Goal: Task Accomplishment & Management: Manage account settings

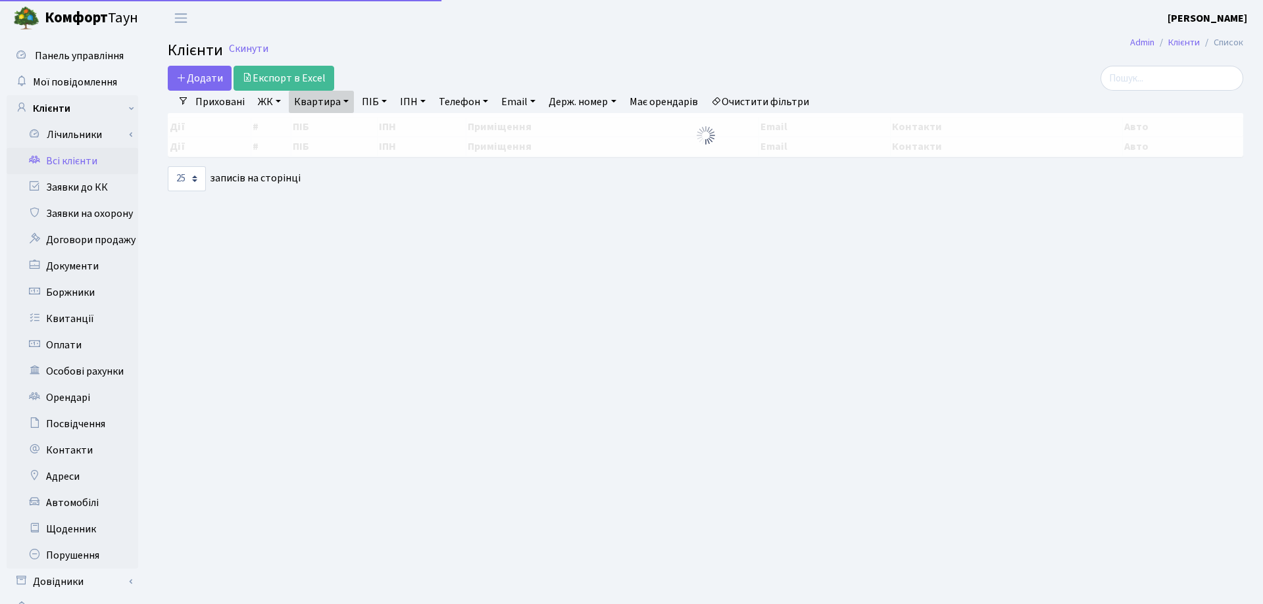
select select "25"
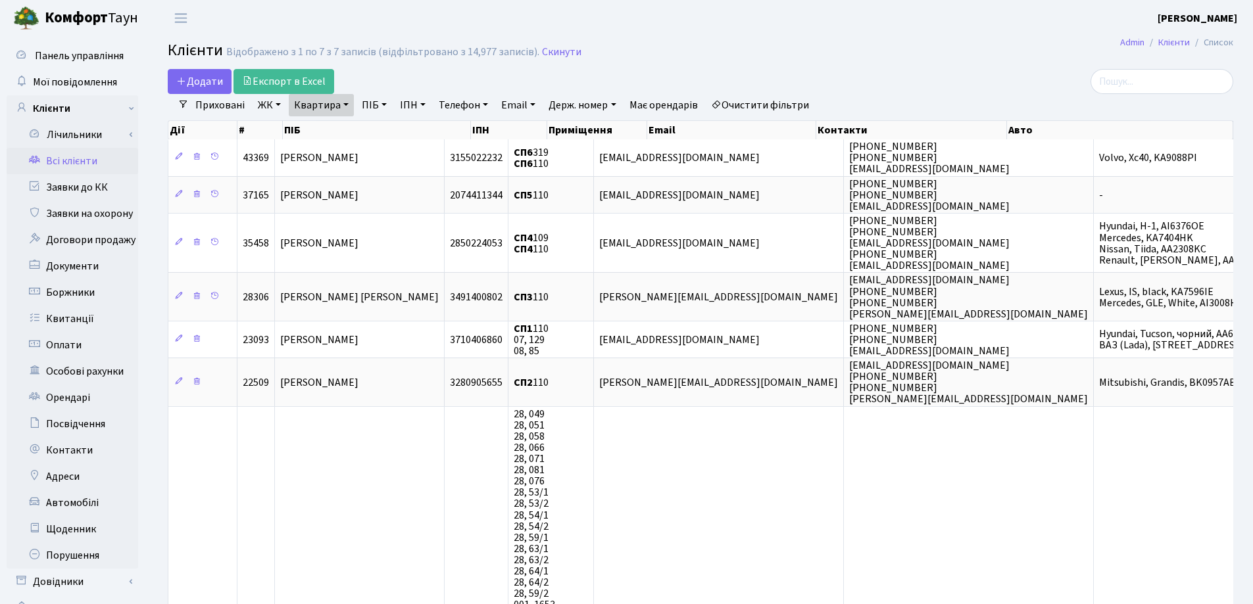
click at [346, 101] on link "Квартира" at bounding box center [321, 105] width 65 height 22
click at [349, 121] on input "110" at bounding box center [327, 130] width 77 height 25
type input "1"
type input "242"
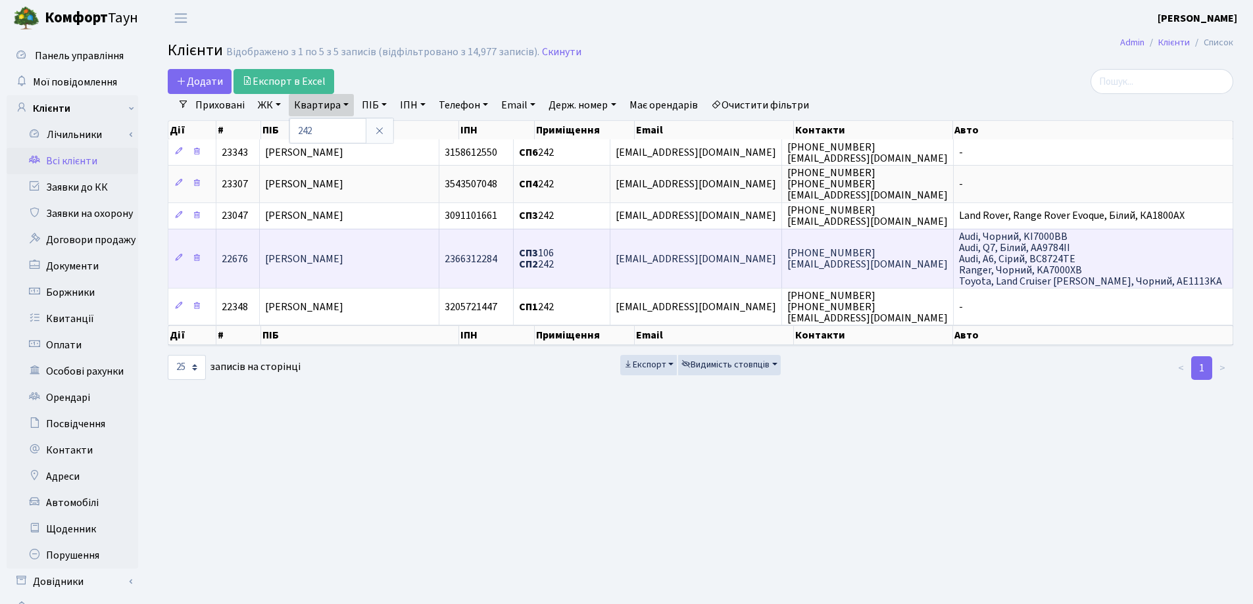
click at [343, 266] on span "Чумаченко Галина Петрівна" at bounding box center [304, 259] width 78 height 14
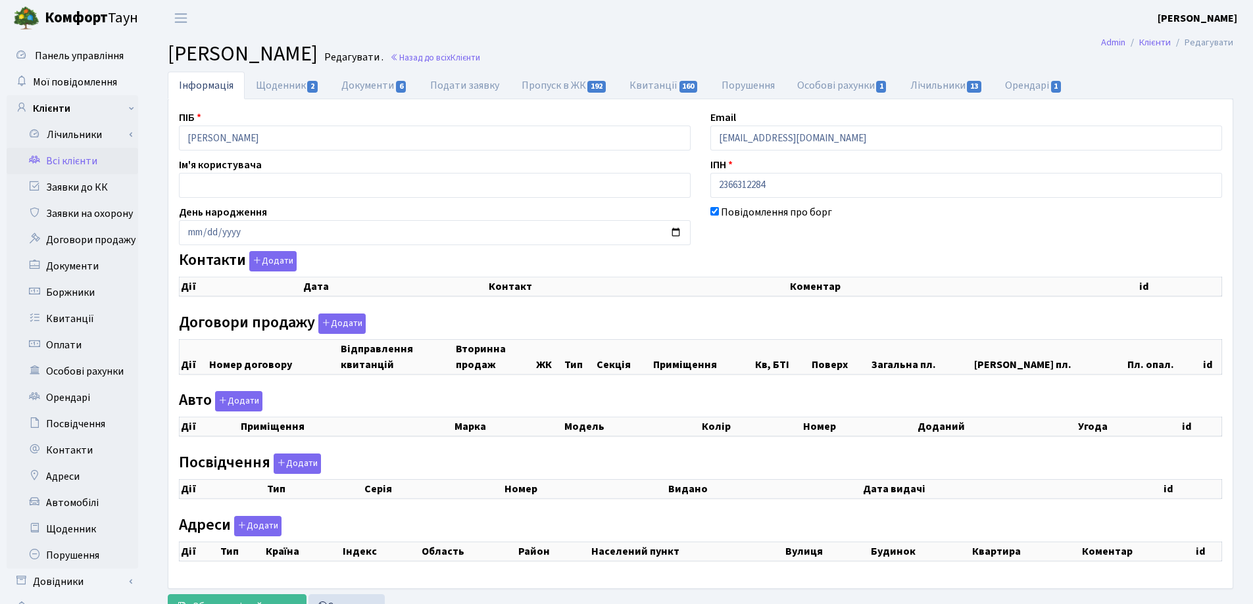
checkbox input "true"
select select "25"
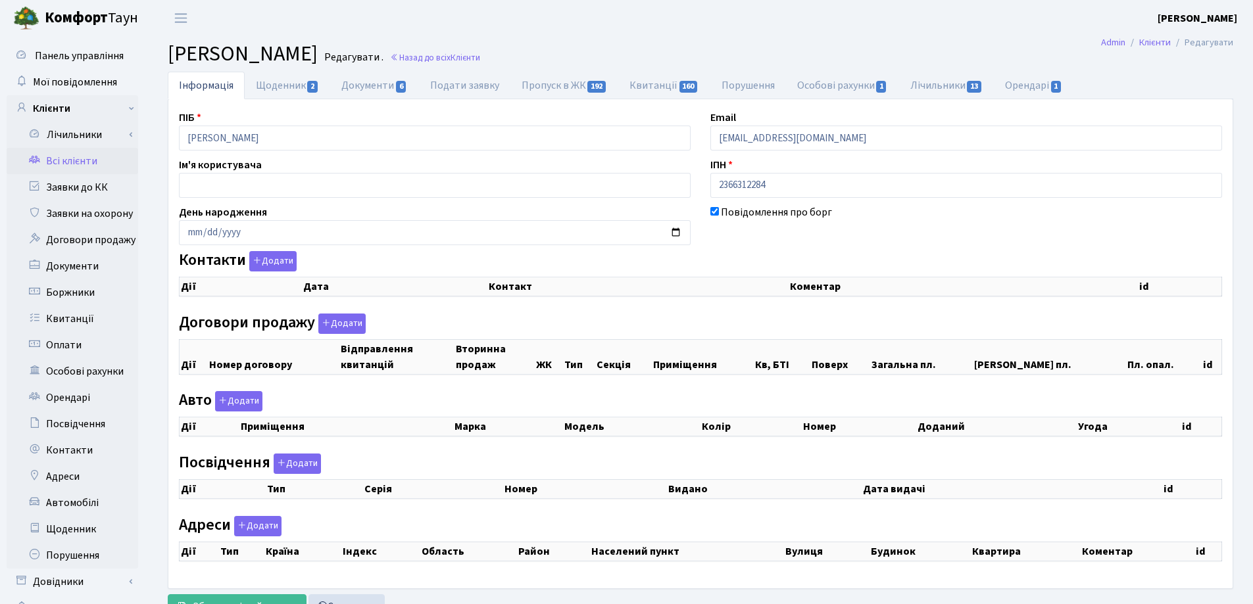
select select "25"
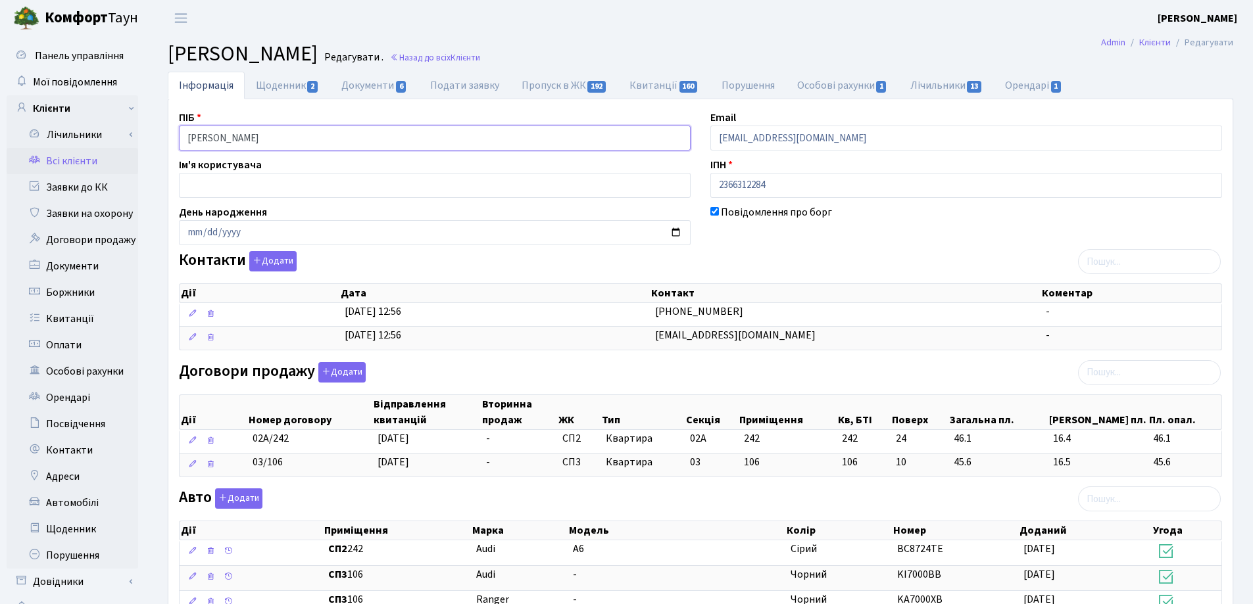
drag, startPoint x: 360, startPoint y: 140, endPoint x: 144, endPoint y: 146, distance: 215.8
click at [144, 146] on div "Панель управління Мої повідомлення Клієнти Лічильники Показання" at bounding box center [626, 539] width 1253 height 1007
click at [755, 50] on h2 "Клієнт Чумаченко Галина Петрівна Редагувати . Назад до всіх Клієнти" at bounding box center [700, 53] width 1065 height 25
click at [480, 53] on link "Назад до всіх Клієнти" at bounding box center [435, 57] width 90 height 12
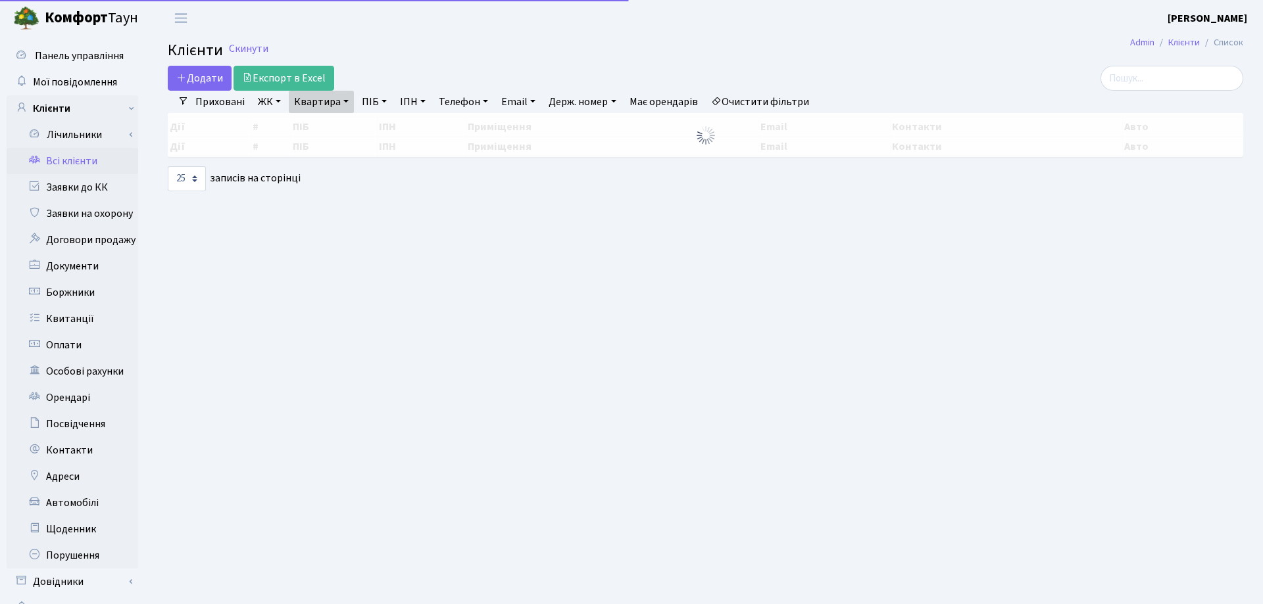
select select "25"
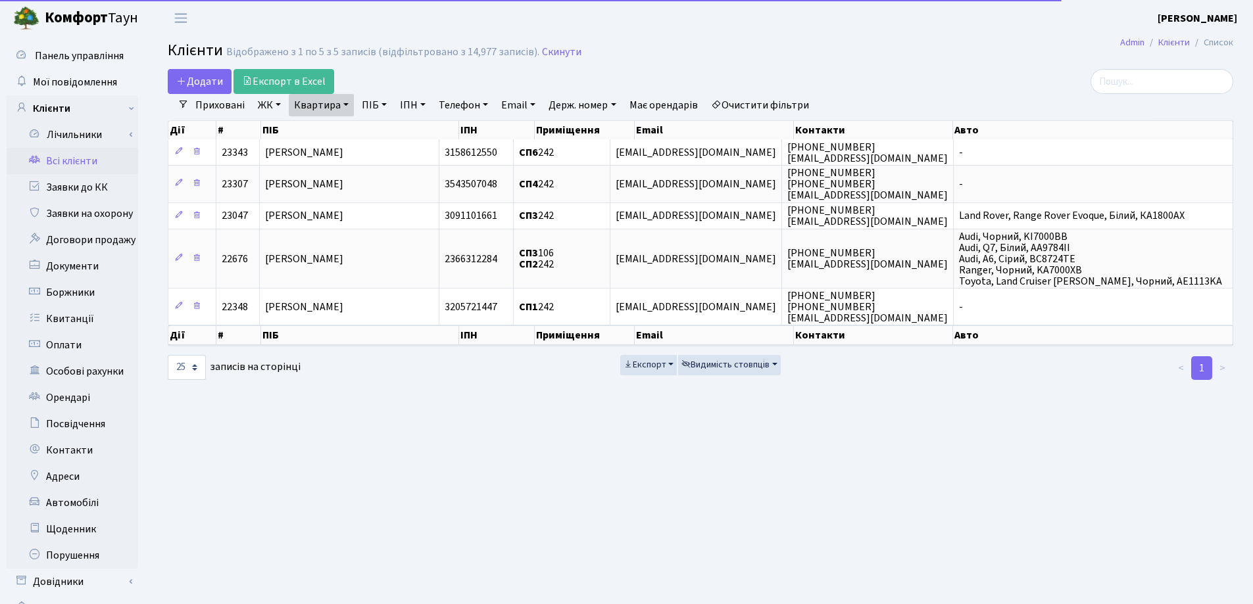
click at [349, 103] on link "Квартира" at bounding box center [321, 105] width 65 height 22
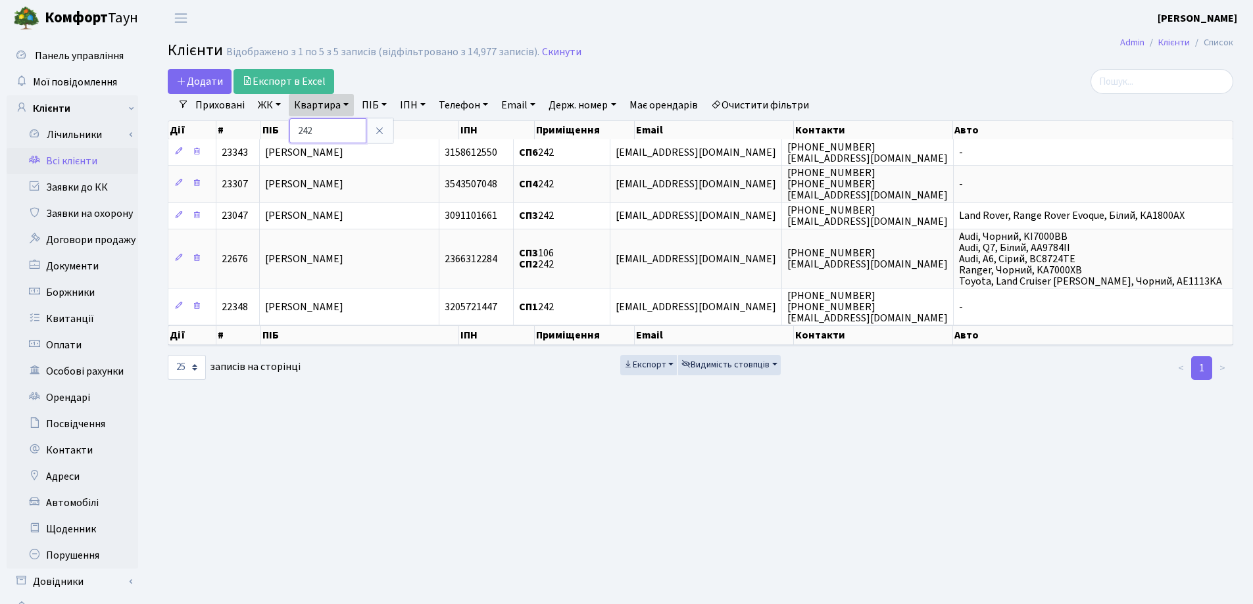
click at [347, 127] on input "242" at bounding box center [327, 130] width 77 height 25
type input "2"
type input "94"
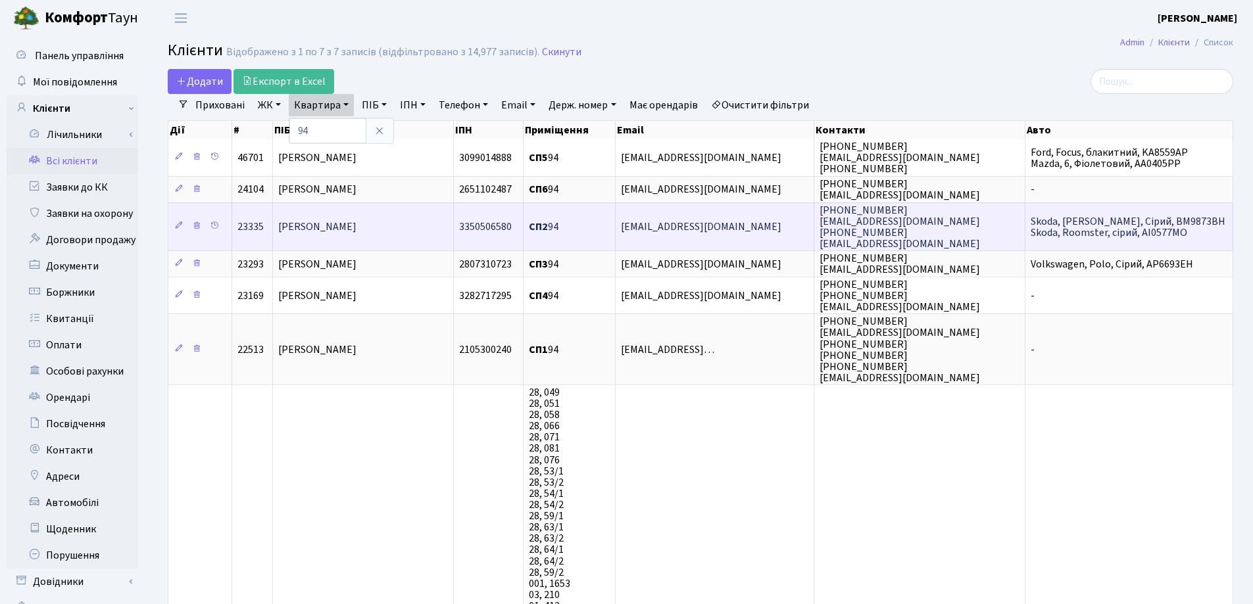
click at [356, 231] on span "Пилюта Ольга Анатоліївна" at bounding box center [317, 227] width 78 height 14
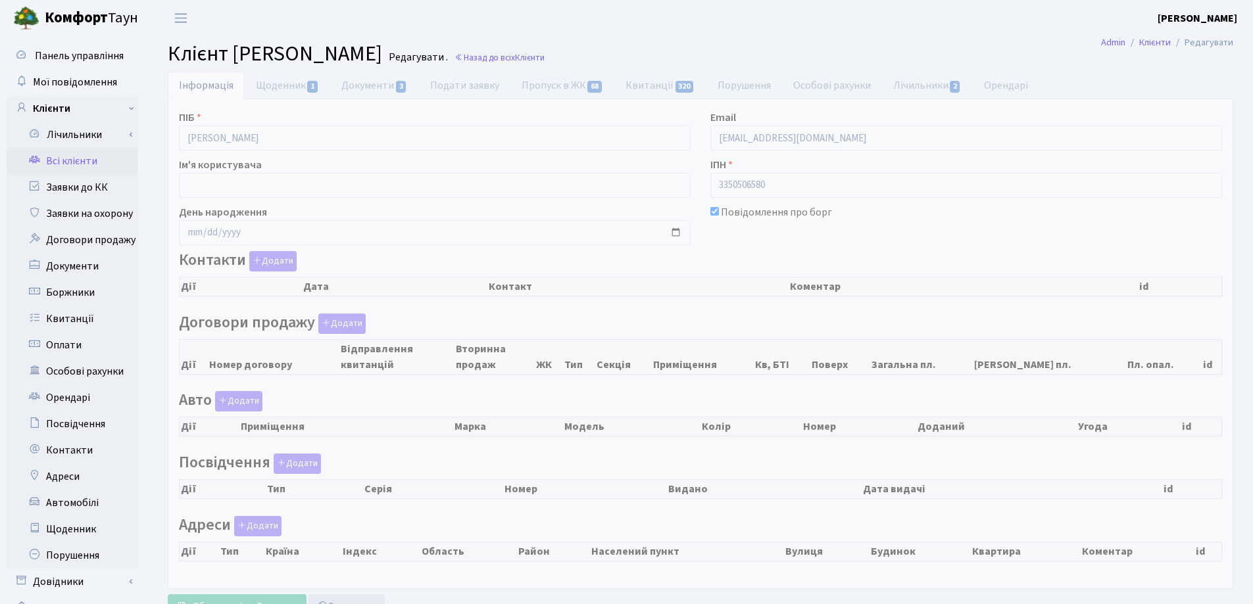
checkbox input "true"
select select "25"
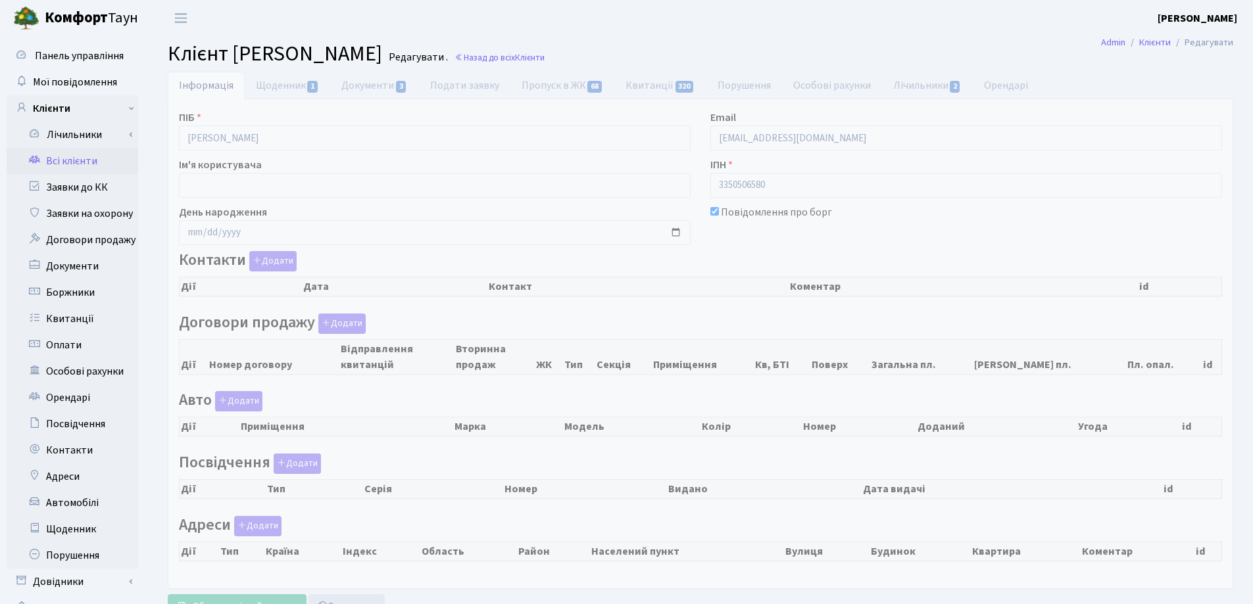
select select "25"
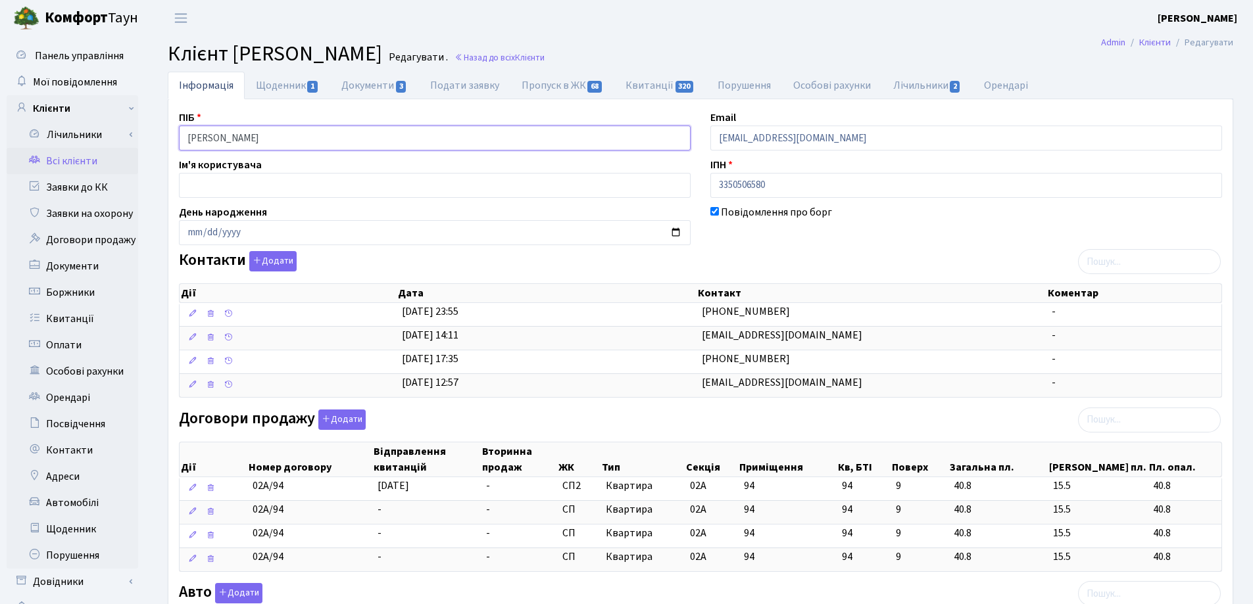
drag, startPoint x: 384, startPoint y: 137, endPoint x: 151, endPoint y: 143, distance: 233.5
click at [151, 143] on div "Інформація Щоденник 1 Документи 3 Подати заявку Пропуск в ЖК 68 Квитанції 320 П…" at bounding box center [700, 555] width 1105 height 966
click at [699, 42] on h2 "Клієнт Пилюта Ольга Анатоліївна Редагувати . Назад до всіх Клієнти" at bounding box center [700, 53] width 1065 height 25
click at [544, 55] on link "Назад до всіх Клієнти" at bounding box center [499, 57] width 90 height 12
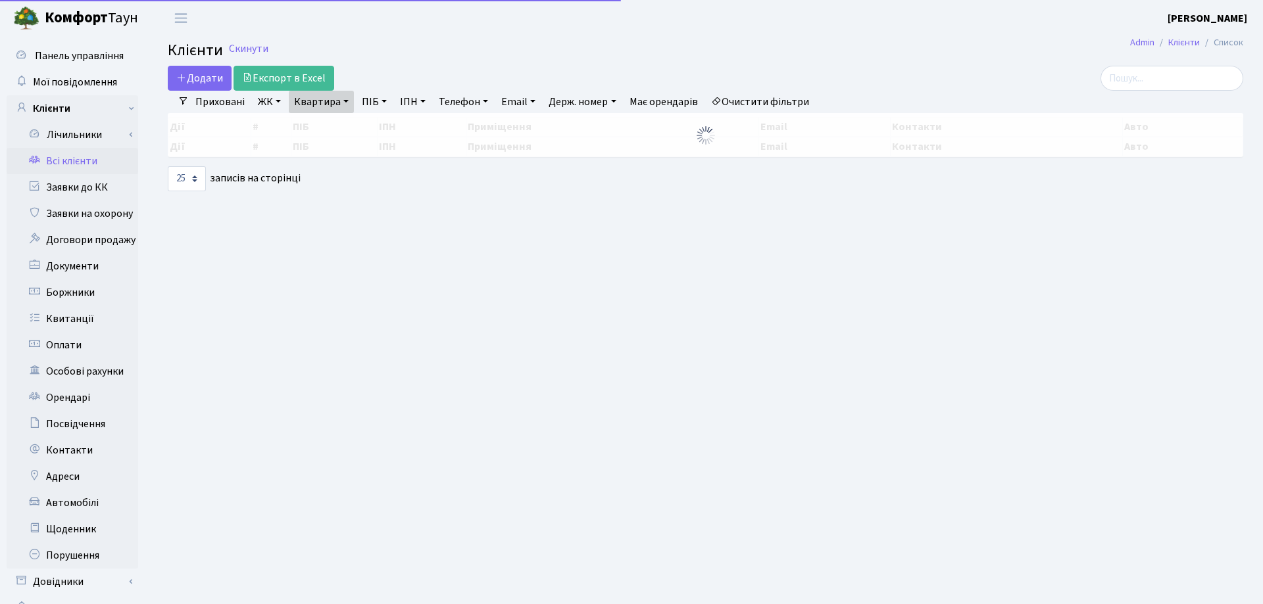
select select "25"
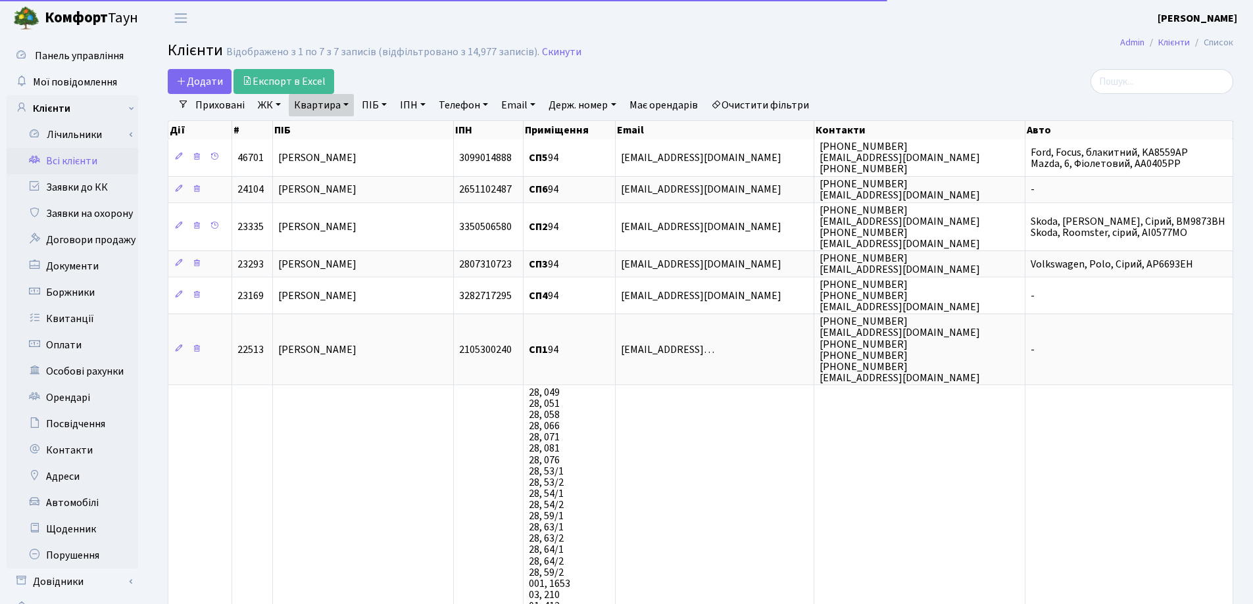
click at [347, 105] on link "Квартира" at bounding box center [321, 105] width 65 height 22
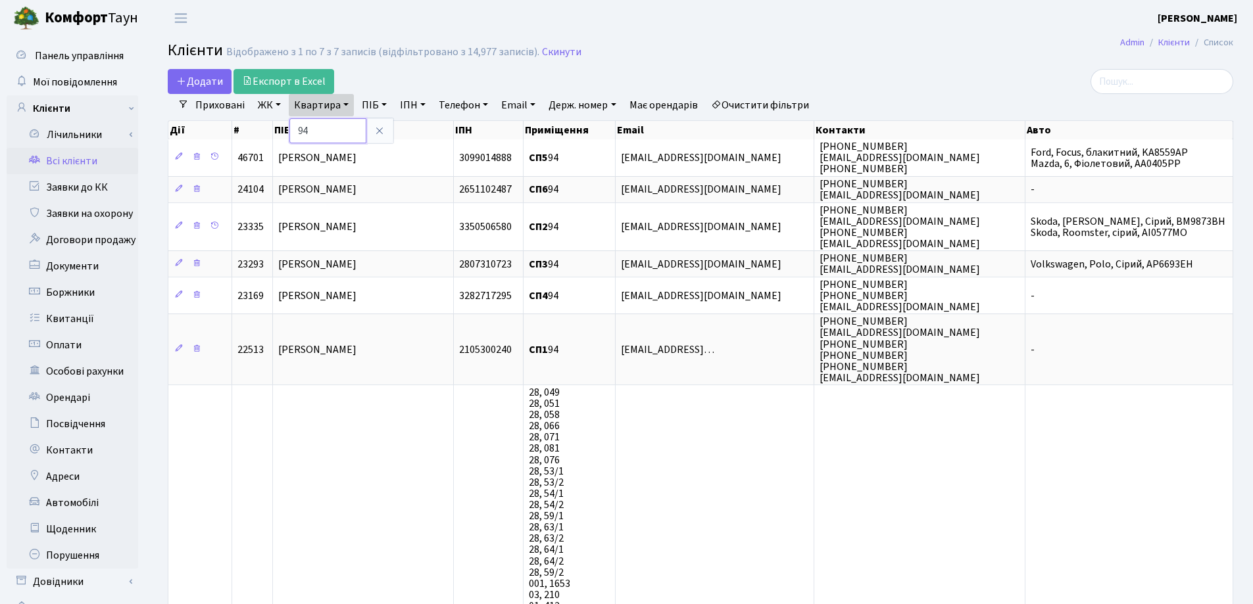
click at [348, 125] on input "94" at bounding box center [327, 130] width 77 height 25
type input "9"
type input "18"
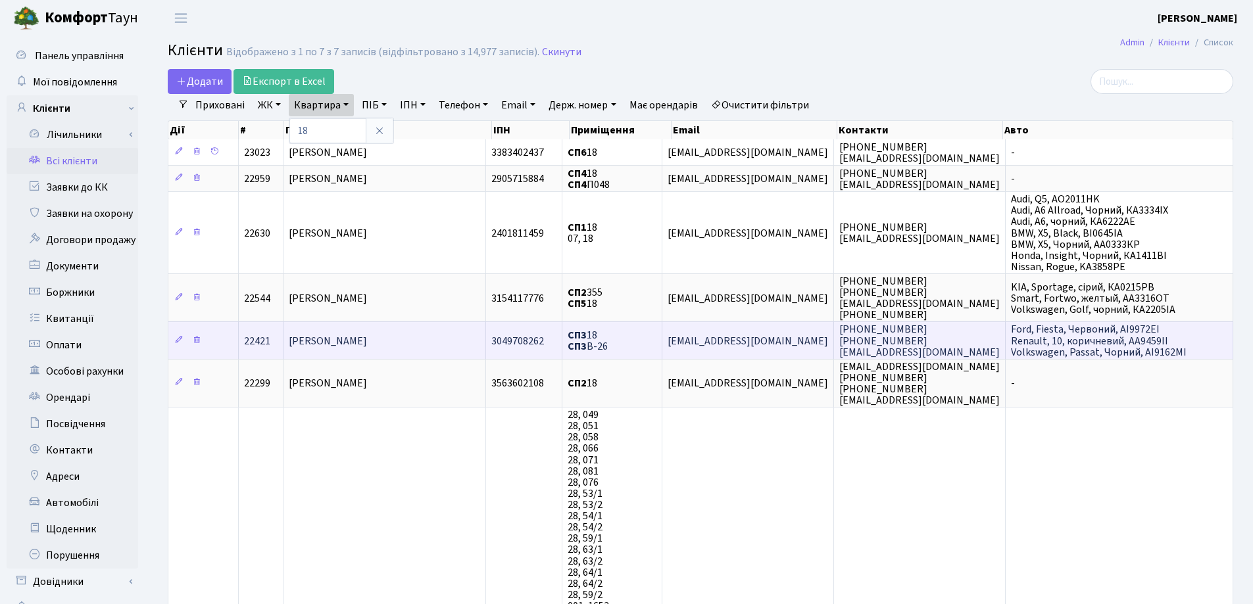
click at [327, 336] on span "[PERSON_NAME]" at bounding box center [328, 341] width 78 height 14
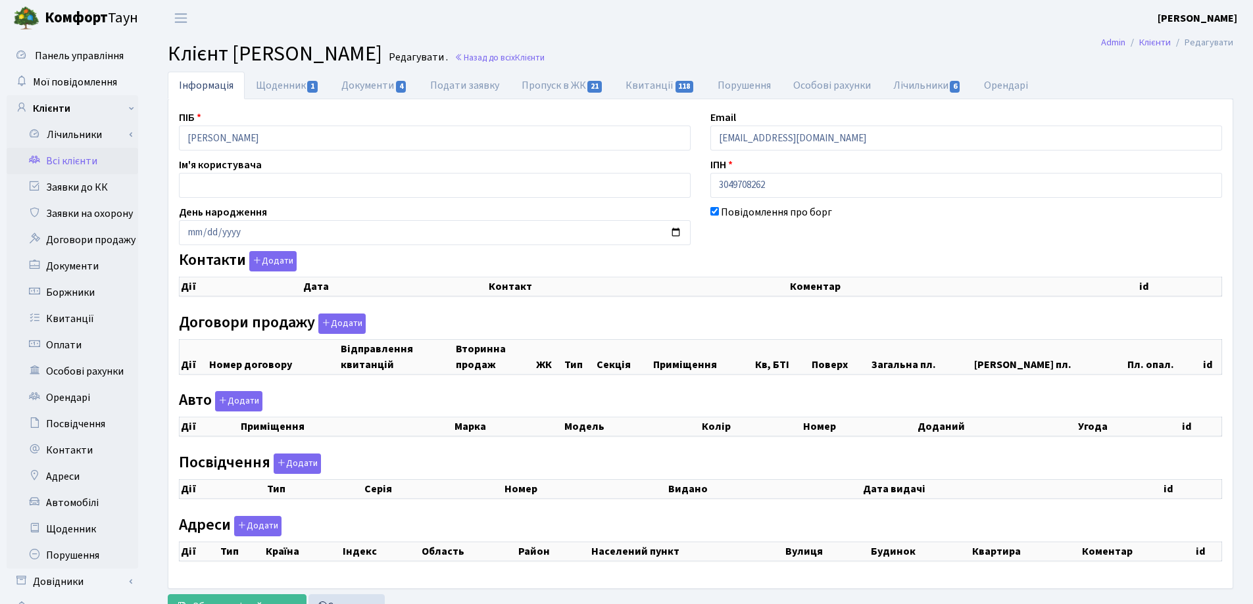
checkbox input "true"
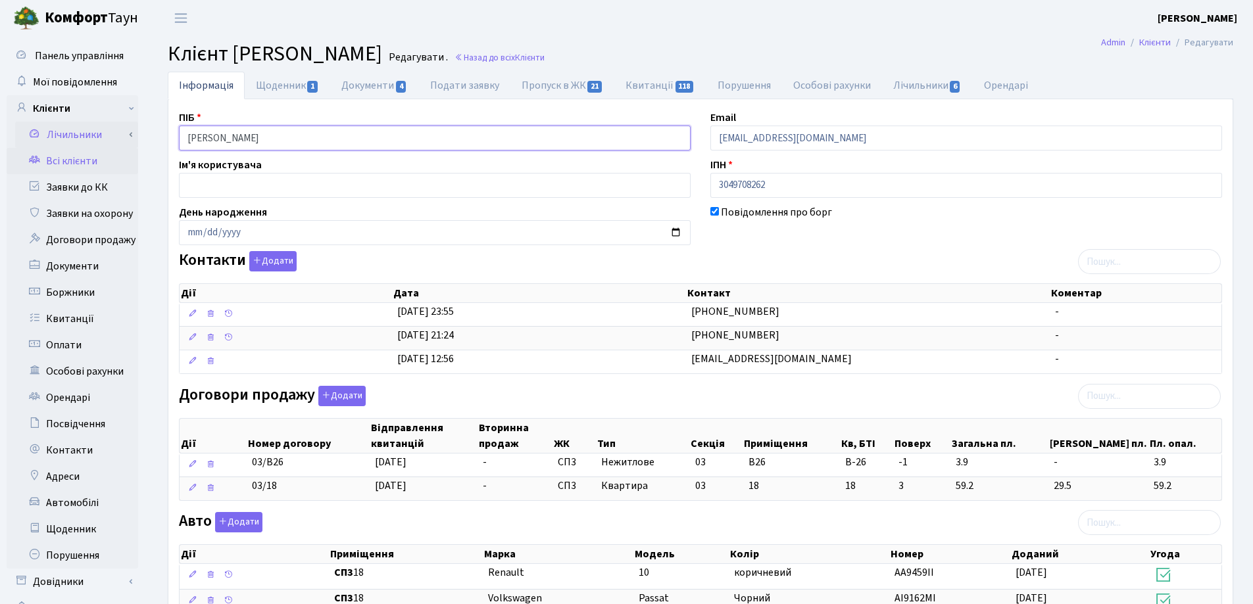
drag, startPoint x: 355, startPoint y: 141, endPoint x: 128, endPoint y: 128, distance: 227.2
click at [128, 128] on div "Панель управління Мої повідомлення Клієнти Лічильники Показання" at bounding box center [626, 526] width 1253 height 980
click at [741, 57] on h2 "Клієнт Турій Альона Вікторівна Редагувати . Назад до всіх Клієнти" at bounding box center [700, 53] width 1065 height 25
click at [544, 57] on link "Назад до всіх Клієнти" at bounding box center [499, 57] width 90 height 12
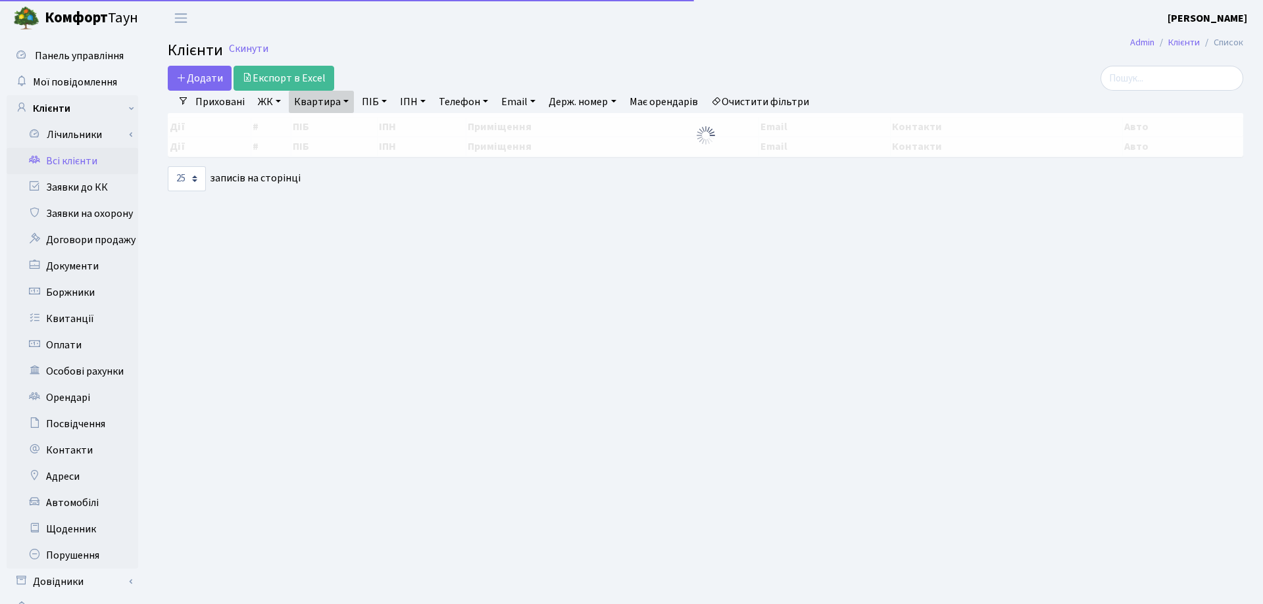
select select "25"
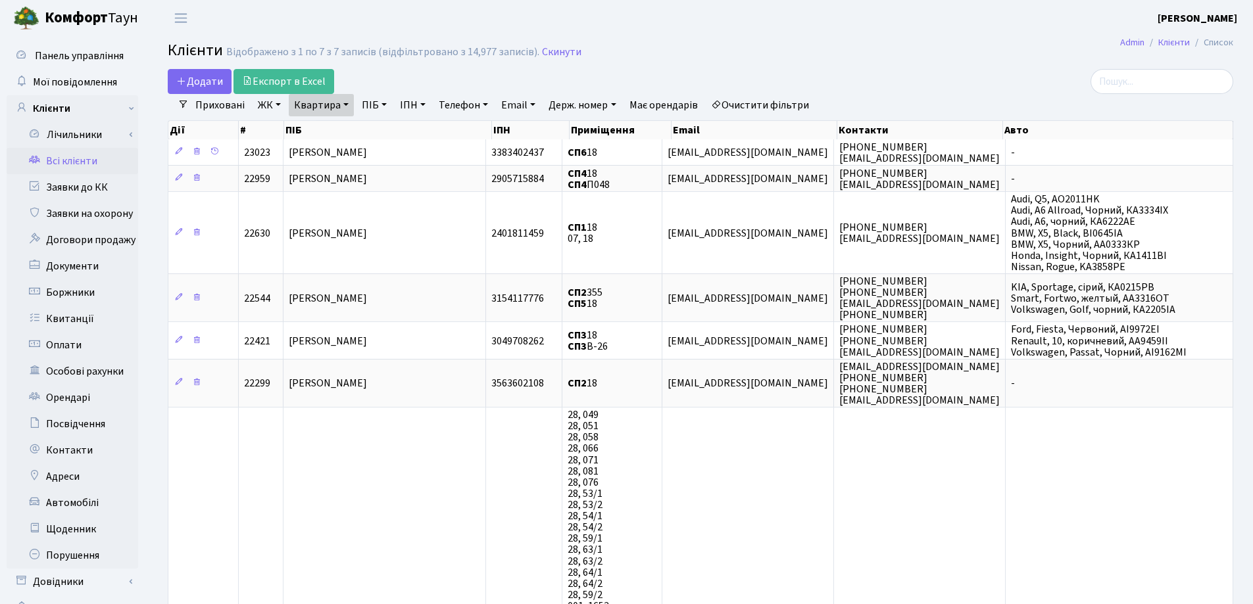
click at [345, 103] on link "Квартира" at bounding box center [321, 105] width 65 height 22
click at [384, 132] on icon at bounding box center [379, 131] width 11 height 11
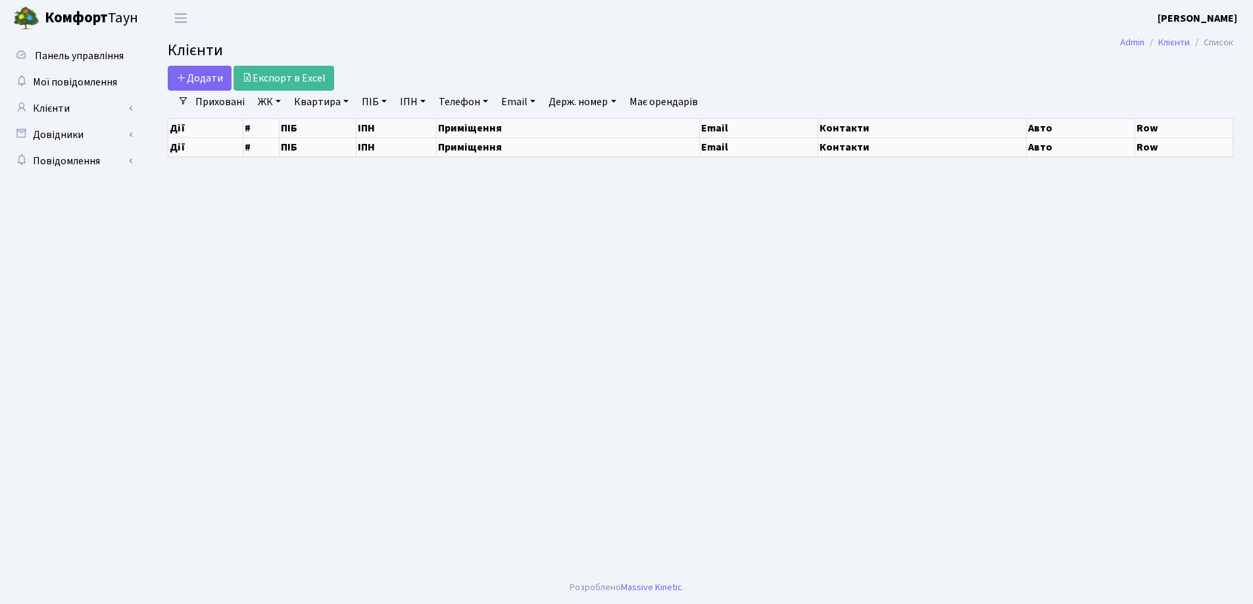
select select "25"
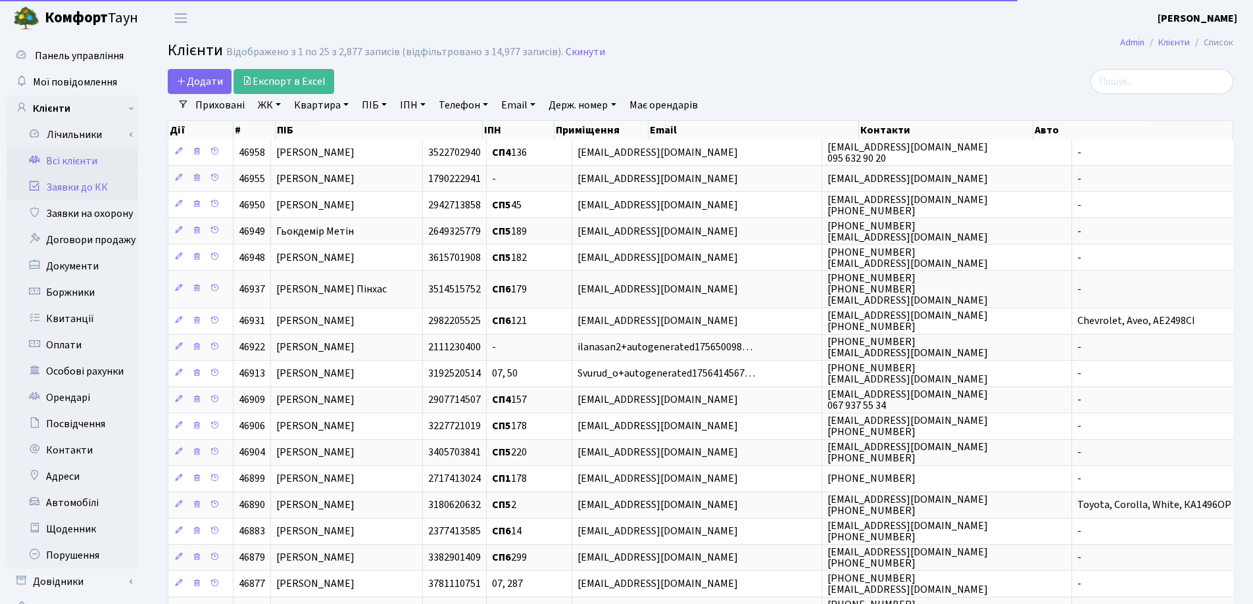
click at [77, 187] on link "Заявки до КК" at bounding box center [73, 187] width 132 height 26
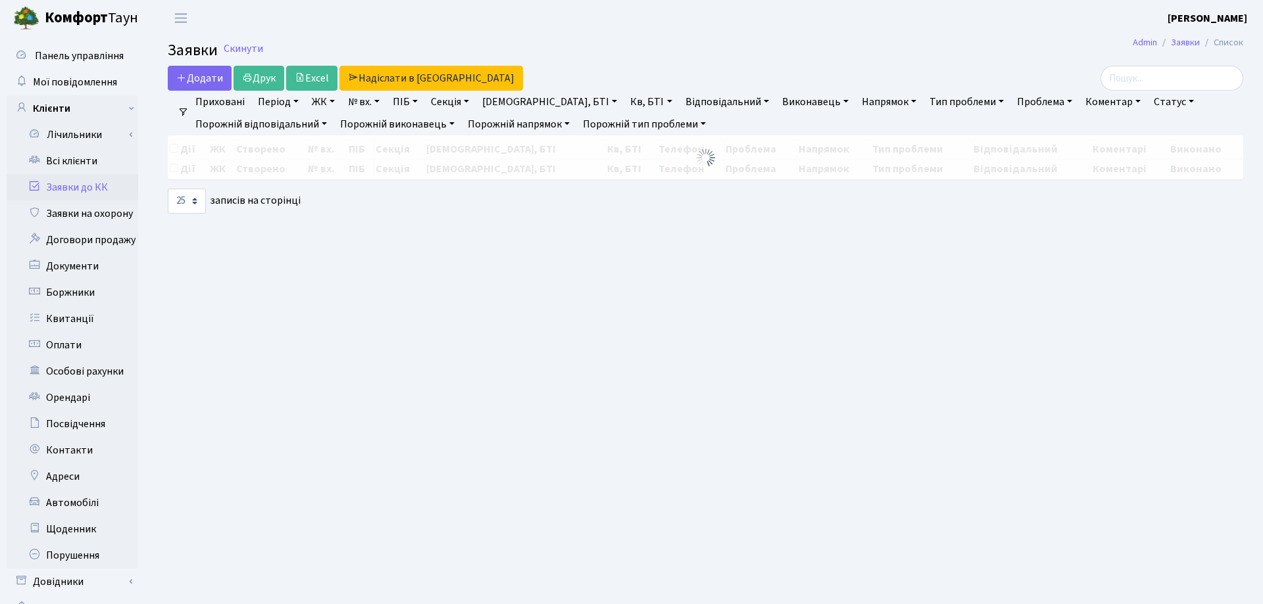
select select "25"
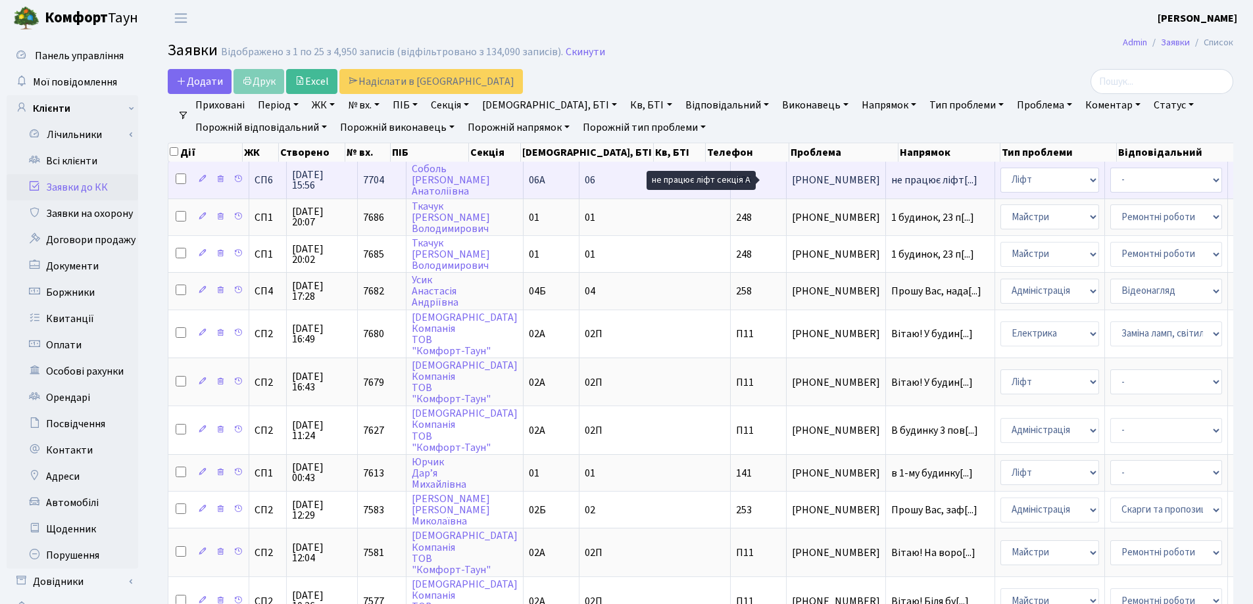
click at [891, 178] on span "не працює ліфт[...]" at bounding box center [934, 180] width 86 height 14
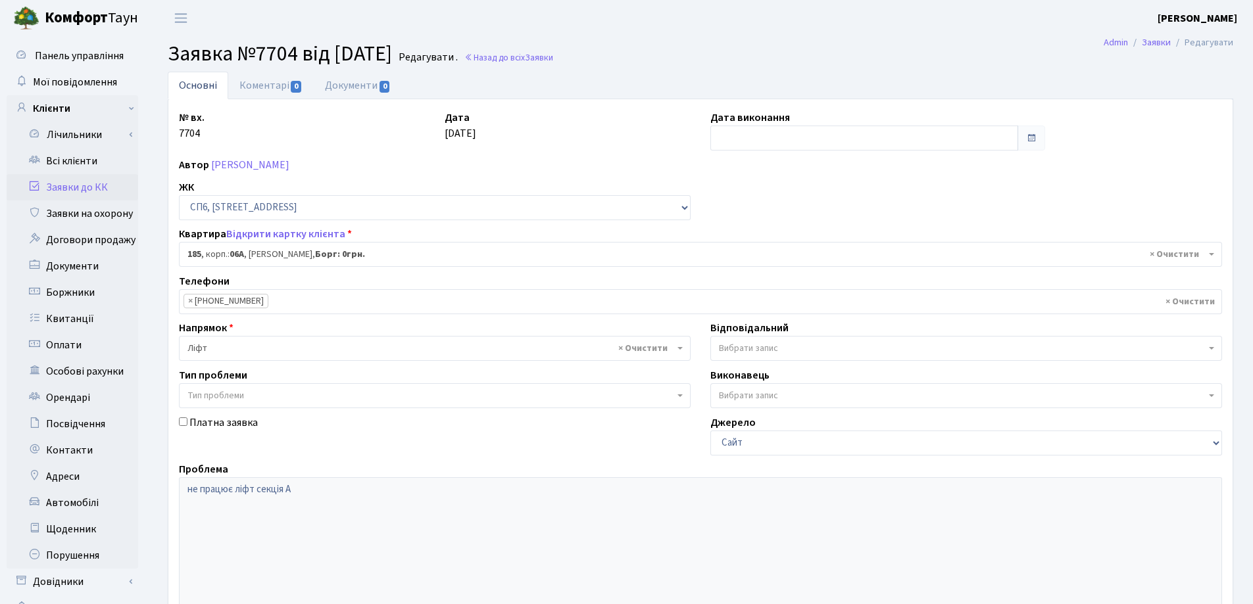
select select "21853"
click at [251, 87] on link "Коментарі 0" at bounding box center [270, 85] width 85 height 27
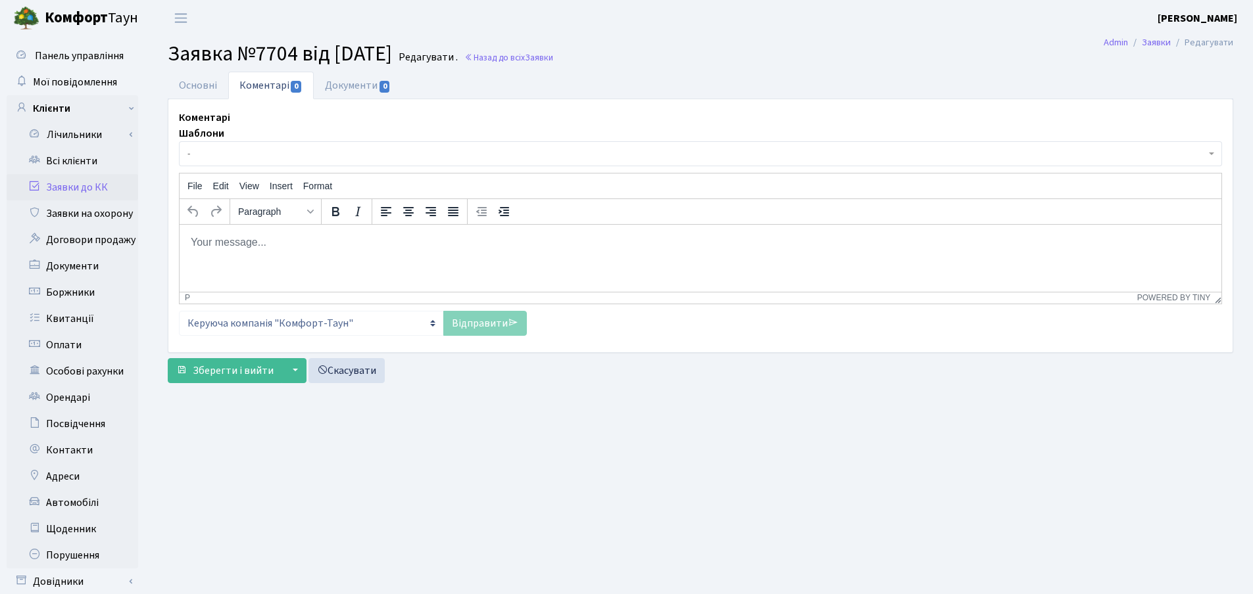
click at [243, 151] on span "-" at bounding box center [696, 153] width 1018 height 13
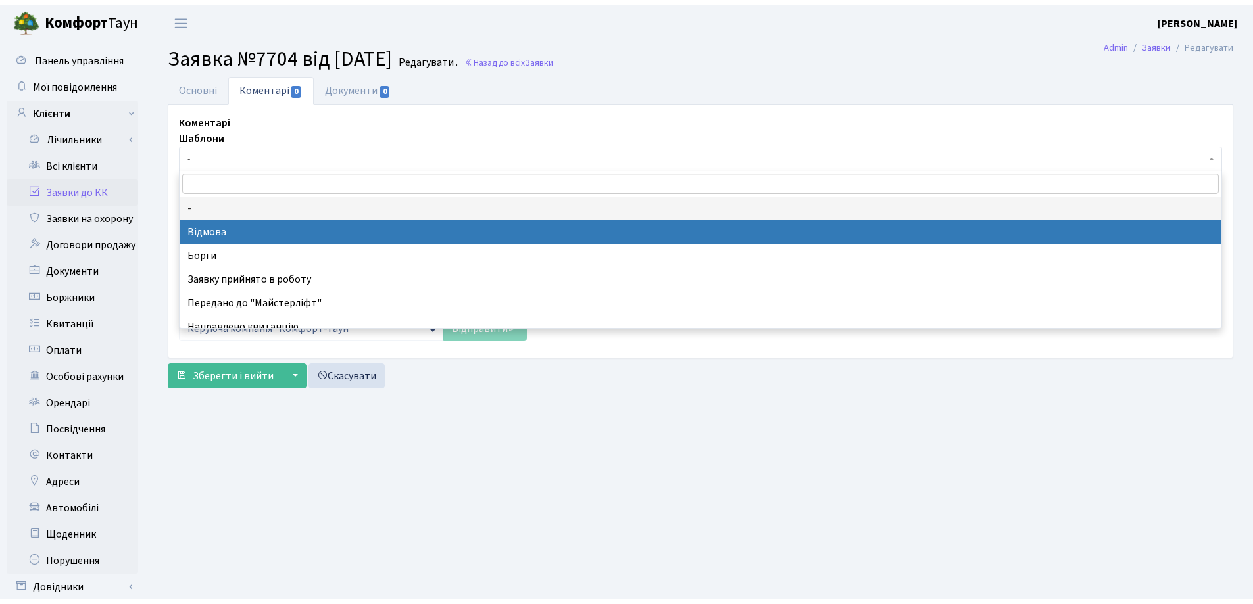
scroll to position [66, 0]
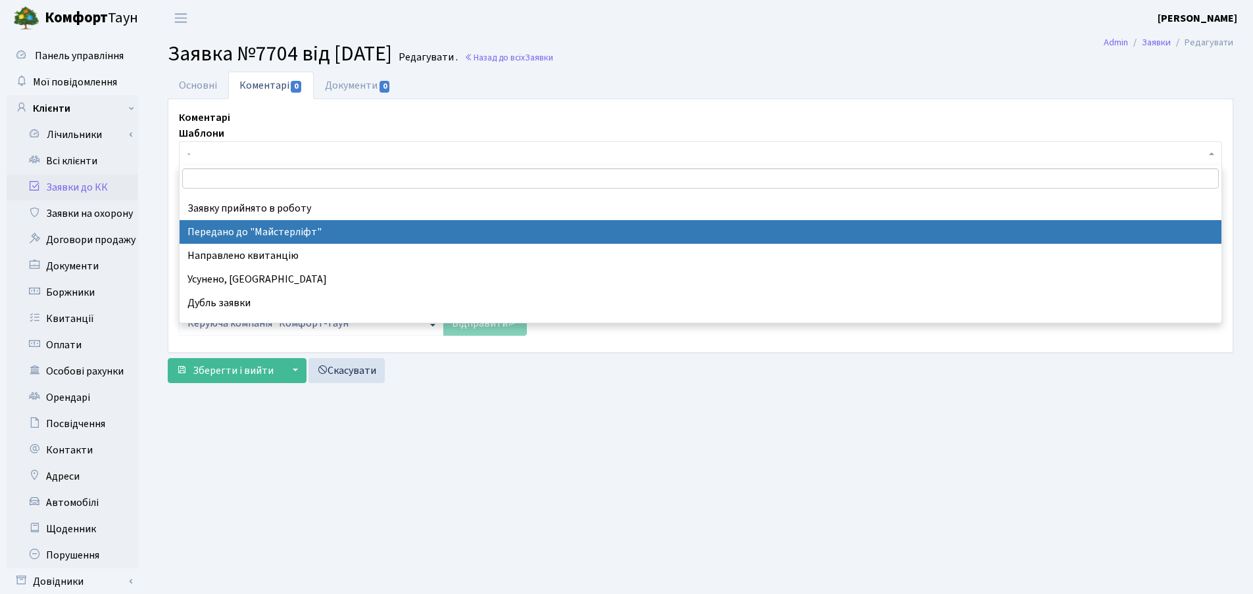
select select "9"
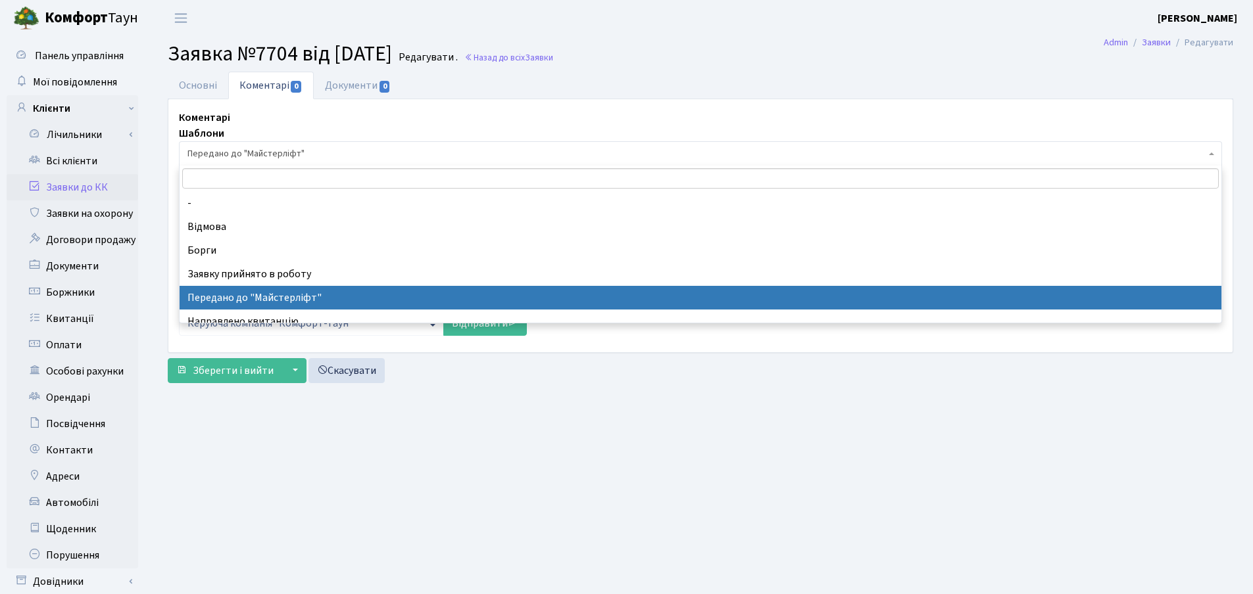
click at [315, 147] on span "Передано до "Майстерліфт"" at bounding box center [696, 153] width 1018 height 13
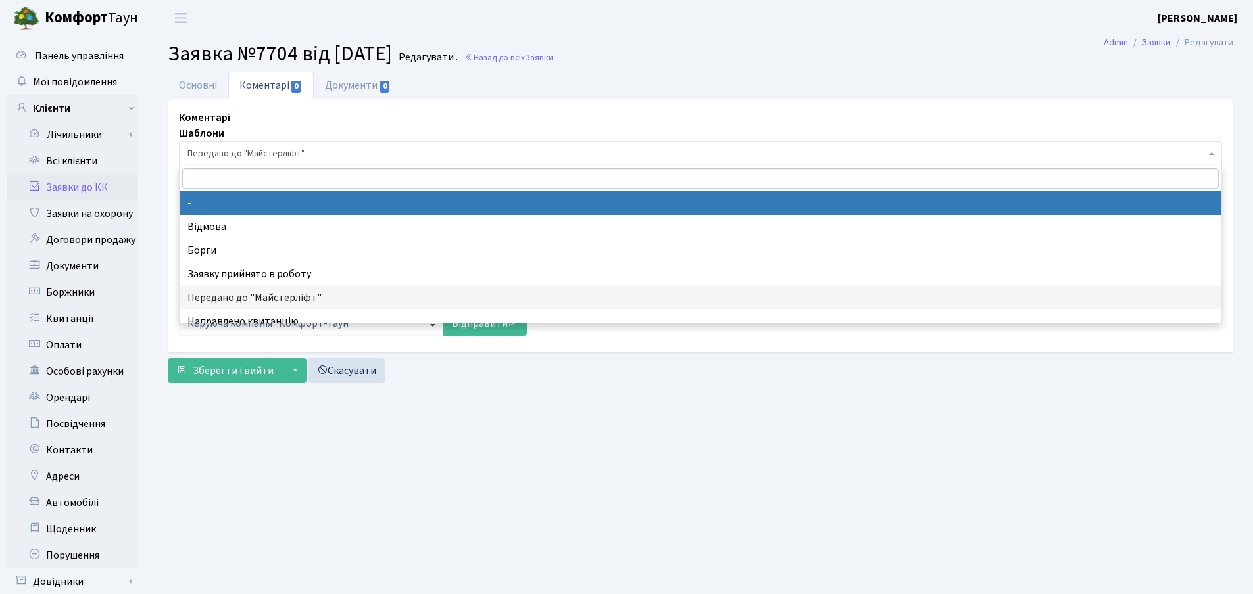
select select
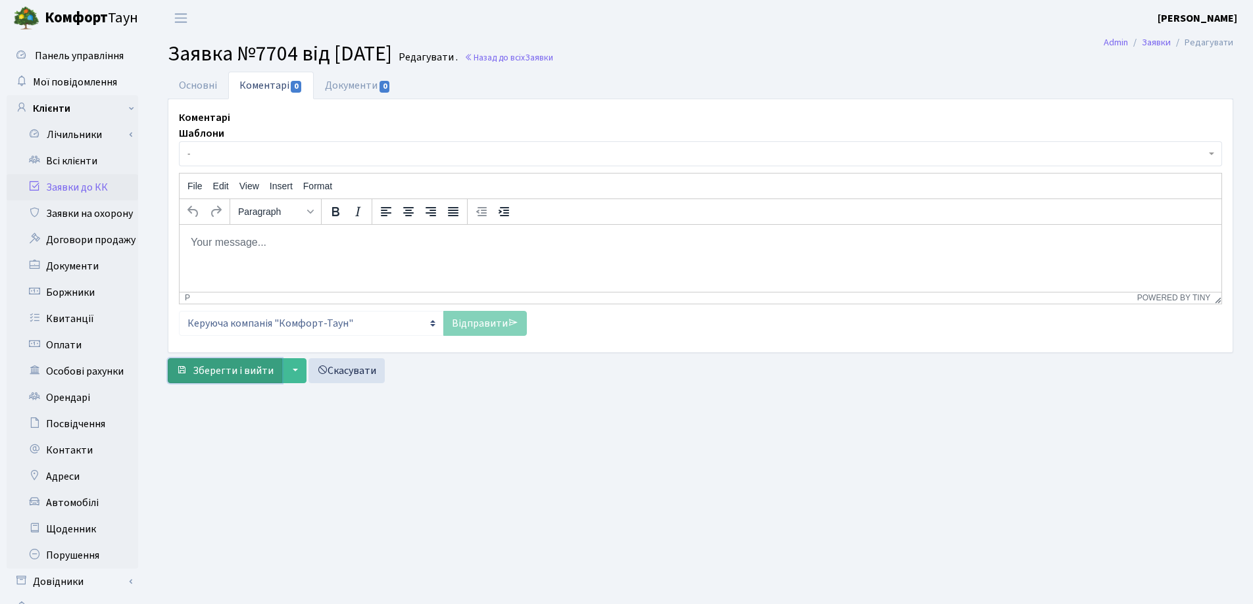
click at [249, 379] on button "Зберегти і вийти" at bounding box center [225, 370] width 114 height 25
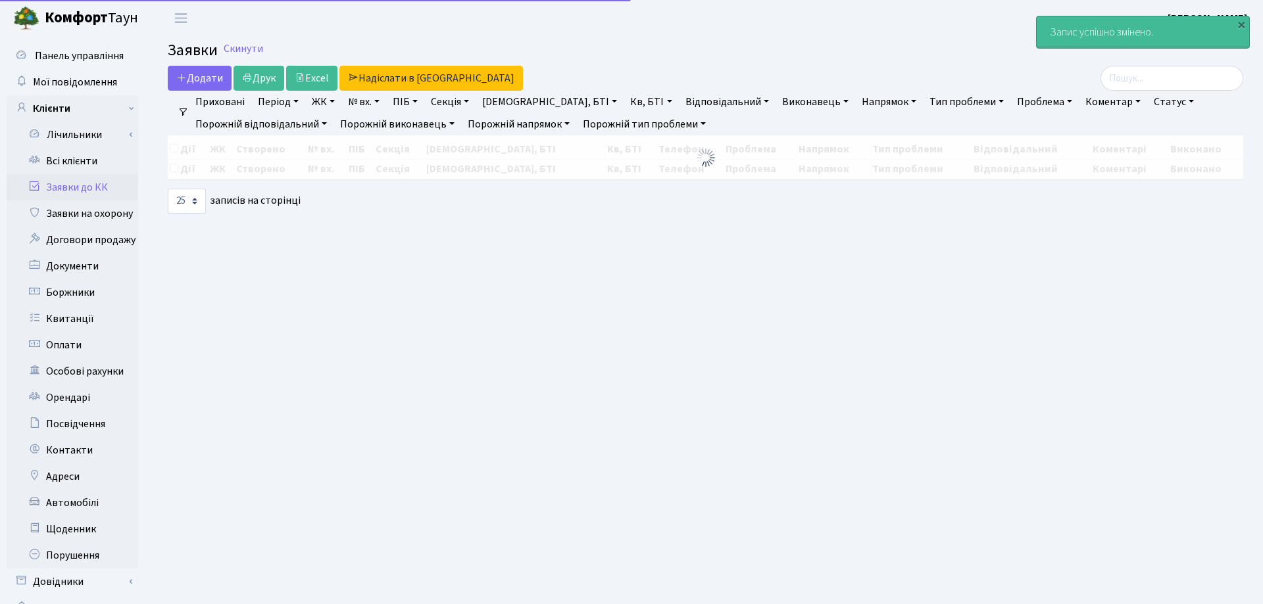
select select "25"
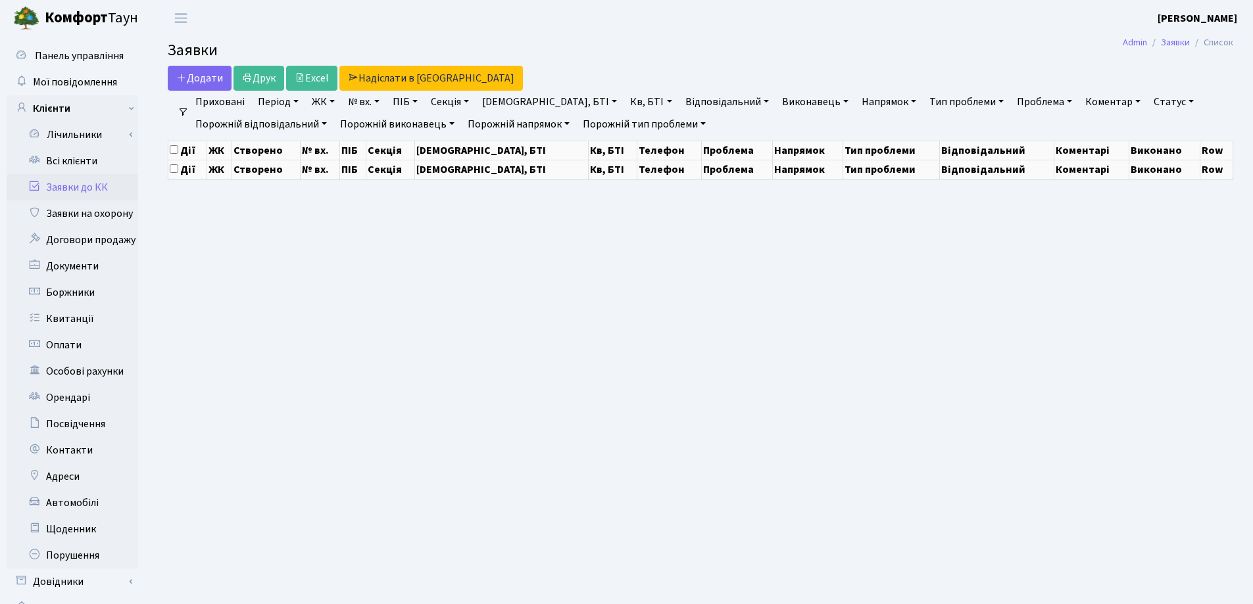
select select "25"
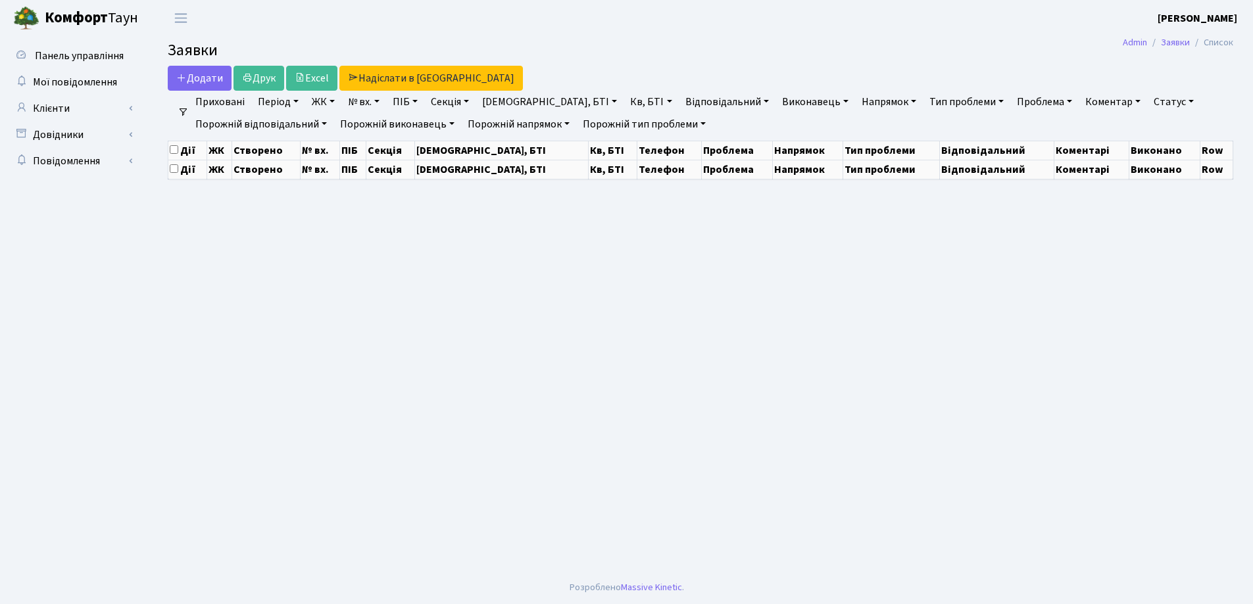
select select "25"
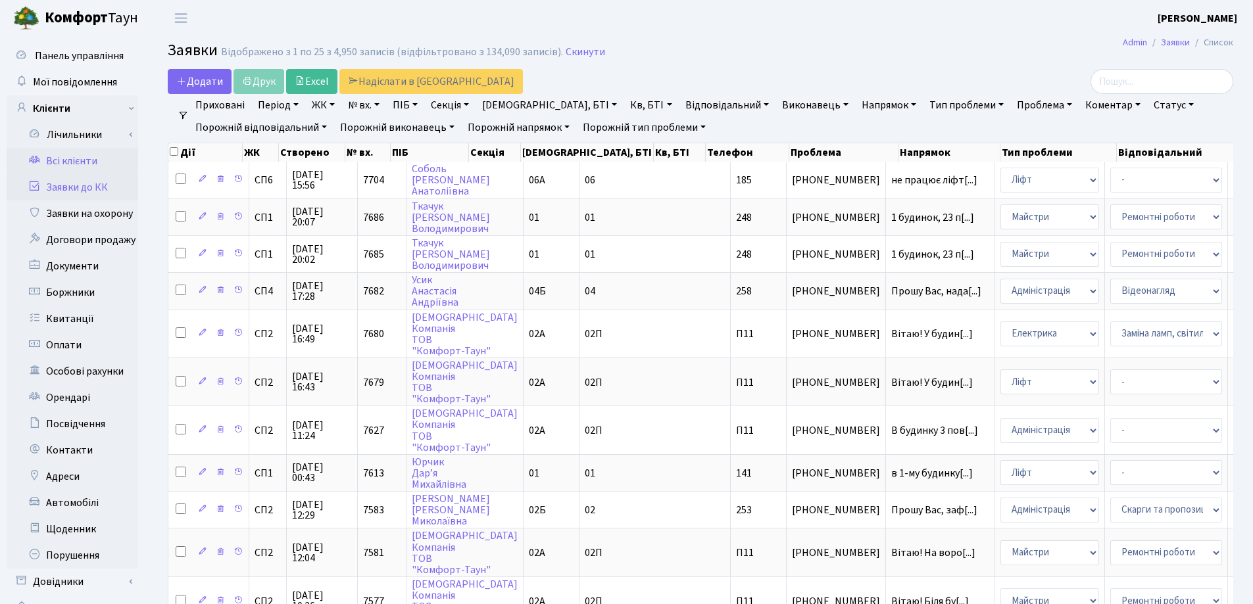
click at [88, 158] on link "Всі клієнти" at bounding box center [73, 161] width 132 height 26
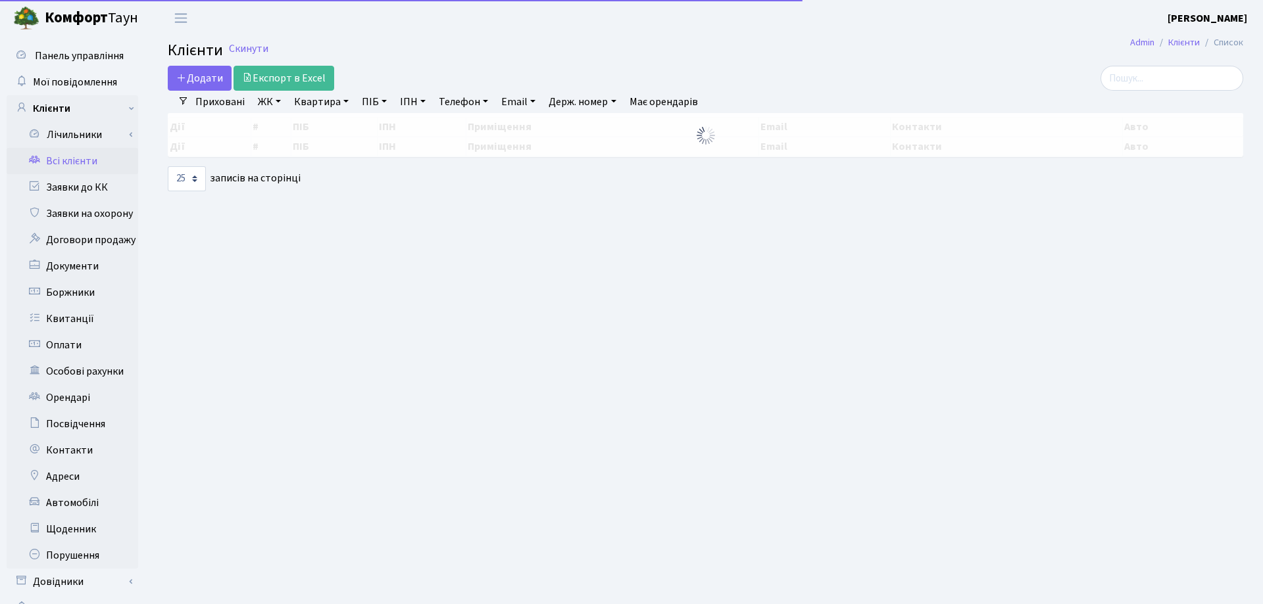
select select "25"
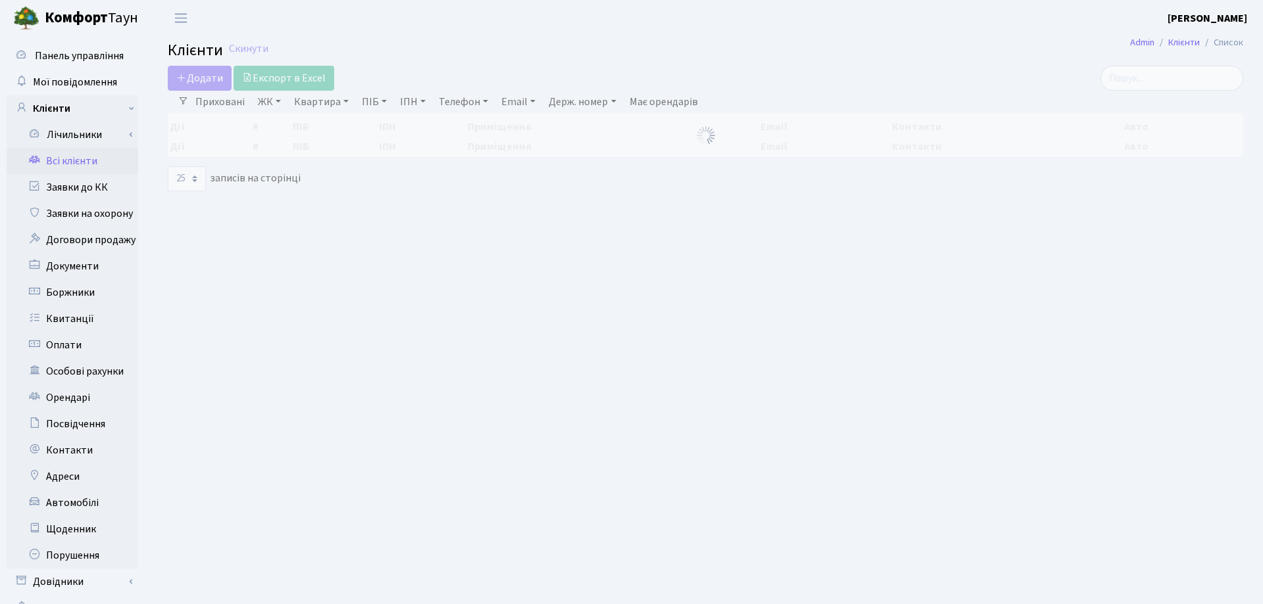
select select "25"
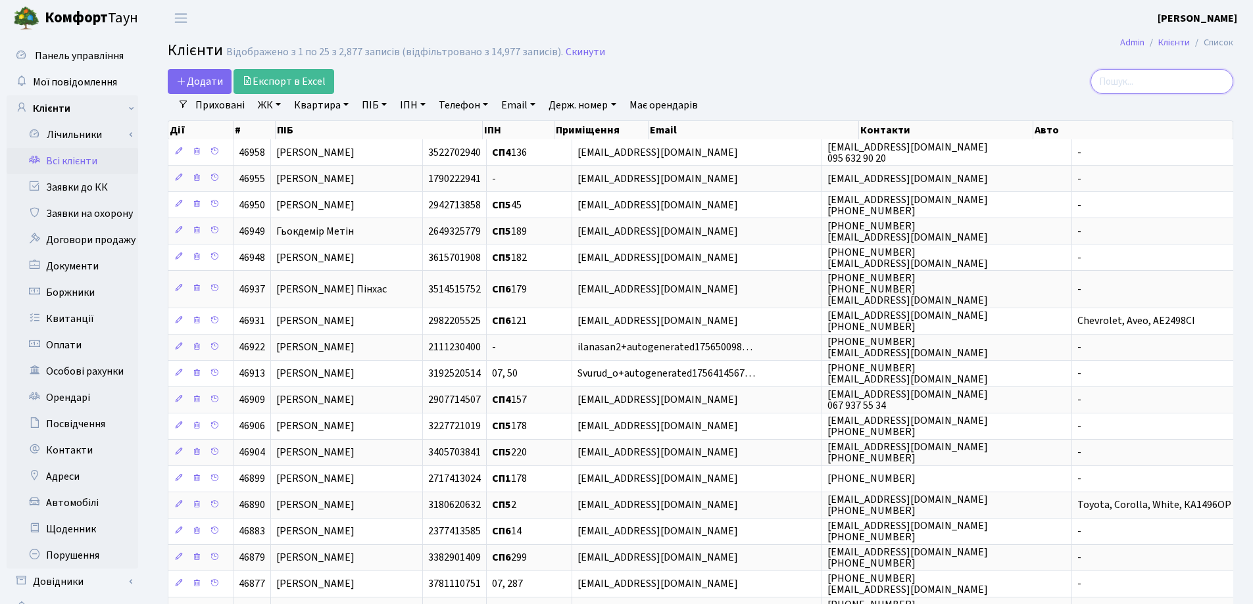
click at [1173, 74] on input "search" at bounding box center [1161, 81] width 143 height 25
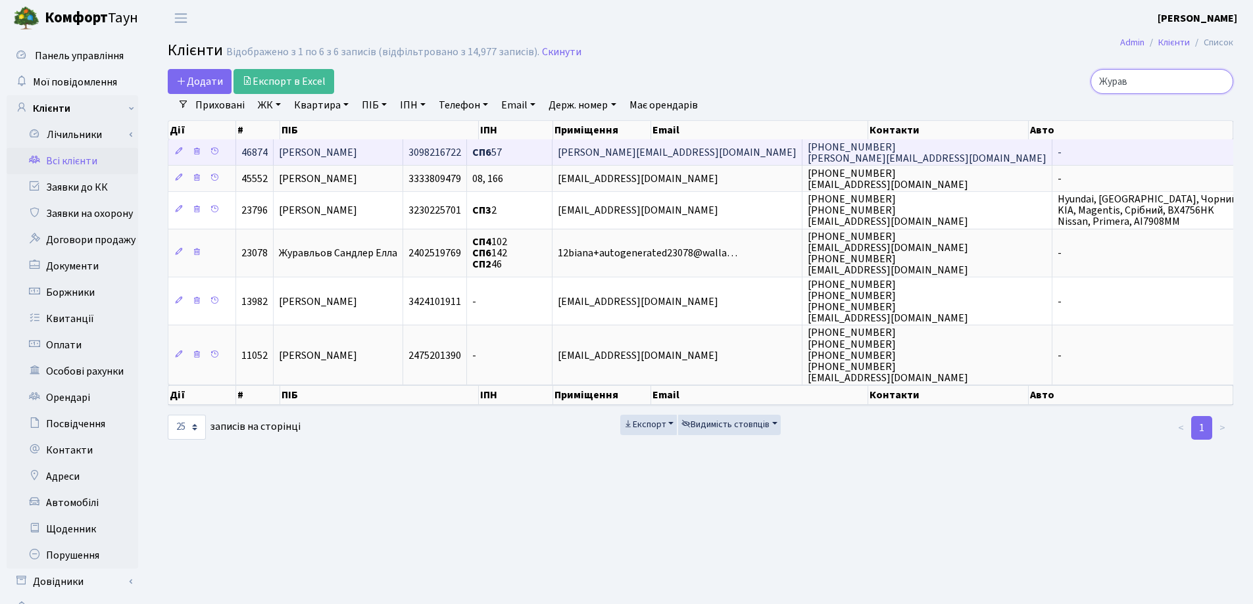
type input "Журав"
click at [357, 150] on span "[PERSON_NAME]" at bounding box center [318, 152] width 78 height 14
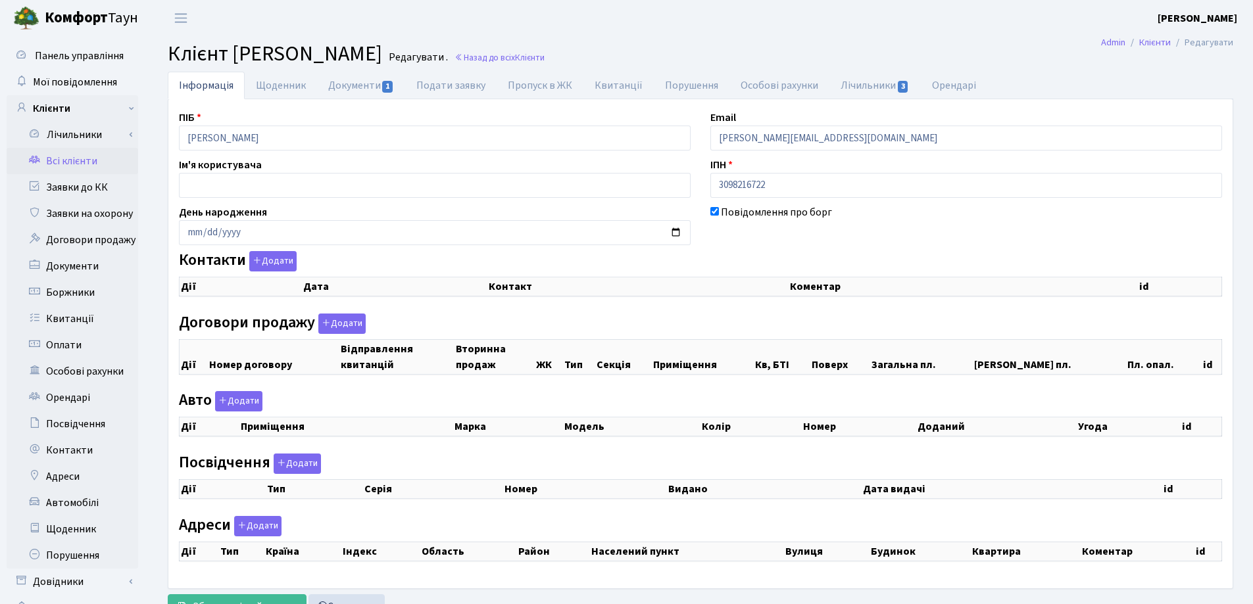
checkbox input "true"
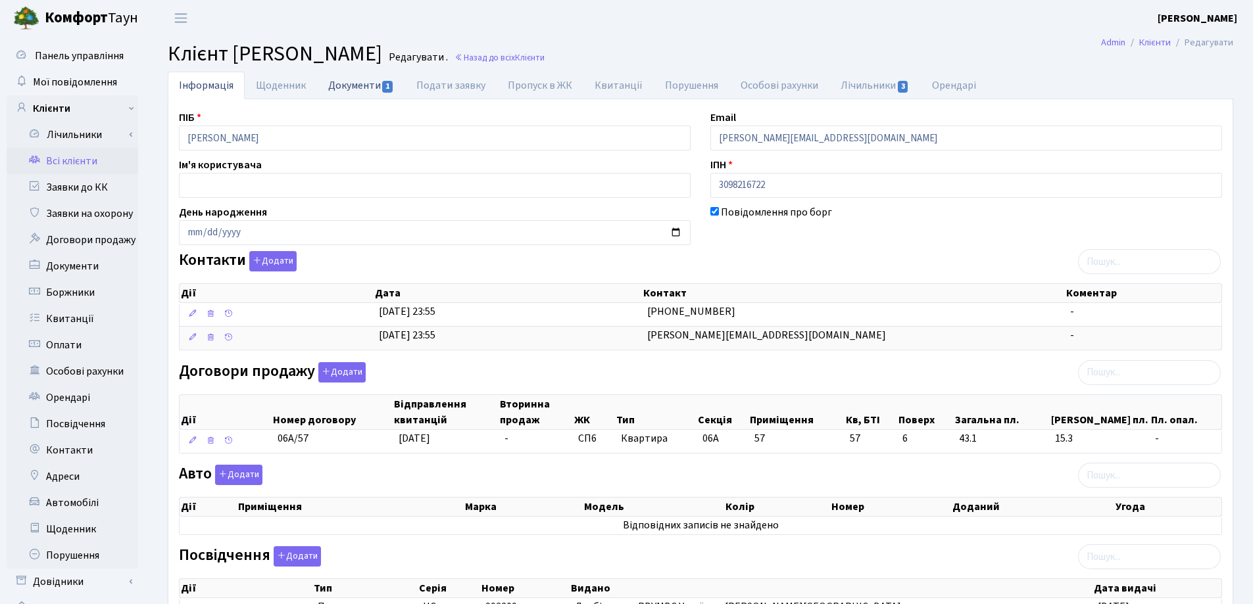
click at [357, 89] on link "Документи 1" at bounding box center [361, 85] width 88 height 27
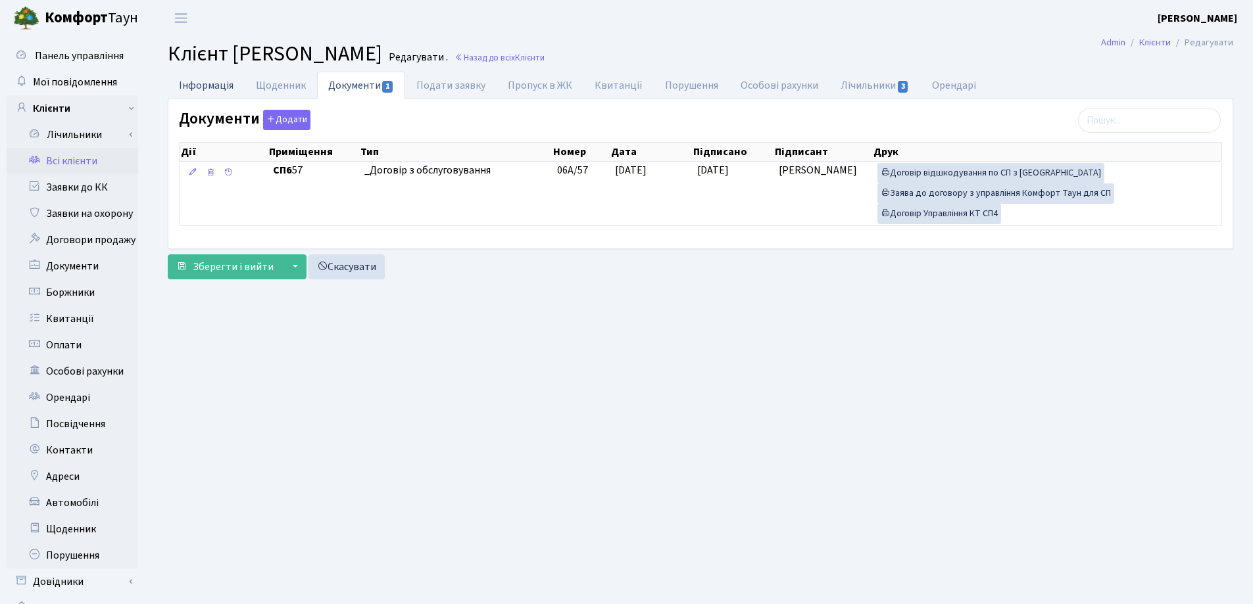
click at [192, 87] on link "Інформація" at bounding box center [206, 85] width 77 height 27
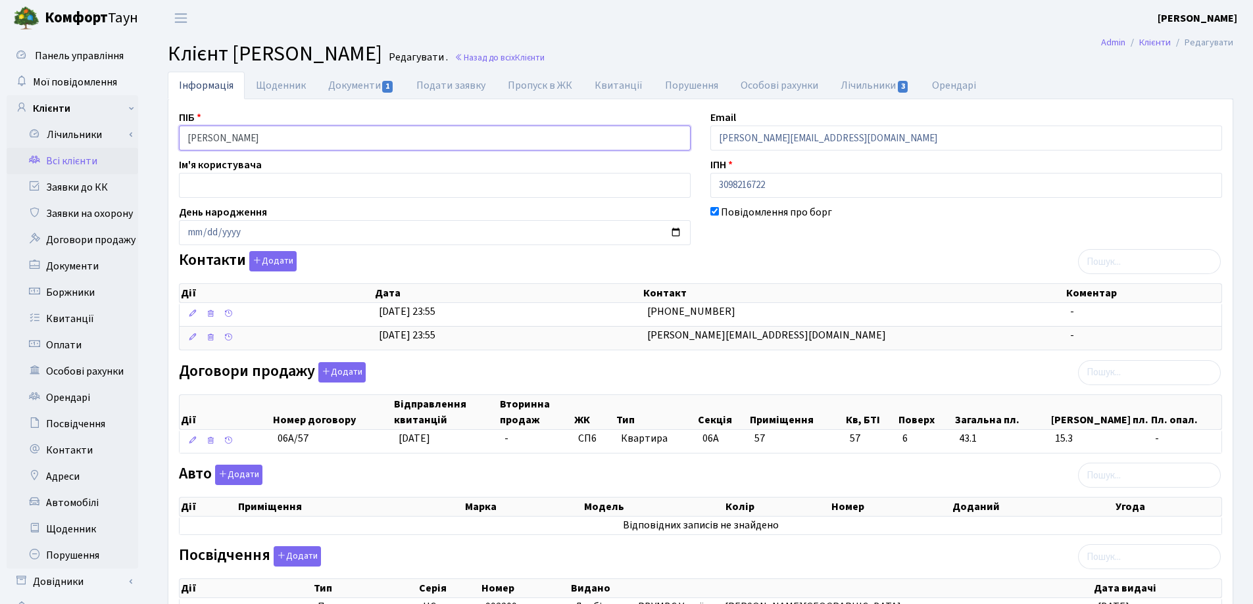
drag, startPoint x: 357, startPoint y: 142, endPoint x: 163, endPoint y: 145, distance: 194.0
click at [163, 145] on div "Інформація Щоденник Документи 1 Подати заявку Пропуск в ЖК Квитанції Порушення …" at bounding box center [700, 432] width 1085 height 721
drag, startPoint x: 354, startPoint y: 454, endPoint x: 259, endPoint y: 454, distance: 94.7
click at [259, 454] on div "Дії Номер договору Відправлення квитанцій Вторинна продаж ЖК Тип Секція Приміще…" at bounding box center [700, 421] width 1043 height 76
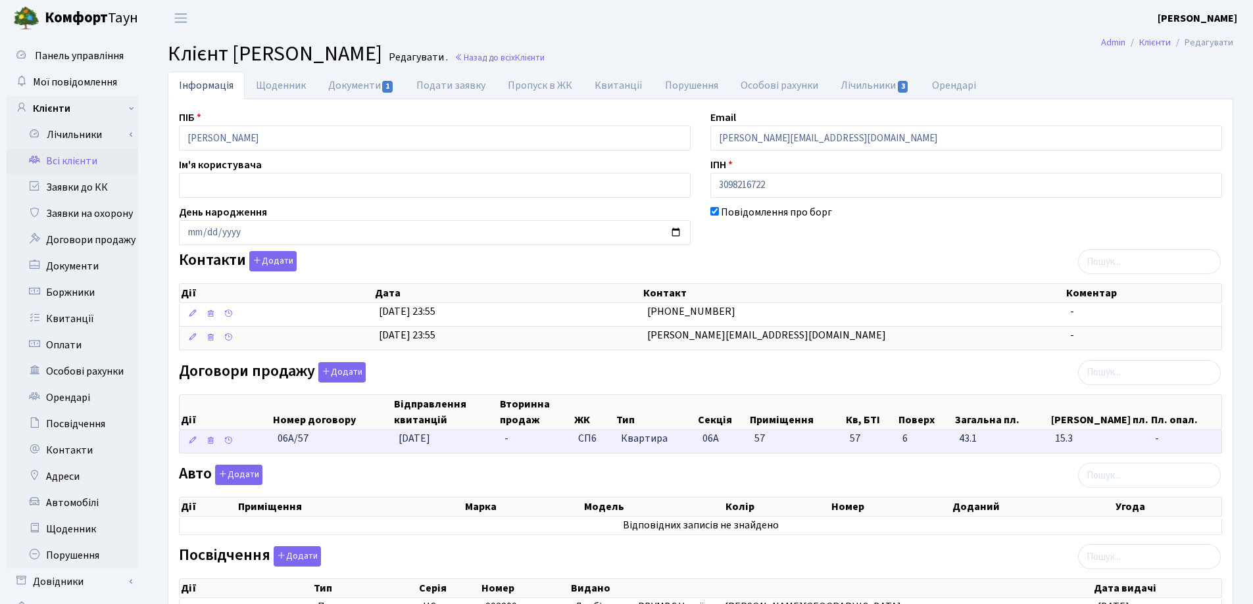
drag, startPoint x: 350, startPoint y: 450, endPoint x: 276, endPoint y: 445, distance: 73.8
click at [276, 445] on td "06А/57" at bounding box center [332, 441] width 121 height 23
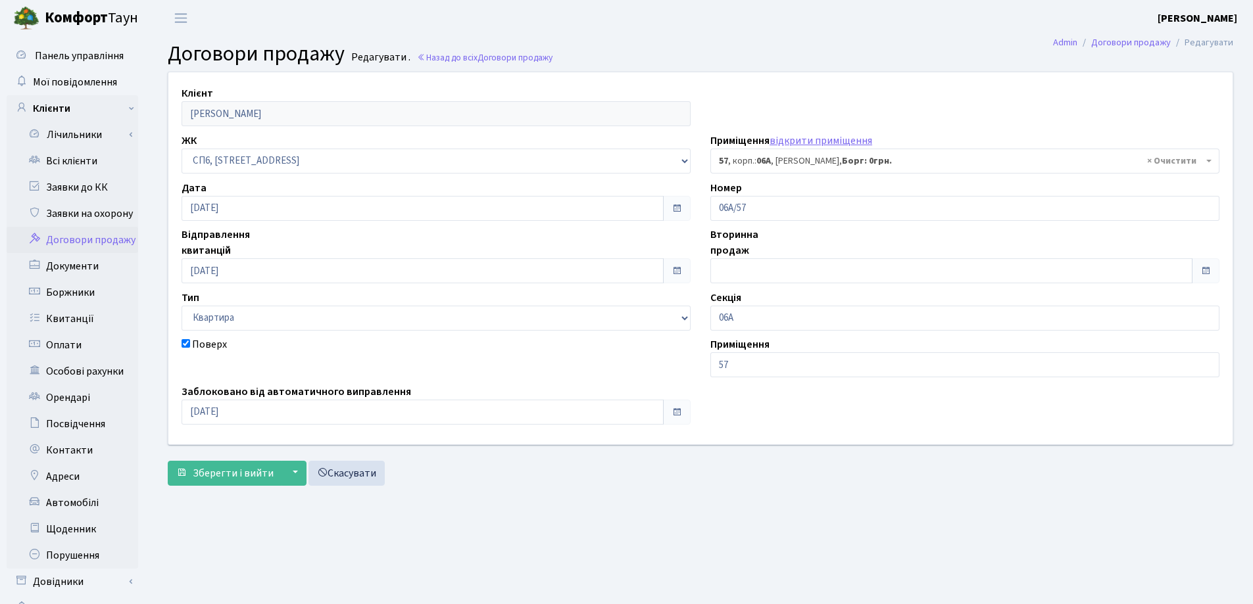
select select "21725"
drag, startPoint x: 0, startPoint y: 0, endPoint x: 921, endPoint y: 434, distance: 1018.3
click at [944, 458] on main "Admin Договори продажу Редагувати Договори продажу Редагувати . Назад до всіх Д…" at bounding box center [700, 332] width 1105 height 592
drag, startPoint x: 789, startPoint y: 199, endPoint x: 687, endPoint y: 209, distance: 102.4
click at [687, 209] on div "Клієнт [PERSON_NAME] ЖК - СП, Наддніпрянське шосе, 2а СП1, Столичне шосе, 1 СП2…" at bounding box center [700, 258] width 1084 height 372
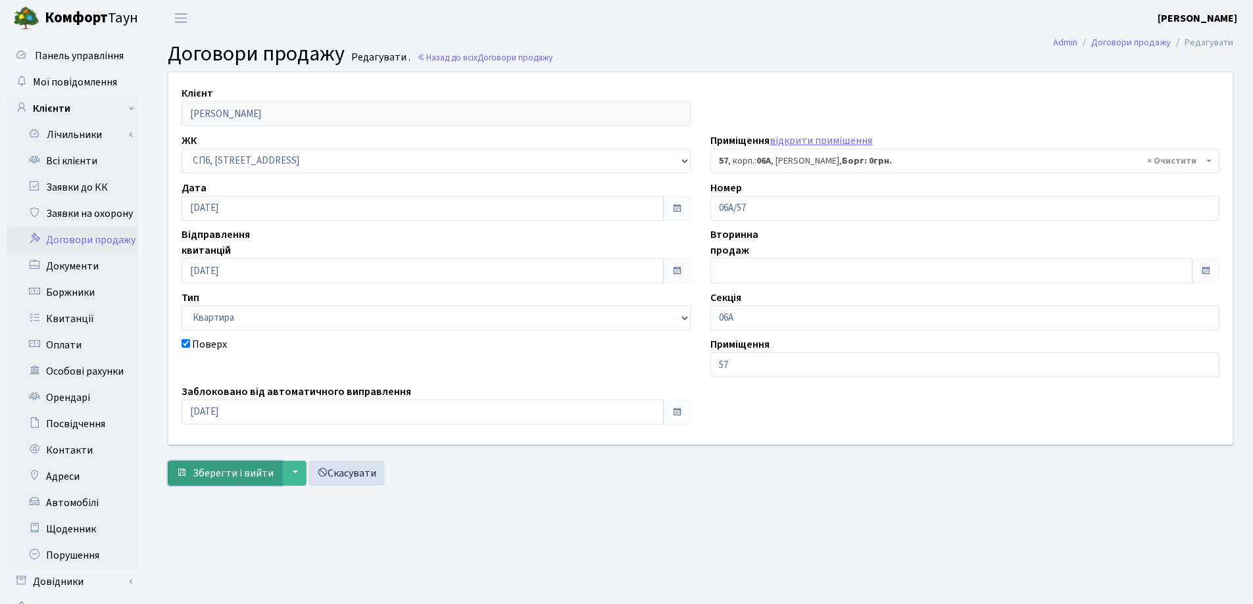
click at [216, 469] on span "Зберегти і вийти" at bounding box center [233, 473] width 81 height 14
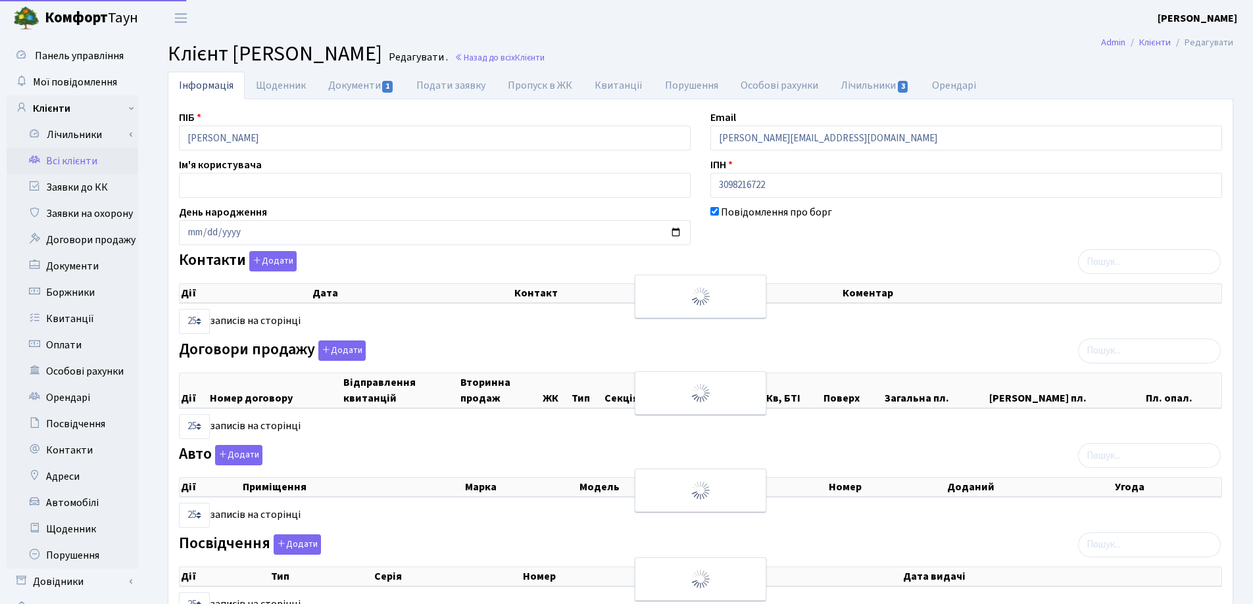
select select "25"
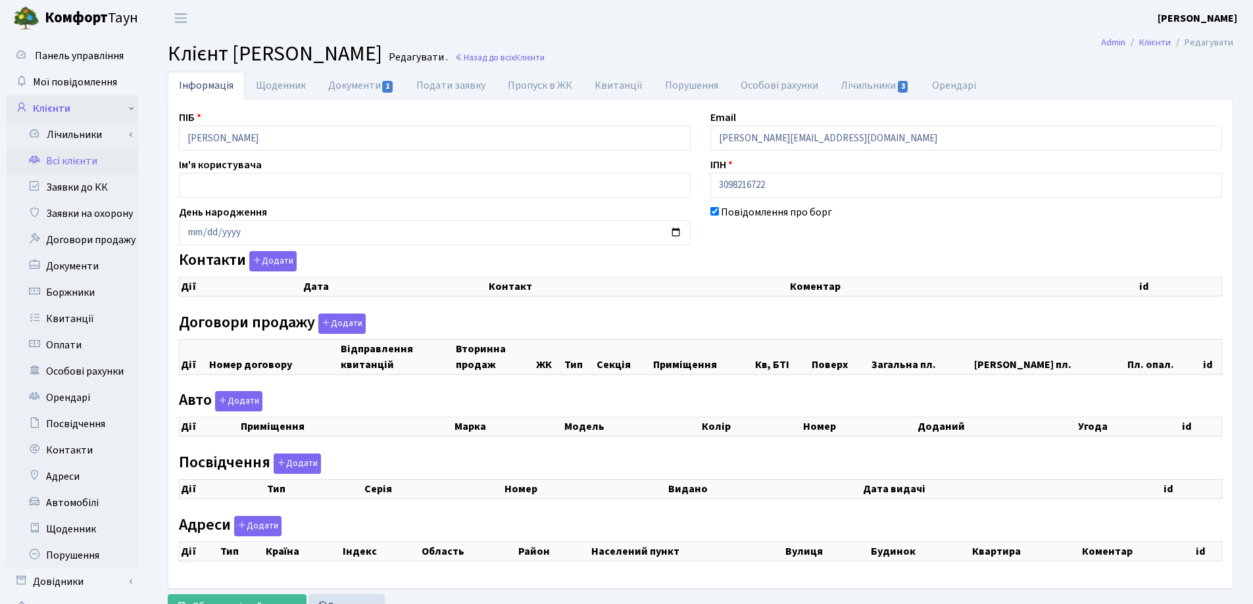
select select "25"
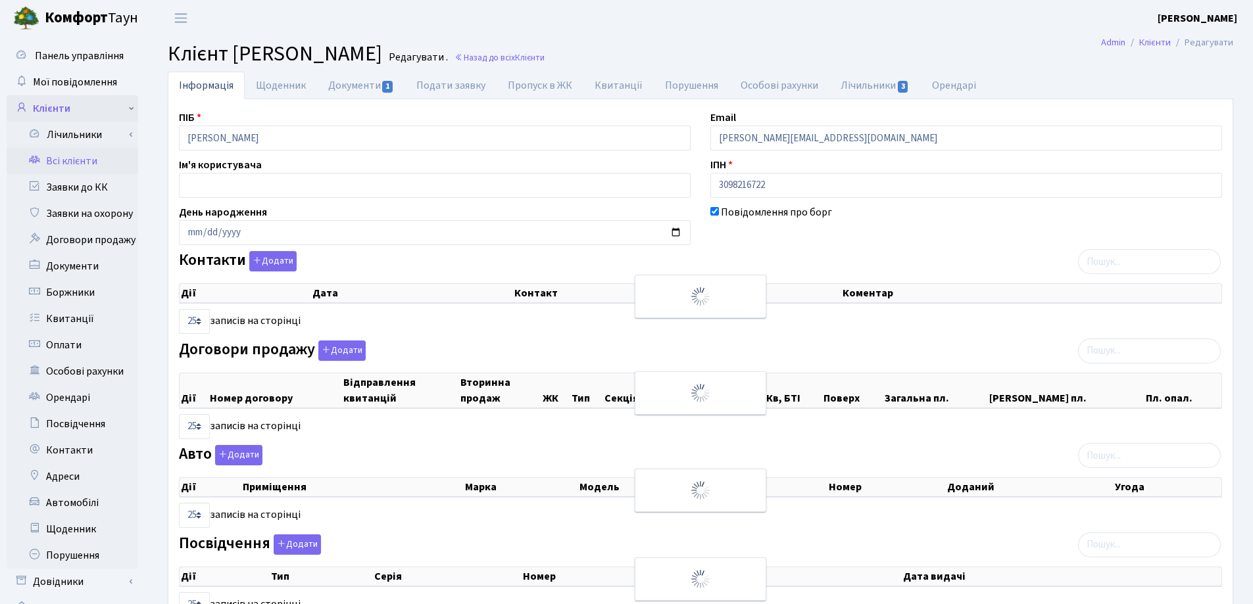
checkbox input "true"
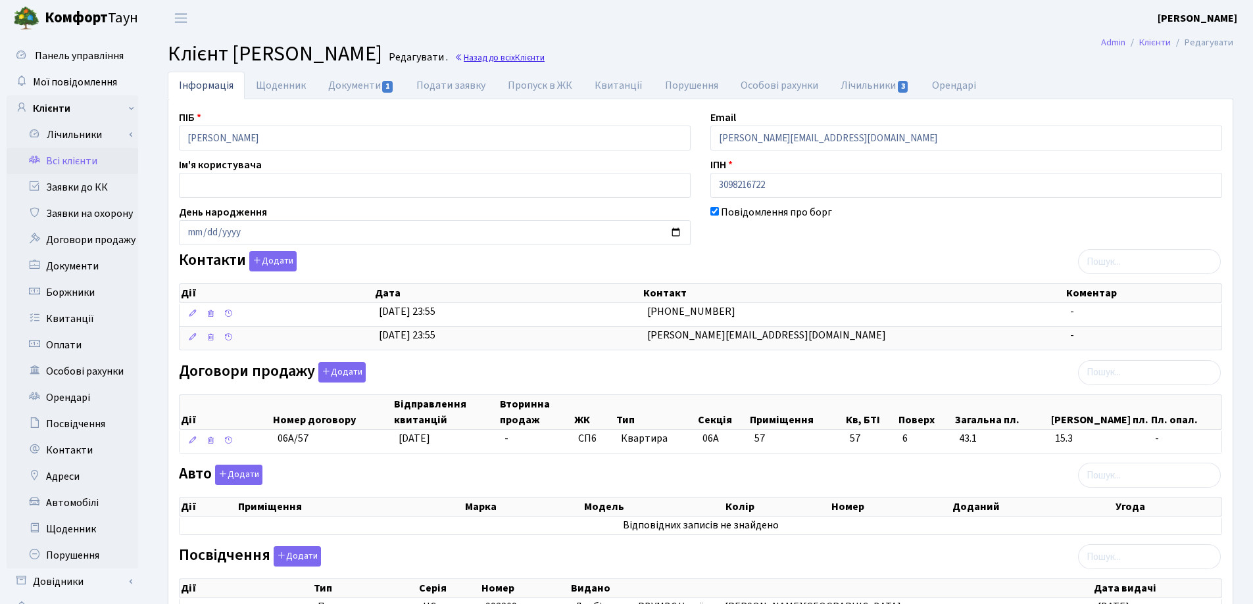
click at [544, 56] on link "Назад до всіх Клієнти" at bounding box center [499, 57] width 90 height 12
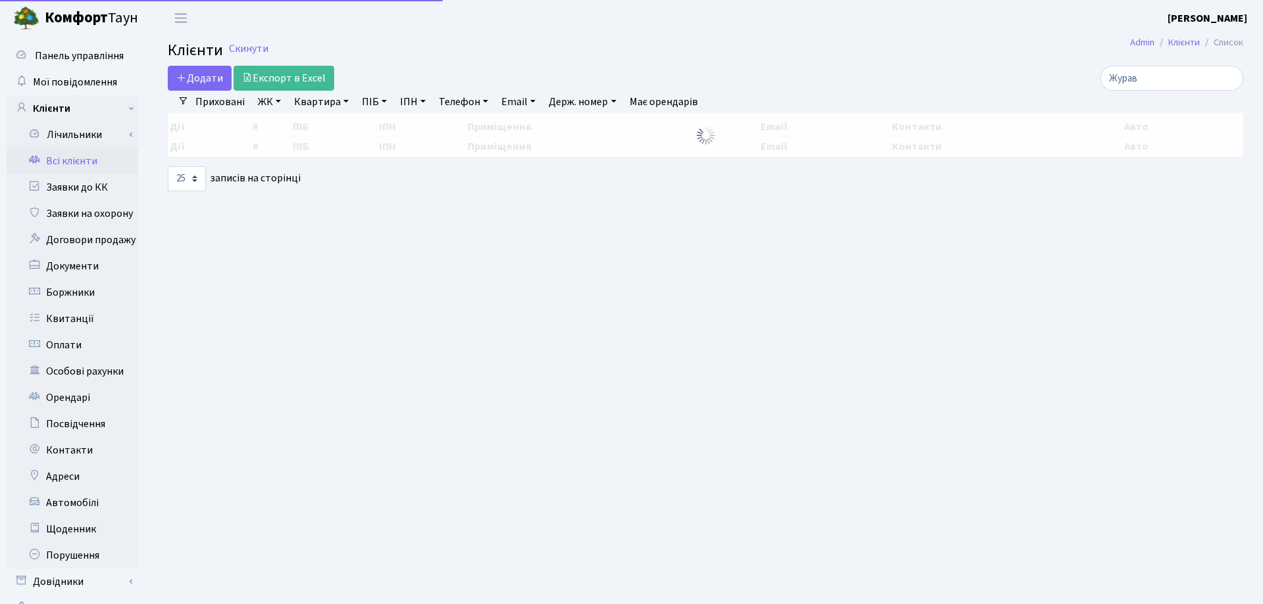
select select "25"
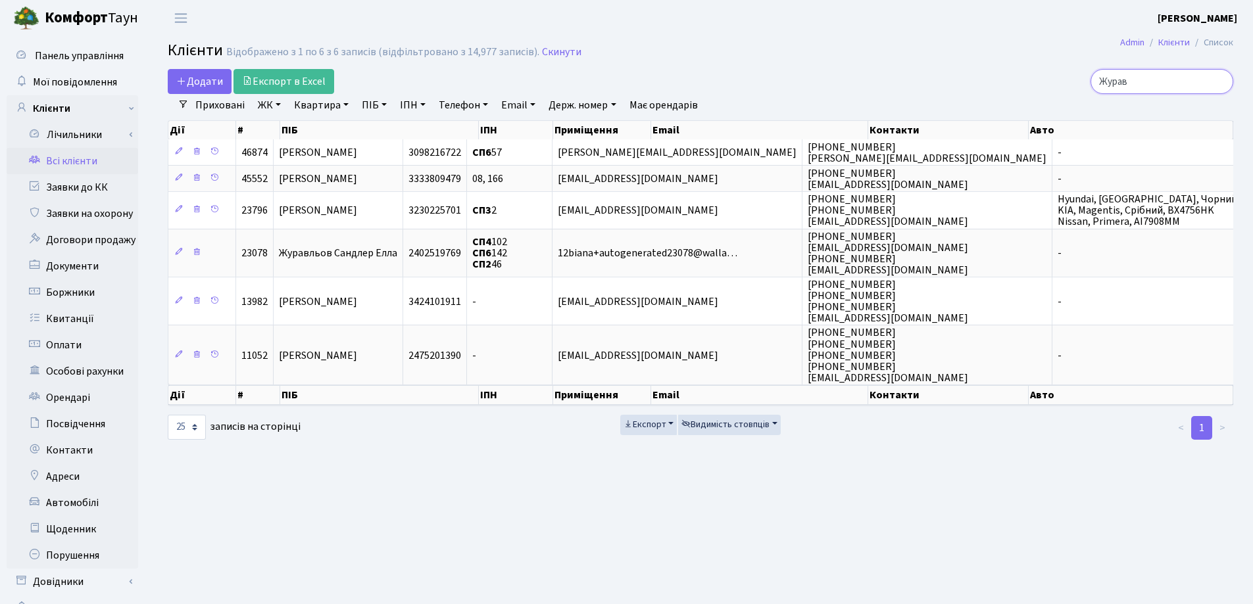
click at [1222, 82] on input "Журав" at bounding box center [1161, 81] width 143 height 25
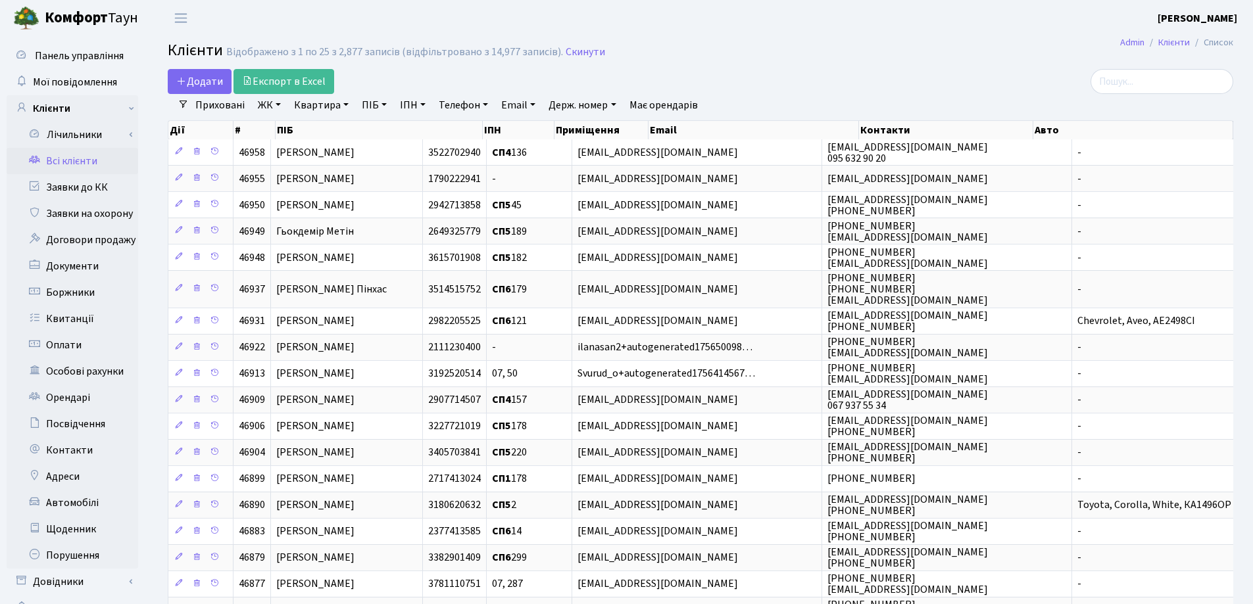
click at [907, 41] on main "Admin Клієнти Список Клієнти Відображено з 1 по 25 з 2,877 записів (відфільтров…" at bounding box center [700, 466] width 1105 height 860
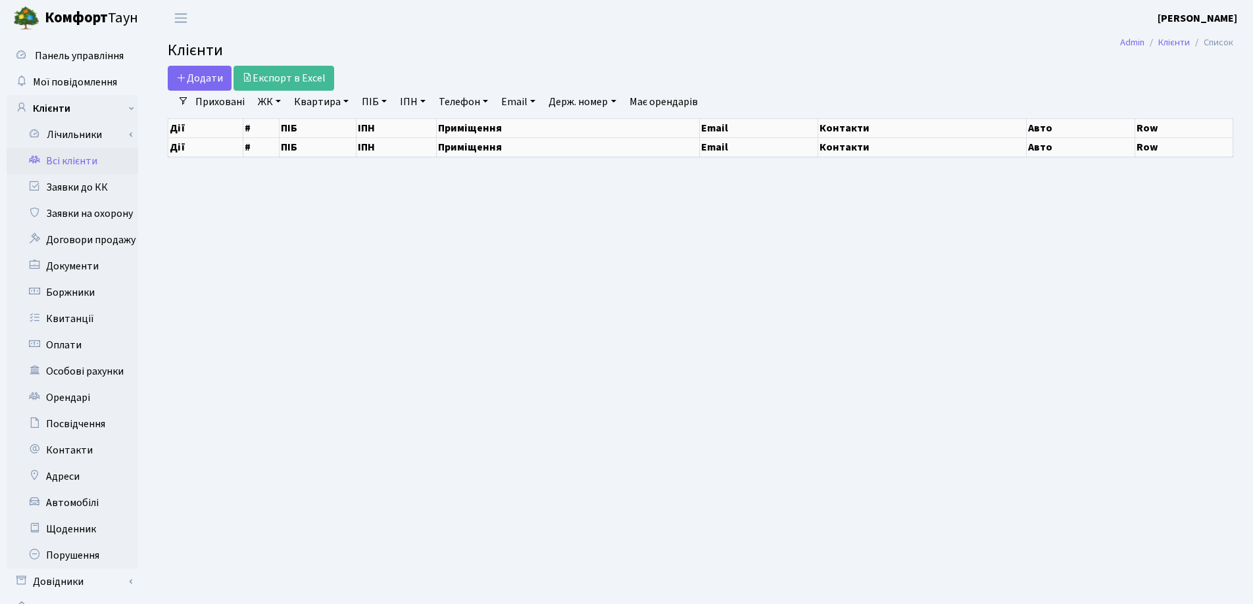
select select "25"
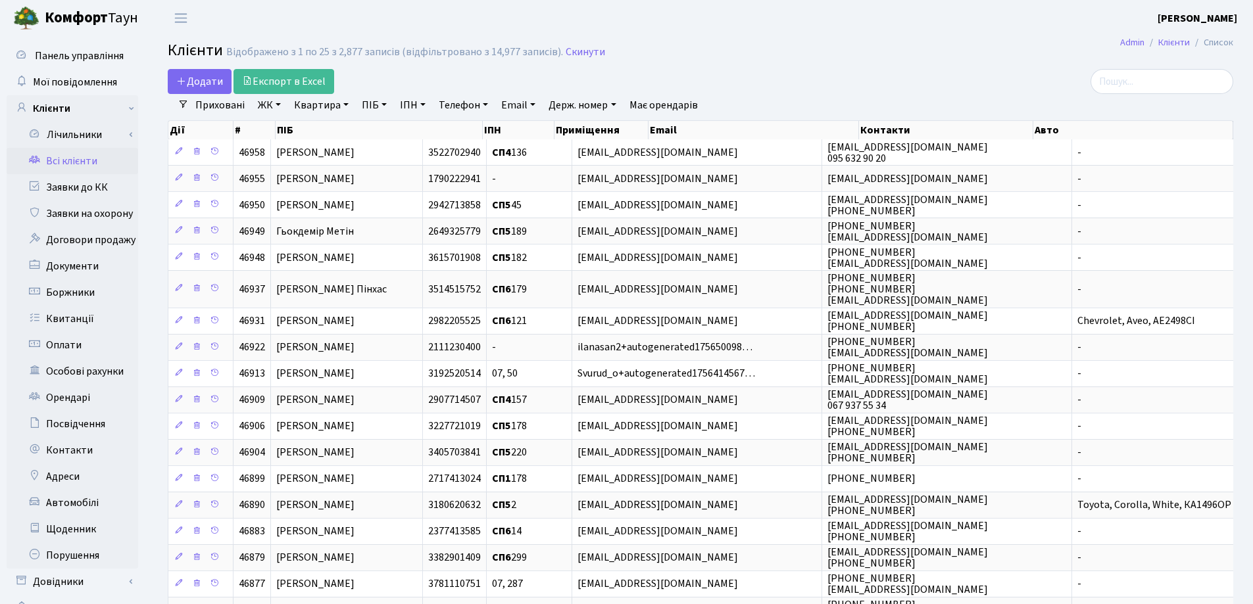
click at [347, 109] on link "Квартира" at bounding box center [321, 105] width 65 height 22
type input "111"
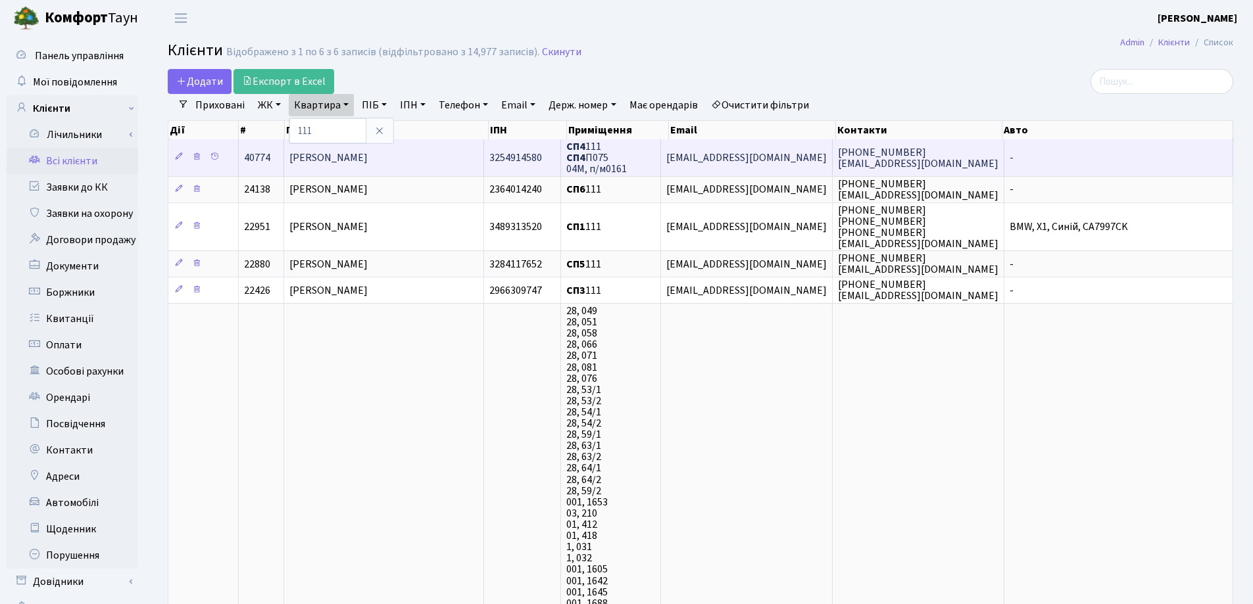
click at [368, 156] on span "Семеній Олена Миколаївна" at bounding box center [328, 158] width 78 height 14
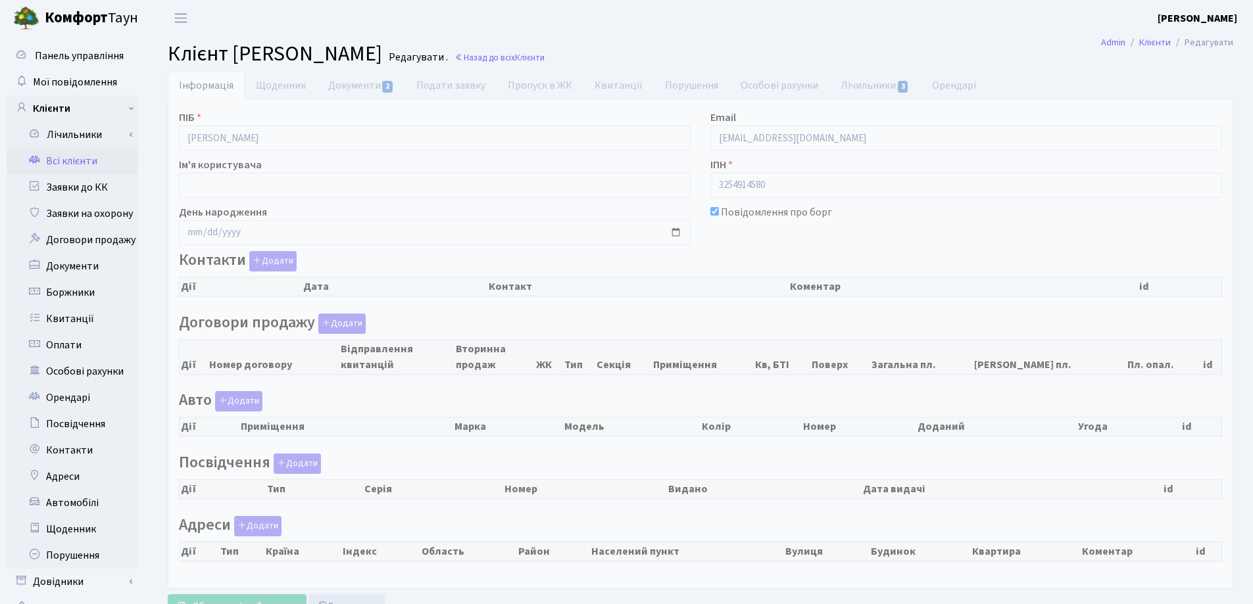
checkbox input "true"
click at [345, 89] on link "Документи 2" at bounding box center [361, 86] width 88 height 28
select select "25"
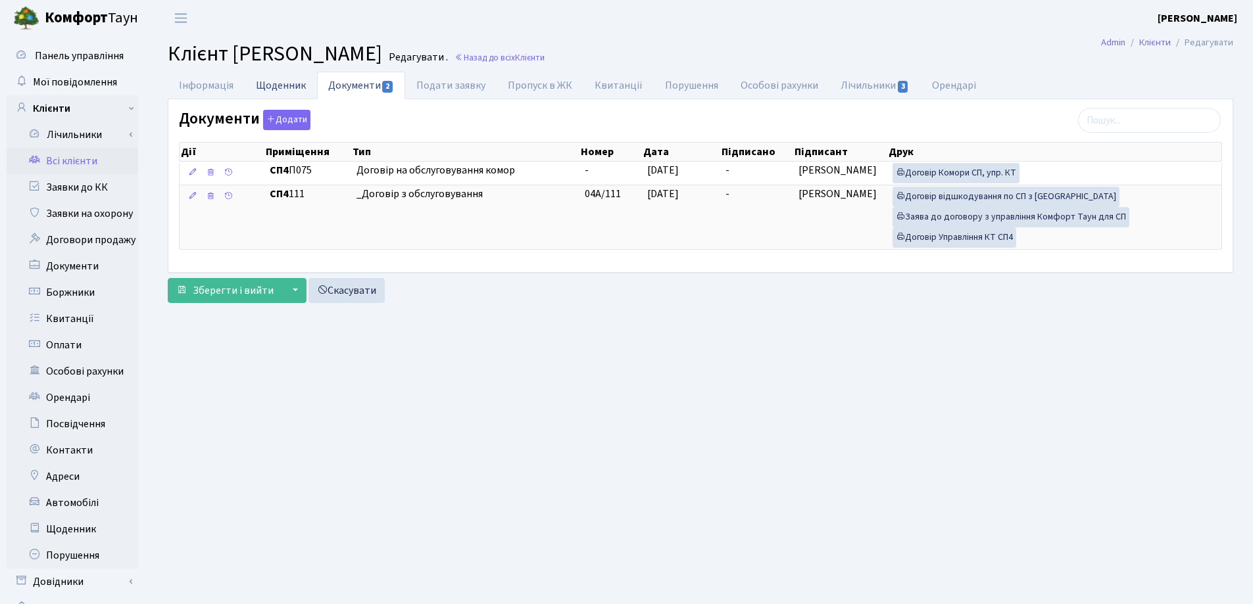
click at [258, 85] on link "Щоденник" at bounding box center [281, 85] width 72 height 27
select select "25"
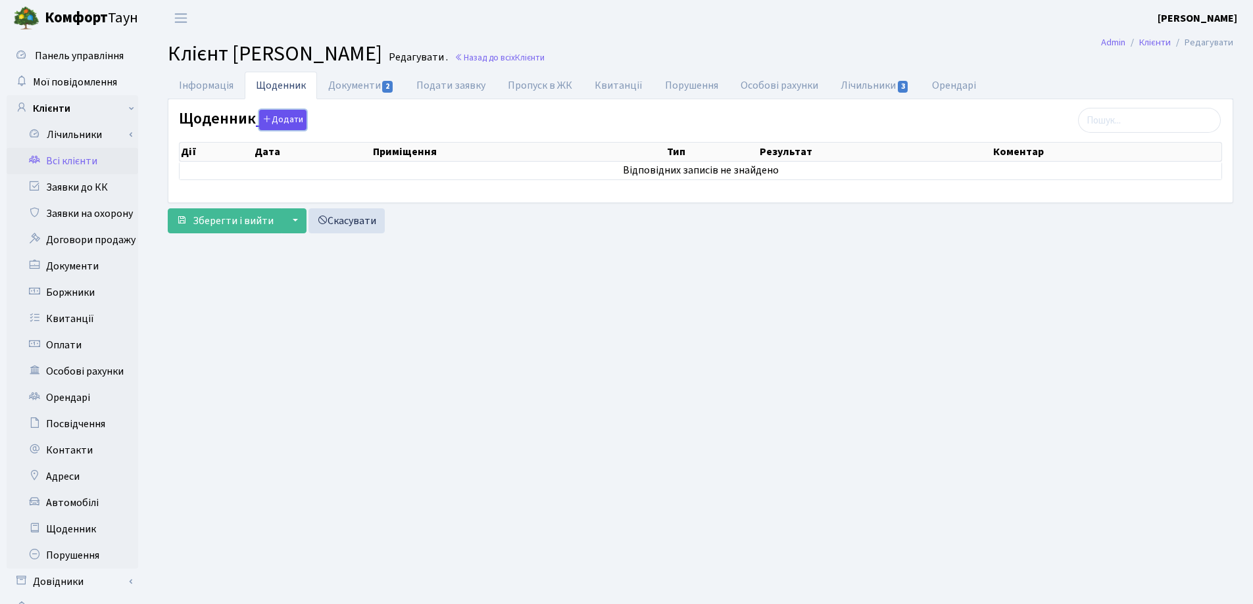
click at [285, 119] on button "Додати" at bounding box center [282, 120] width 47 height 20
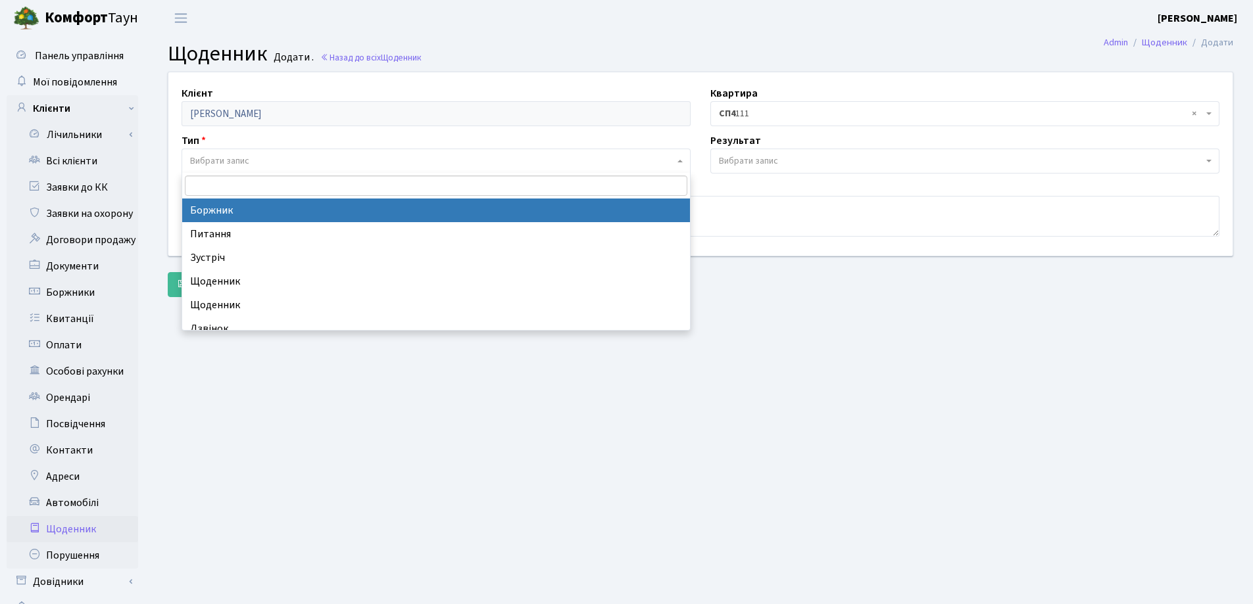
click at [283, 157] on span "Вибрати запис" at bounding box center [432, 161] width 484 height 13
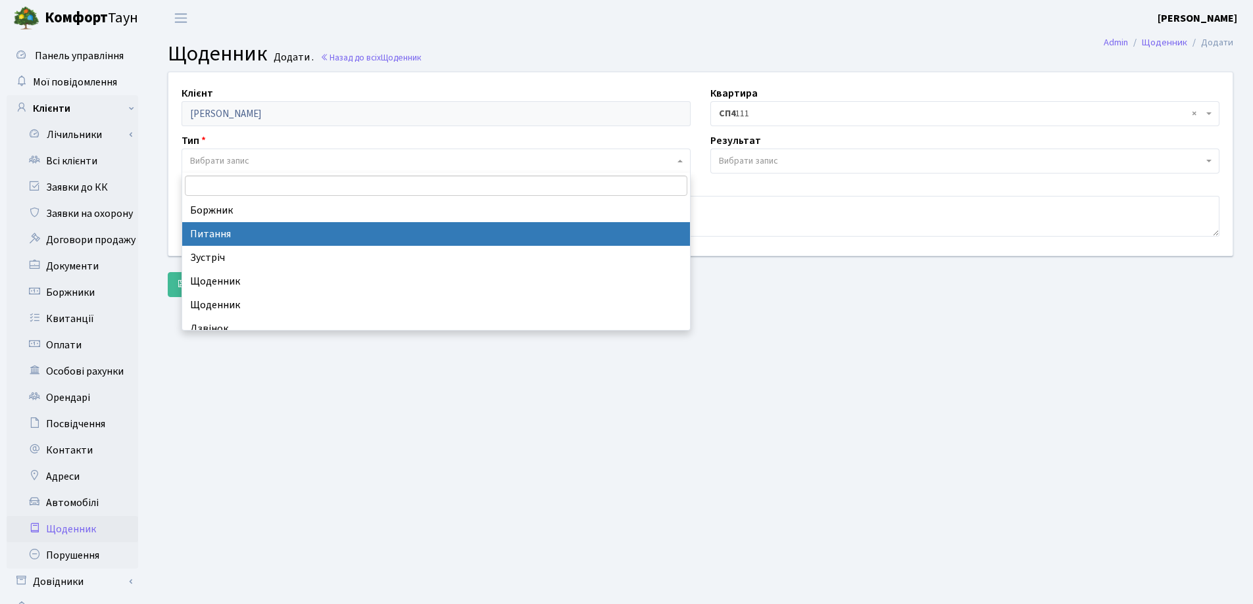
select select "9"
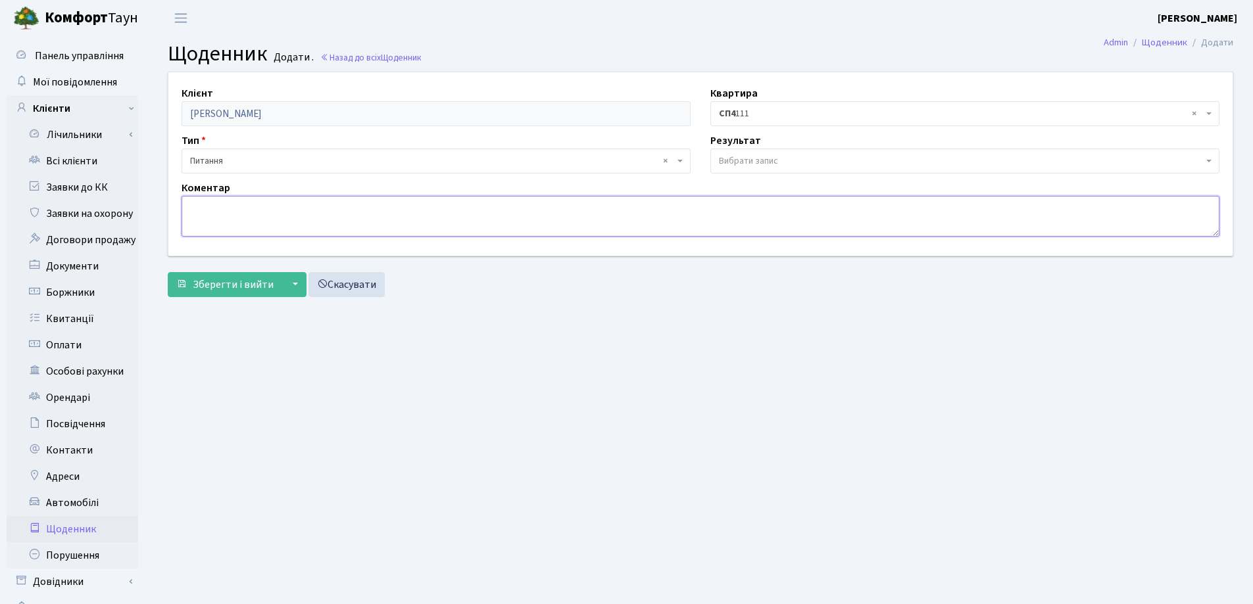
click at [427, 209] on textarea at bounding box center [700, 216] width 1038 height 41
type textarea "Ключі у відділі продажу Марина"
click at [223, 283] on span "Зберегти і вийти" at bounding box center [233, 284] width 81 height 14
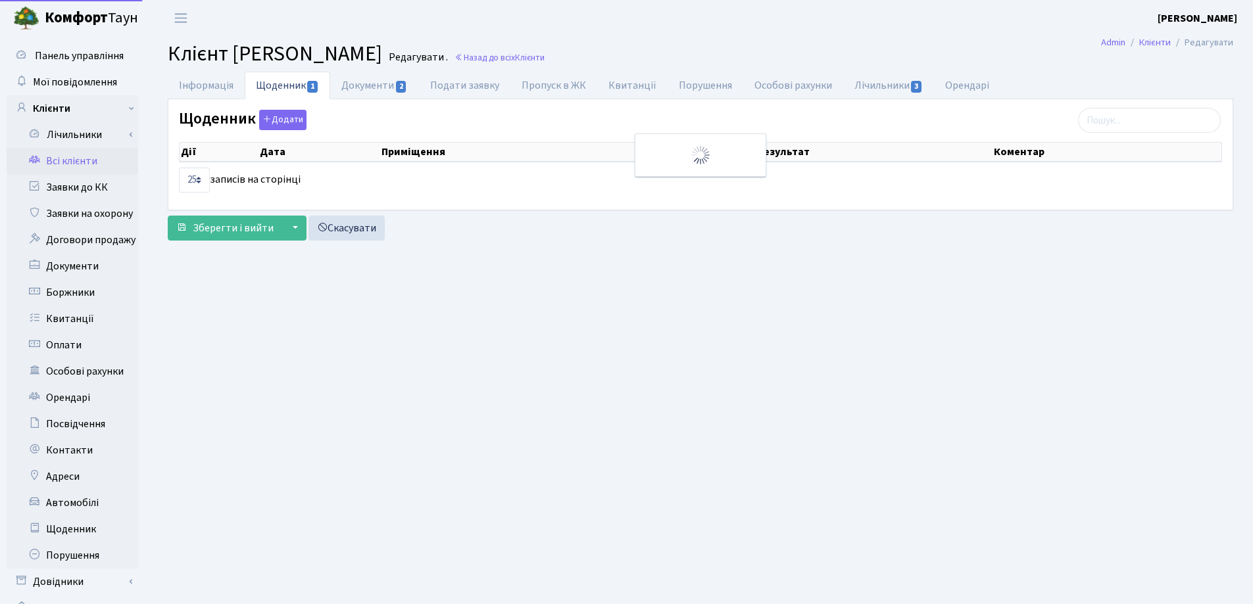
select select "25"
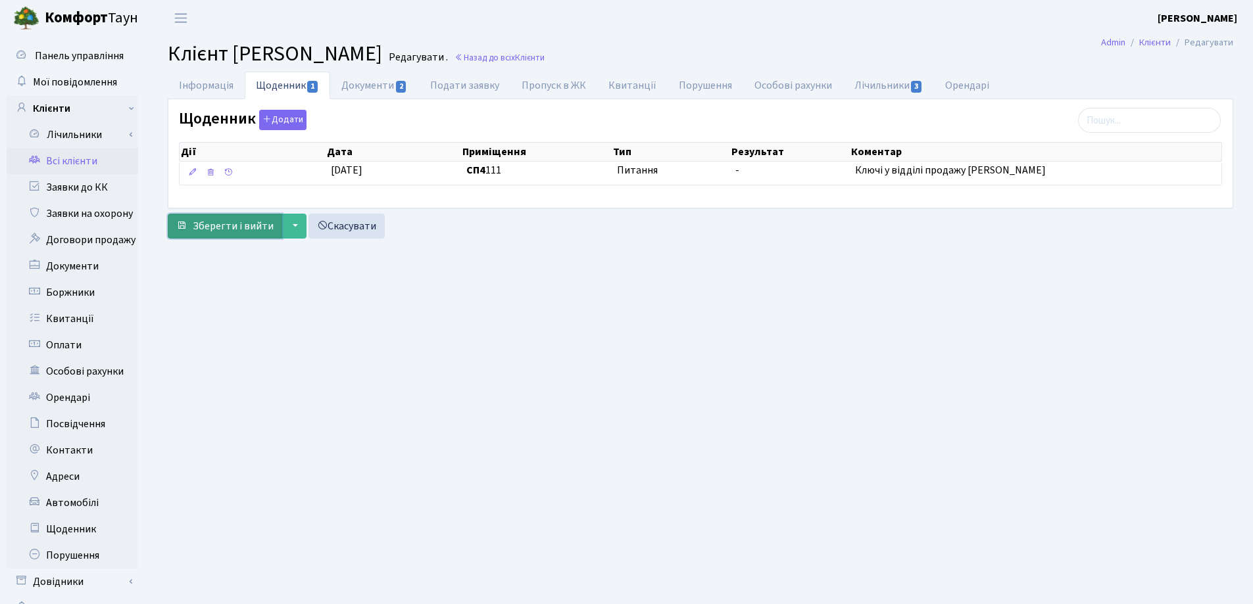
click at [245, 220] on span "Зберегти і вийти" at bounding box center [233, 226] width 81 height 14
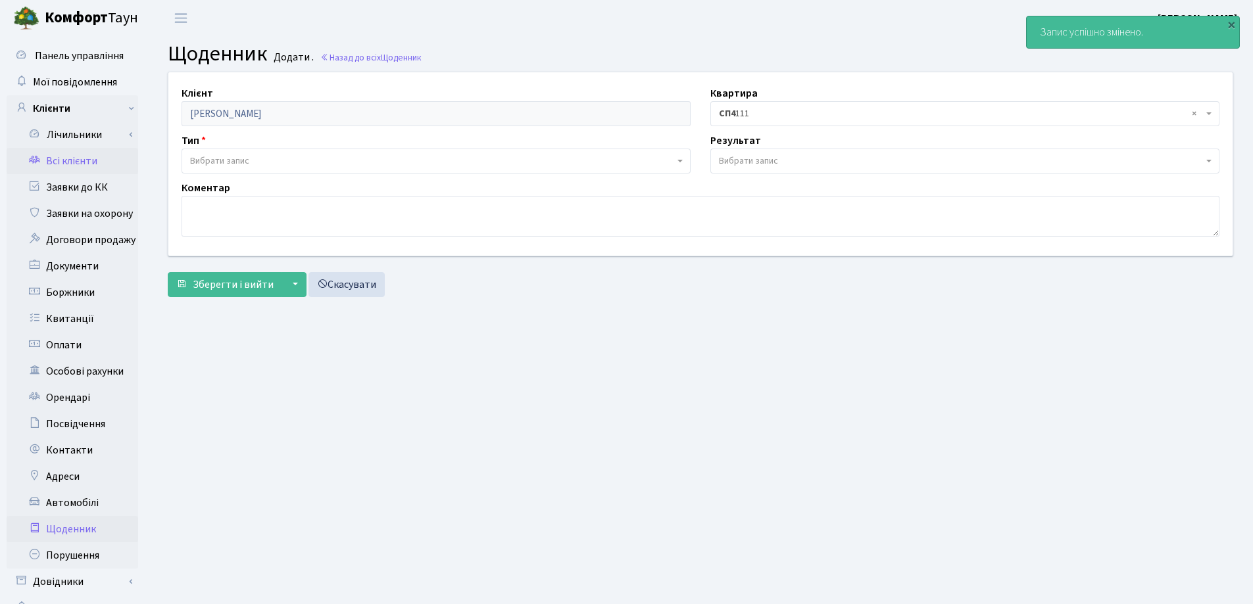
click at [80, 160] on link "Всі клієнти" at bounding box center [73, 161] width 132 height 26
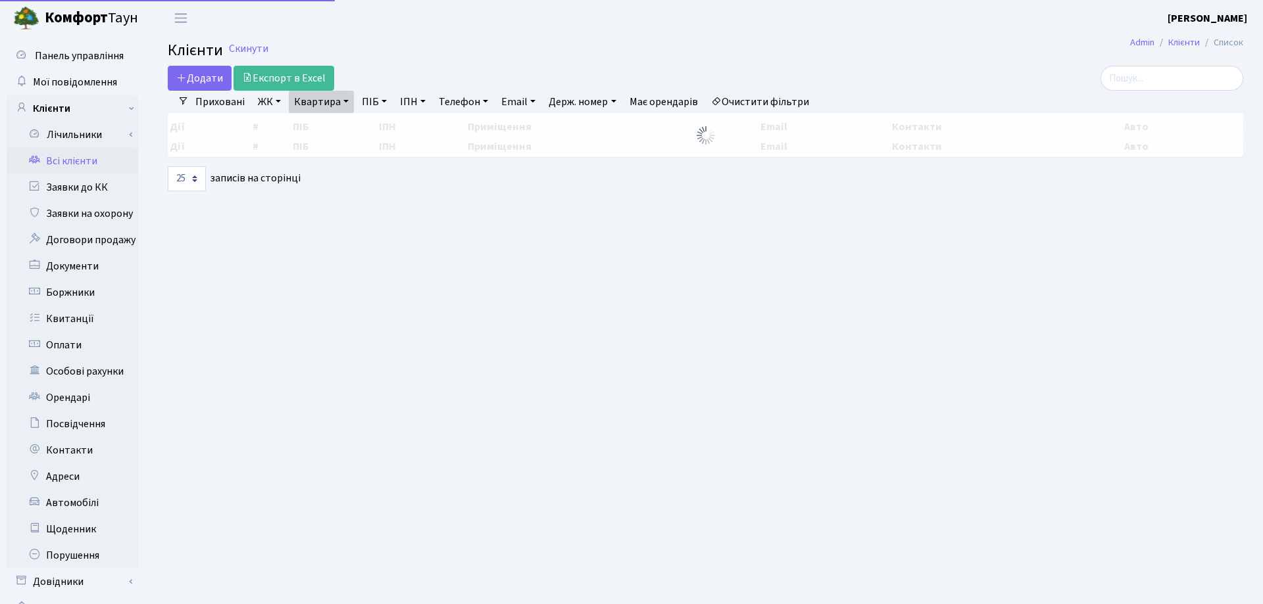
select select "25"
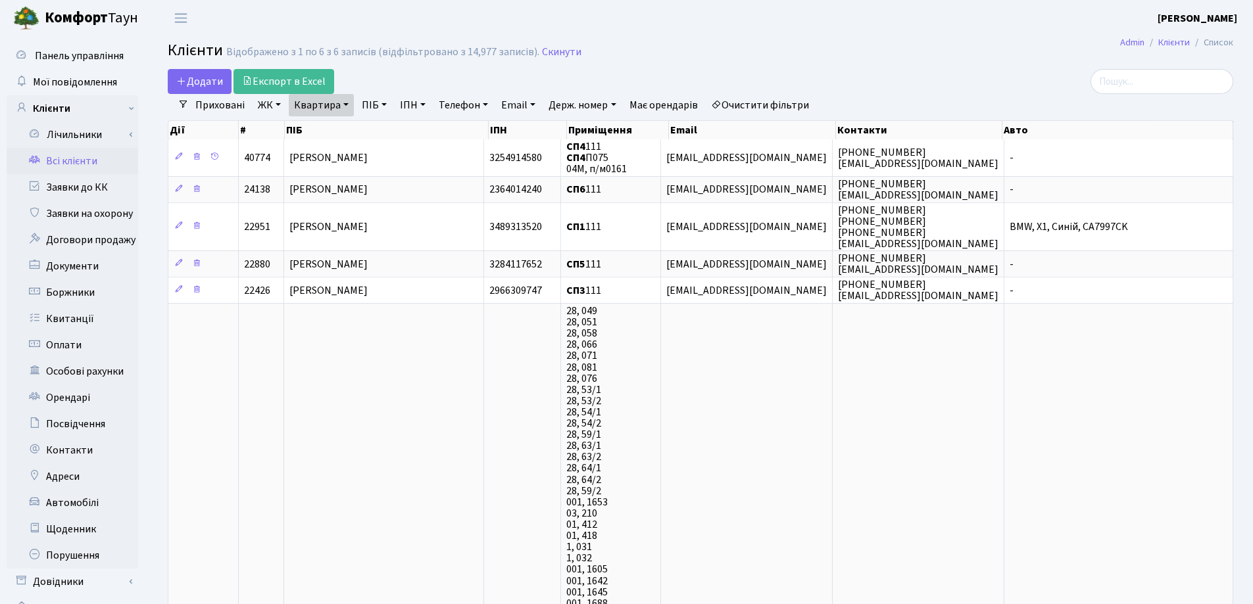
click at [350, 105] on link "Квартира" at bounding box center [321, 105] width 65 height 22
click at [376, 130] on icon at bounding box center [379, 131] width 11 height 11
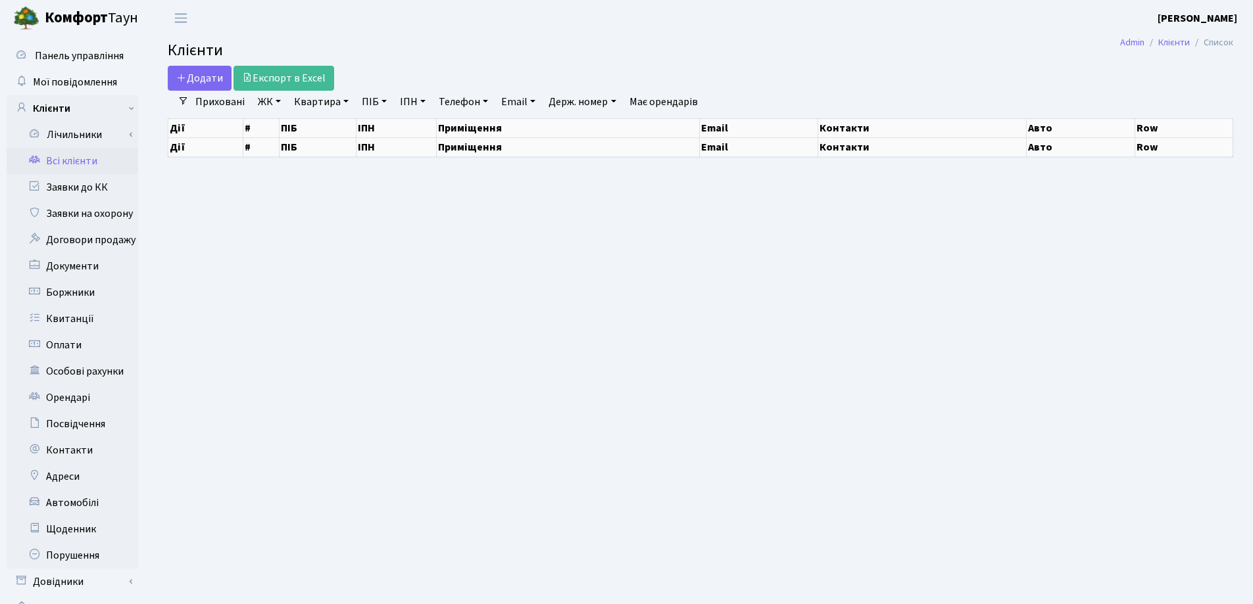
select select "25"
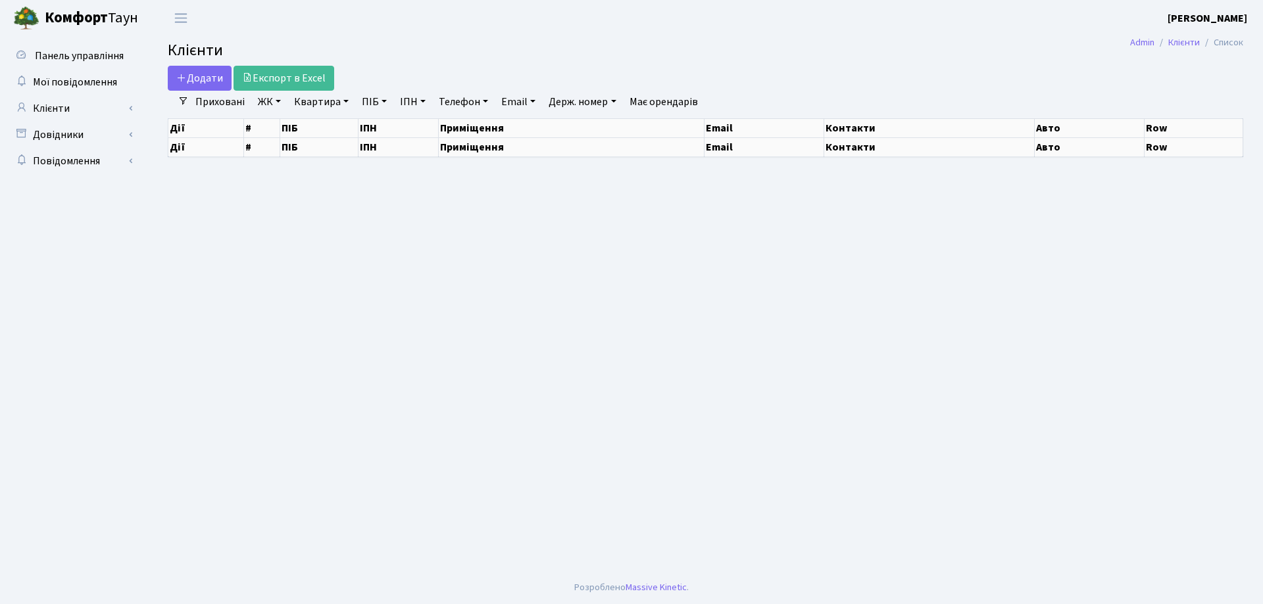
select select "25"
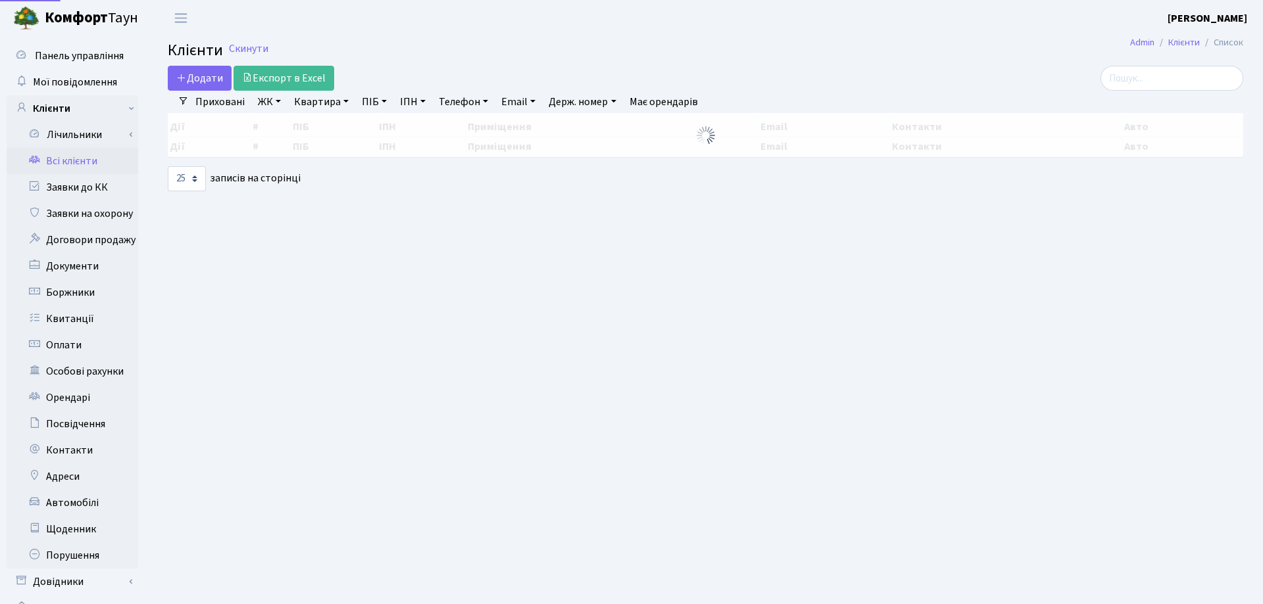
select select "25"
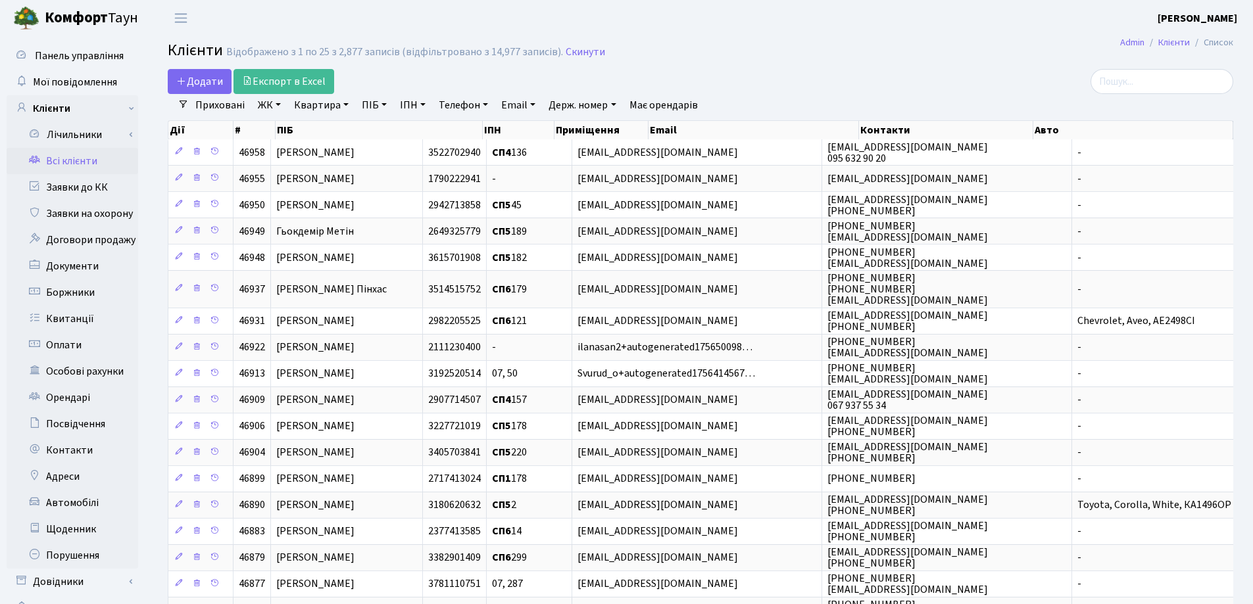
click at [76, 165] on link "Всі клієнти" at bounding box center [73, 161] width 132 height 26
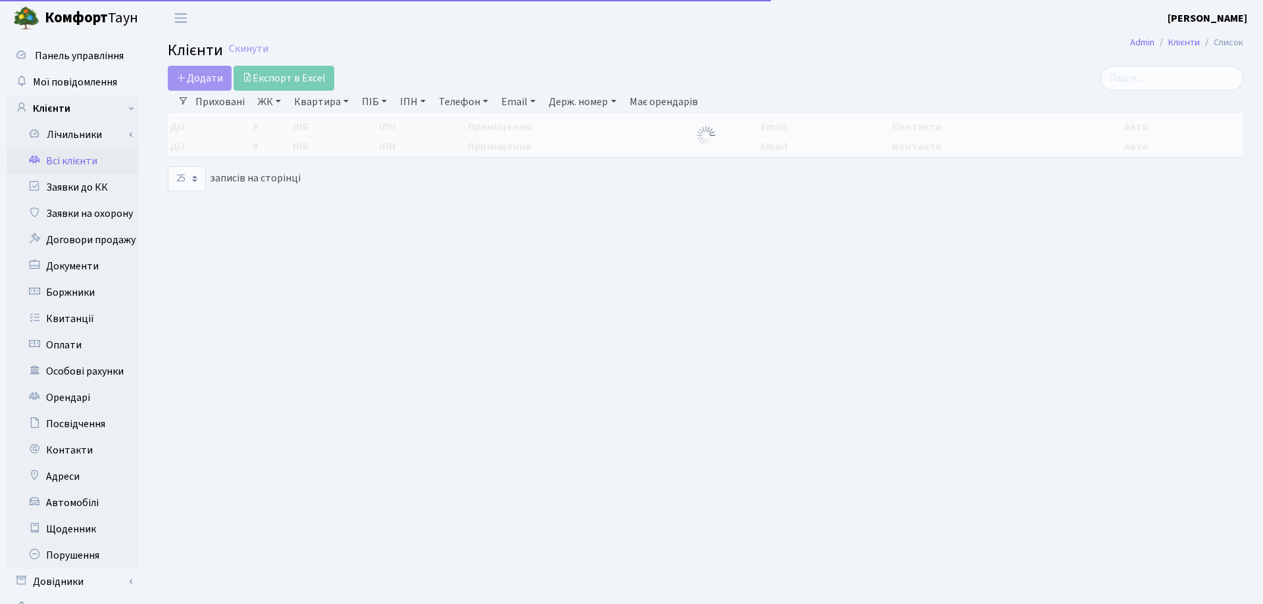
select select "25"
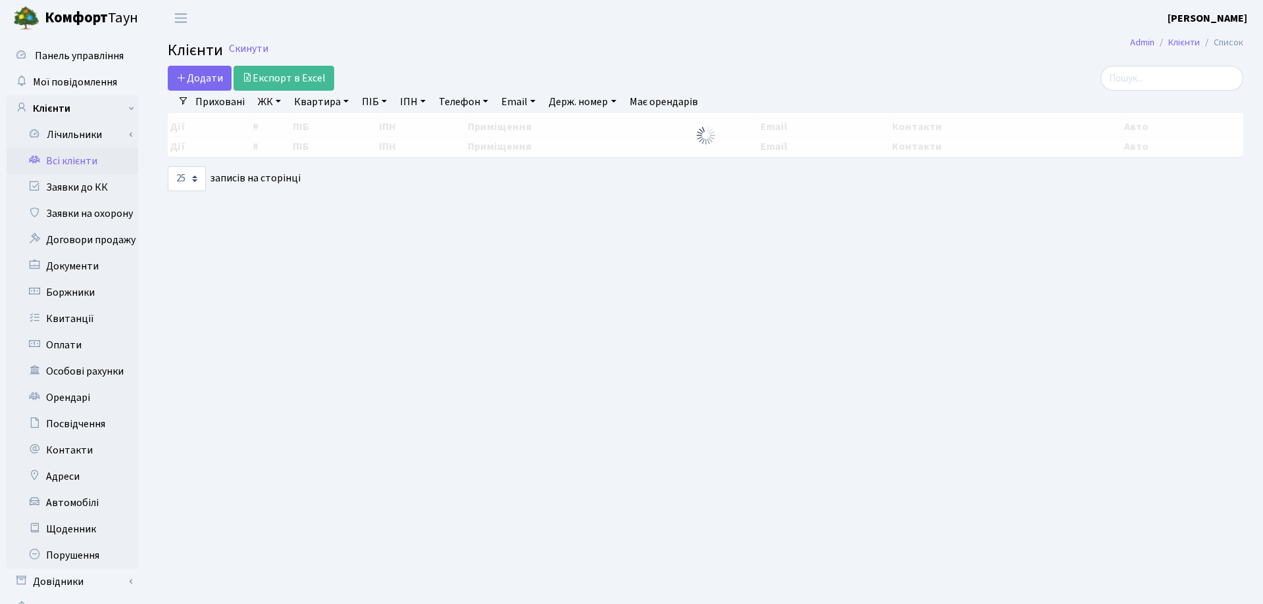
select select "25"
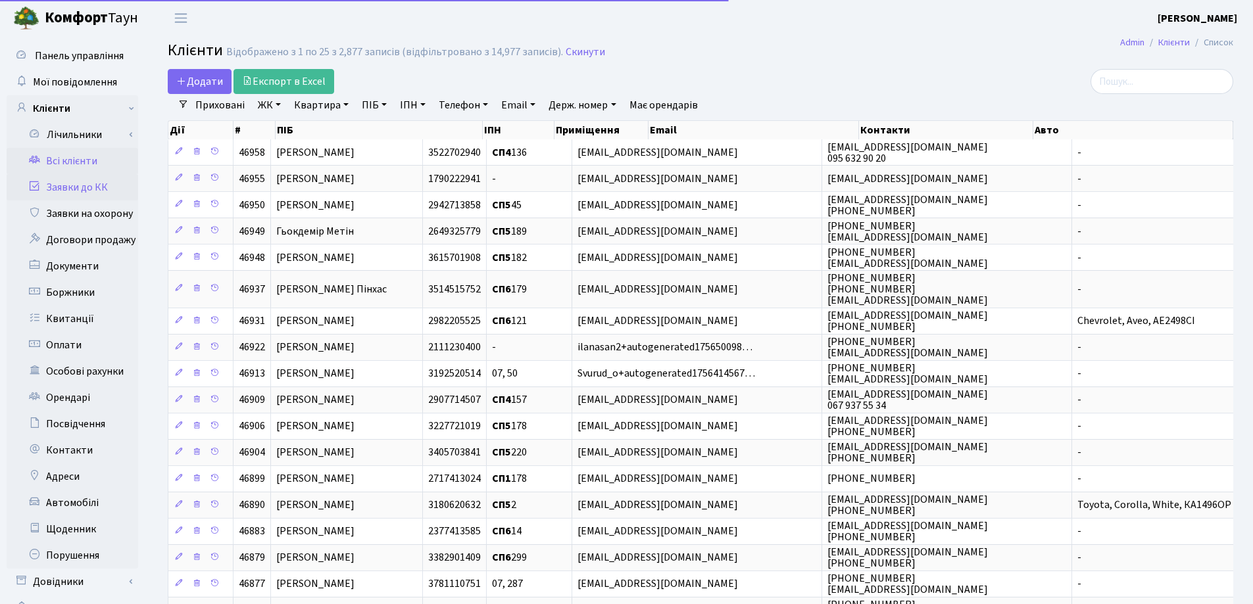
click at [62, 186] on link "Заявки до КК" at bounding box center [73, 187] width 132 height 26
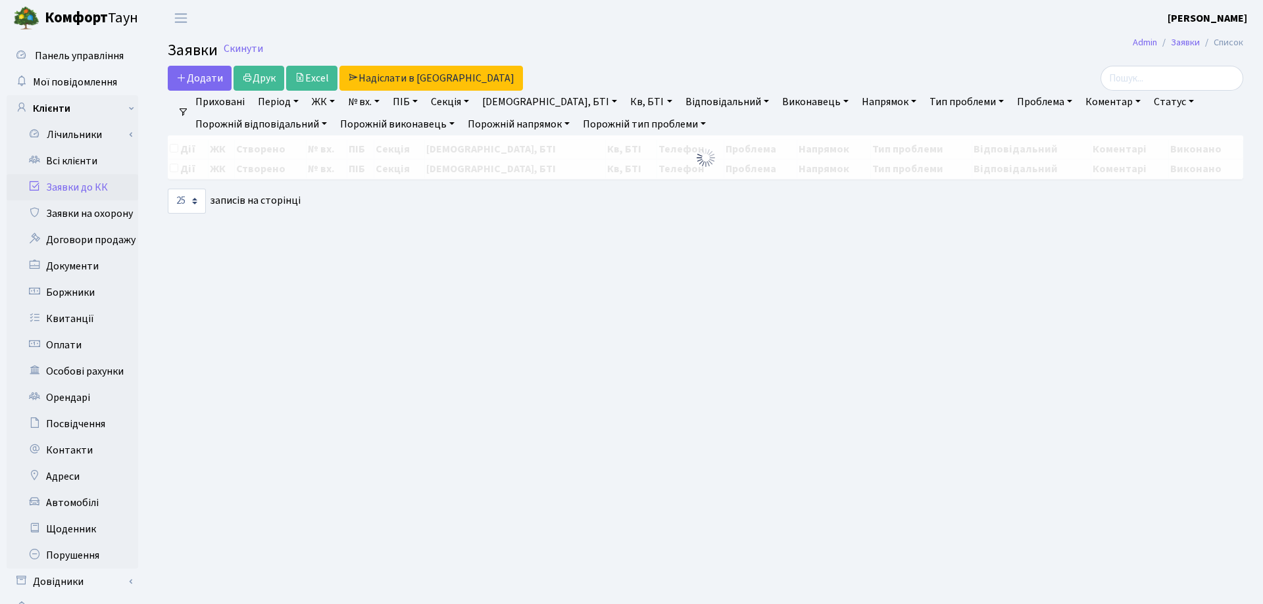
select select "25"
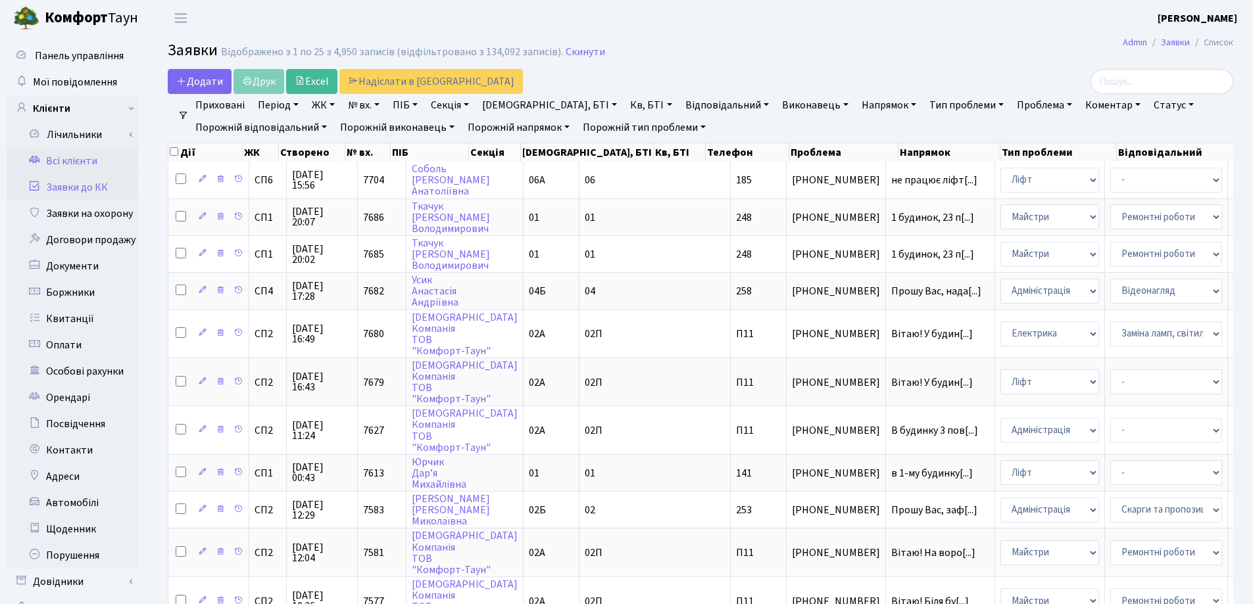
click at [68, 166] on link "Всі клієнти" at bounding box center [73, 161] width 132 height 26
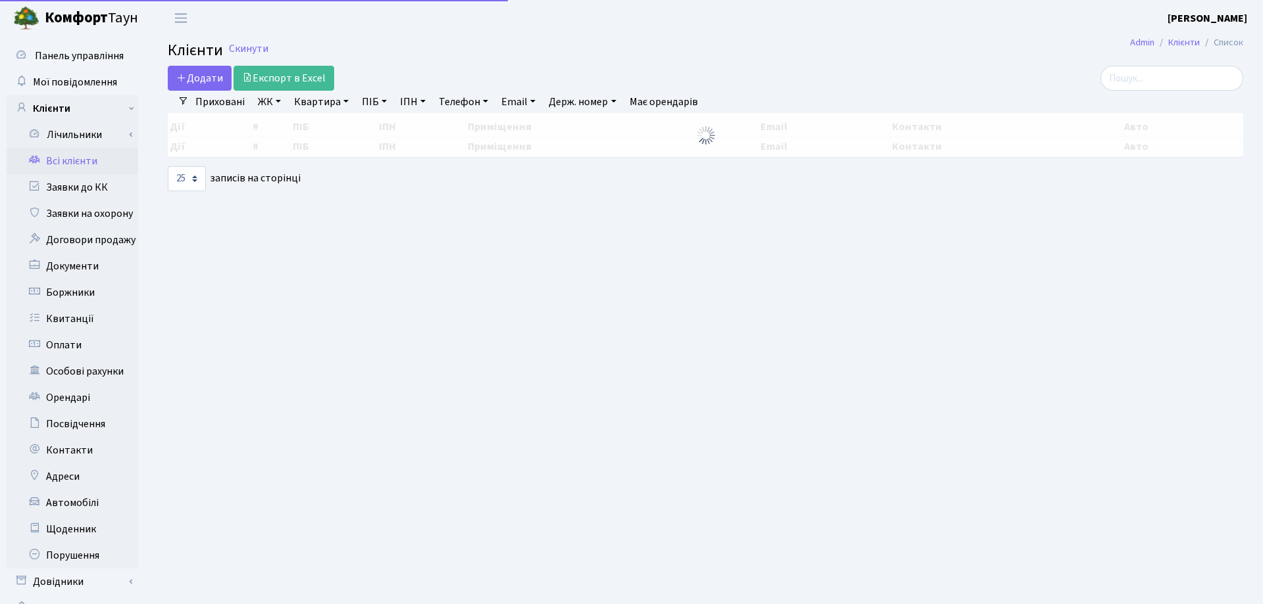
select select "25"
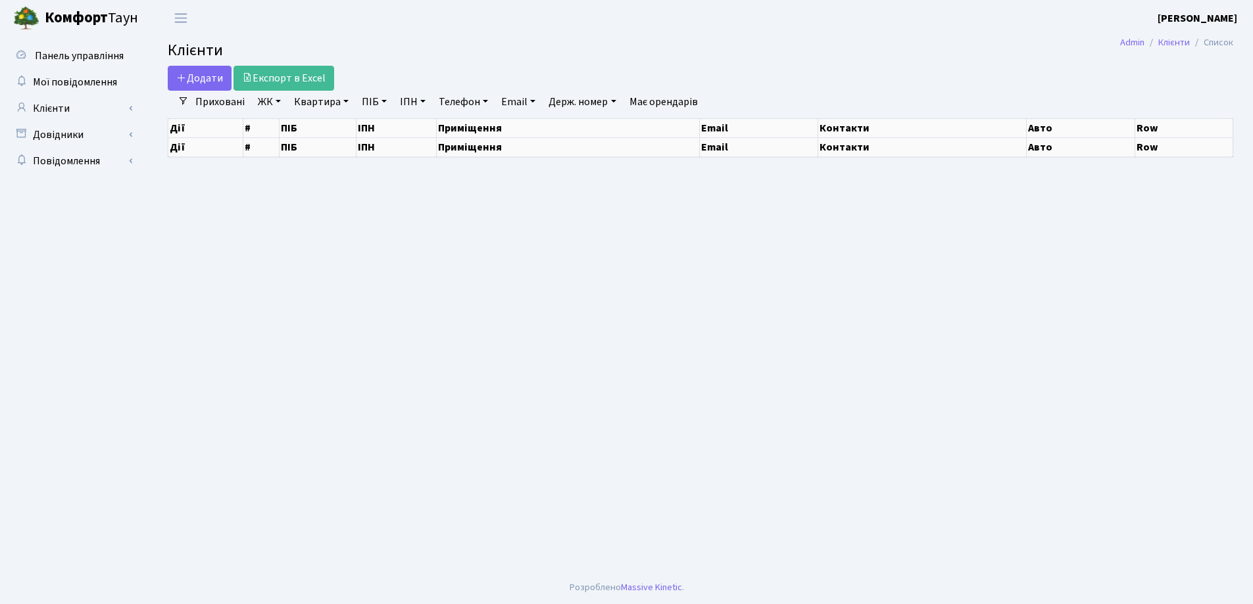
select select "25"
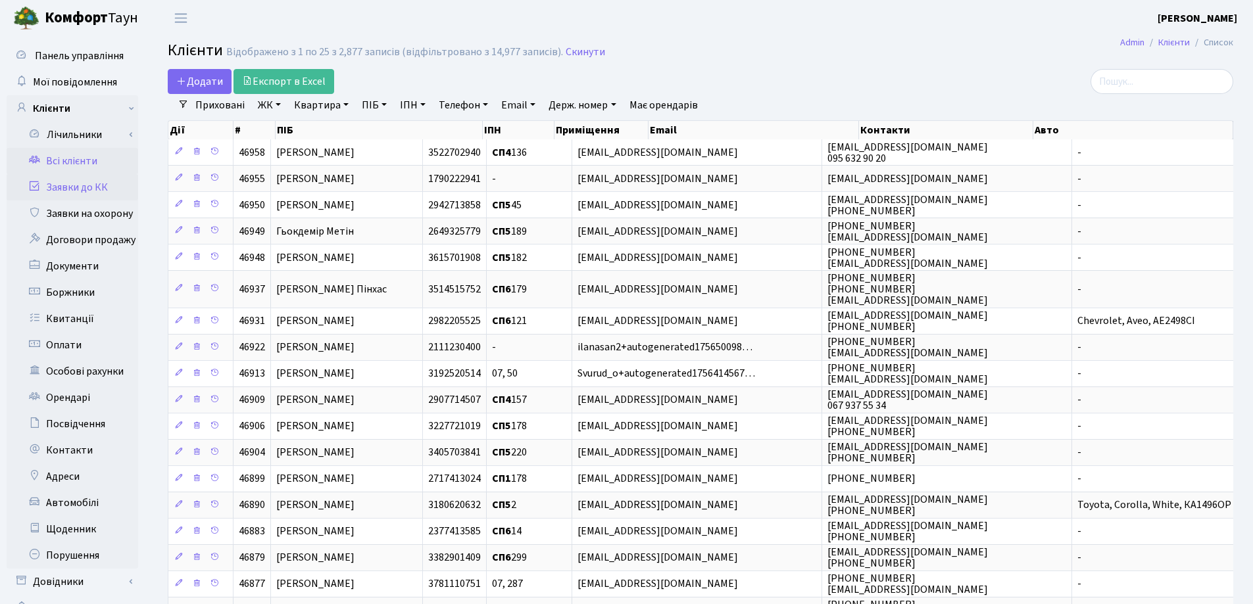
click at [70, 185] on link "Заявки до КК" at bounding box center [73, 187] width 132 height 26
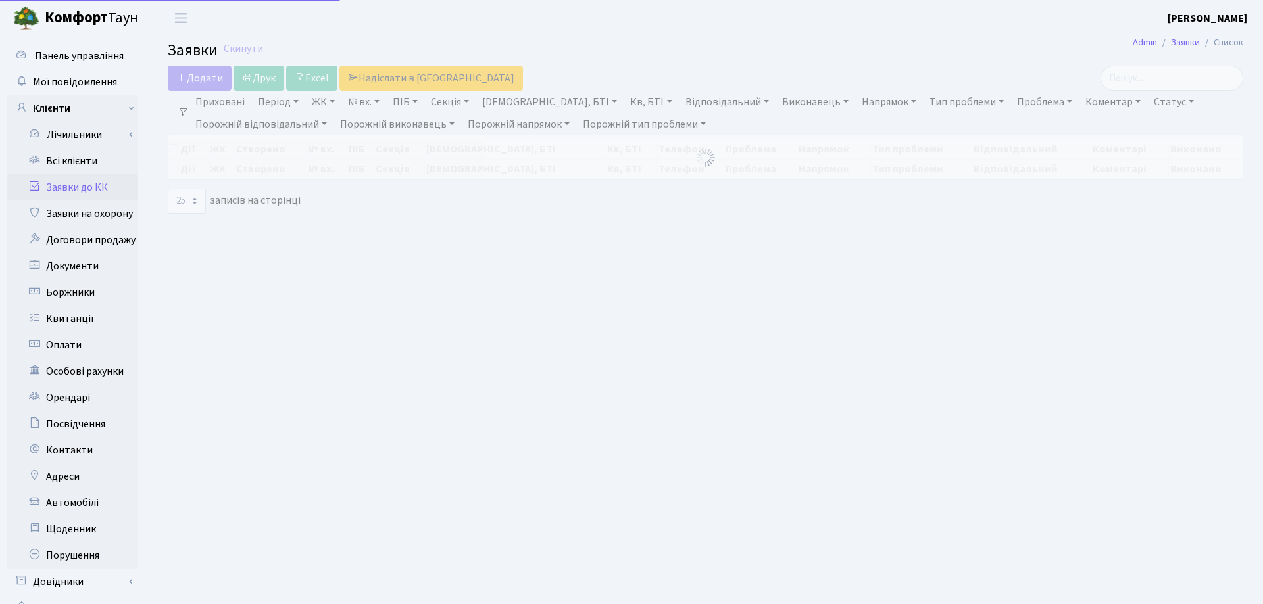
select select "25"
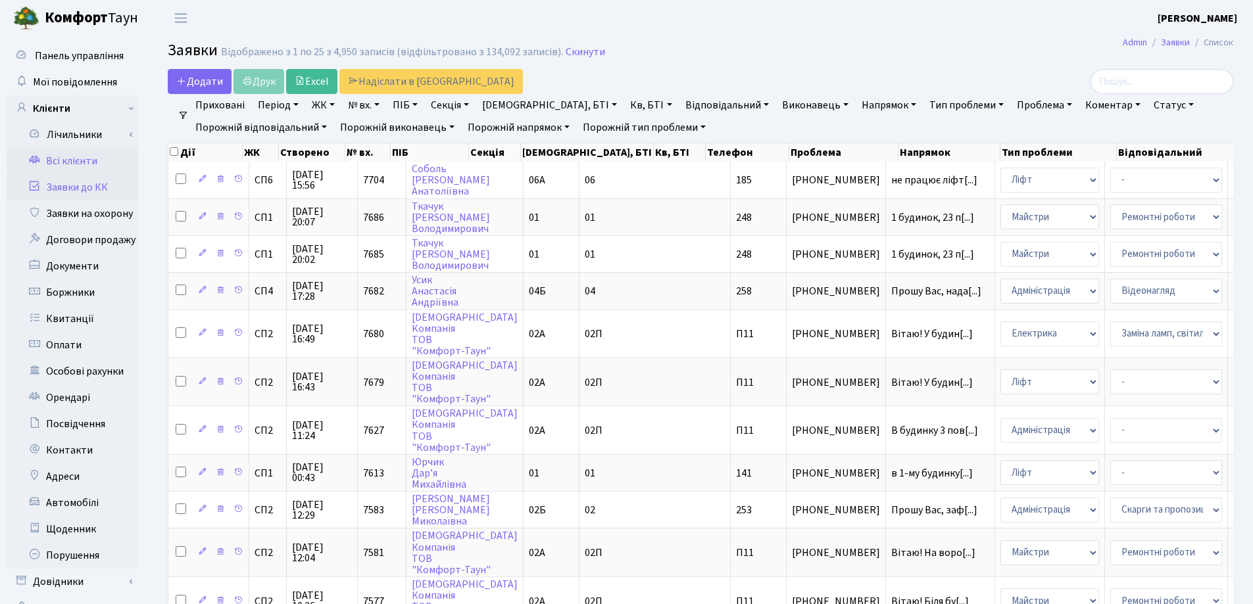
click at [81, 162] on link "Всі клієнти" at bounding box center [73, 161] width 132 height 26
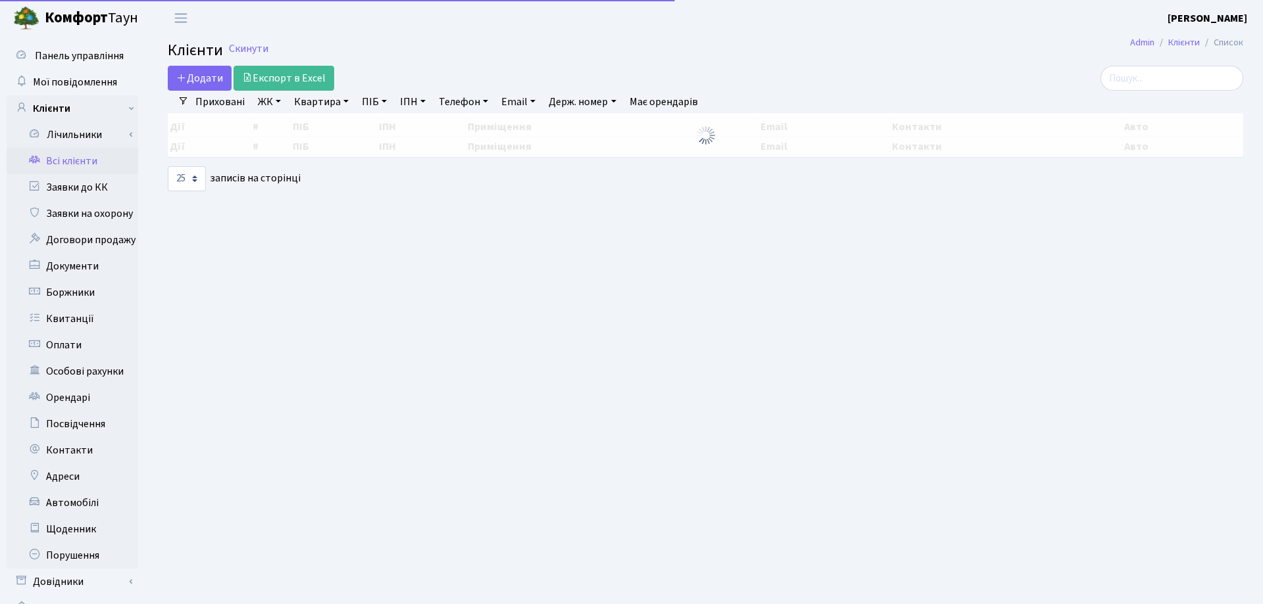
select select "25"
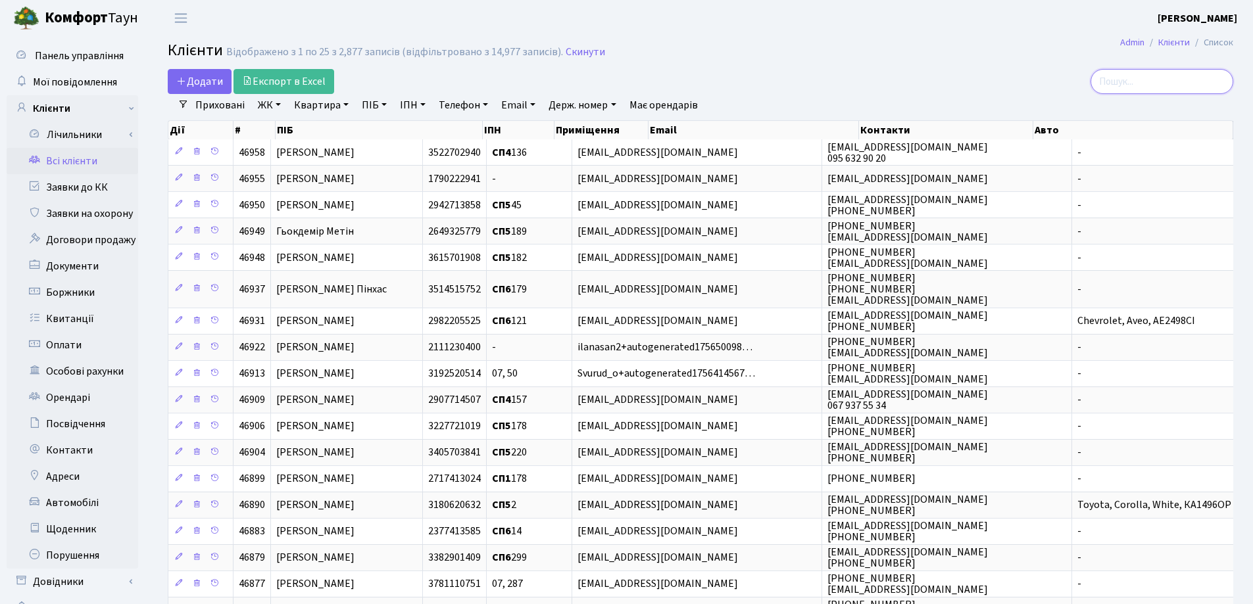
click at [1161, 76] on input "search" at bounding box center [1161, 81] width 143 height 25
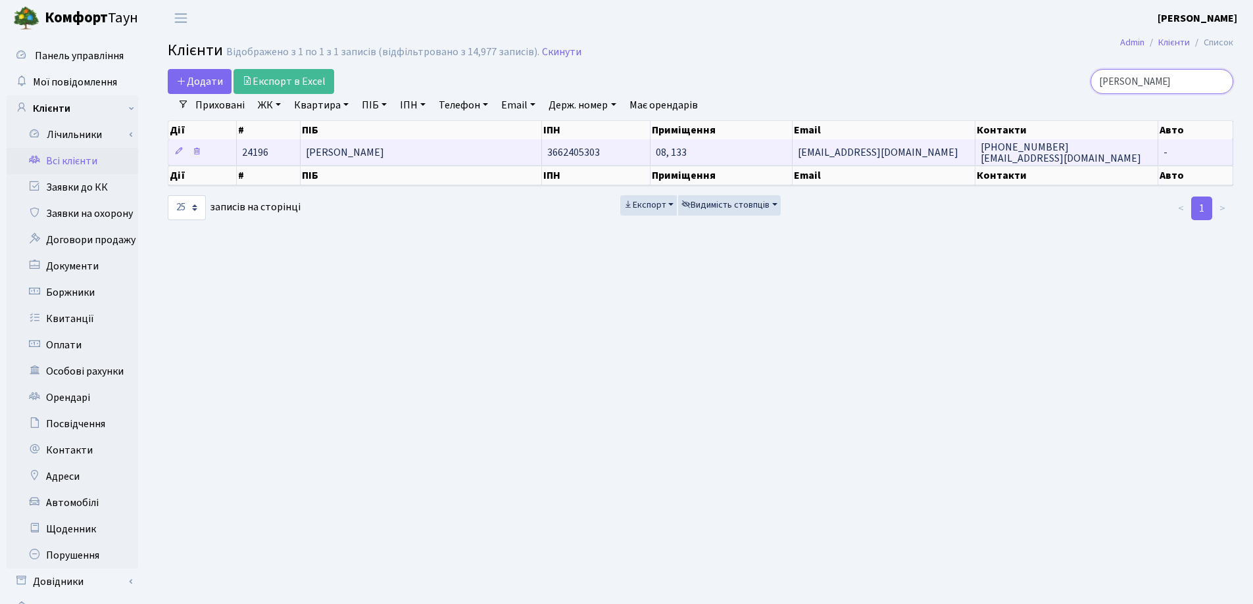
type input "А"
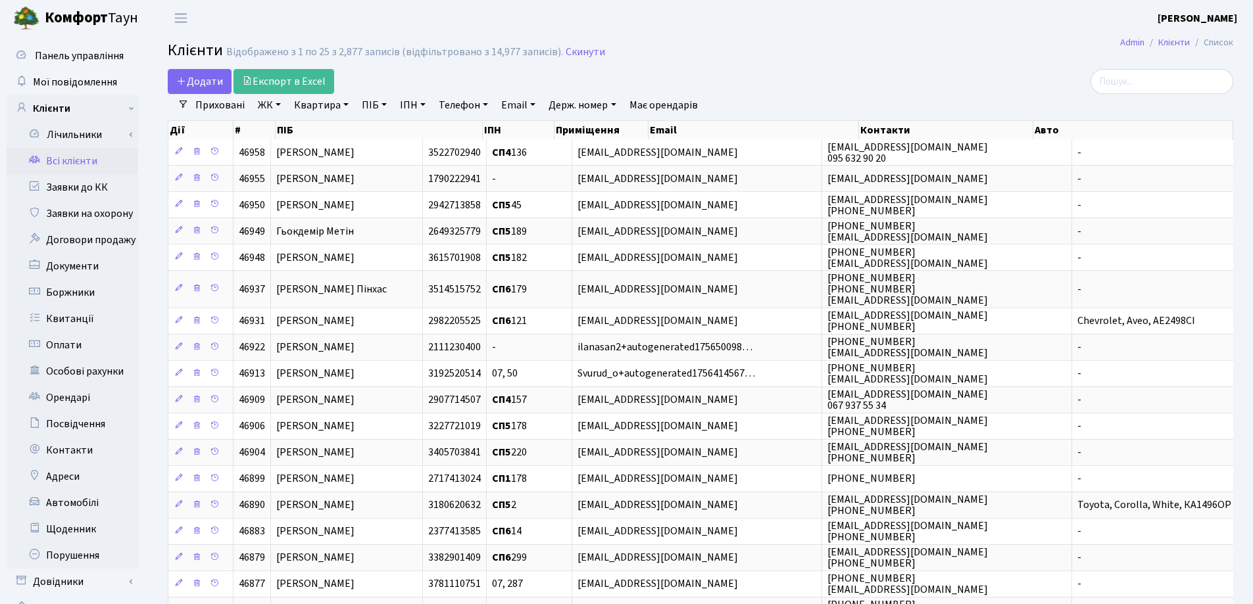
click at [347, 105] on link "Квартира" at bounding box center [321, 105] width 65 height 22
type input "114"
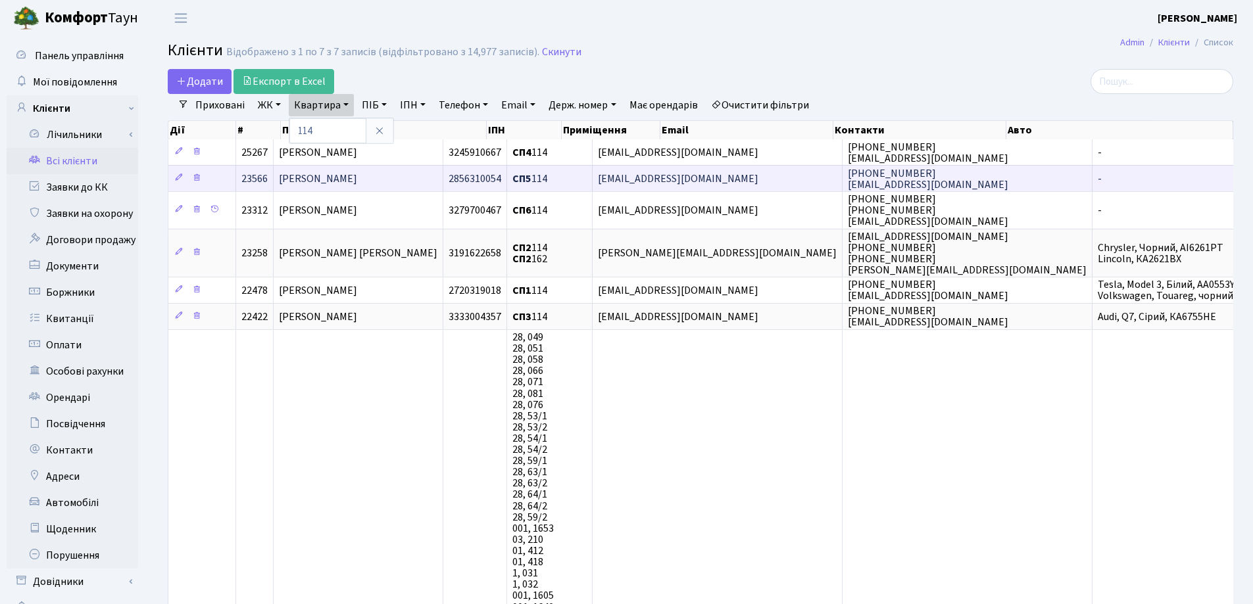
click at [443, 174] on td "[PERSON_NAME]" at bounding box center [359, 178] width 170 height 26
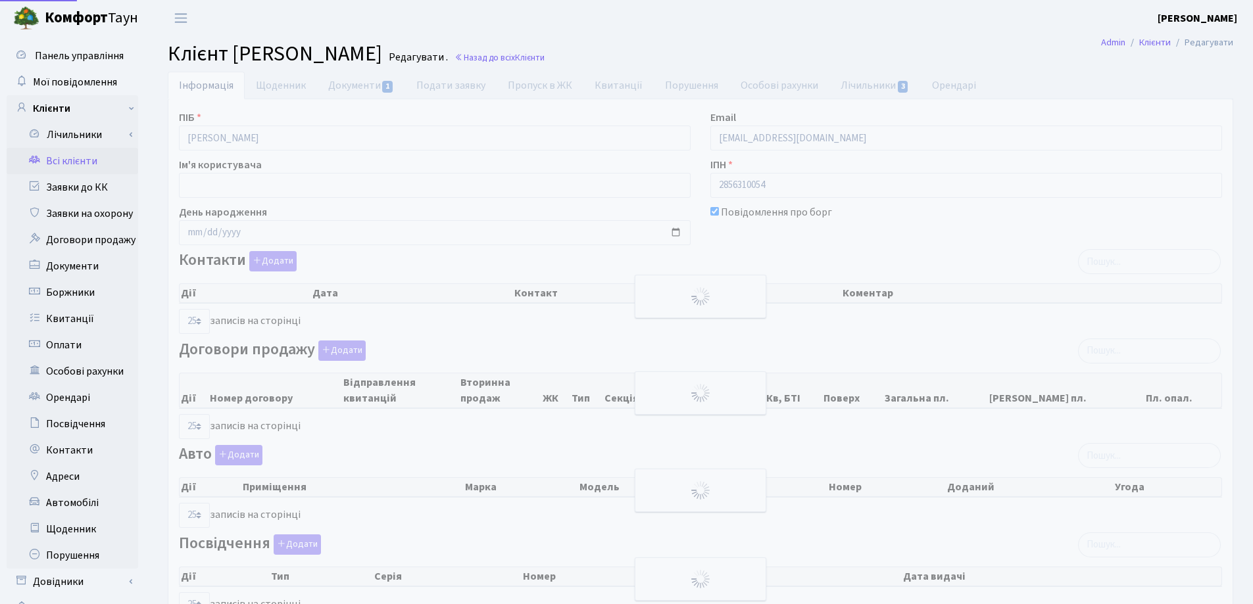
select select "25"
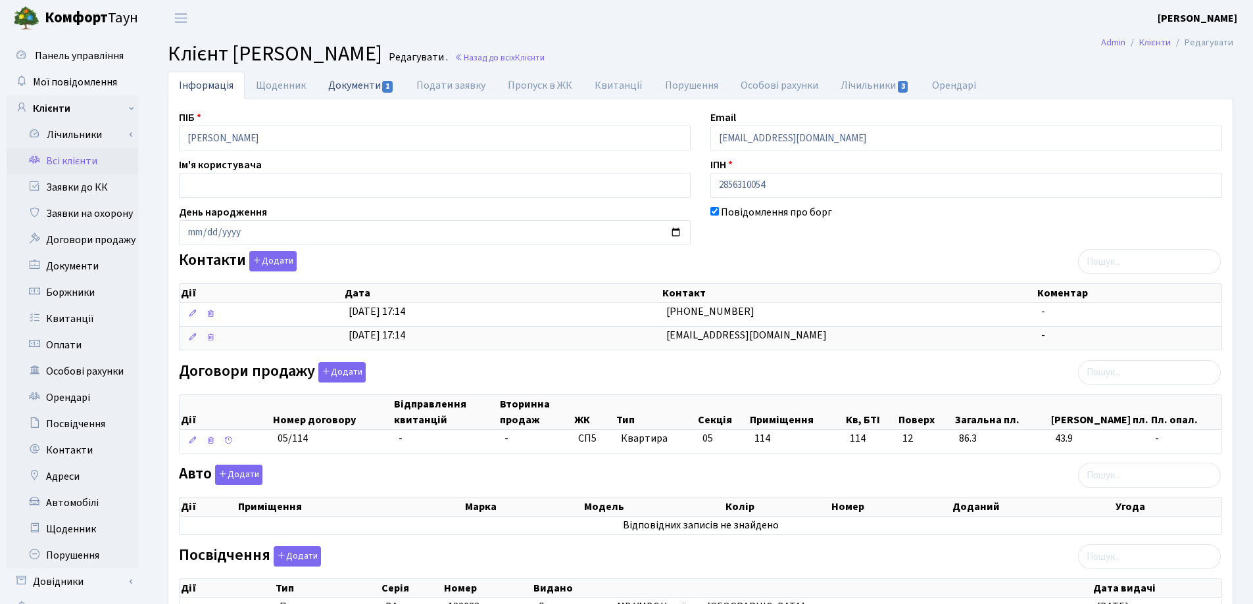
click at [337, 87] on link "Документи 1" at bounding box center [361, 85] width 88 height 27
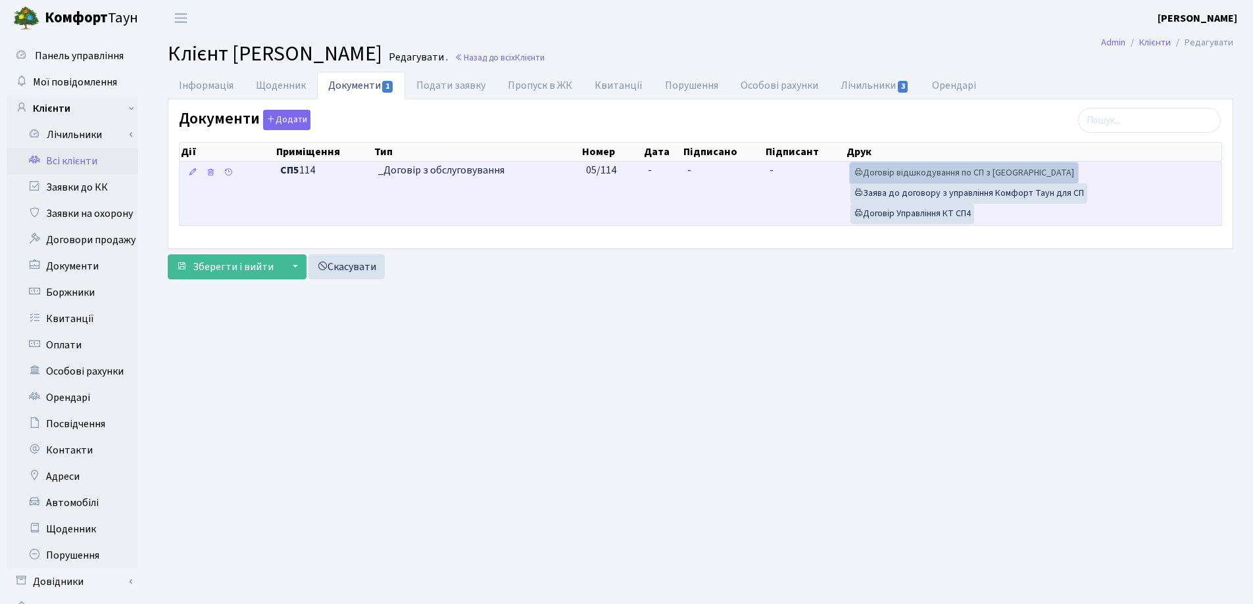
click at [932, 172] on link "Договір відшкодування по СП з [GEOGRAPHIC_DATA]" at bounding box center [963, 173] width 227 height 20
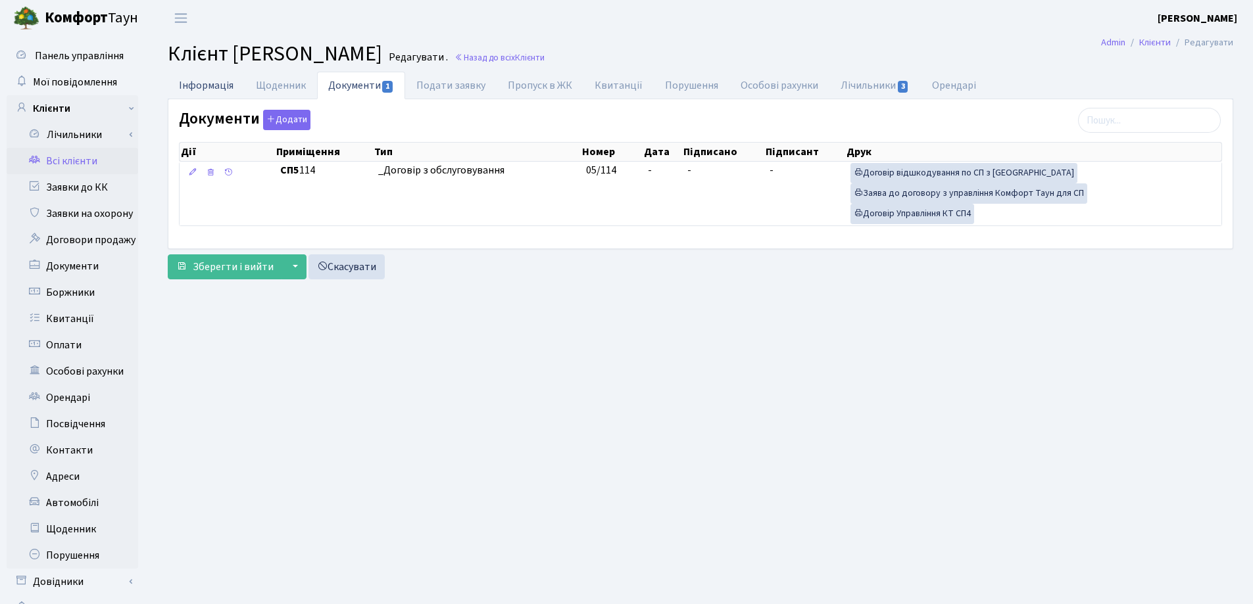
click at [205, 89] on link "Інформація" at bounding box center [206, 85] width 77 height 27
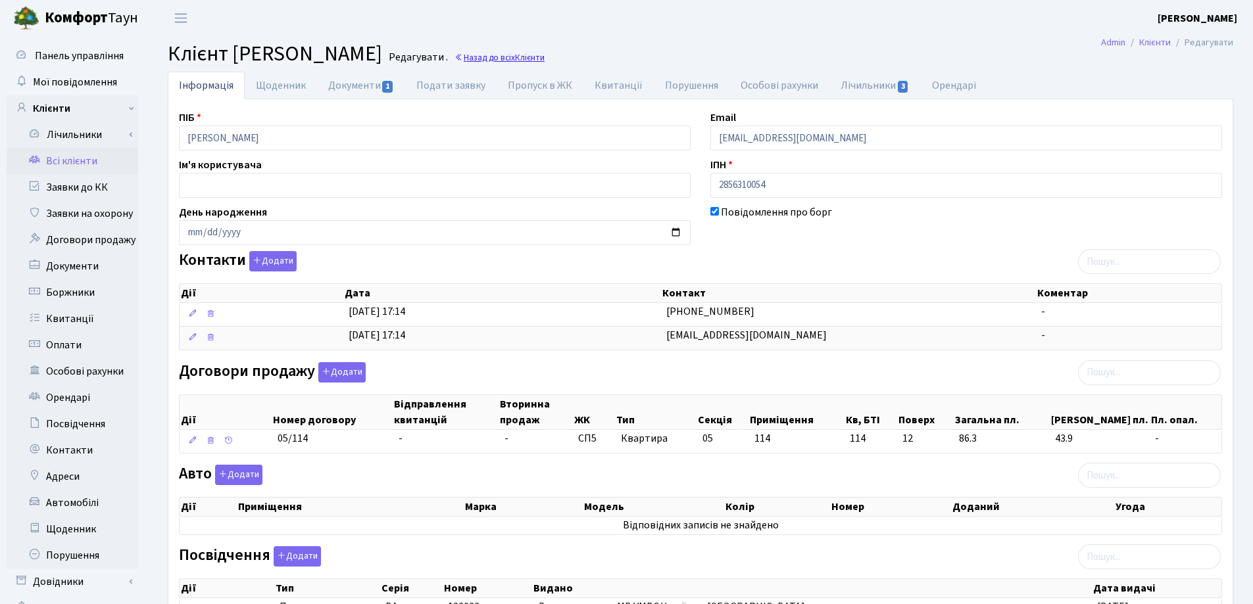
click at [544, 55] on link "Назад до всіх Клієнти" at bounding box center [499, 57] width 90 height 12
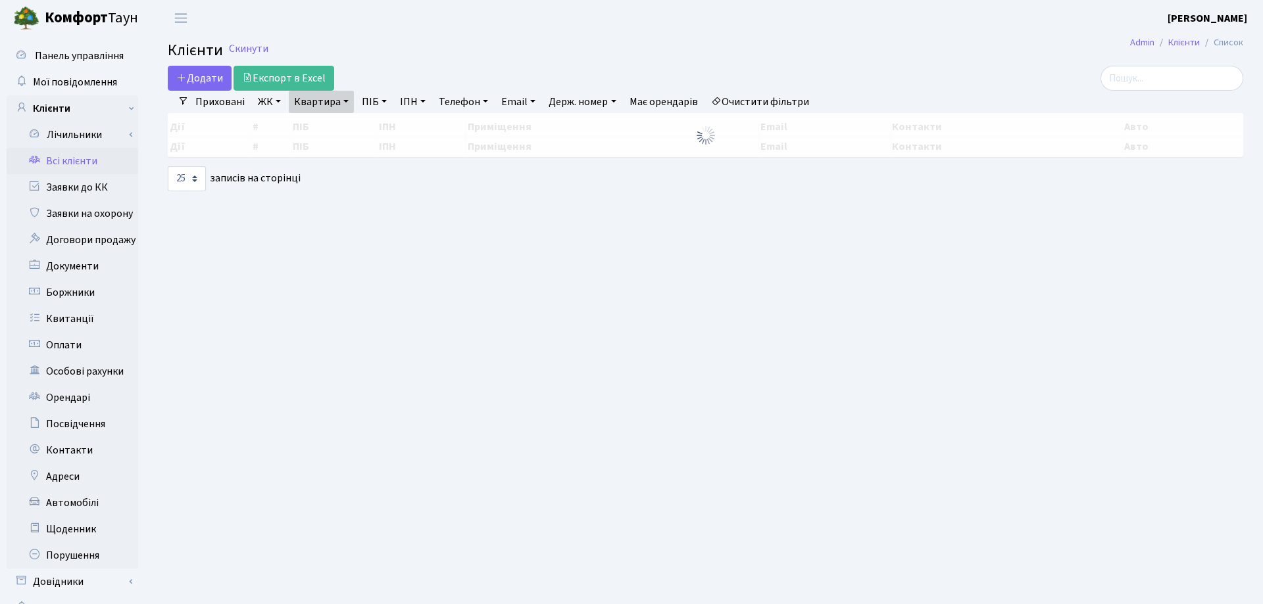
select select "25"
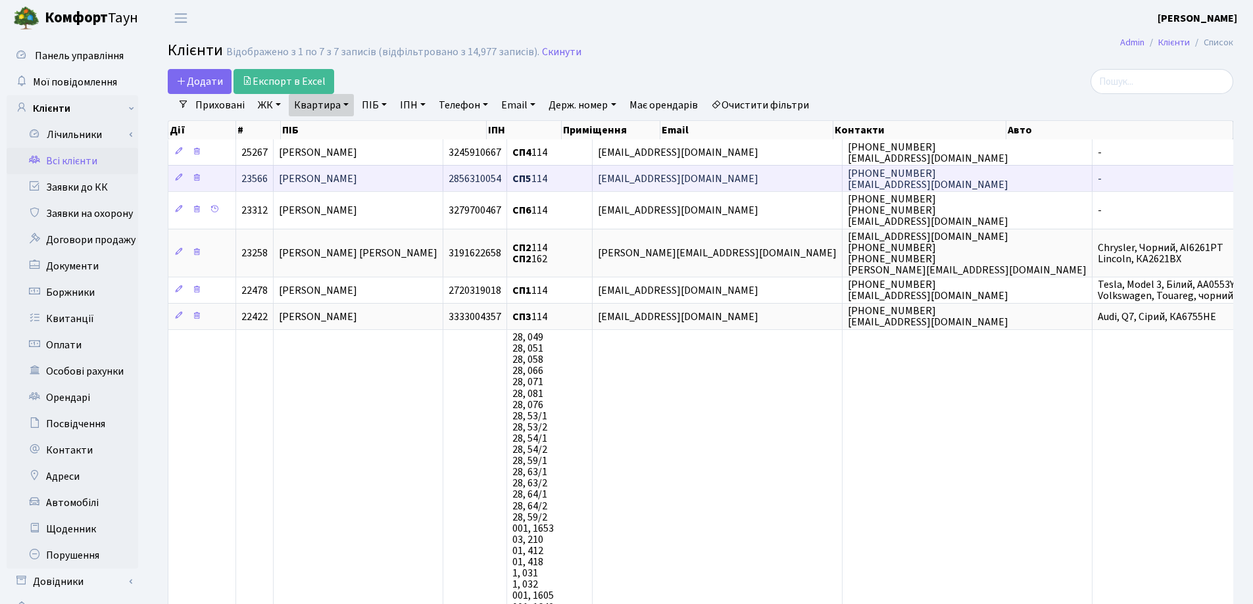
click at [435, 170] on td "[PERSON_NAME]" at bounding box center [359, 178] width 170 height 26
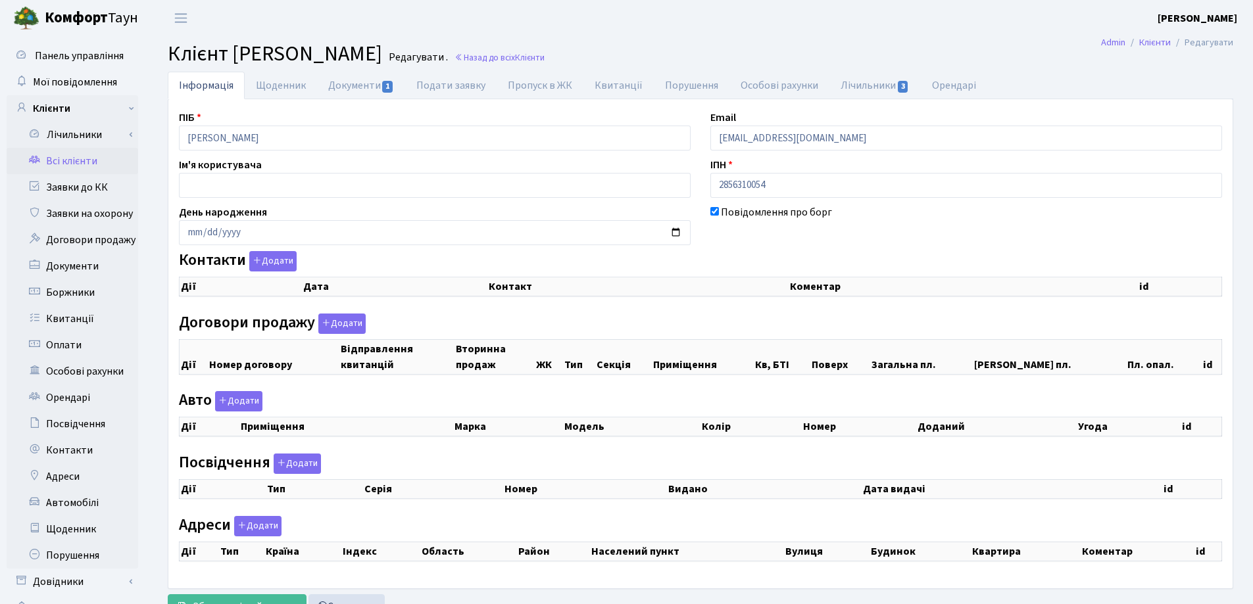
click at [618, 49] on h2 "Клієнт Андрєєв Олексій Миколайович Редагувати . Назад до всіх Клієнти" at bounding box center [700, 53] width 1065 height 25
checkbox input "true"
select select "25"
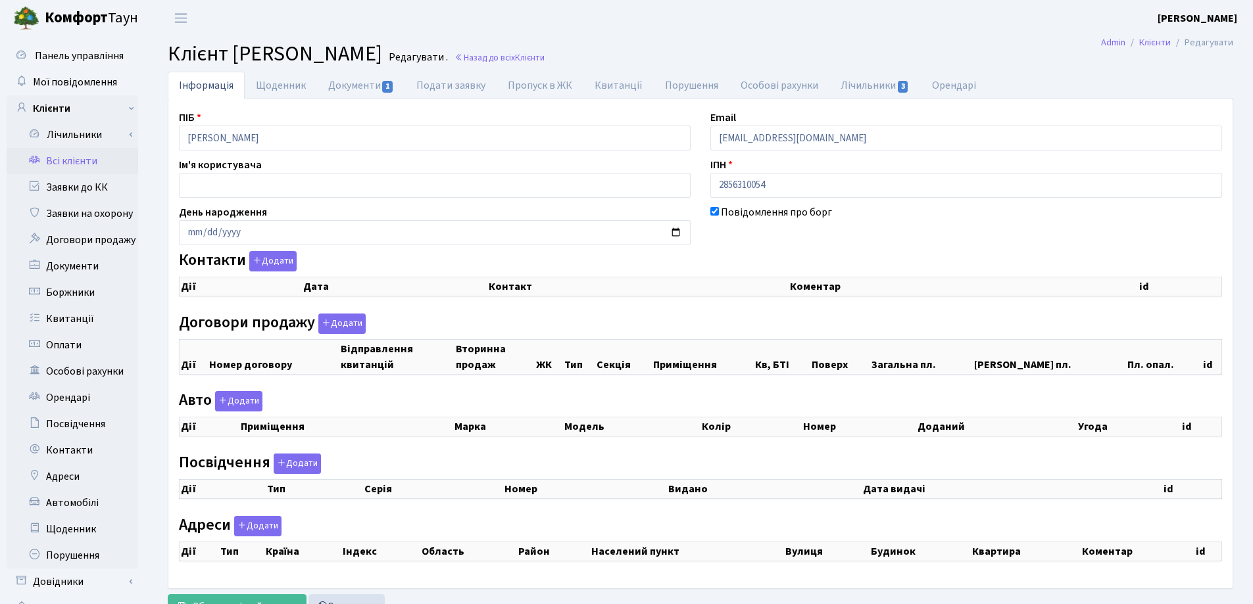
select select "25"
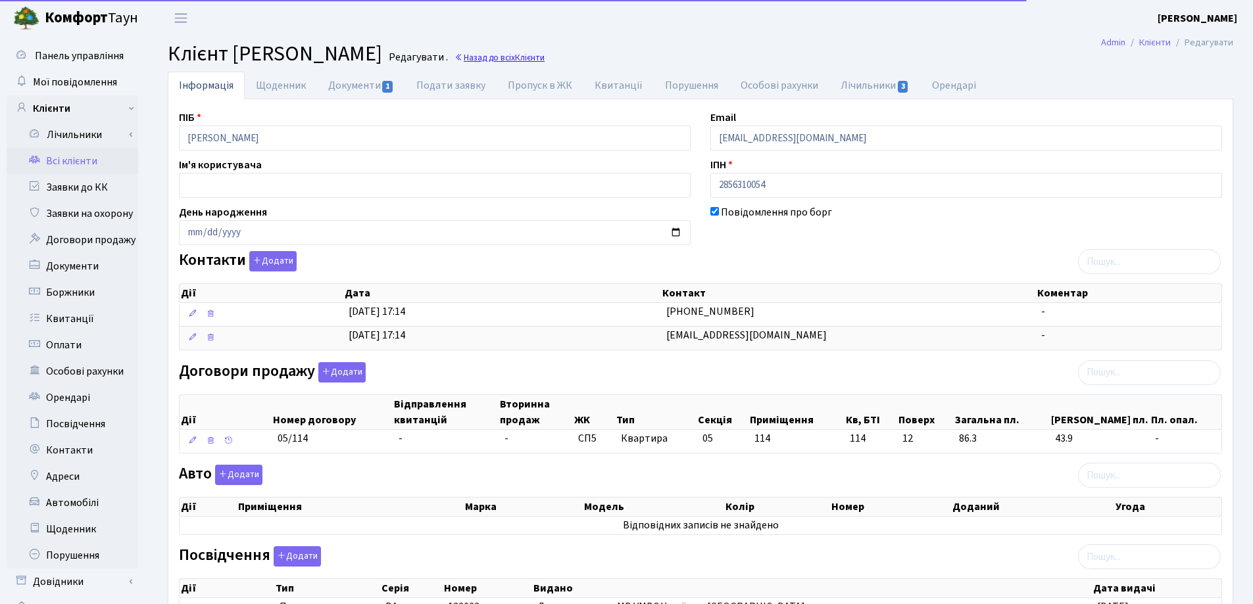
click at [544, 58] on link "Назад до всіх Клієнти" at bounding box center [499, 57] width 90 height 12
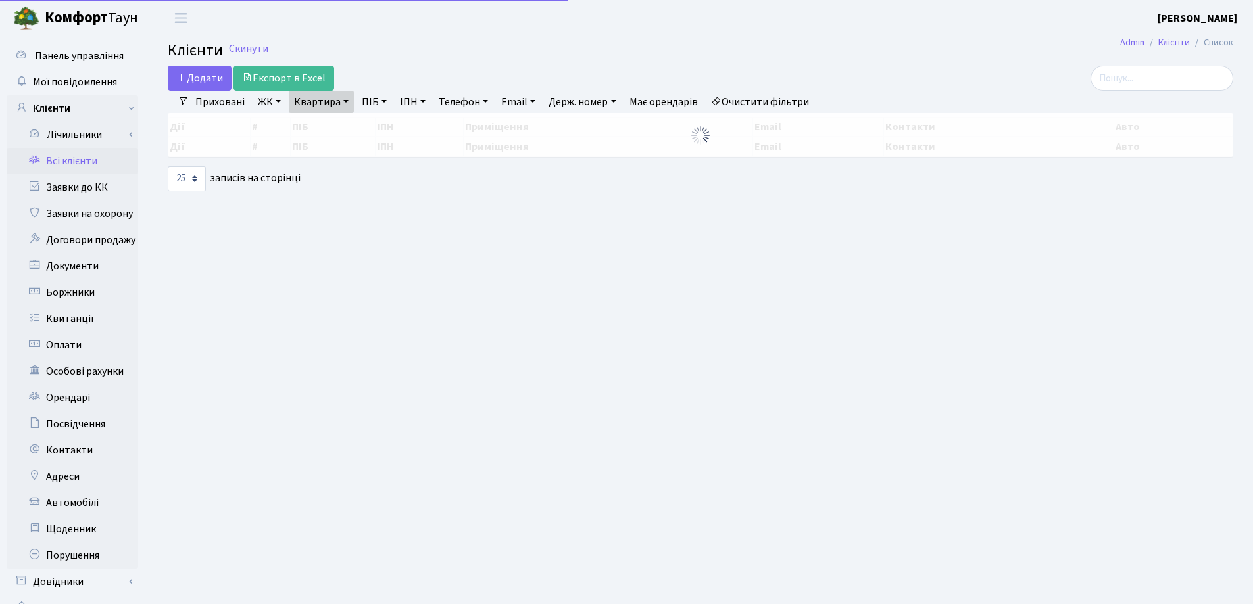
select select "25"
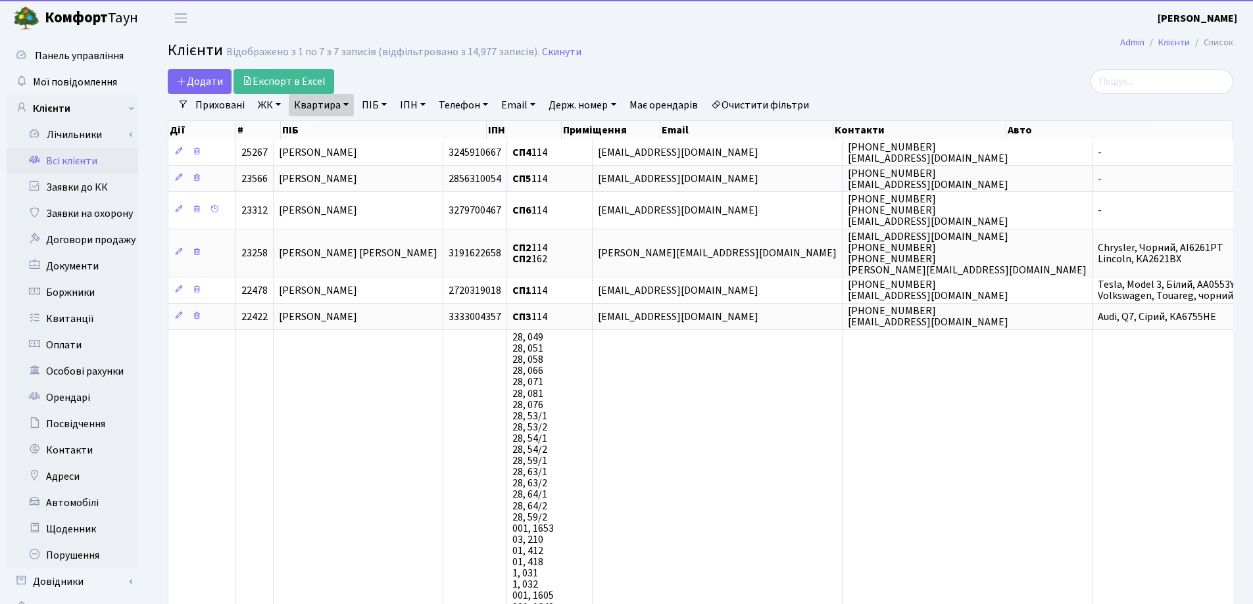
click at [347, 101] on link "Квартира" at bounding box center [321, 105] width 65 height 22
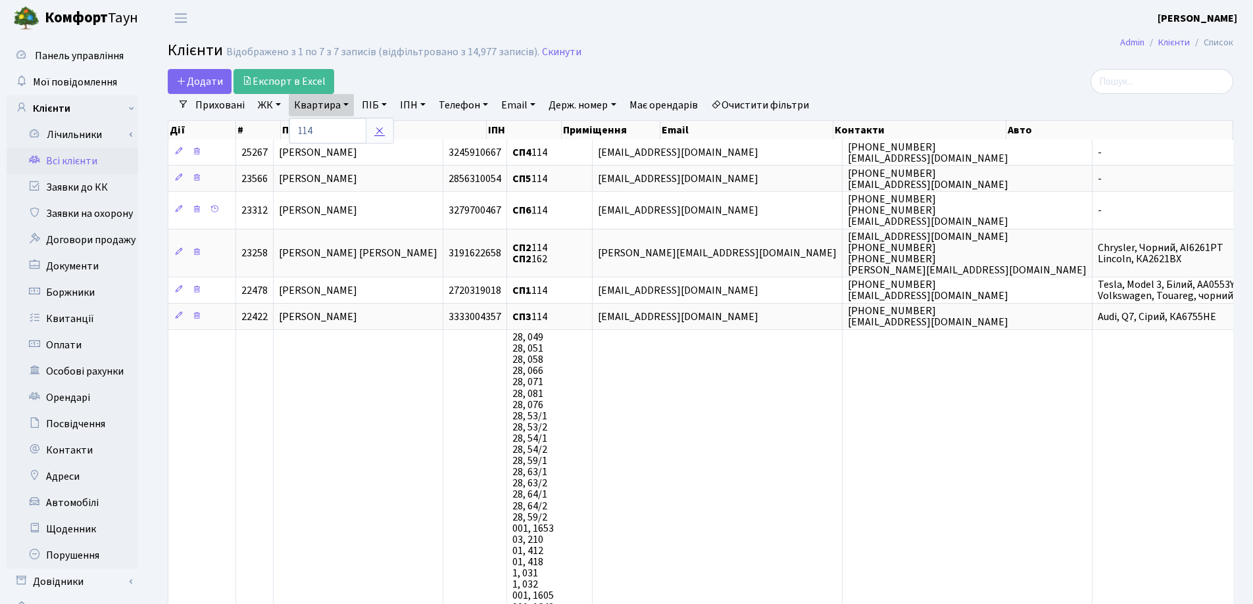
click at [376, 128] on icon at bounding box center [379, 131] width 11 height 11
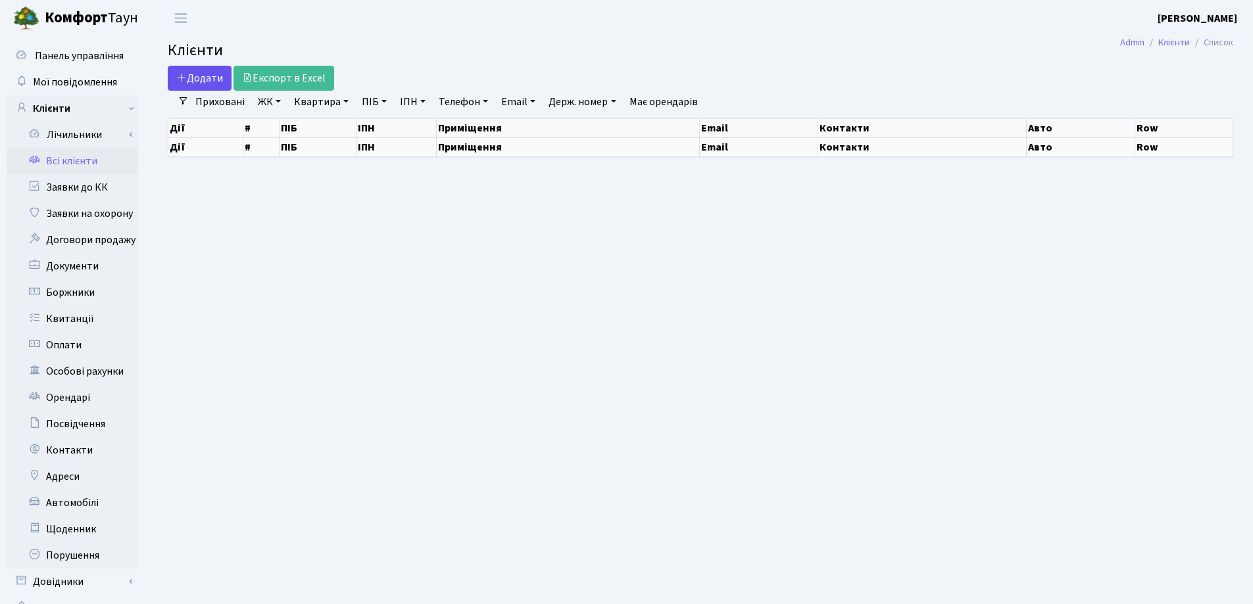
select select "25"
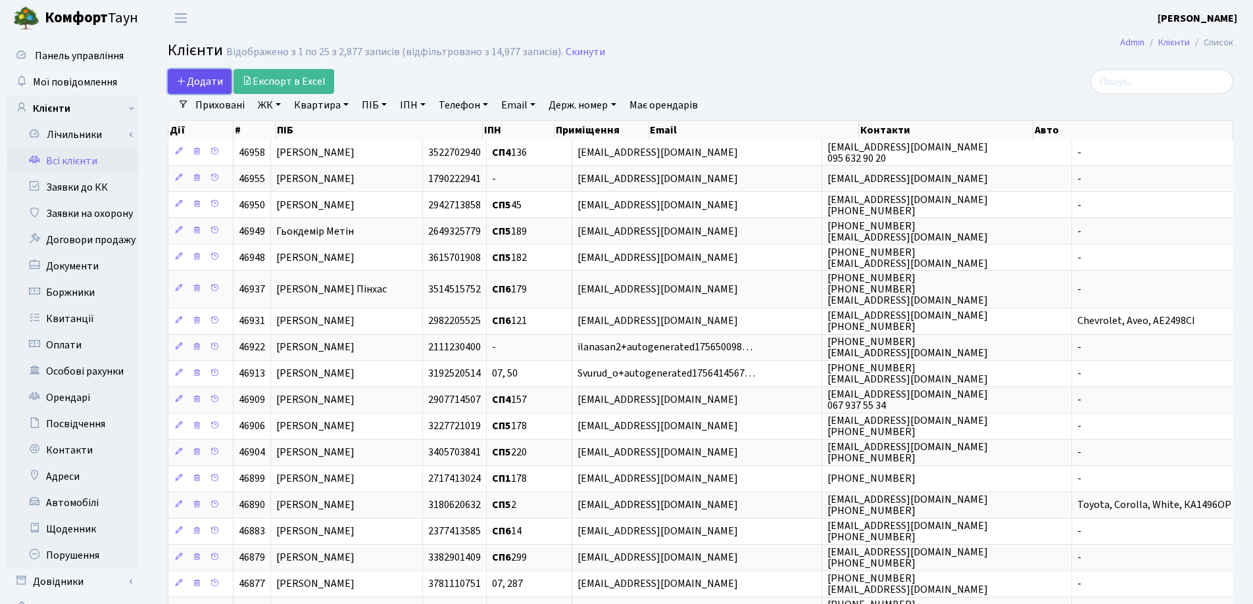
click at [178, 80] on icon at bounding box center [181, 81] width 11 height 11
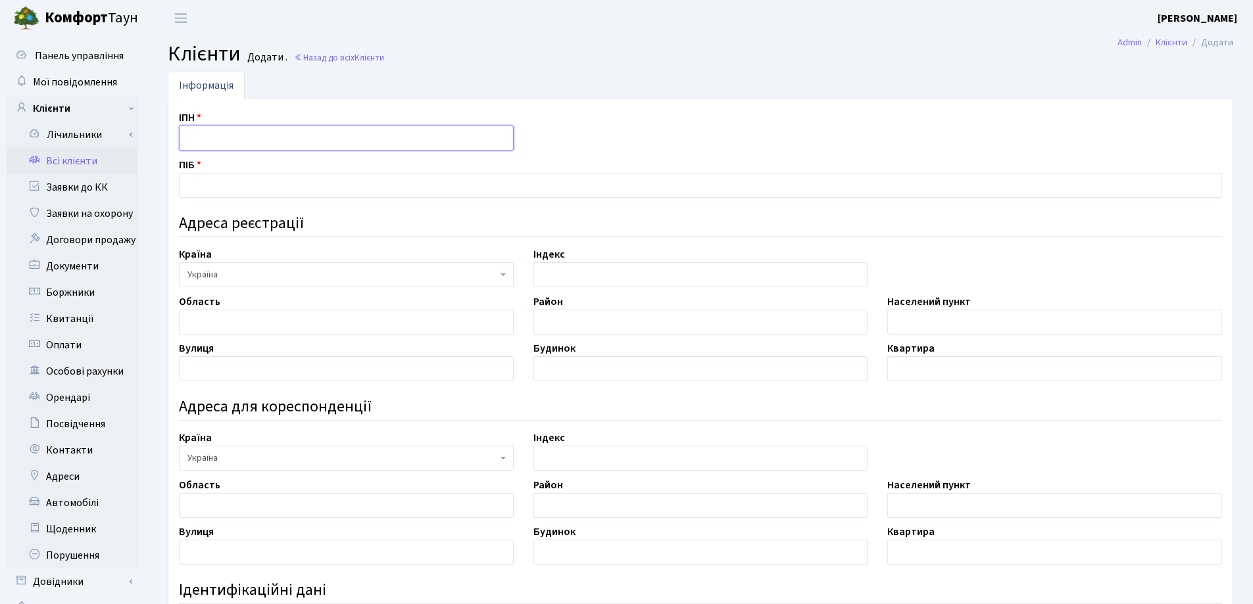
click at [208, 143] on input "text" at bounding box center [346, 138] width 335 height 25
type input "3011011160"
click at [245, 191] on input "text" at bounding box center [700, 185] width 1043 height 25
type input "[PERSON_NAME]"
click at [283, 329] on input "text" at bounding box center [346, 322] width 335 height 25
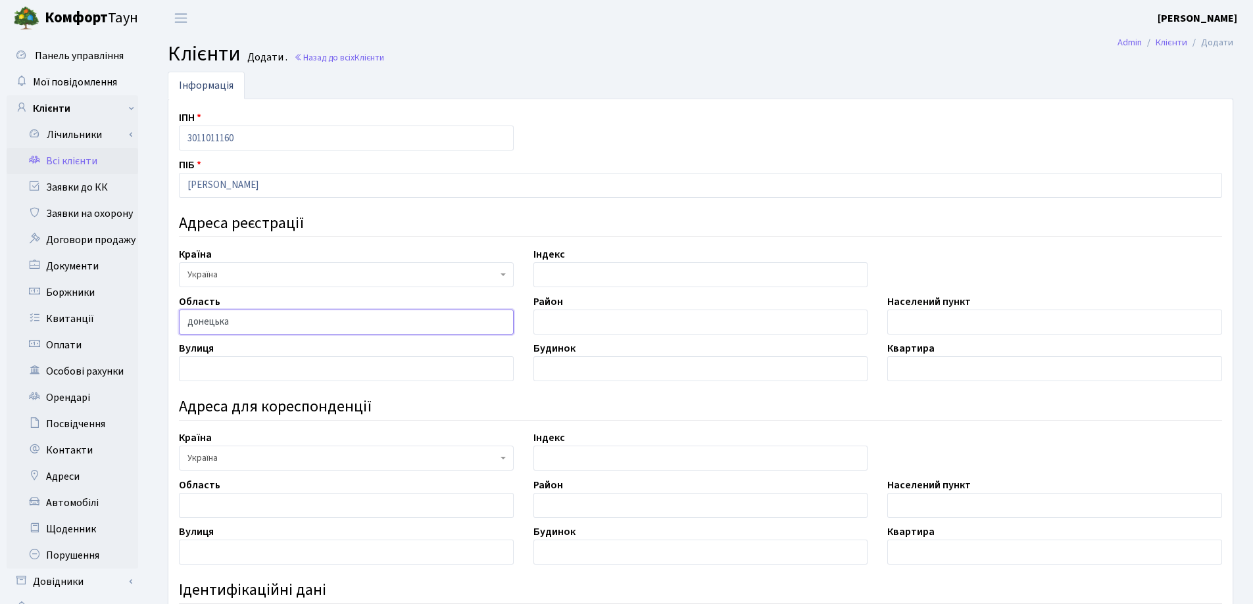
click at [195, 321] on input "донецька" at bounding box center [346, 322] width 335 height 25
type input "Донецька"
click at [974, 330] on input "text" at bounding box center [1054, 322] width 335 height 25
type input "Дмитров"
click at [262, 372] on input "text" at bounding box center [346, 368] width 335 height 25
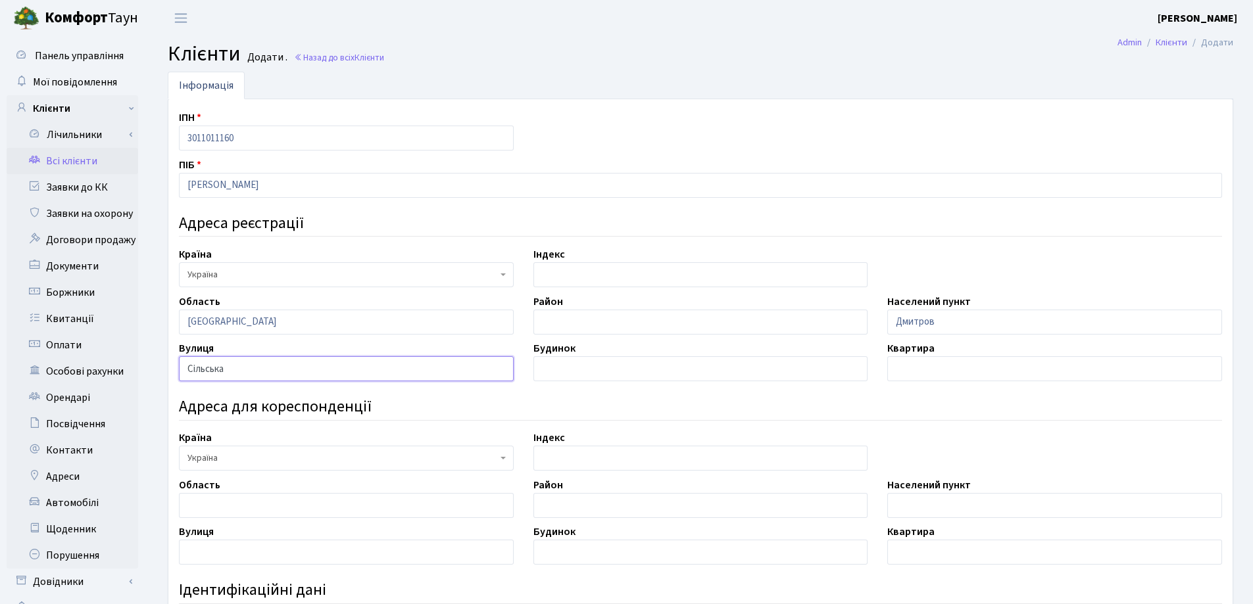
type input "Сільська"
click at [563, 365] on input "text" at bounding box center [700, 368] width 335 height 25
type input "8"
click at [925, 375] on input "text" at bounding box center [1054, 368] width 335 height 25
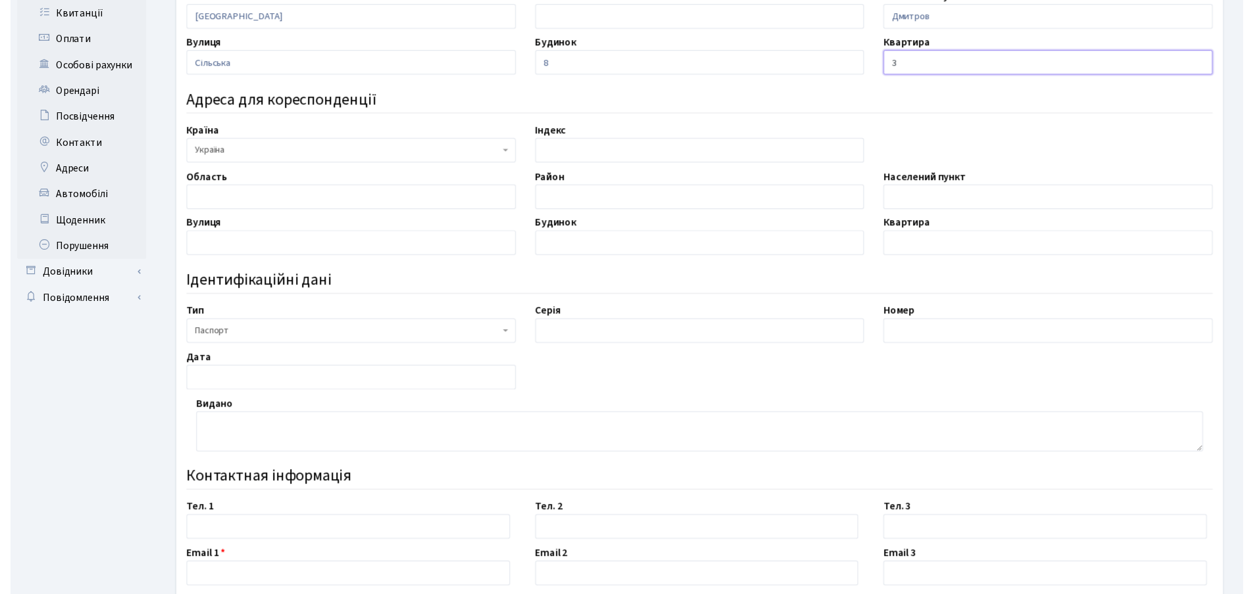
scroll to position [329, 0]
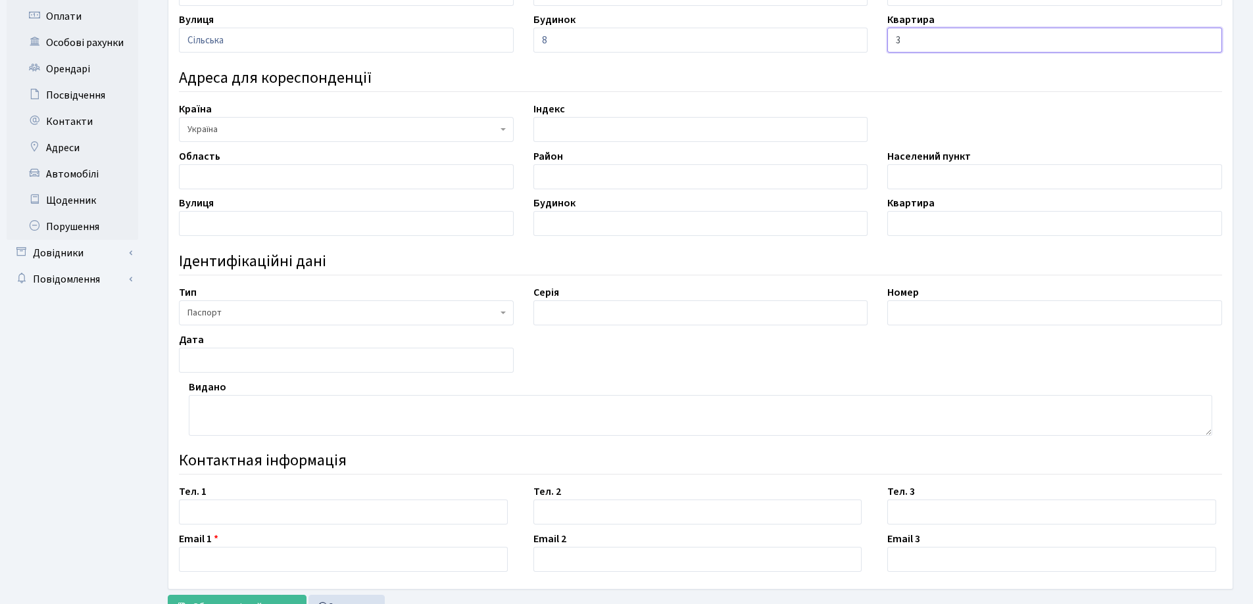
type input "3"
click at [274, 315] on span "Паспорт" at bounding box center [342, 312] width 310 height 13
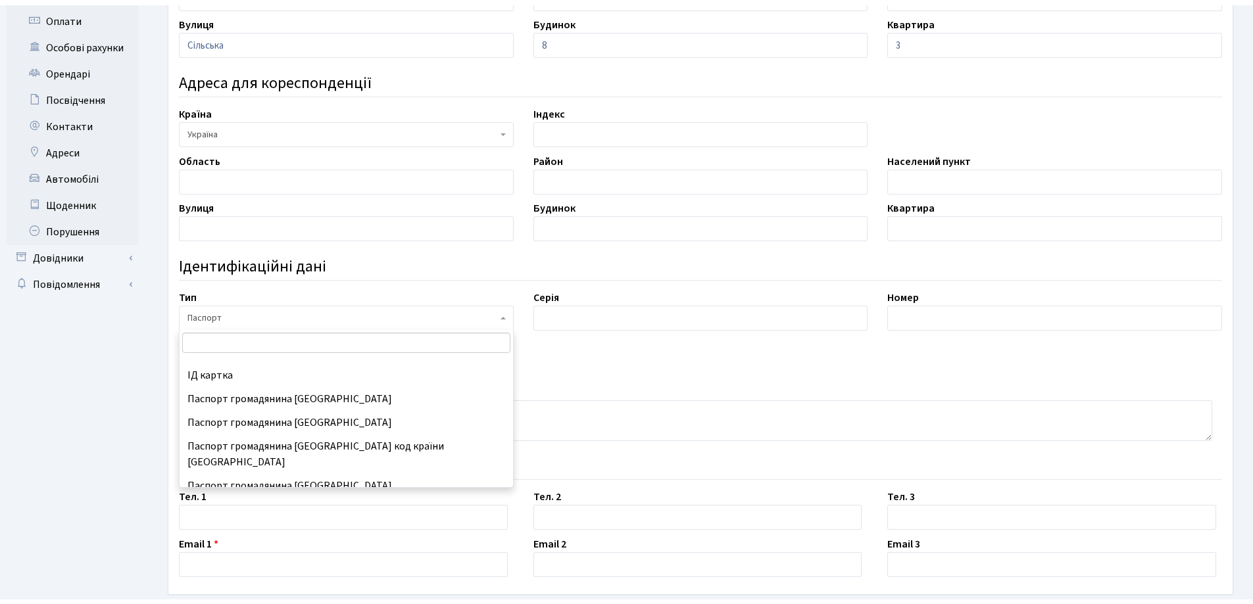
scroll to position [174, 0]
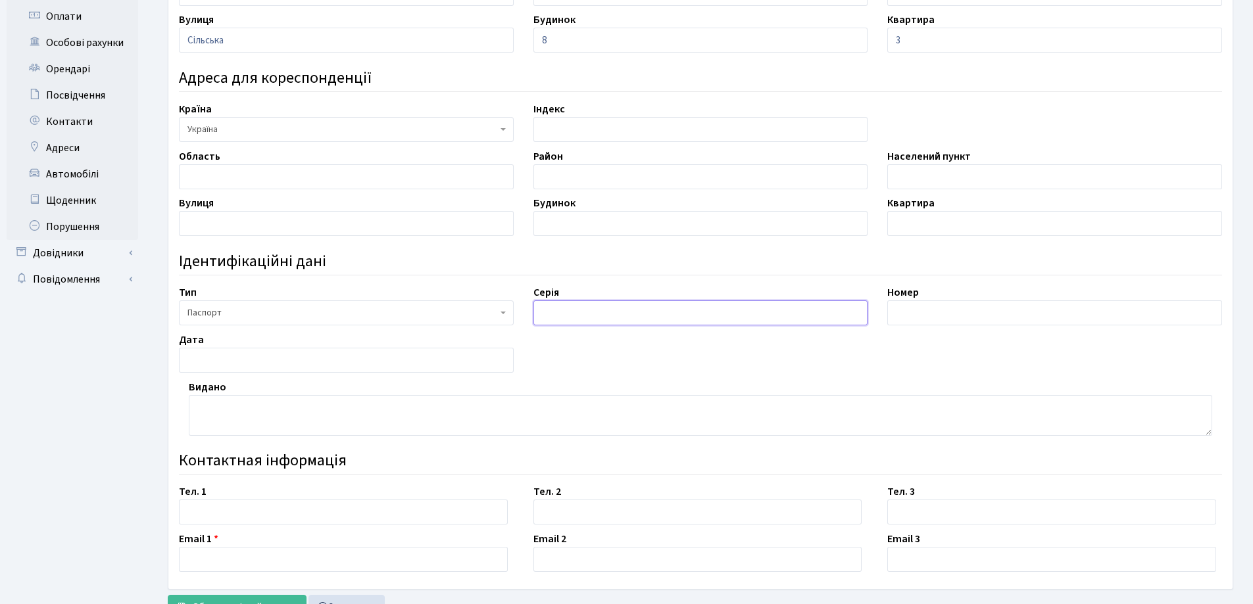
click at [667, 324] on input "text" at bounding box center [700, 313] width 335 height 25
type input "ВЕ"
click at [928, 310] on input "text" at bounding box center [1054, 313] width 335 height 25
type input "378116"
click at [250, 360] on input "text" at bounding box center [346, 360] width 335 height 25
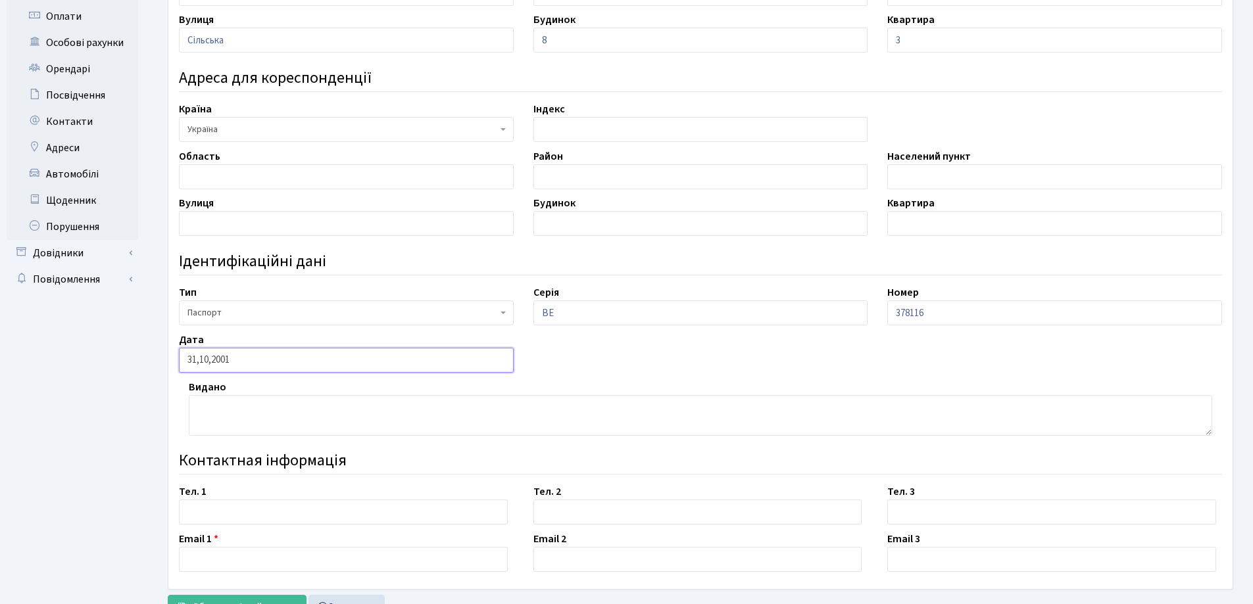
type input "31,10,2001"
click at [219, 418] on textarea at bounding box center [700, 415] width 1023 height 41
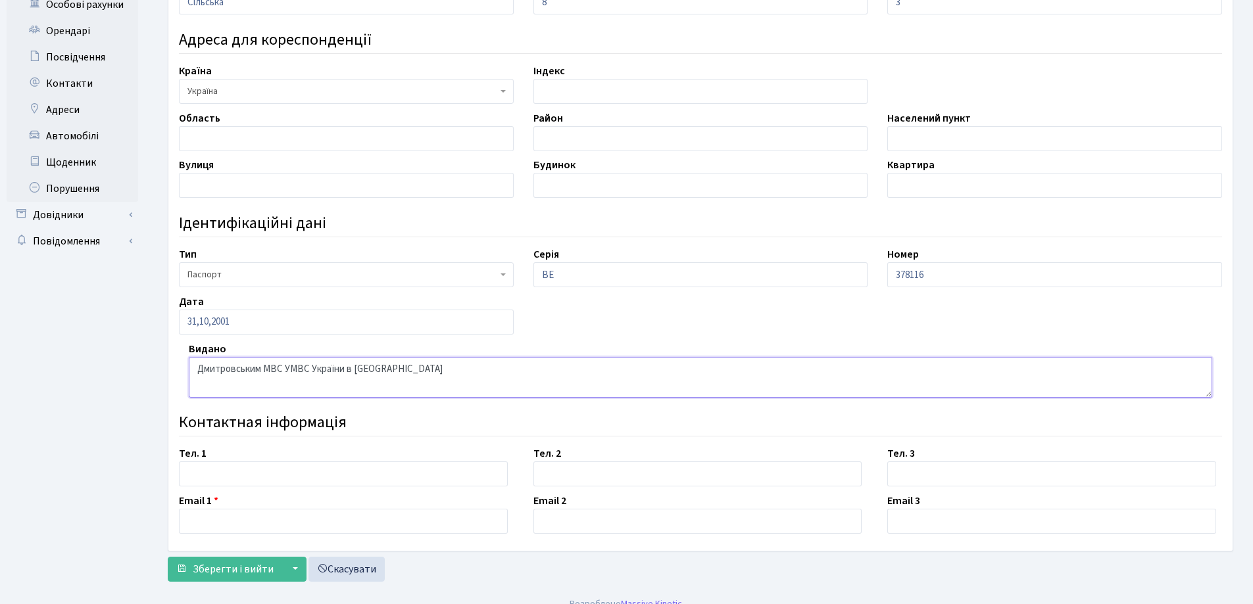
scroll to position [383, 0]
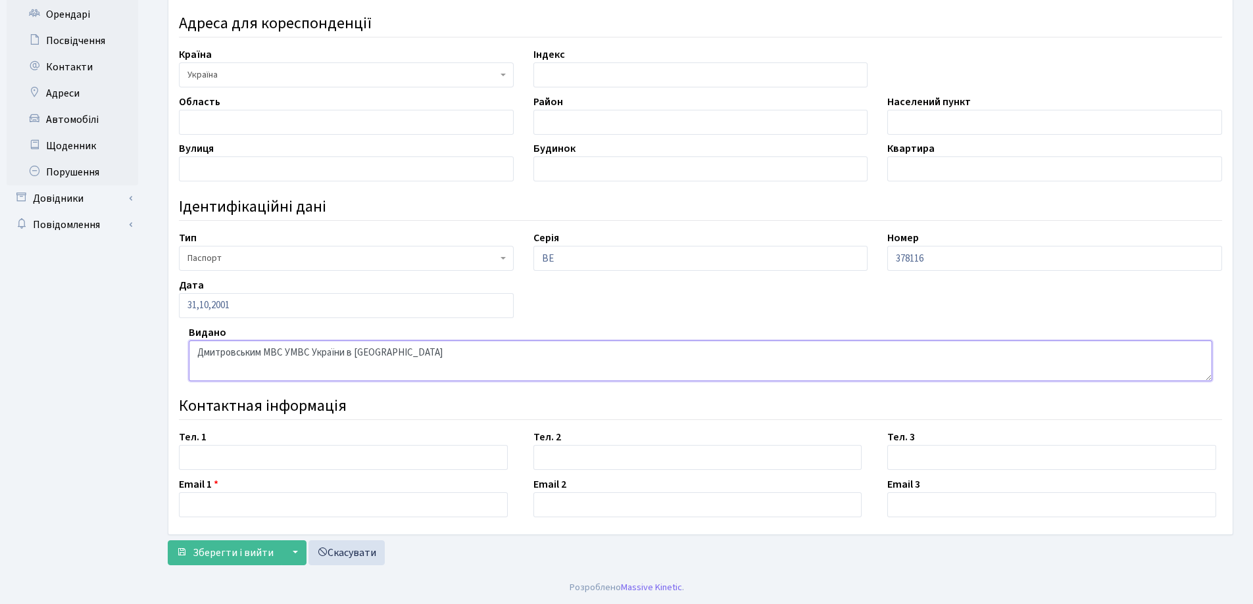
type textarea "Дмитровським МВС УМВС України в Донецькій обл"
click at [324, 458] on input "text" at bounding box center [343, 457] width 329 height 25
type input "050 616 88 86"
click at [319, 504] on input "text" at bounding box center [343, 505] width 329 height 25
type input "andreeva.a.78@ukr.net"
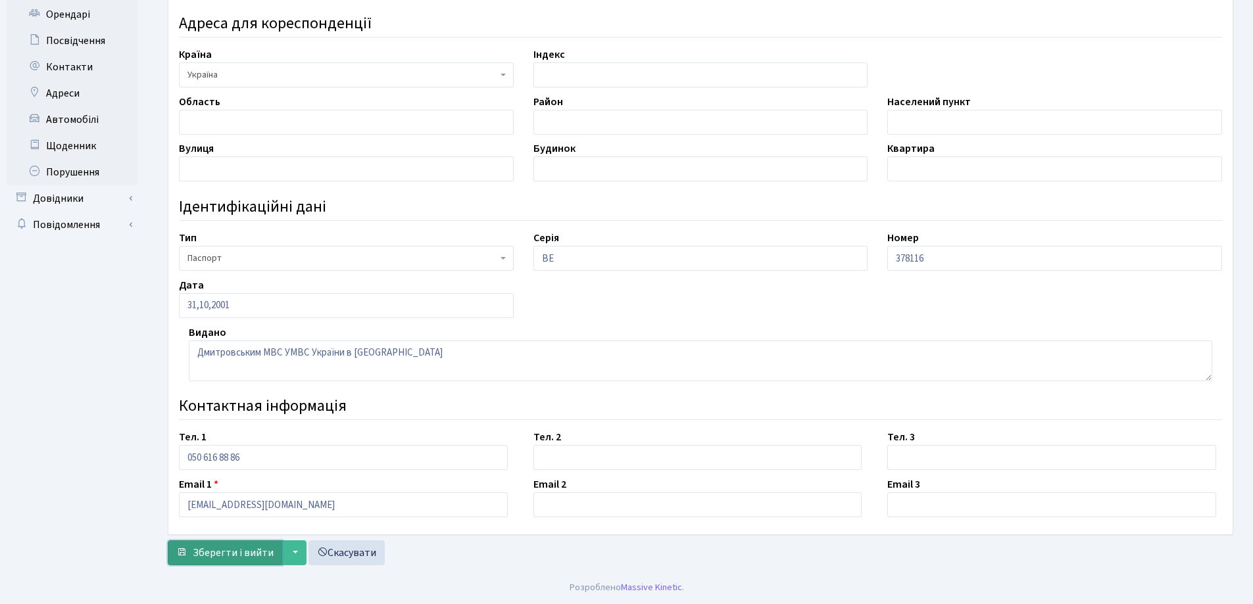
click at [225, 559] on span "Зберегти і вийти" at bounding box center [233, 553] width 81 height 14
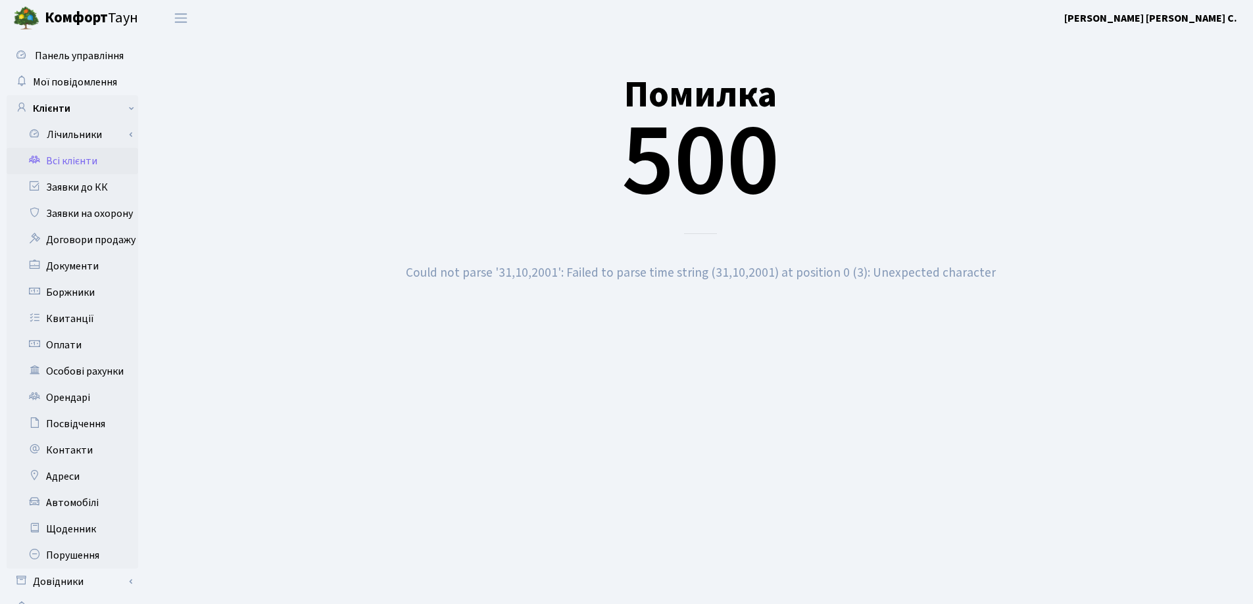
click at [80, 164] on link "Всі клієнти" at bounding box center [73, 161] width 132 height 26
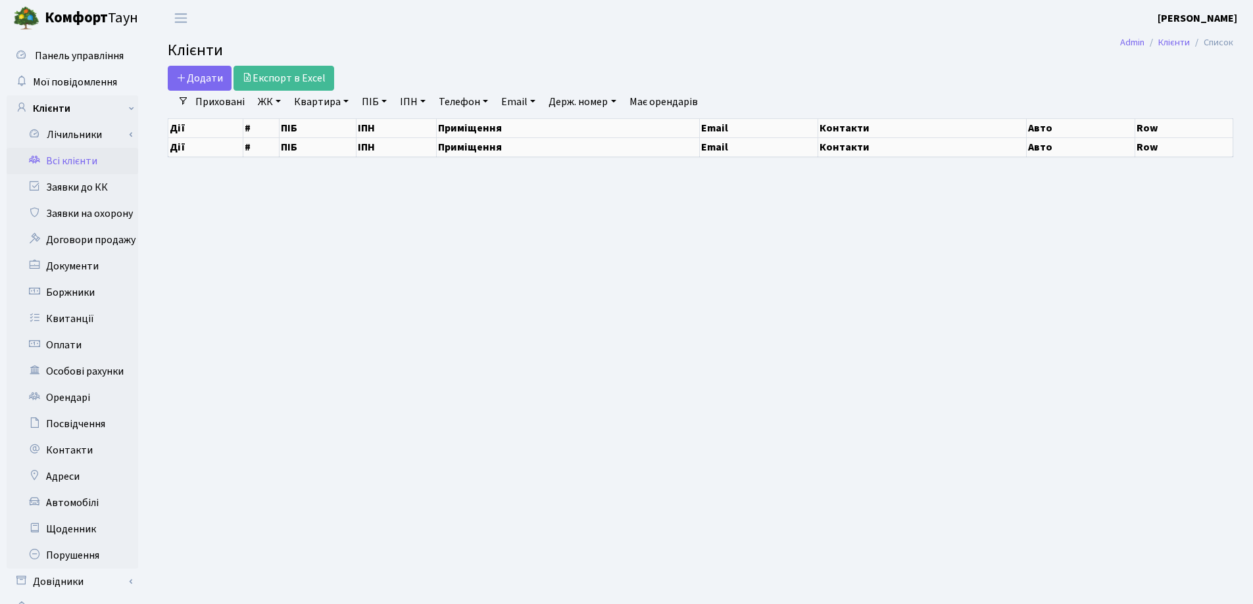
select select "25"
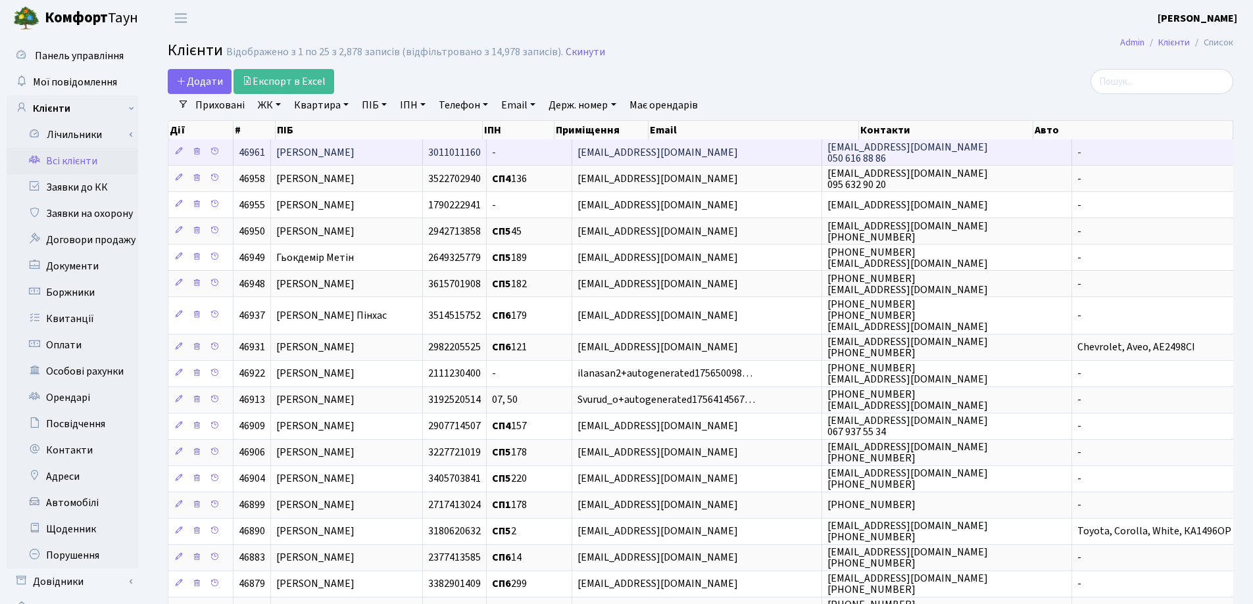
click at [354, 153] on span "[PERSON_NAME]" at bounding box center [315, 152] width 78 height 14
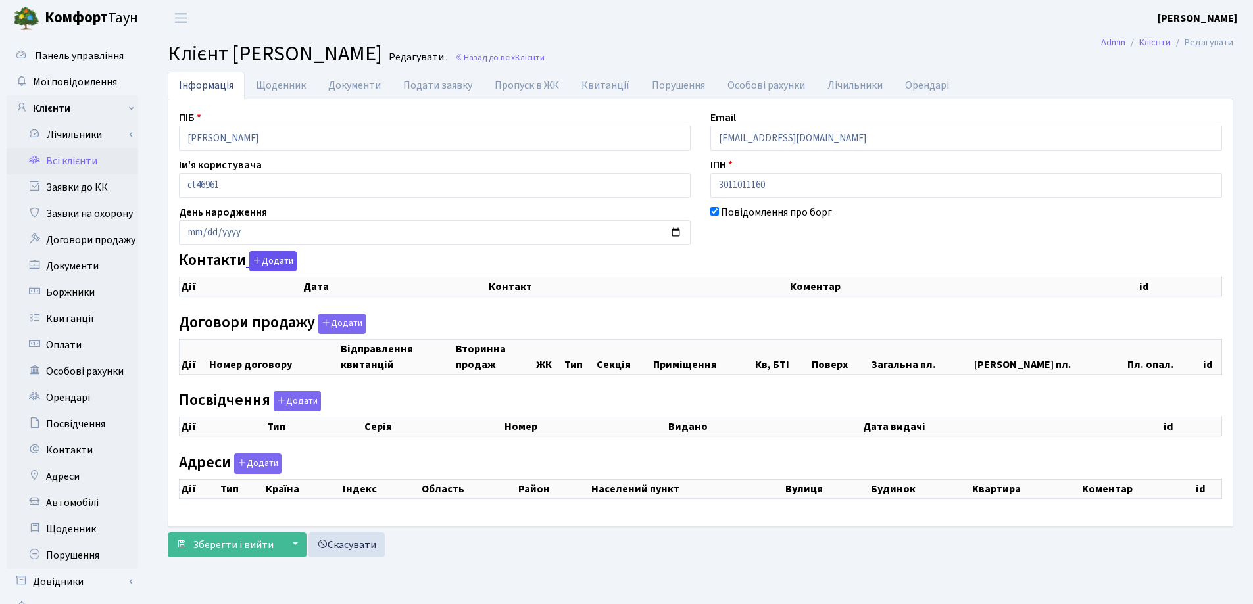
checkbox input "true"
select select "25"
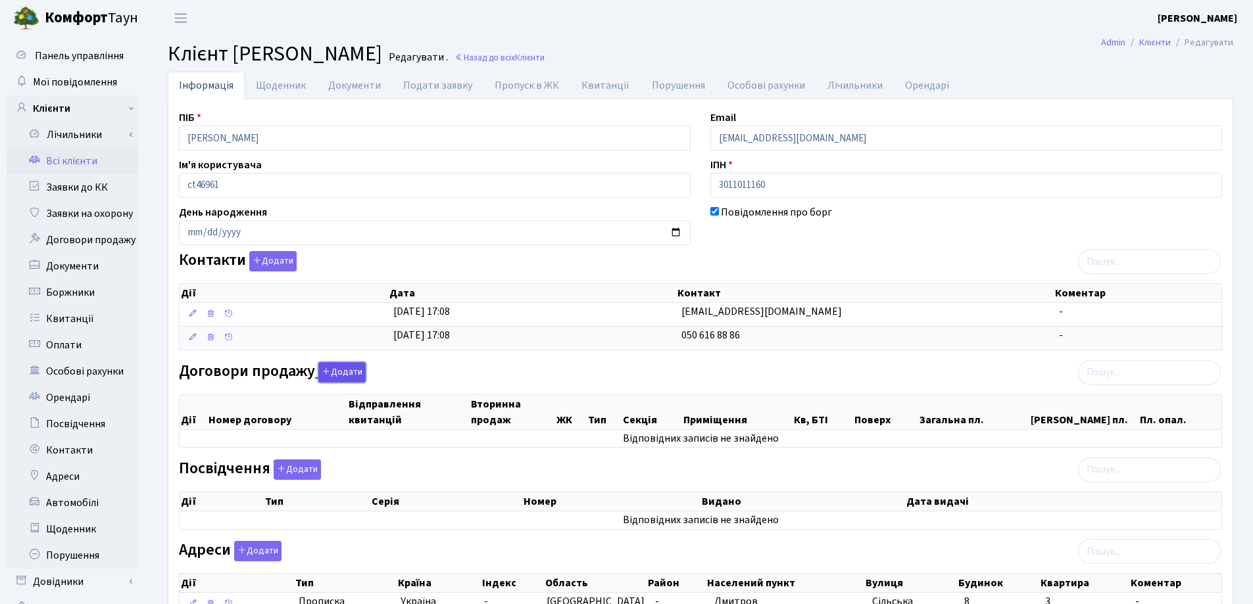
click at [340, 375] on button "Додати" at bounding box center [341, 372] width 47 height 20
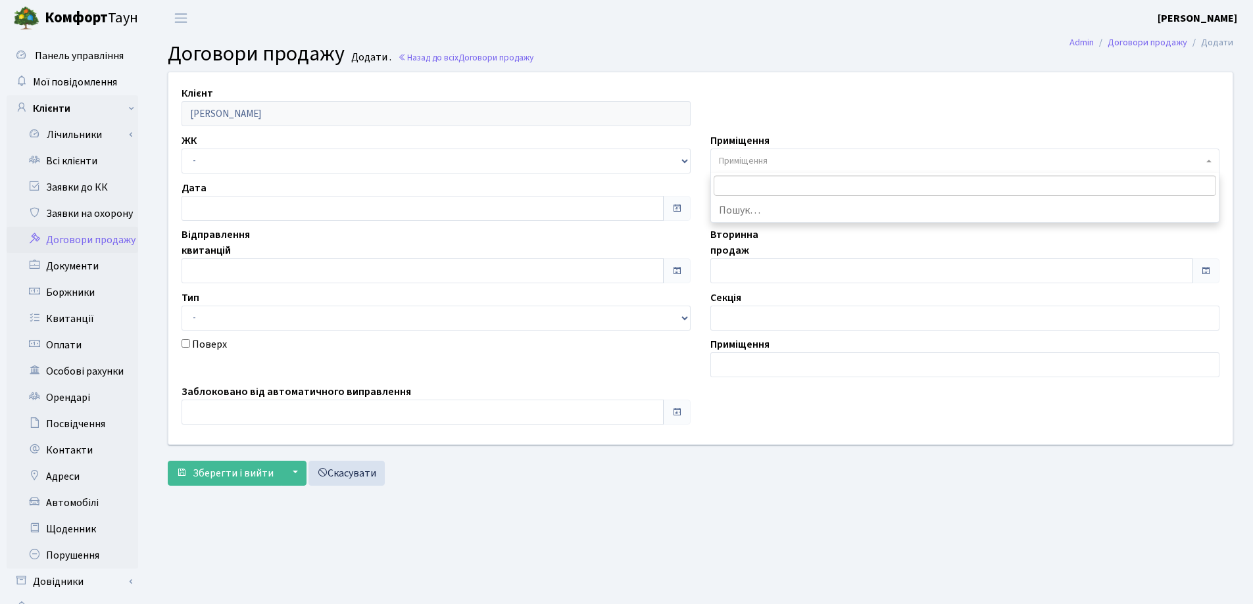
click at [757, 167] on span "Приміщення" at bounding box center [743, 161] width 49 height 13
type input "114"
click at [249, 162] on select "- СП, Наддніпрянське шосе, 2а СП1, Столичне шосе, 1 СП2, Столичне шосе, 1А СП3,…" at bounding box center [435, 161] width 509 height 25
select select "328"
click at [181, 149] on select "- СП, Наддніпрянське шосе, 2а СП1, Столичне шосе, 1 СП2, Столичне шосе, 1А СП3,…" at bounding box center [435, 161] width 509 height 25
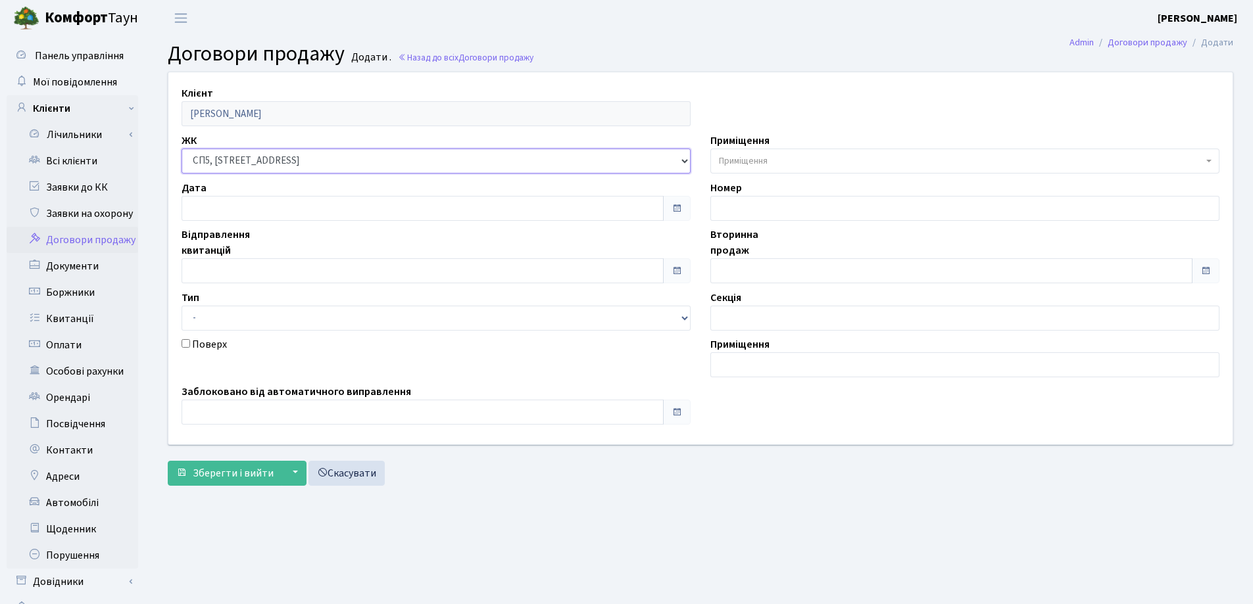
select select
click at [241, 208] on input "text" at bounding box center [422, 208] width 482 height 25
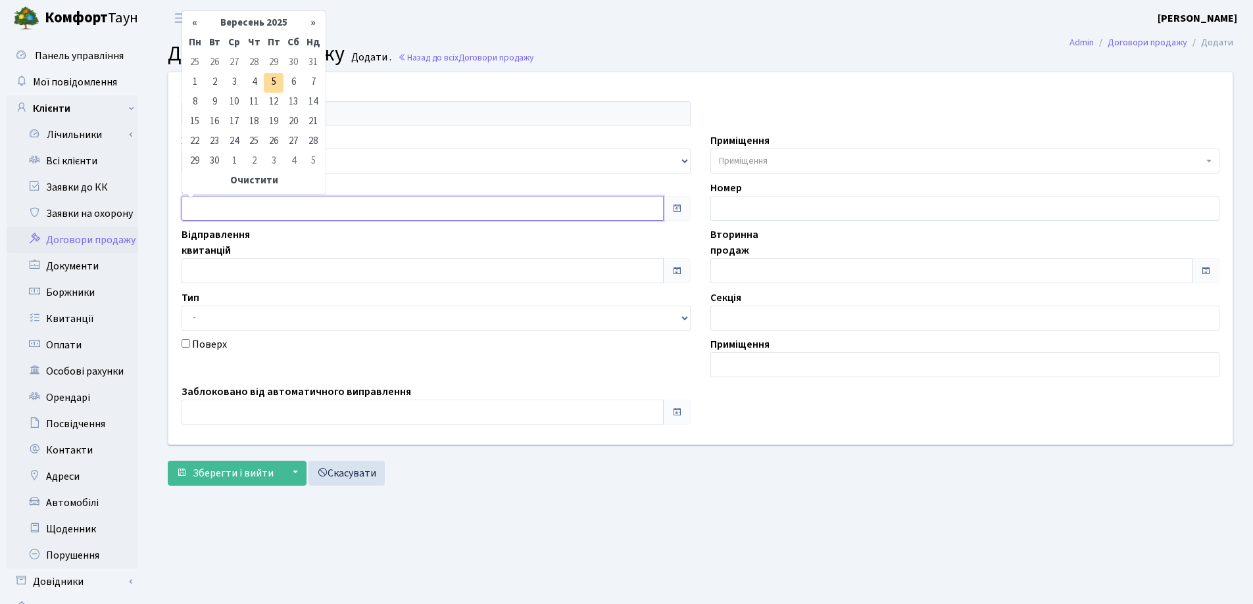
type input "05.09.2025"
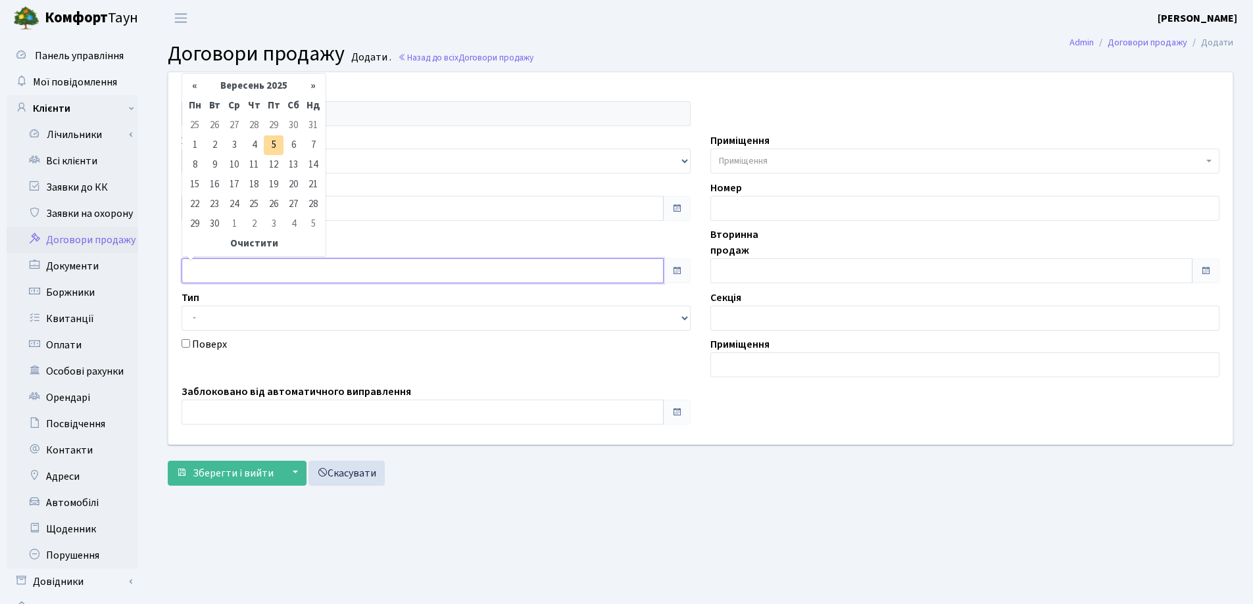
click at [235, 268] on input "text" at bounding box center [422, 270] width 482 height 25
type input "05.09.2025"
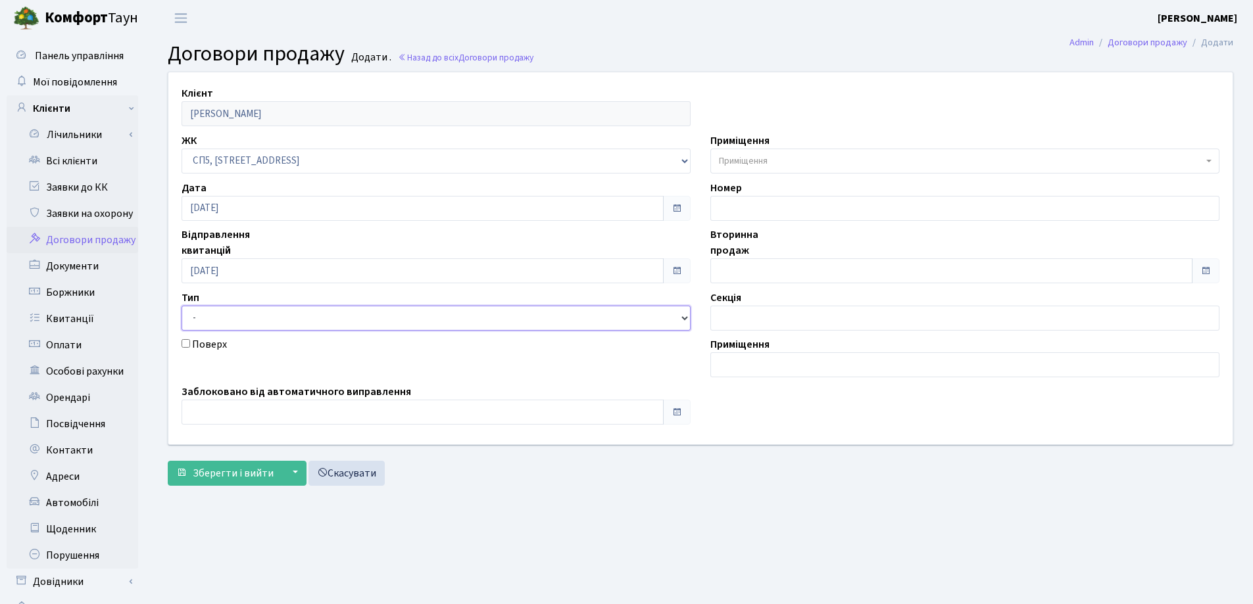
click at [233, 325] on select "- Квартира Комерція Нежитлове Паркінг" at bounding box center [435, 318] width 509 height 25
select select "269"
click at [181, 306] on select "- Квартира Комерція Нежитлове Паркінг" at bounding box center [435, 318] width 509 height 25
click at [229, 427] on div "Клієнт Андрєєва Ольга Миколаївна ЖК - СП, Наддніпрянське шосе, 2а СП1, Столичне…" at bounding box center [700, 258] width 1084 height 372
click at [232, 412] on input "text" at bounding box center [422, 412] width 482 height 25
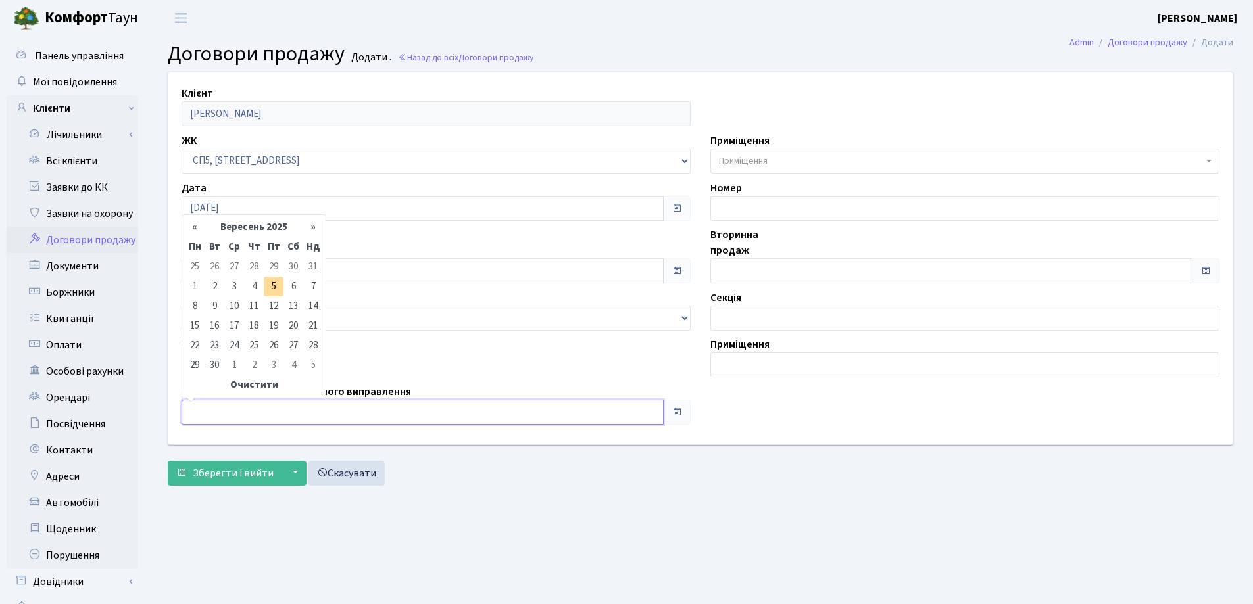
type input "05.09.2025"
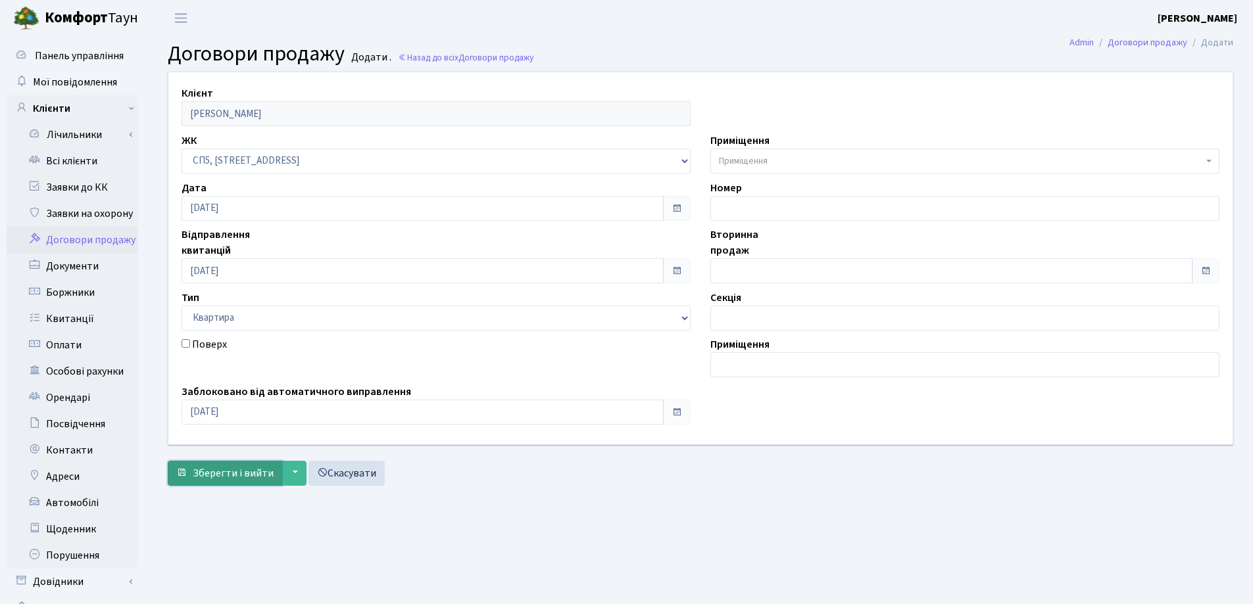
click at [205, 475] on span "Зберегти і вийти" at bounding box center [233, 473] width 81 height 14
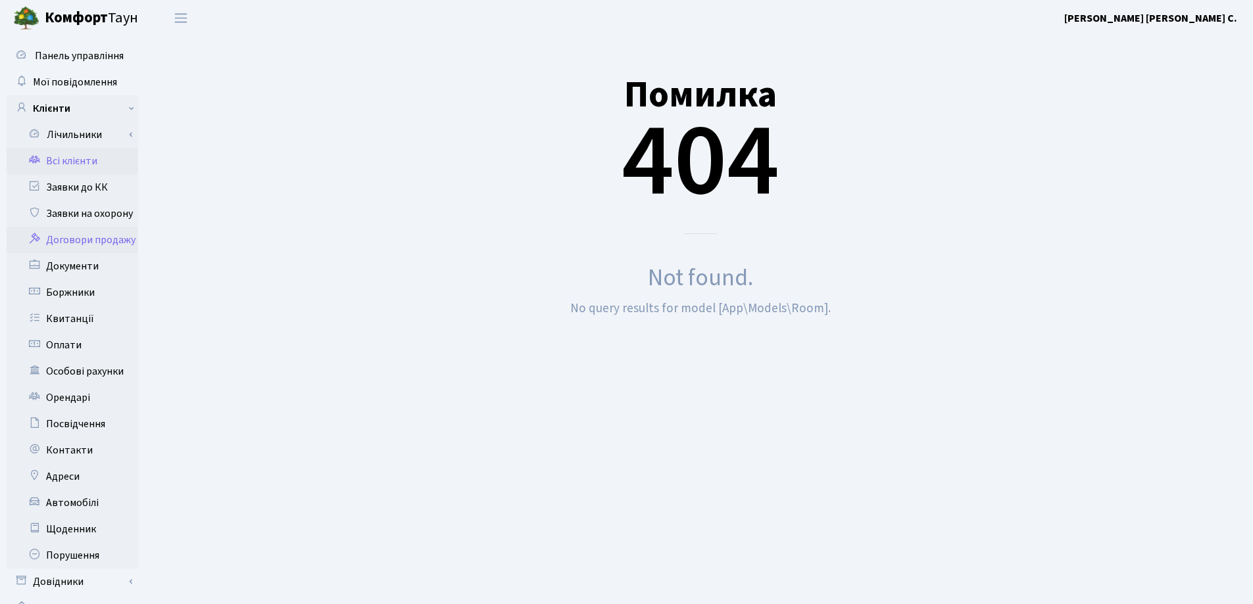
click at [68, 166] on link "Всі клієнти" at bounding box center [73, 161] width 132 height 26
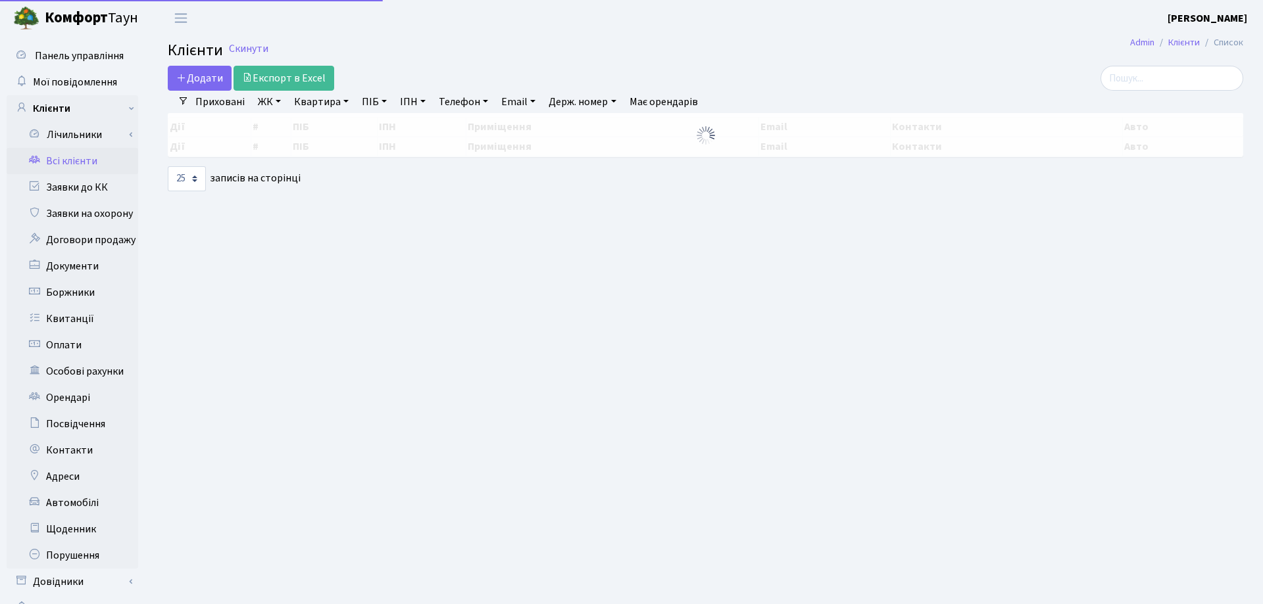
select select "25"
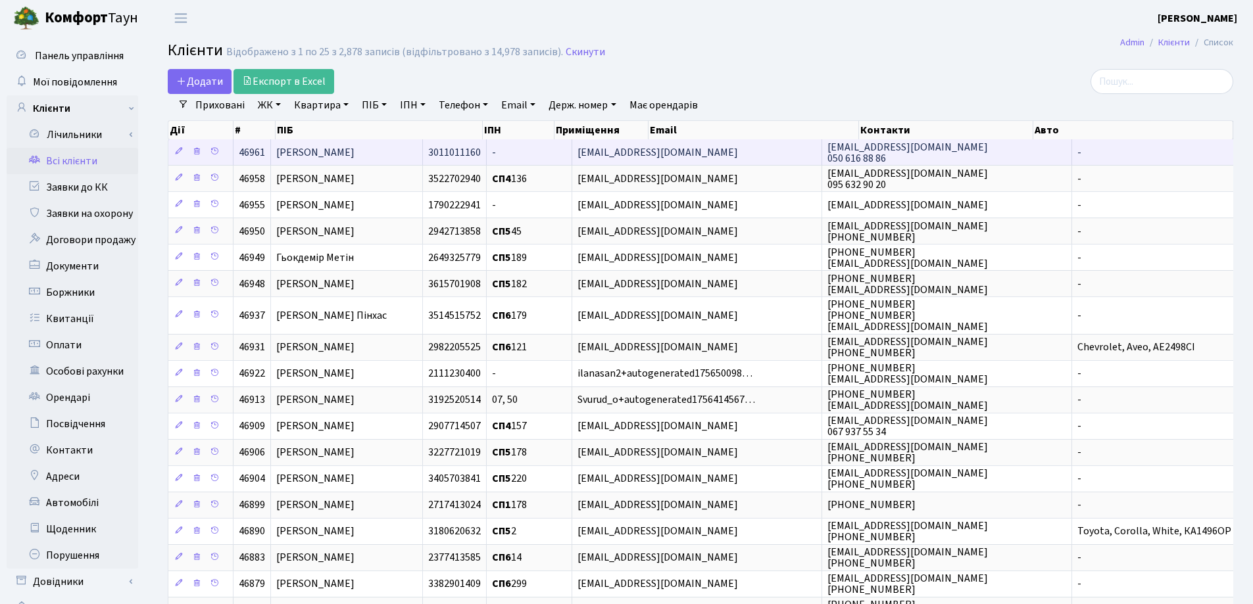
click at [572, 147] on td "-" at bounding box center [529, 152] width 85 height 26
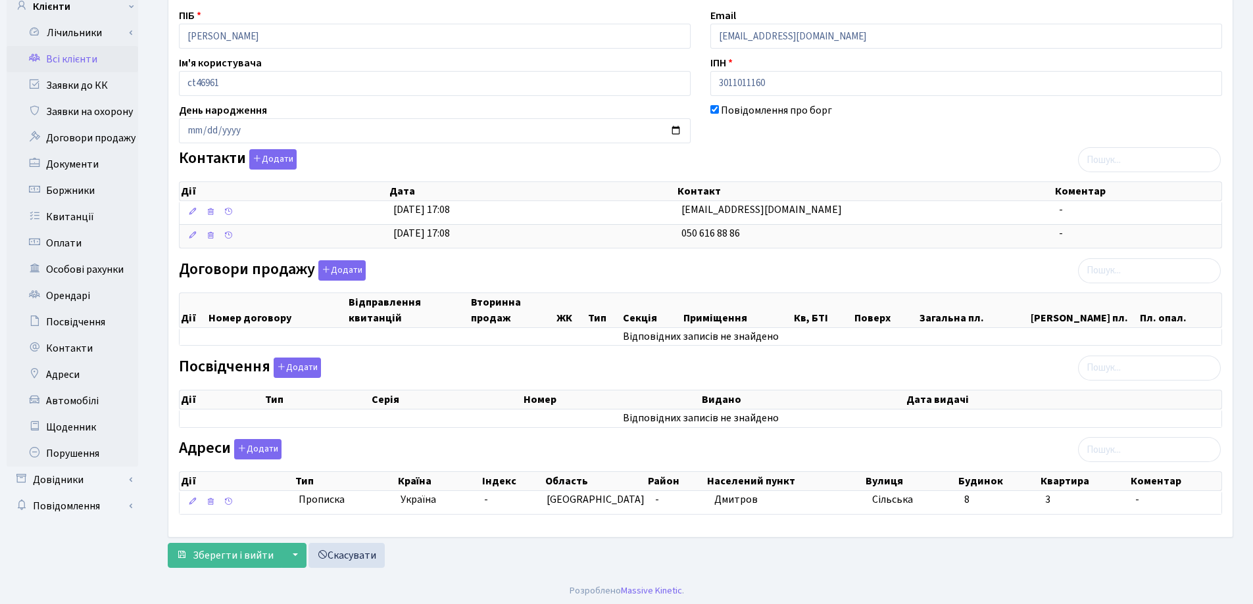
scroll to position [105, 0]
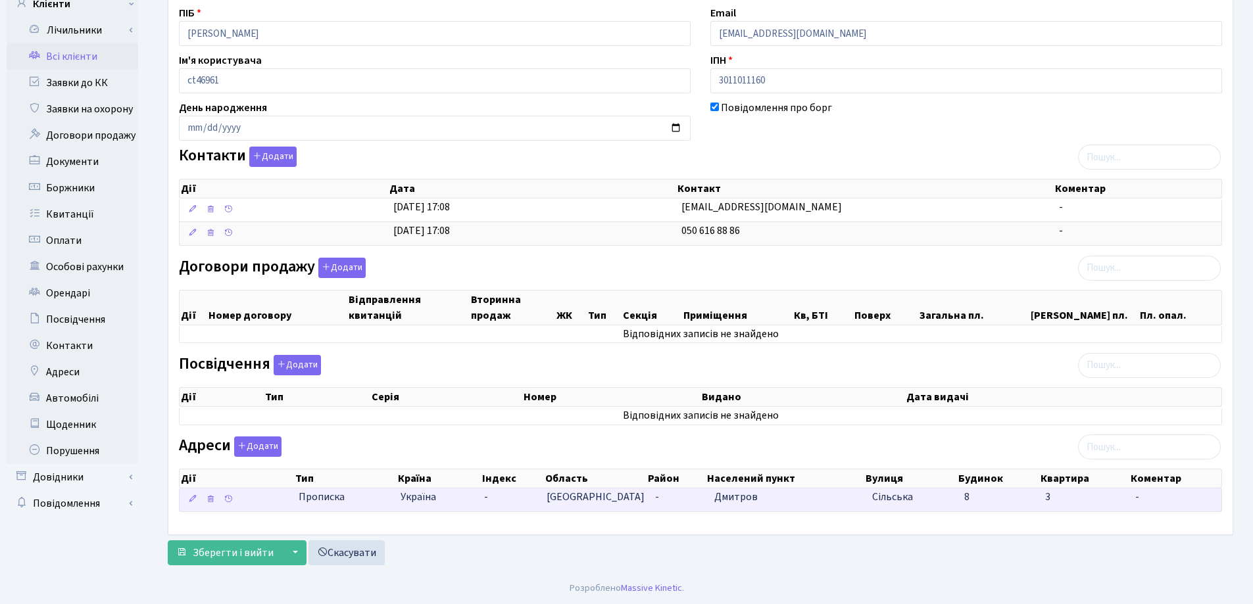
click at [718, 500] on span "Дмитров" at bounding box center [735, 497] width 43 height 14
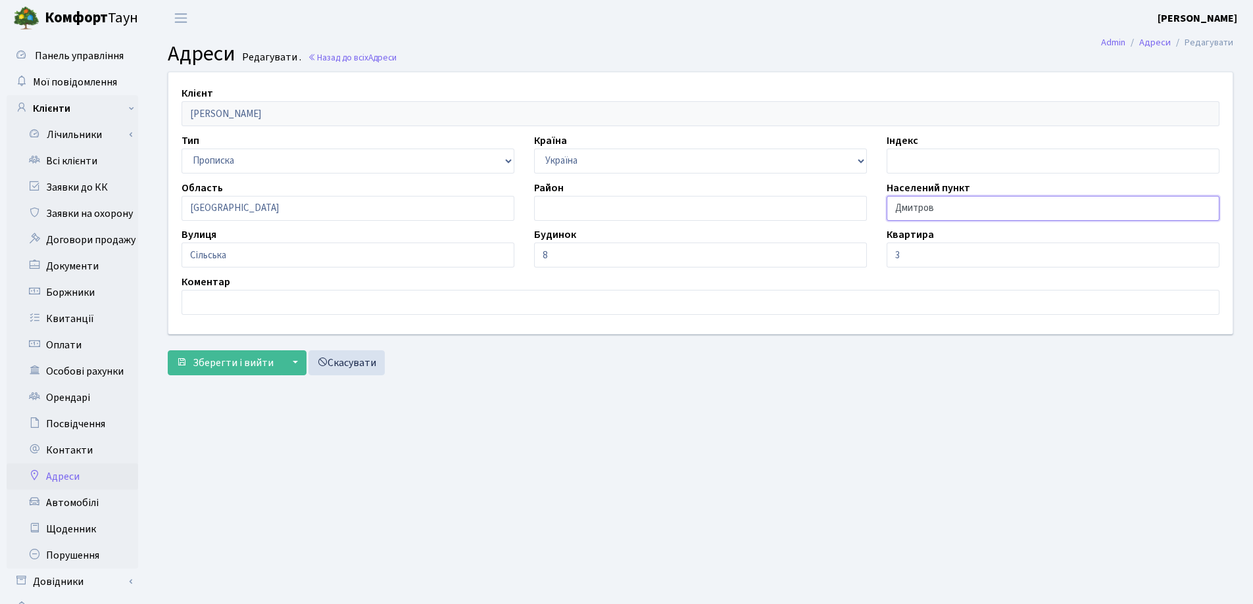
click at [900, 212] on input "Дмитров" at bounding box center [1052, 208] width 333 height 25
type input "[PERSON_NAME]"
click at [247, 354] on button "Зберегти і вийти" at bounding box center [225, 362] width 114 height 25
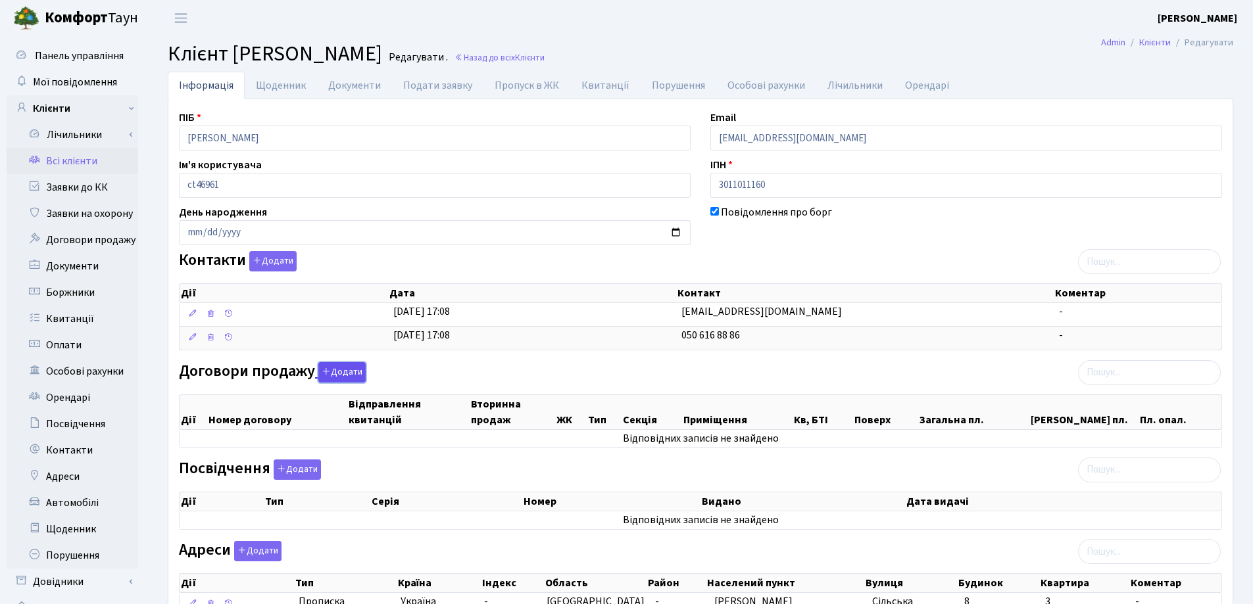
click at [351, 377] on button "Додати" at bounding box center [341, 372] width 47 height 20
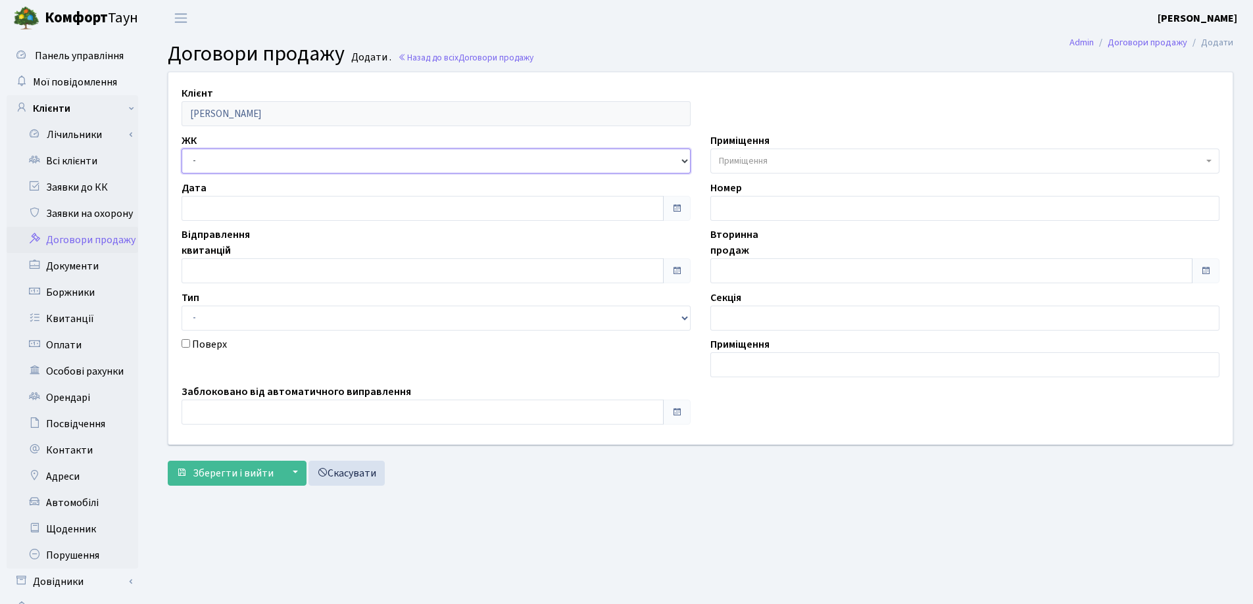
click at [185, 156] on select "- СП, Наддніпрянське шосе, 2а СП1, Столичне шосе, 1 СП2, Столичне шосе, 1А СП3,…" at bounding box center [435, 161] width 509 height 25
select select "328"
click at [181, 149] on select "- СП, Наддніпрянське шосе, 2а СП1, Столичне шосе, 1 СП2, Столичне шосе, 1А СП3,…" at bounding box center [435, 161] width 509 height 25
select select
click at [849, 156] on span "Приміщення" at bounding box center [961, 161] width 484 height 13
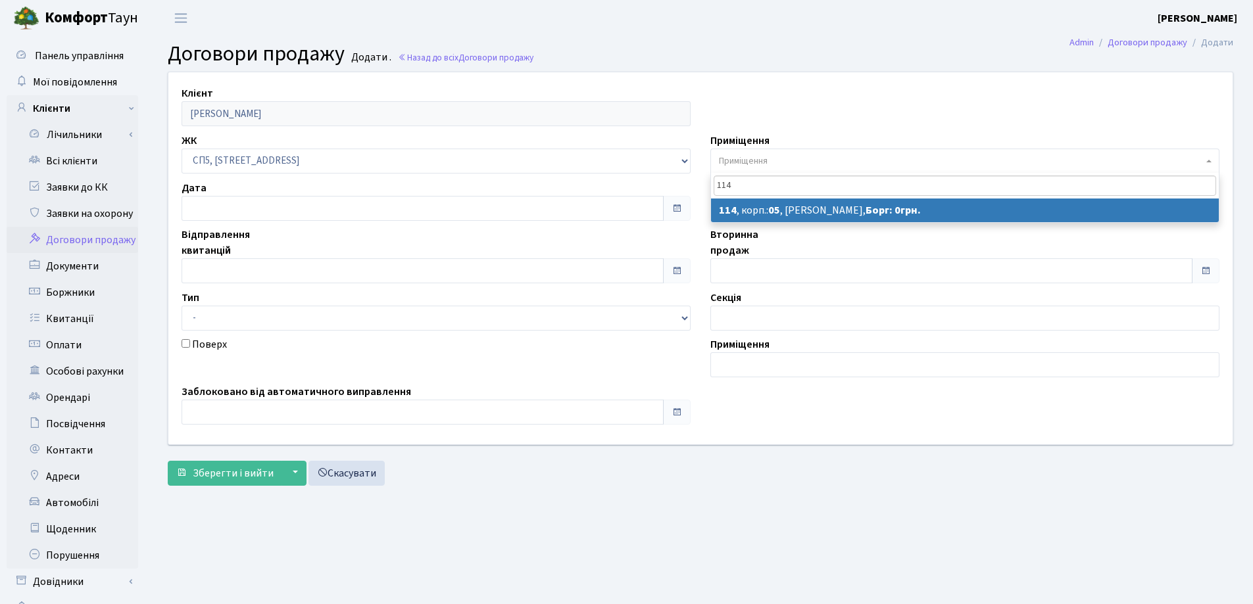
type input "114"
select select "21523"
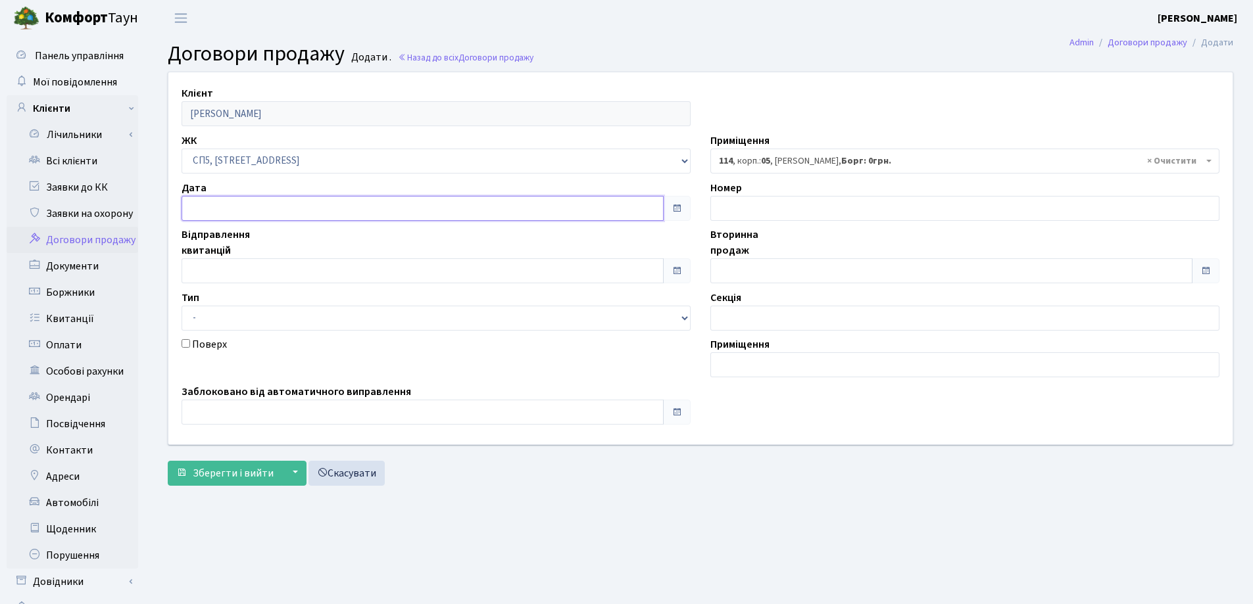
click at [277, 210] on input "text" at bounding box center [422, 208] width 482 height 25
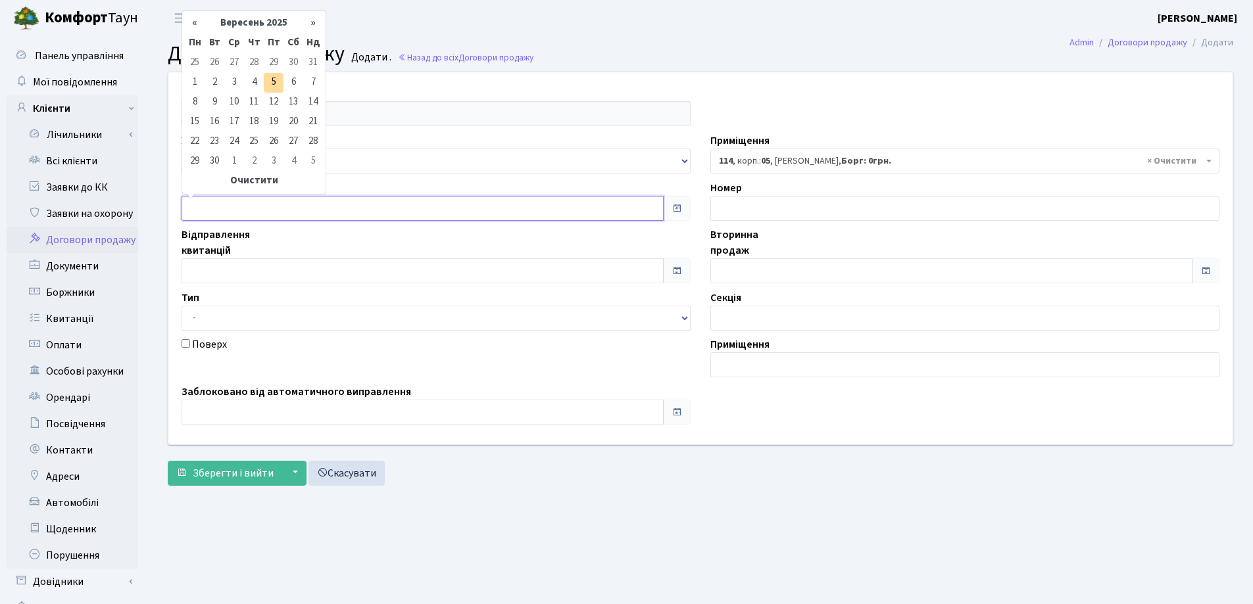
type input "[DATE]"
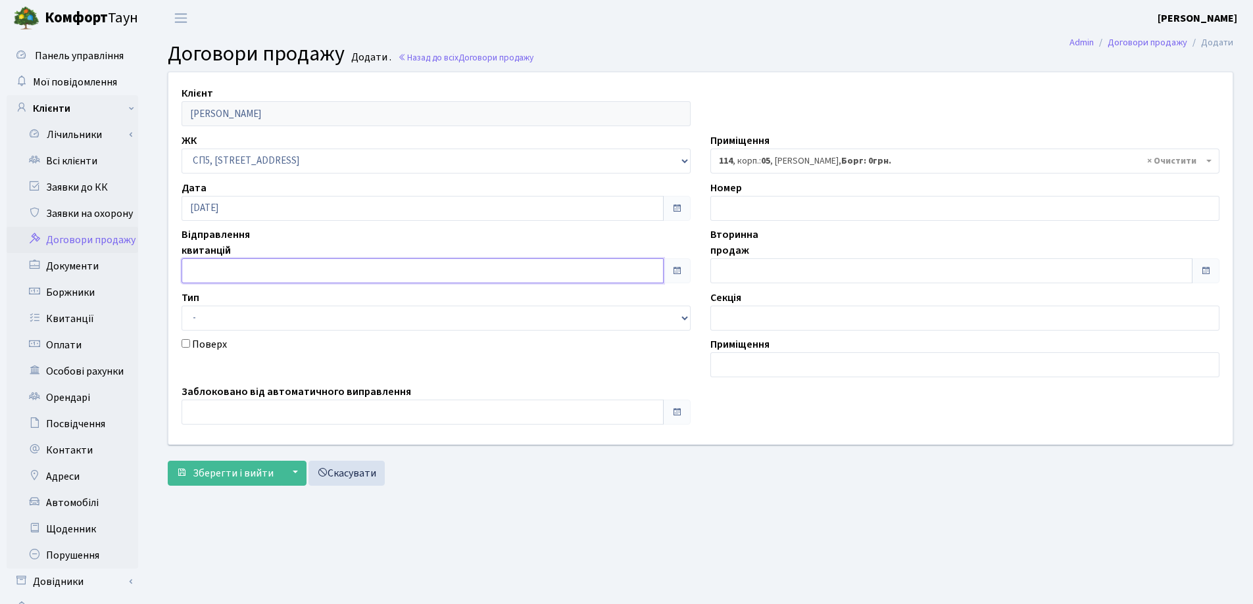
click at [253, 265] on input "text" at bounding box center [422, 270] width 482 height 25
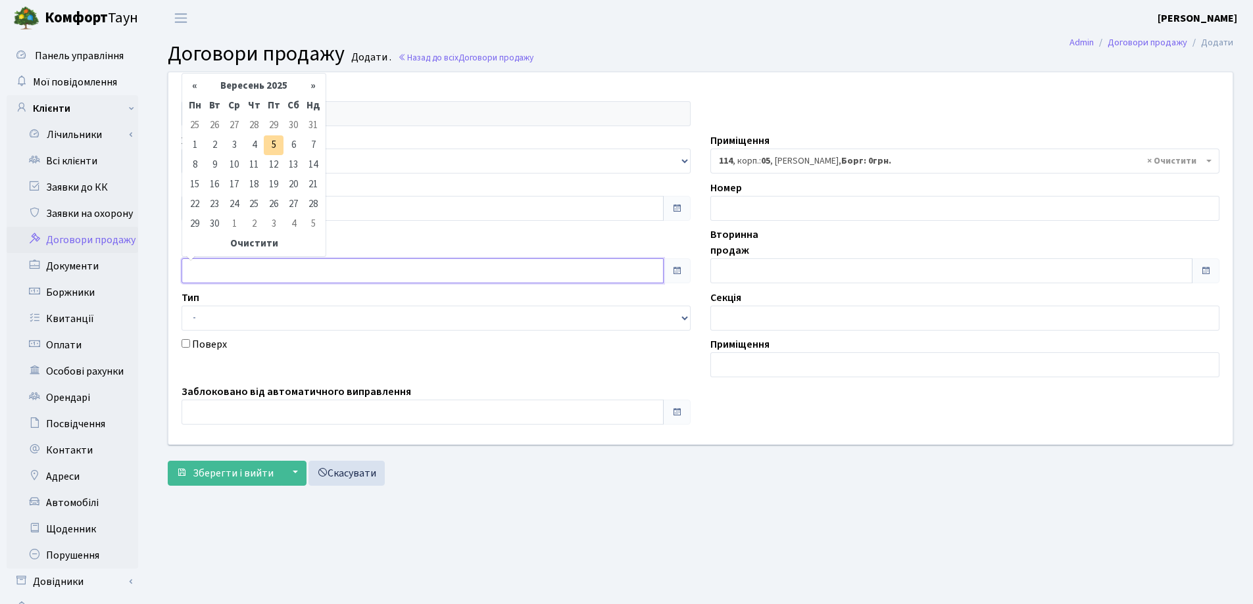
type input "[DATE]"
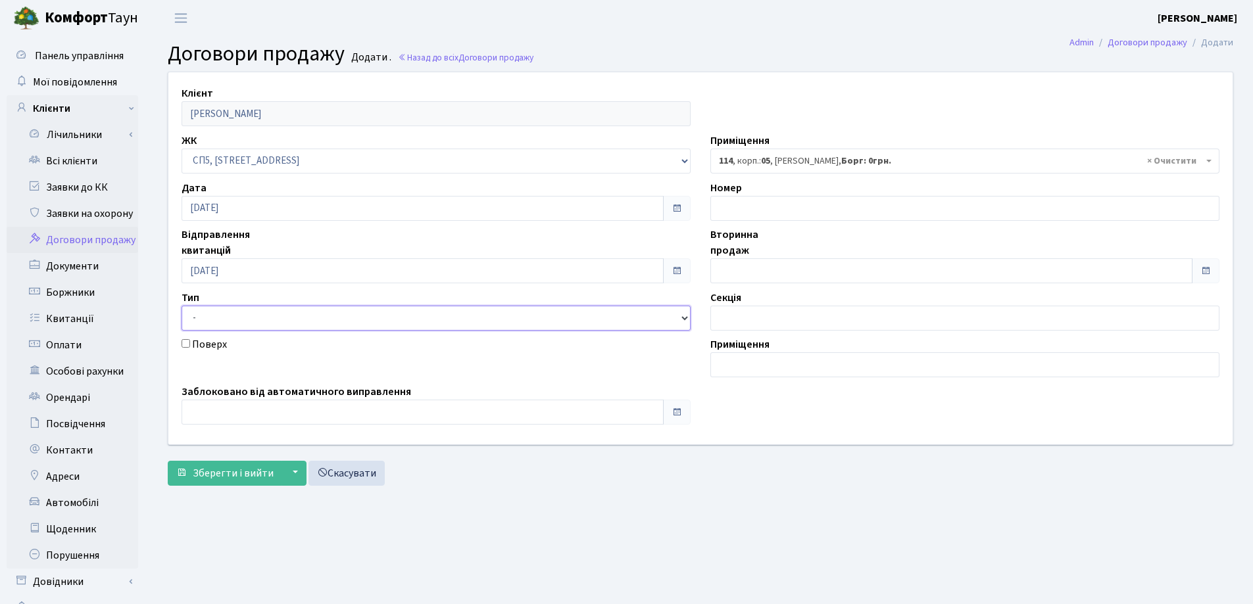
click at [253, 320] on select "- Квартира Комерція Нежитлове Паркінг" at bounding box center [435, 318] width 509 height 25
select select "269"
click at [181, 306] on select "- Квартира Комерція Нежитлове Паркінг" at bounding box center [435, 318] width 509 height 25
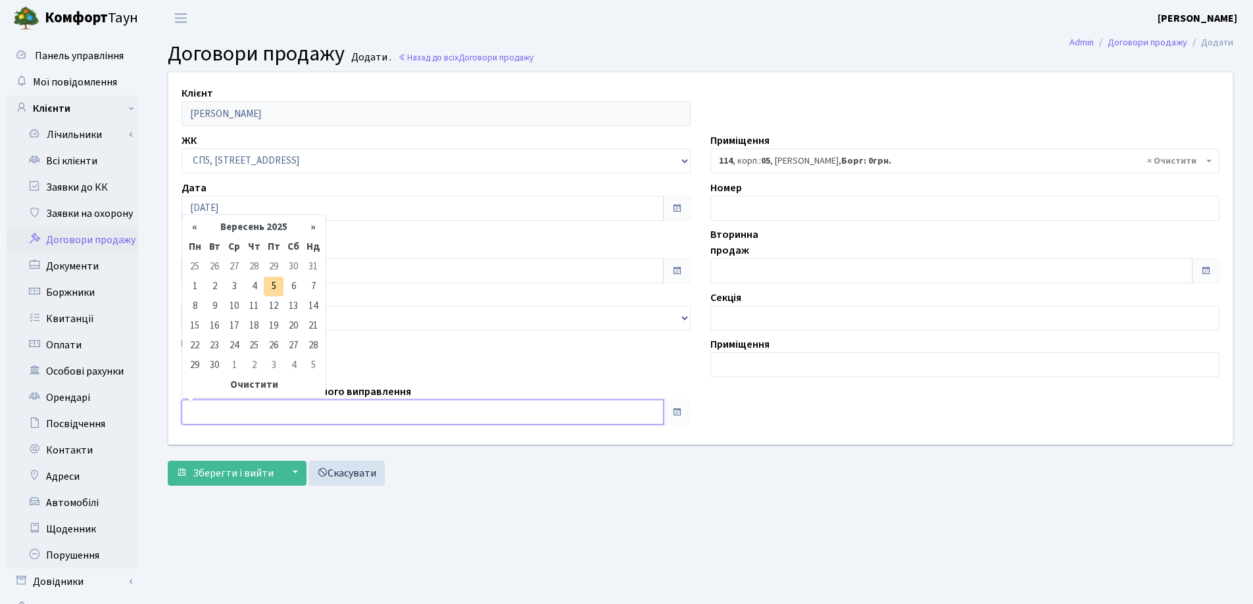
click at [242, 404] on input "text" at bounding box center [422, 412] width 482 height 25
type input "[DATE]"
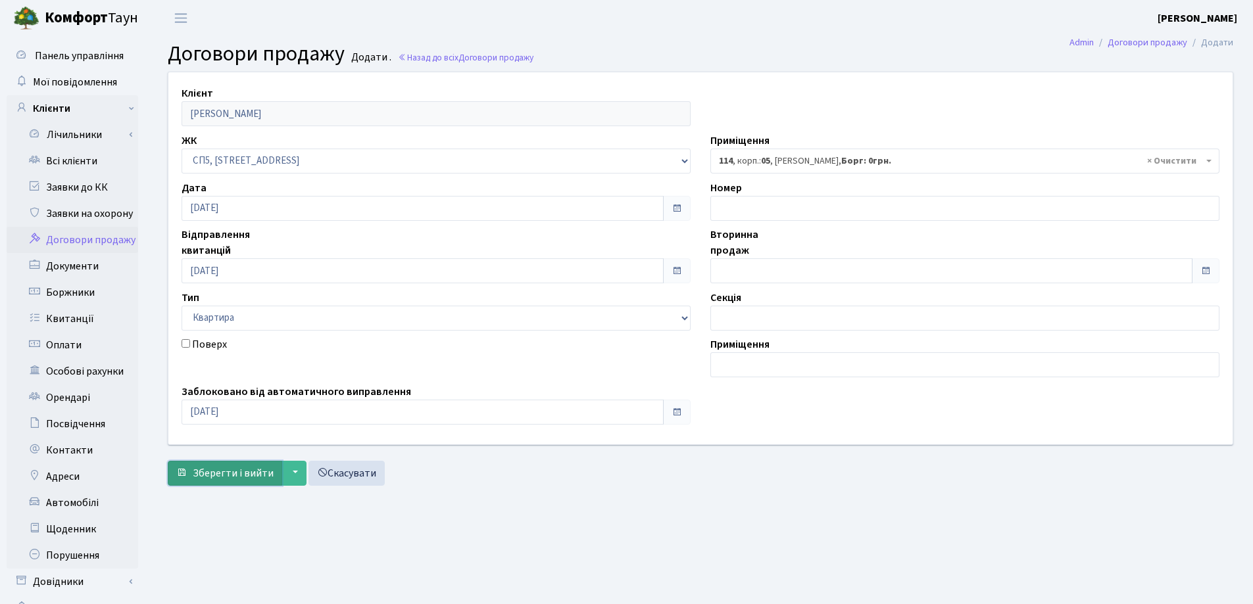
click at [224, 468] on span "Зберегти і вийти" at bounding box center [233, 473] width 81 height 14
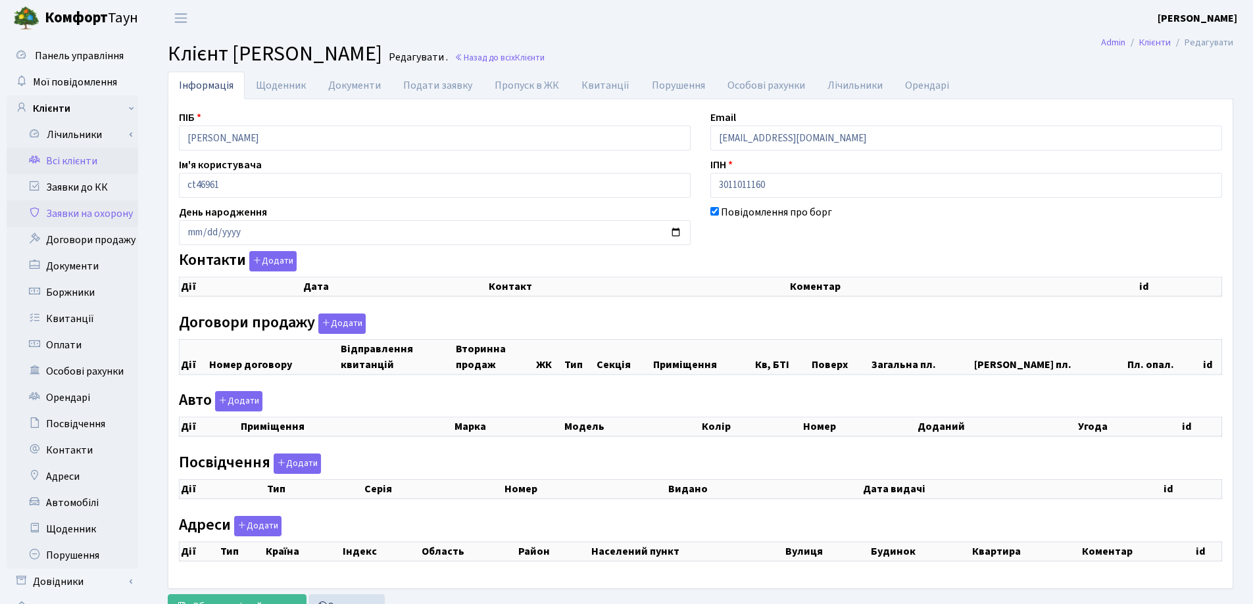
checkbox input "true"
select select "25"
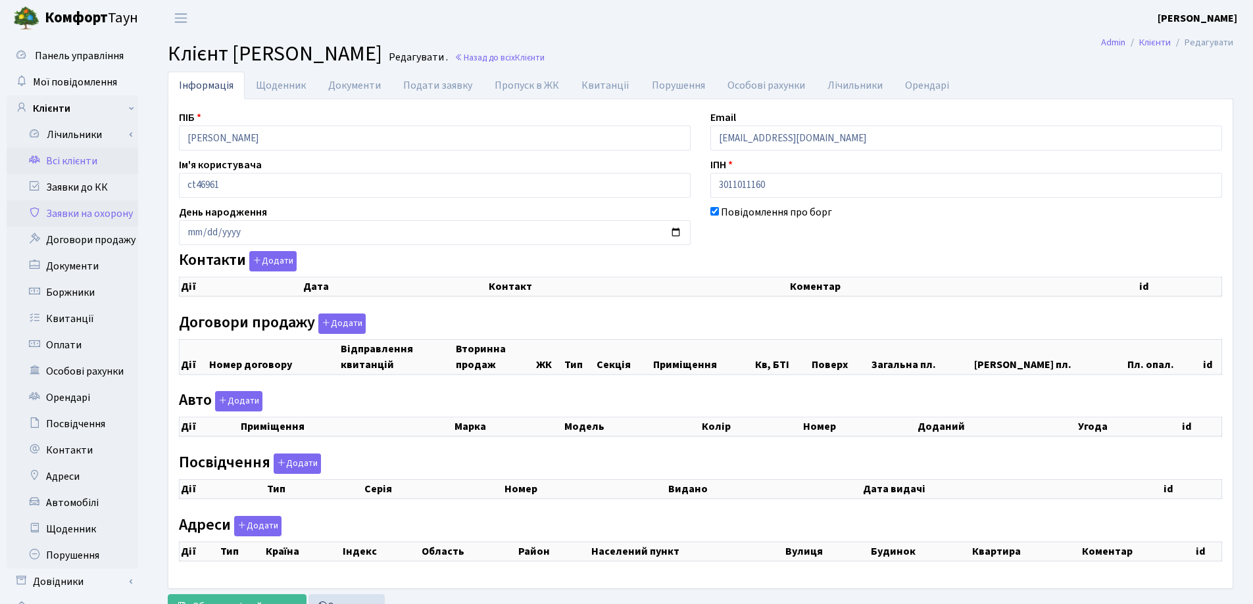
select select "25"
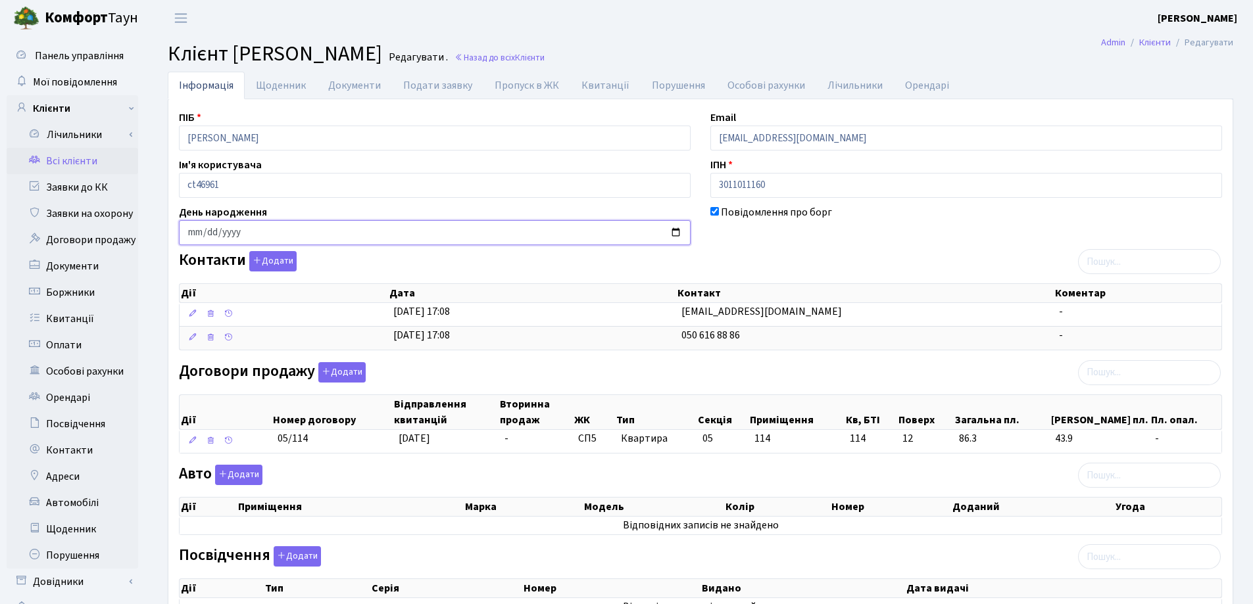
click at [189, 233] on input "date" at bounding box center [435, 232] width 512 height 25
type input "0018-06-09"
type input "0982-06-09"
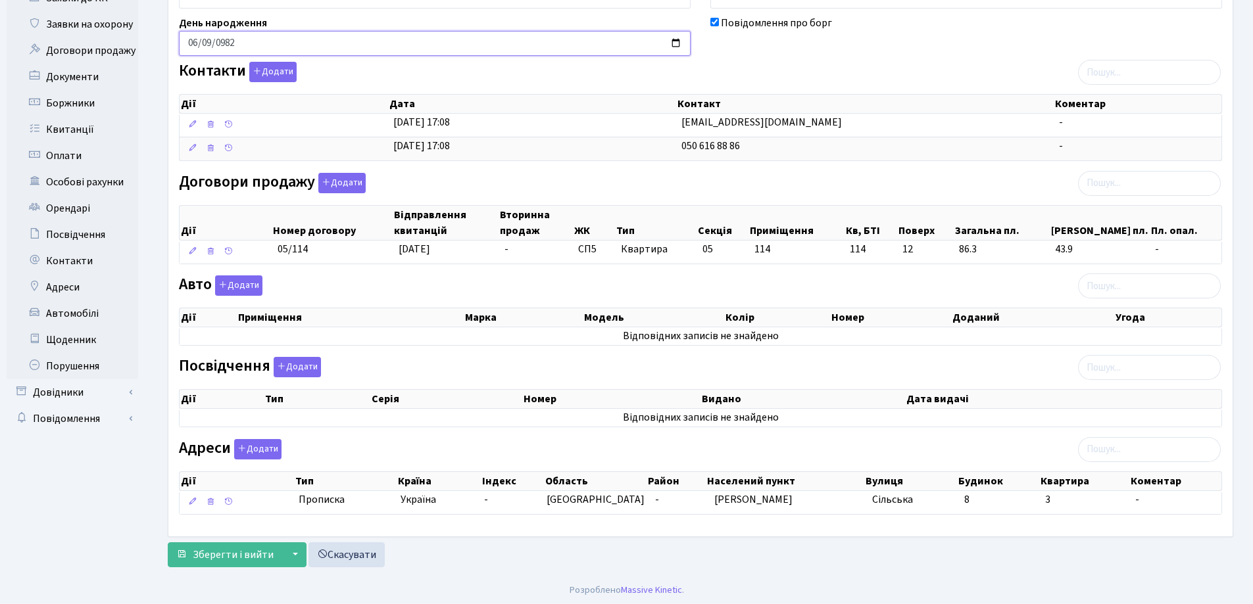
scroll to position [192, 0]
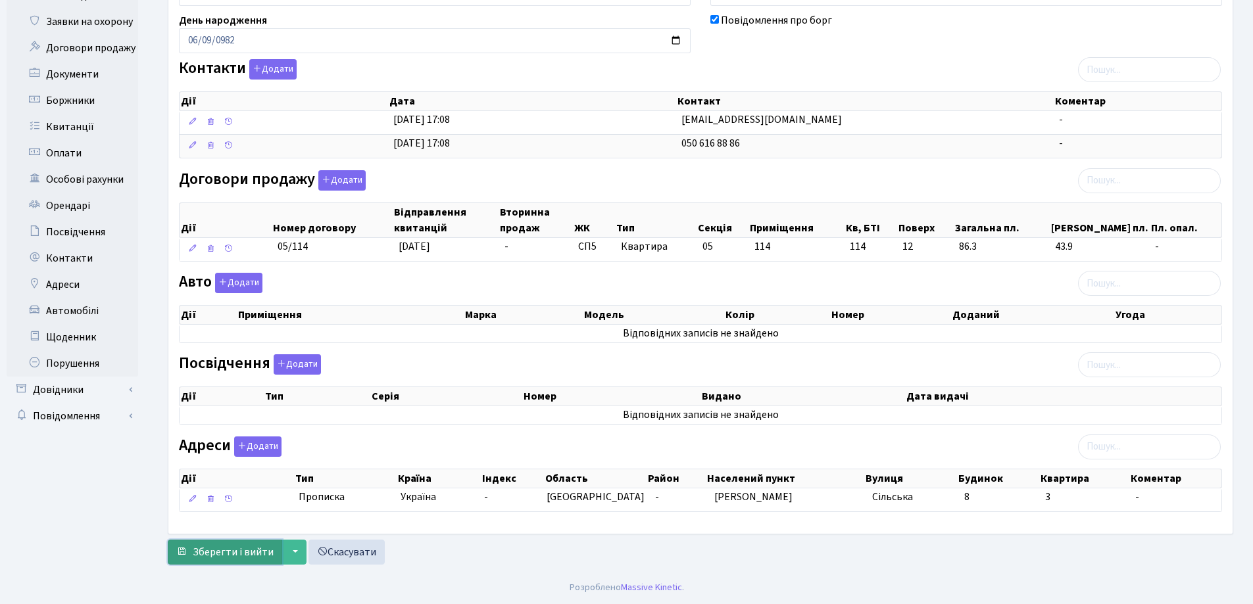
click at [229, 554] on span "Зберегти і вийти" at bounding box center [233, 552] width 81 height 14
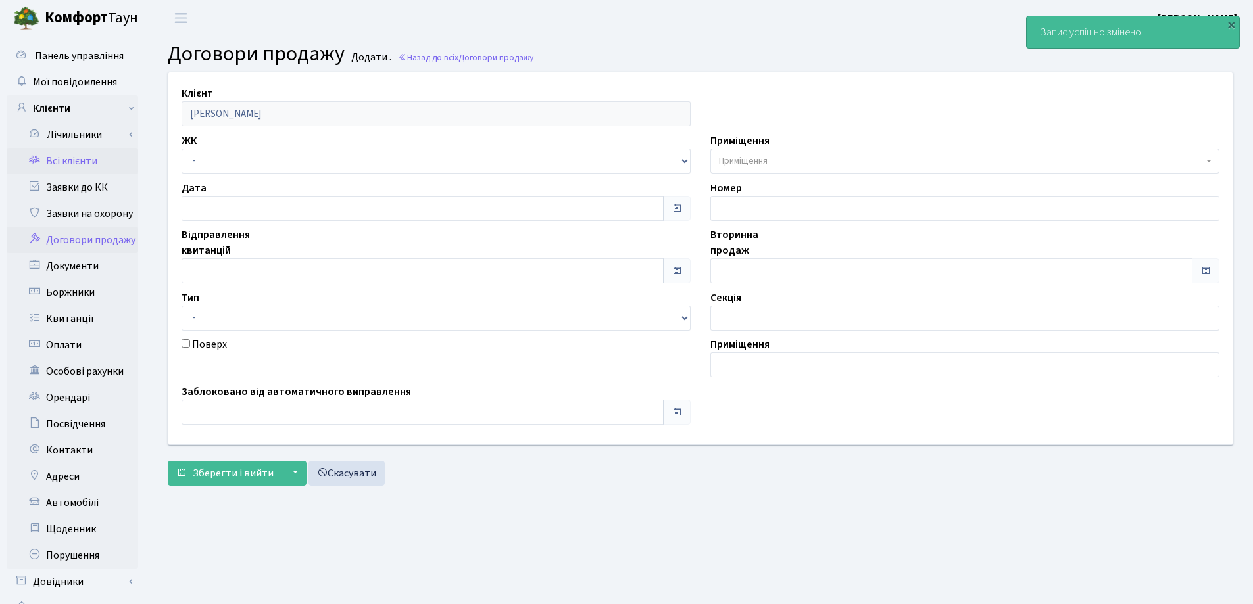
click at [74, 165] on link "Всі клієнти" at bounding box center [73, 161] width 132 height 26
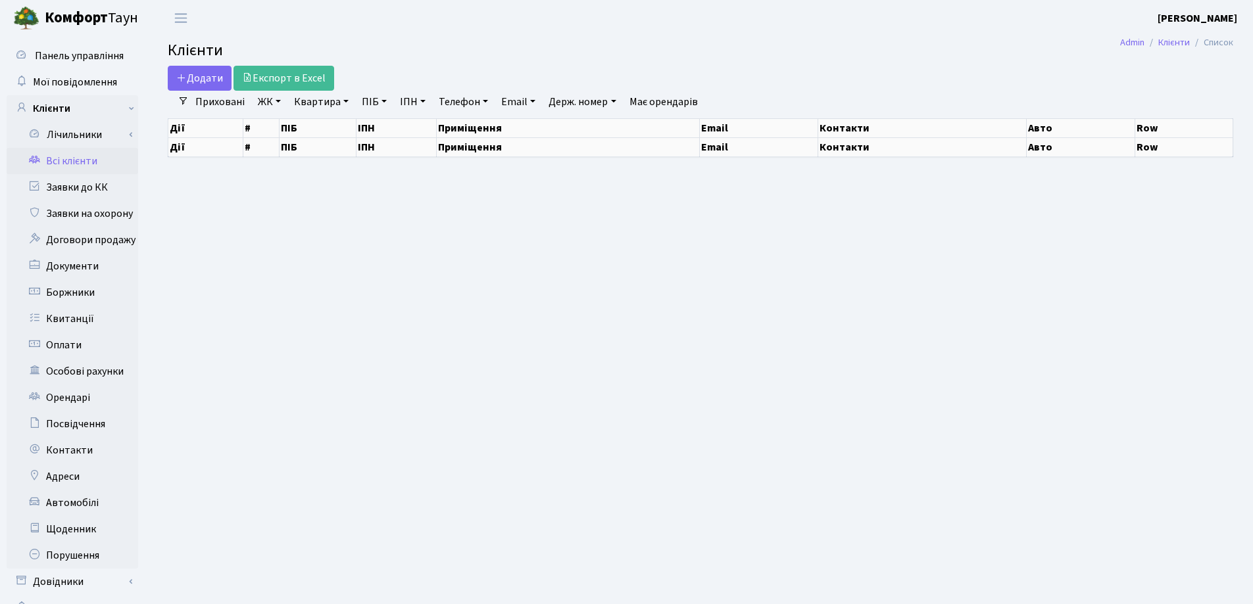
select select "25"
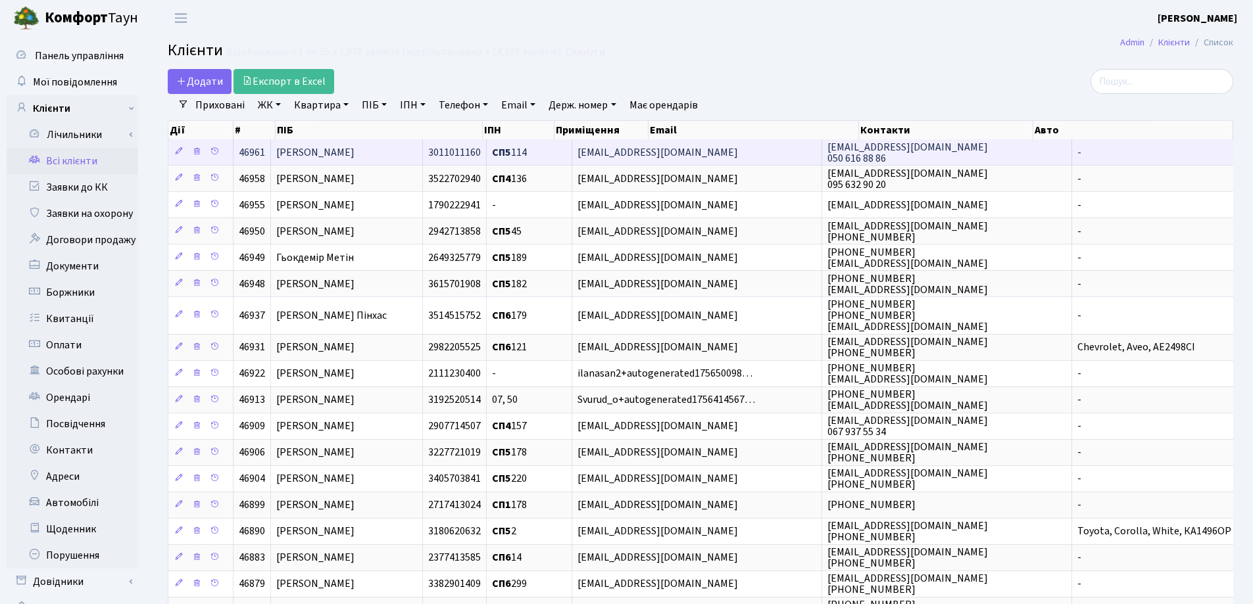
click at [354, 149] on span "[PERSON_NAME]" at bounding box center [315, 152] width 78 height 14
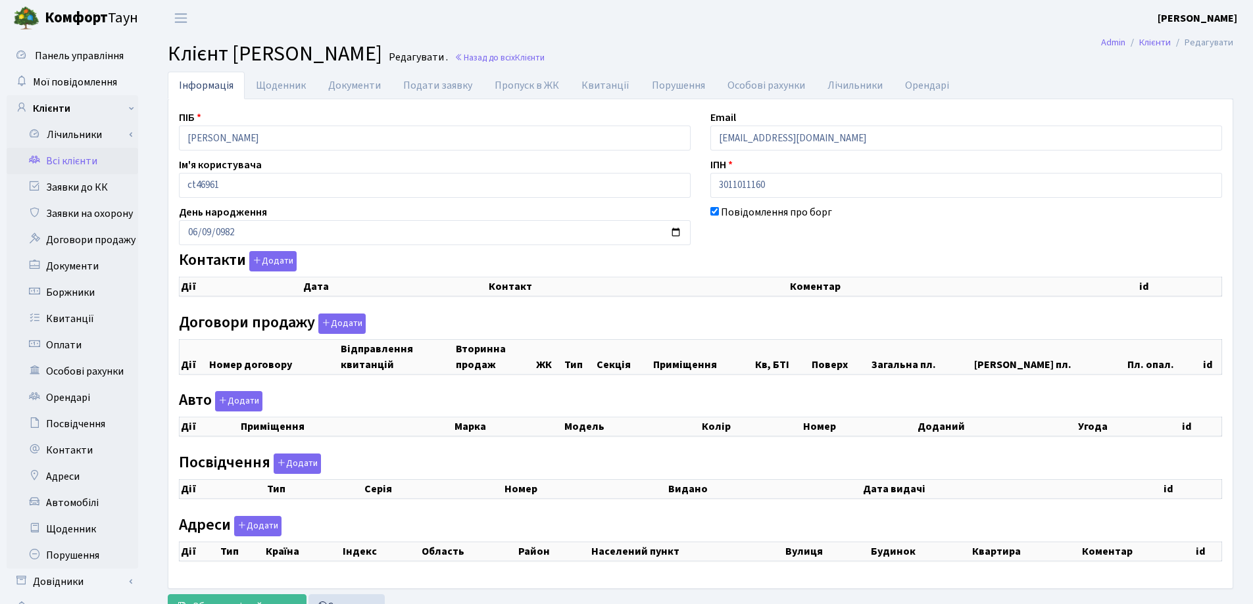
checkbox input "true"
select select "25"
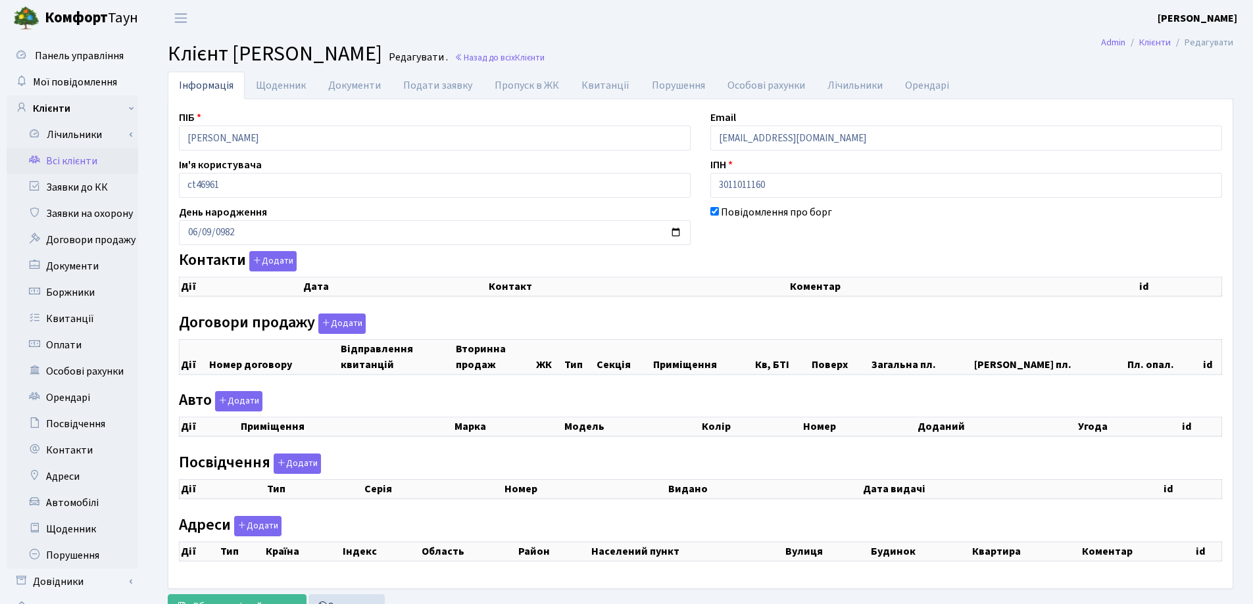
select select "25"
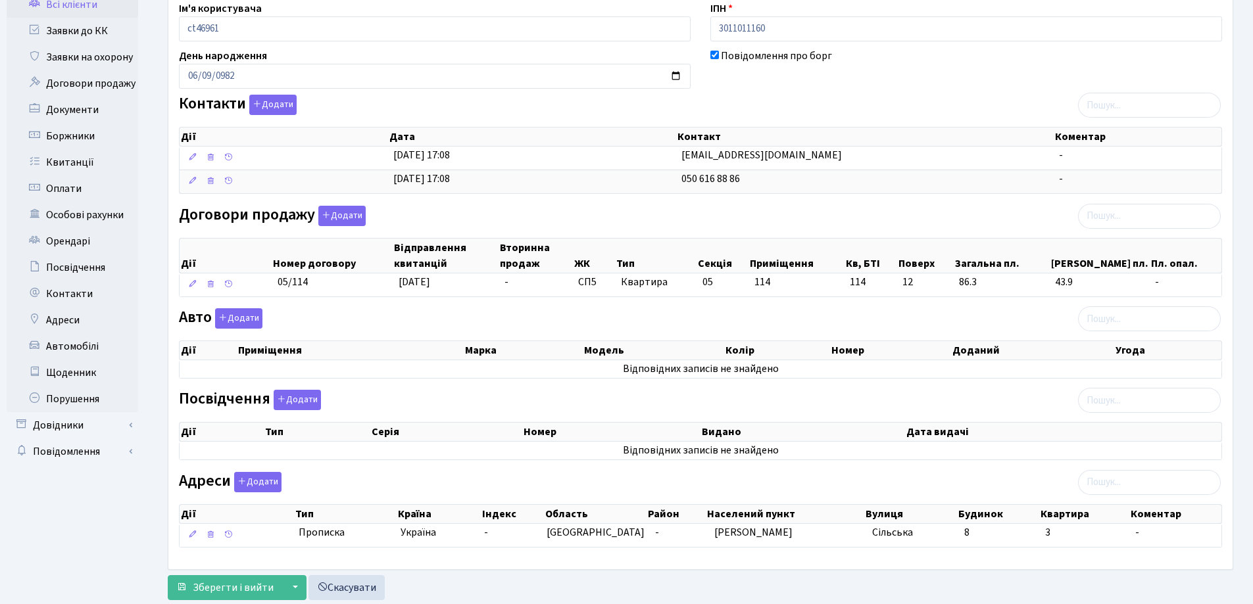
scroll to position [126, 0]
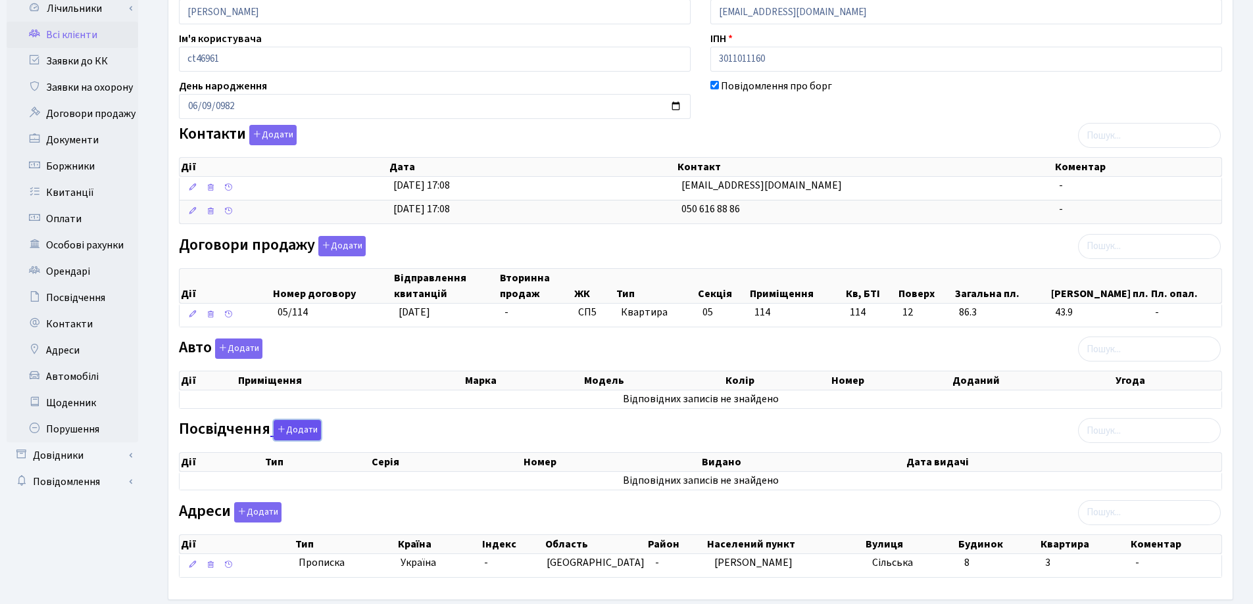
click at [289, 430] on button "Додати" at bounding box center [297, 430] width 47 height 20
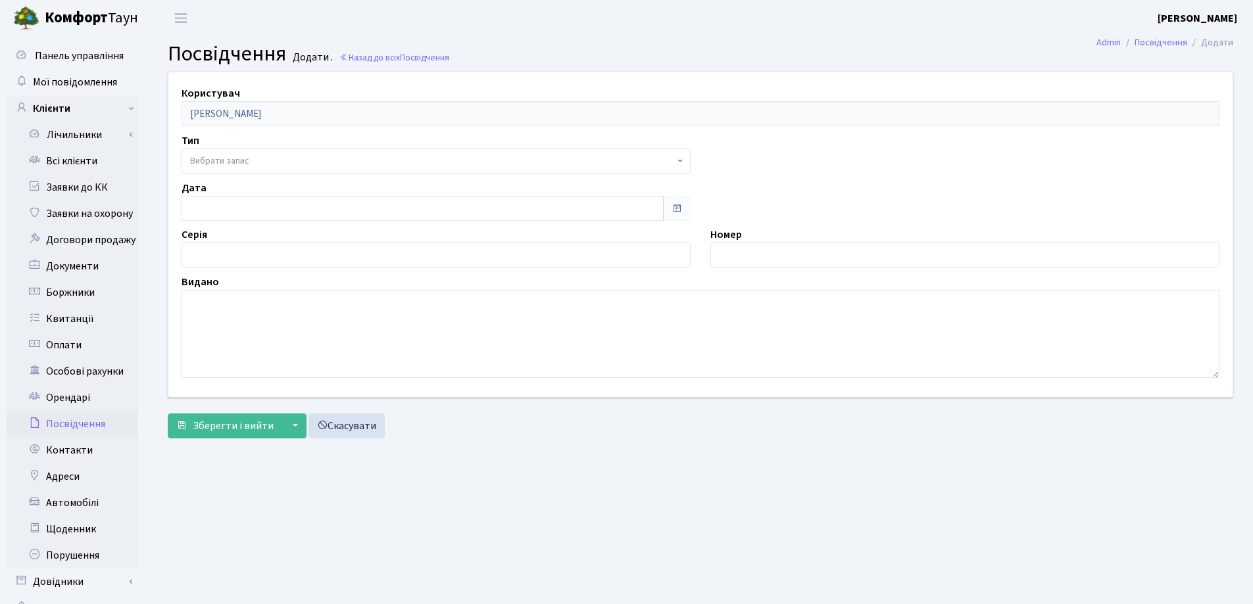
click at [247, 151] on span "Вибрати запис" at bounding box center [435, 161] width 509 height 25
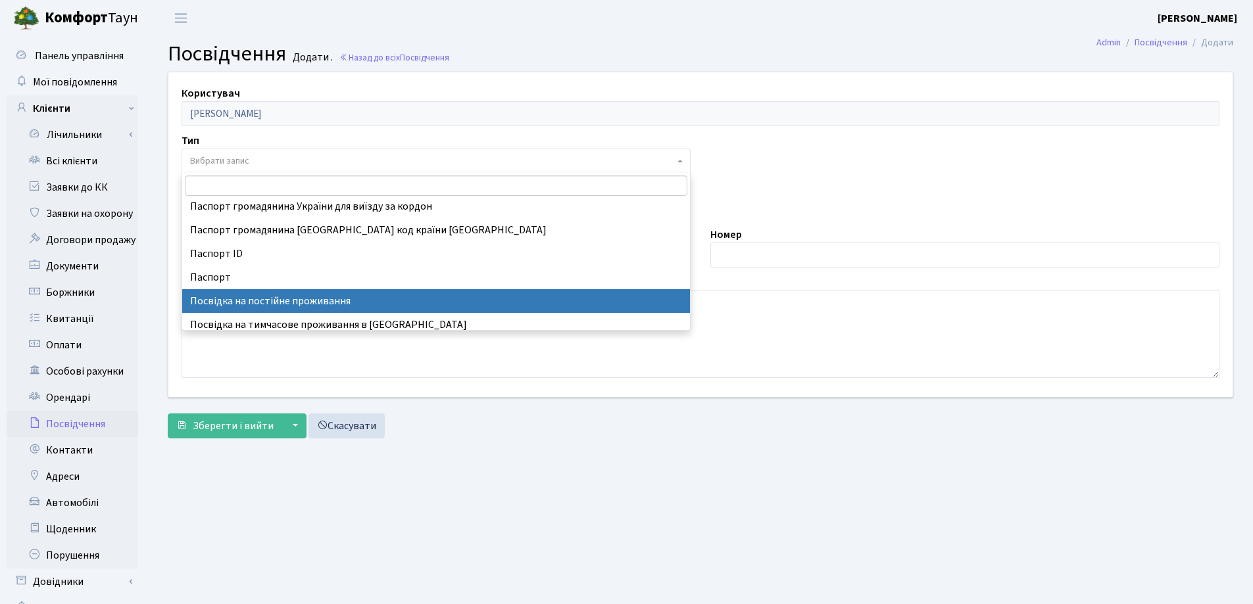
scroll to position [132, 0]
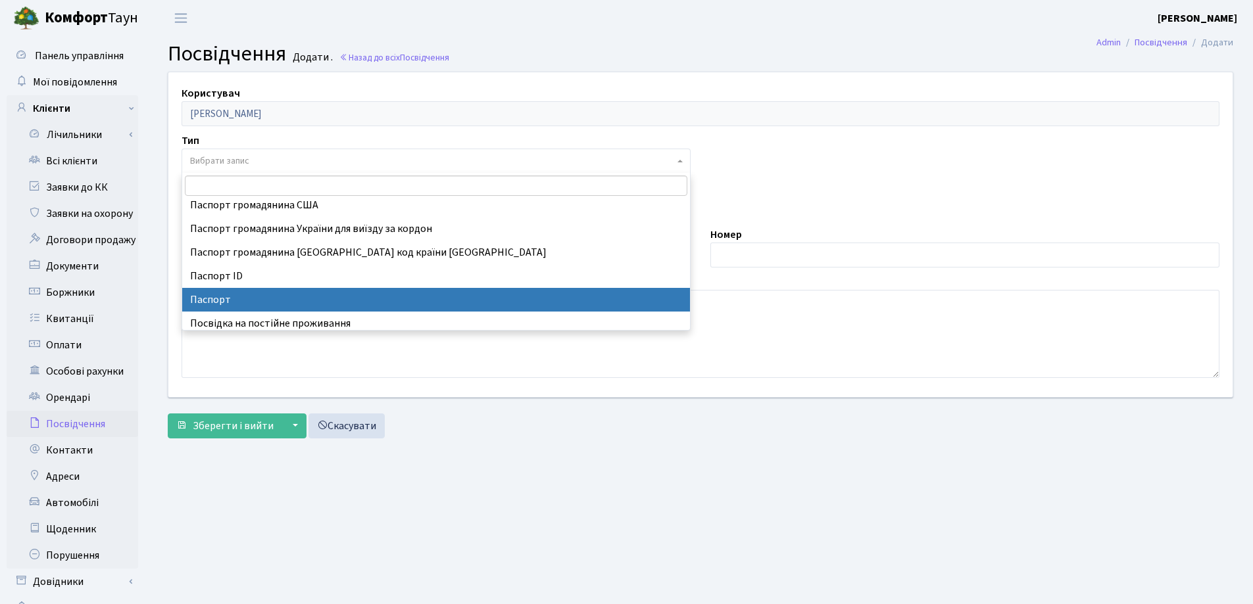
select select "1"
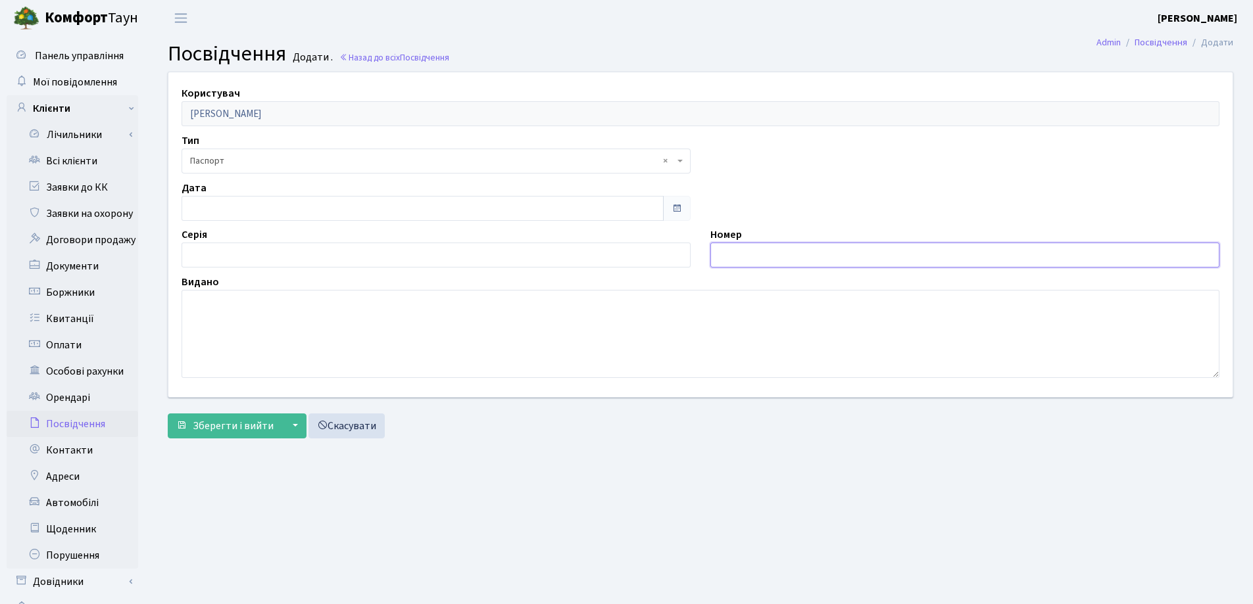
click at [747, 261] on input "text" at bounding box center [964, 255] width 509 height 25
type input "378116"
click at [243, 158] on span "× Паспорт" at bounding box center [432, 161] width 484 height 13
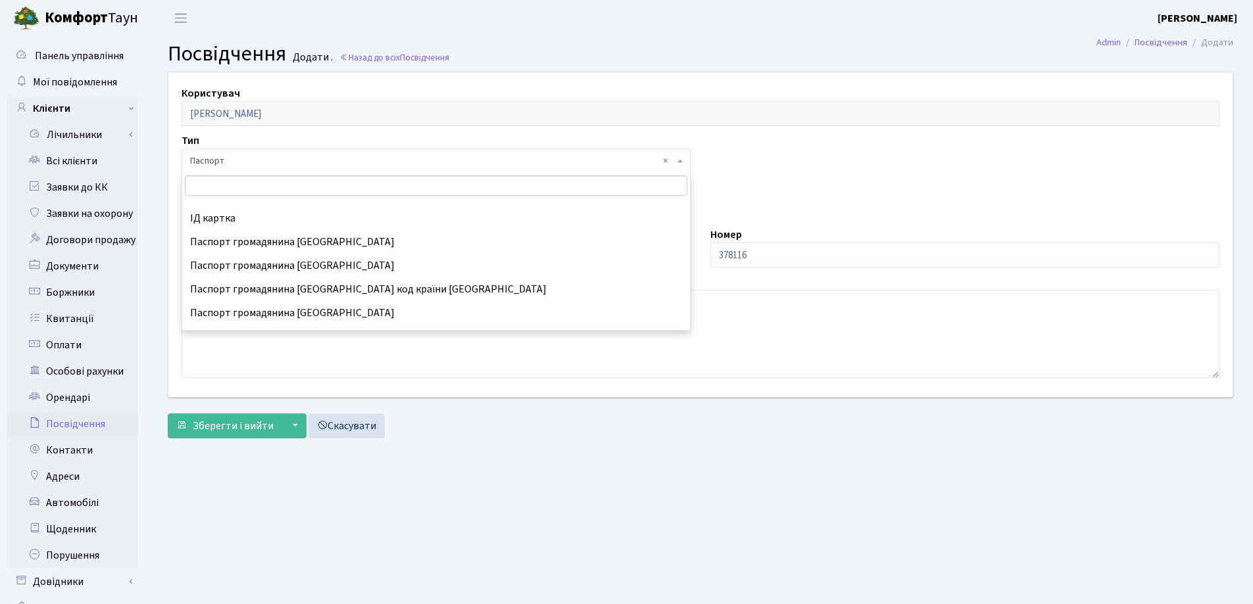
scroll to position [197, 0]
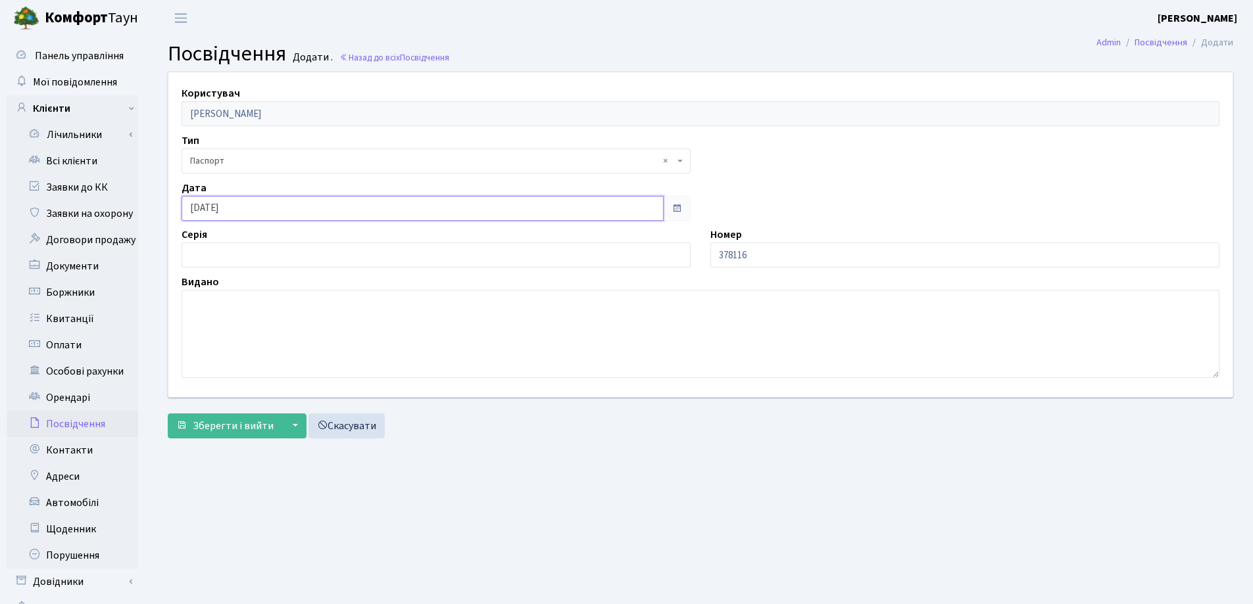
click at [237, 214] on input "[DATE]" at bounding box center [422, 208] width 482 height 25
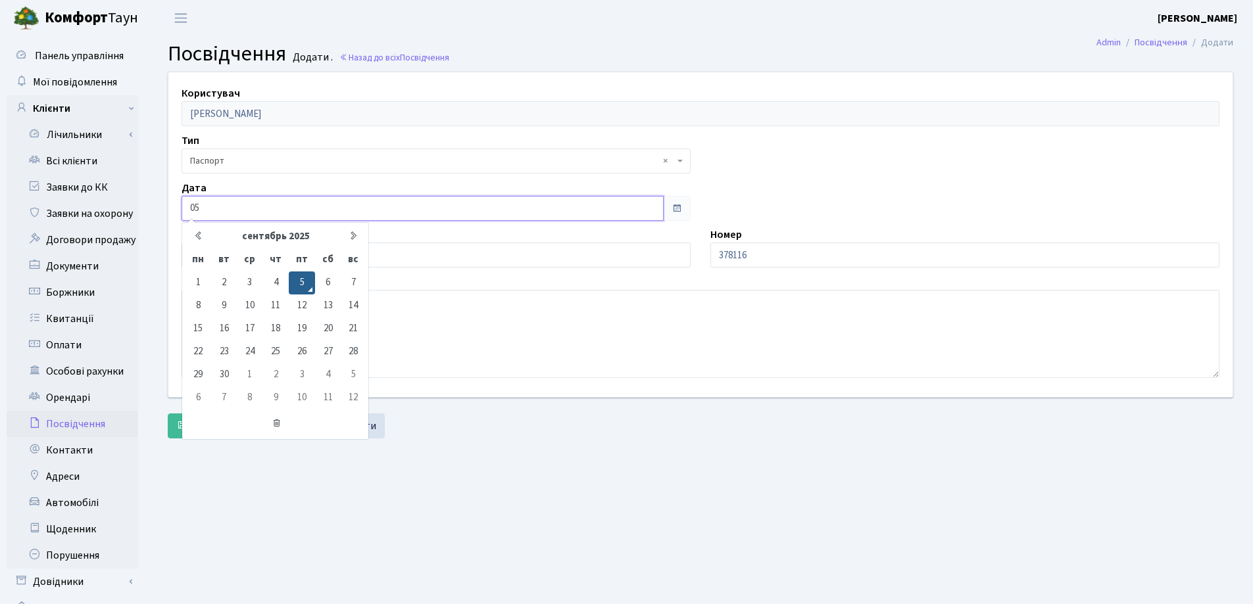
type input "0"
type input "[DATE]"
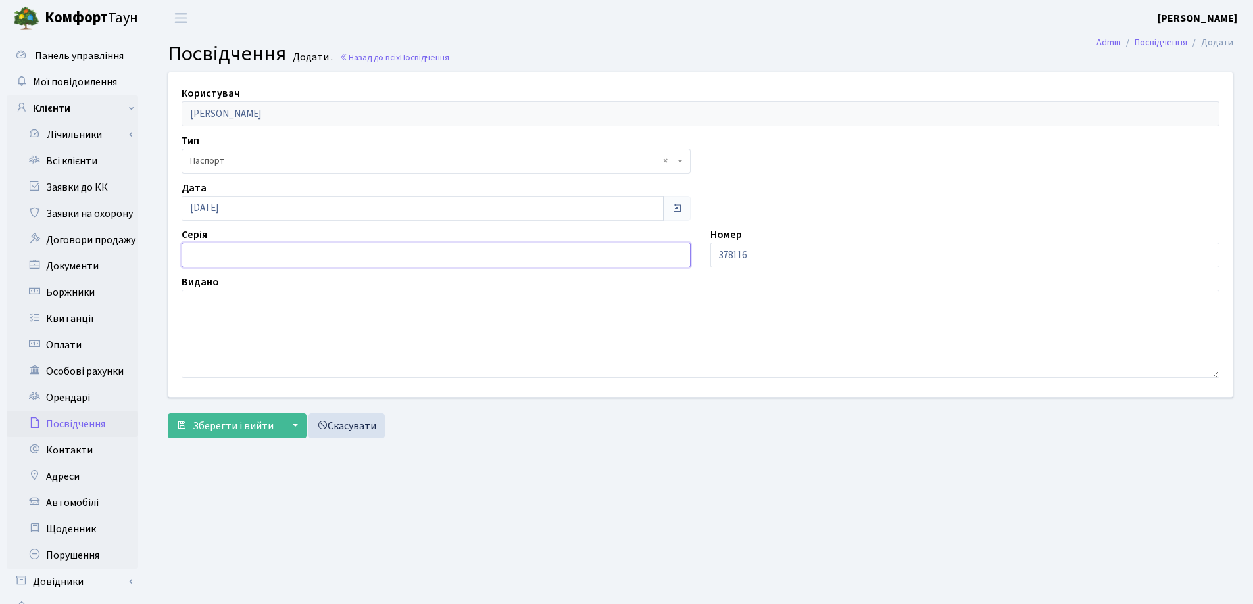
click at [230, 245] on input "text" at bounding box center [435, 255] width 509 height 25
type input "ВЕ"
click at [243, 301] on textarea at bounding box center [700, 334] width 1038 height 88
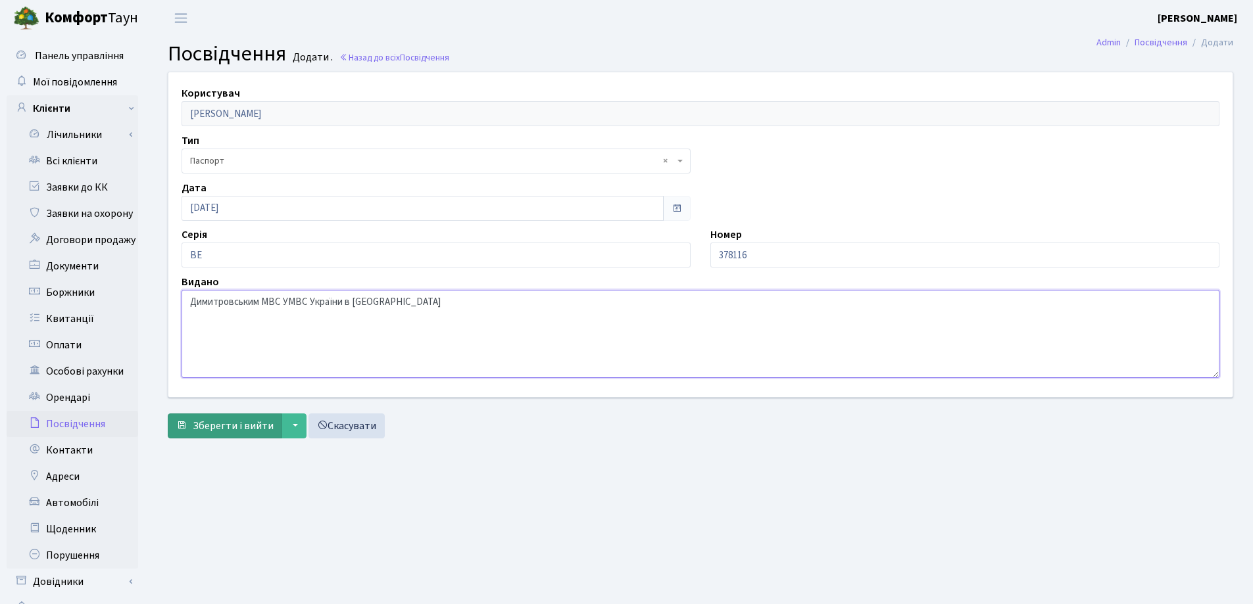
type textarea "Димитровським МВС УМВС України в [GEOGRAPHIC_DATA]"
click at [215, 428] on span "Зберегти і вийти" at bounding box center [233, 426] width 81 height 14
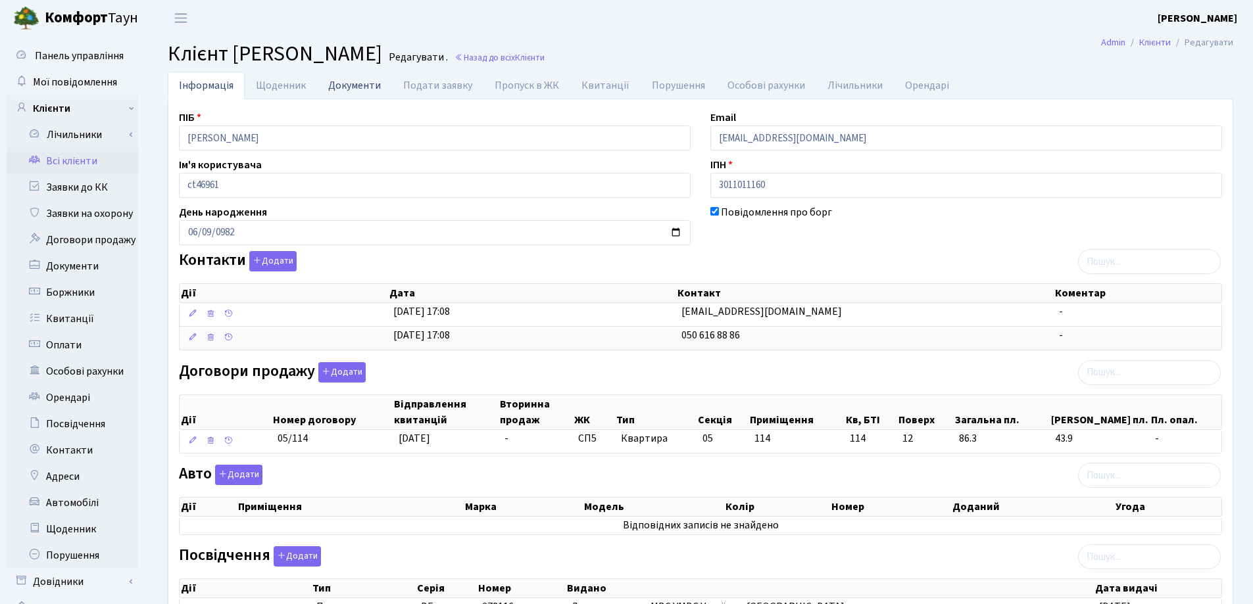
click at [337, 85] on link "Документи" at bounding box center [354, 85] width 75 height 27
select select "25"
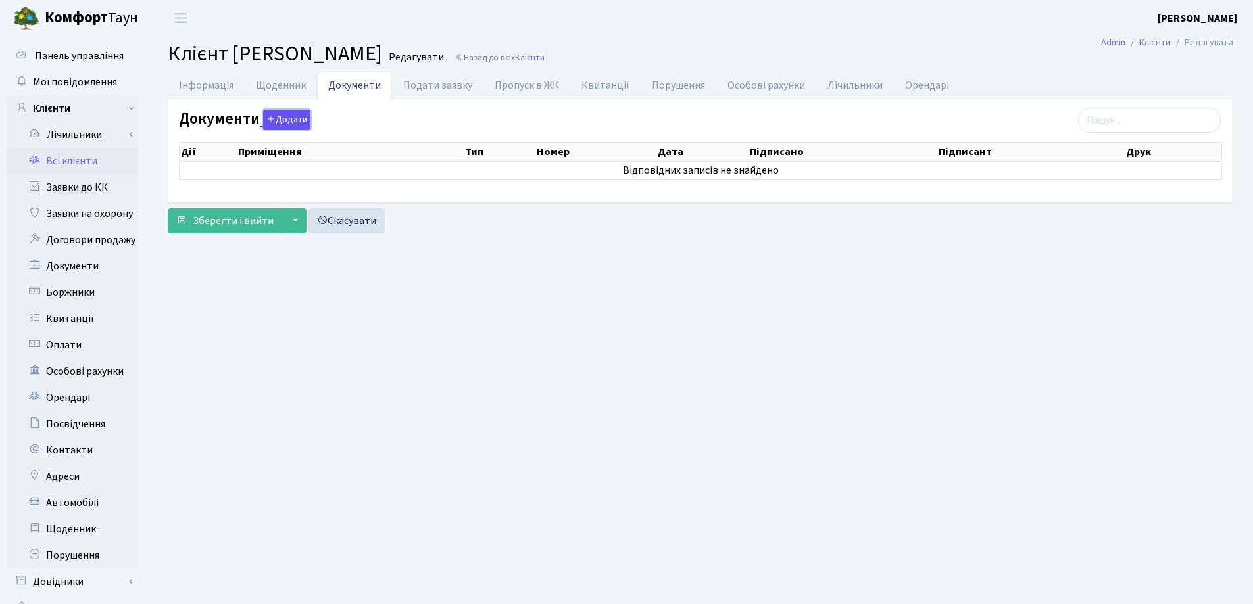
click at [287, 123] on button "Додати" at bounding box center [286, 120] width 47 height 20
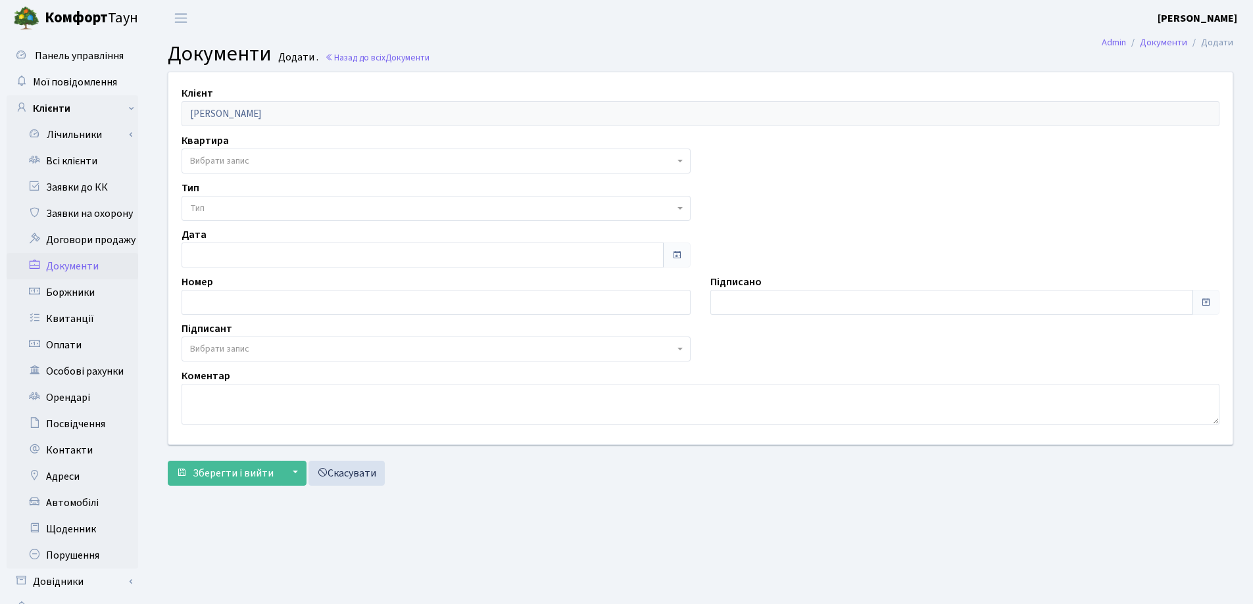
click at [285, 162] on span "Вибрати запис" at bounding box center [432, 161] width 484 height 13
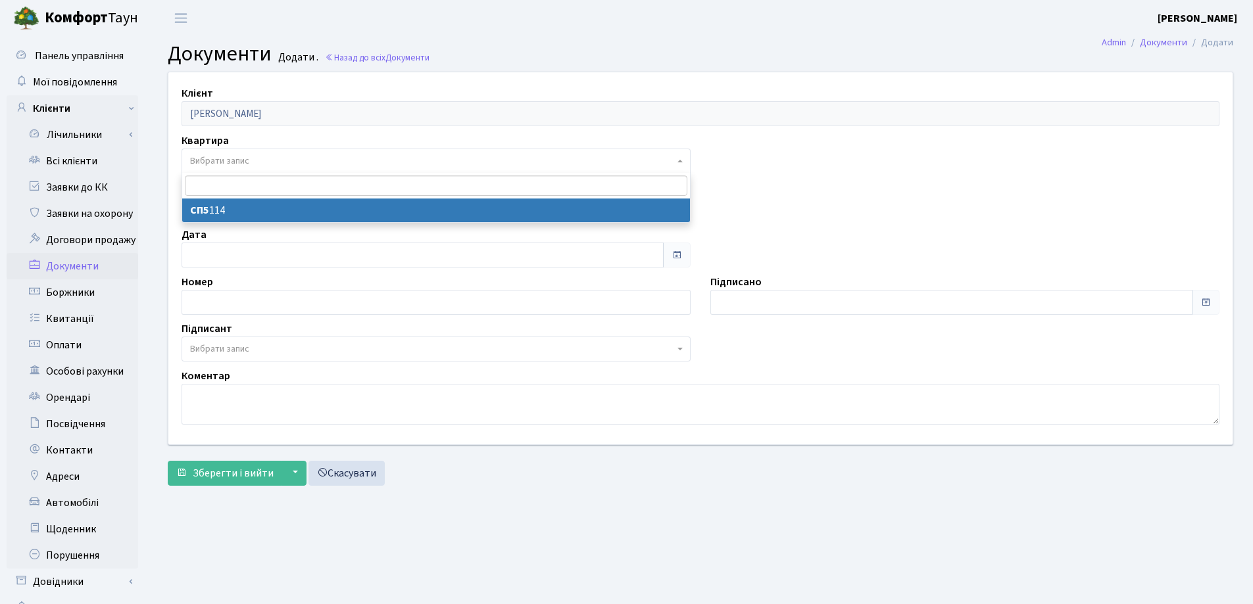
select select "178645"
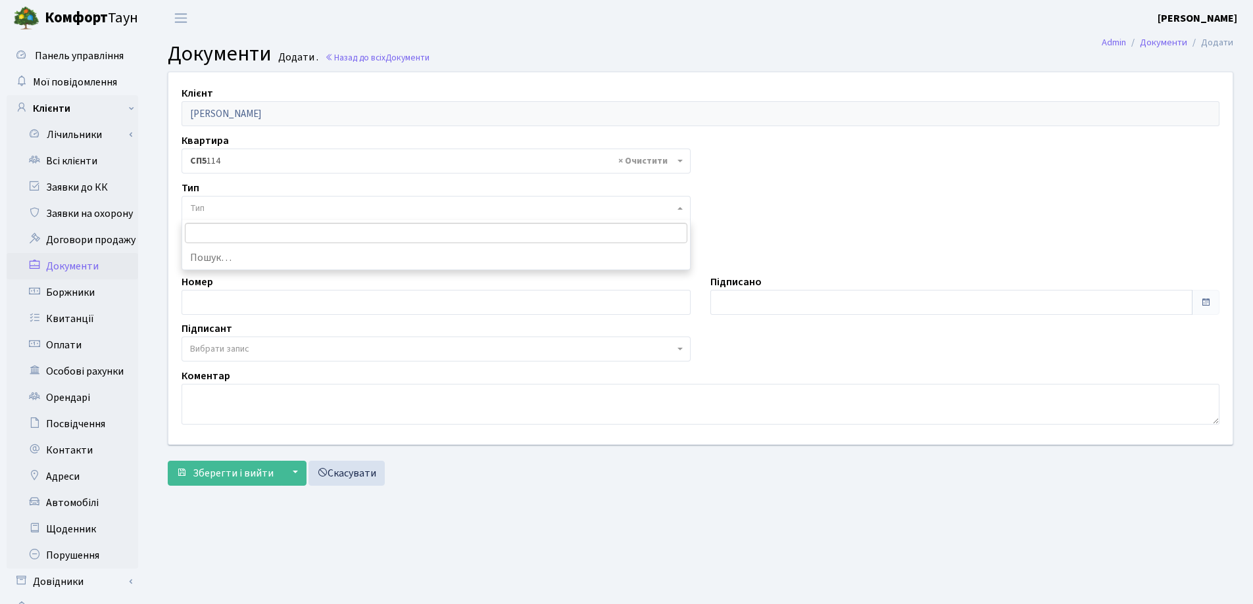
click at [285, 204] on span "Тип" at bounding box center [432, 208] width 484 height 13
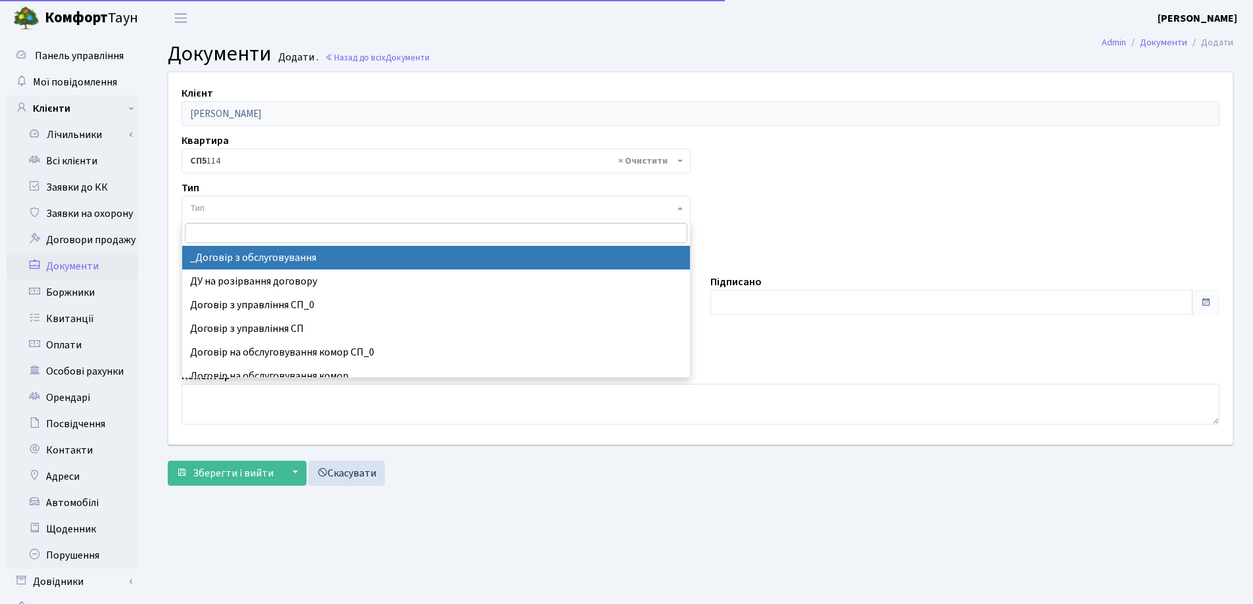
select select "289"
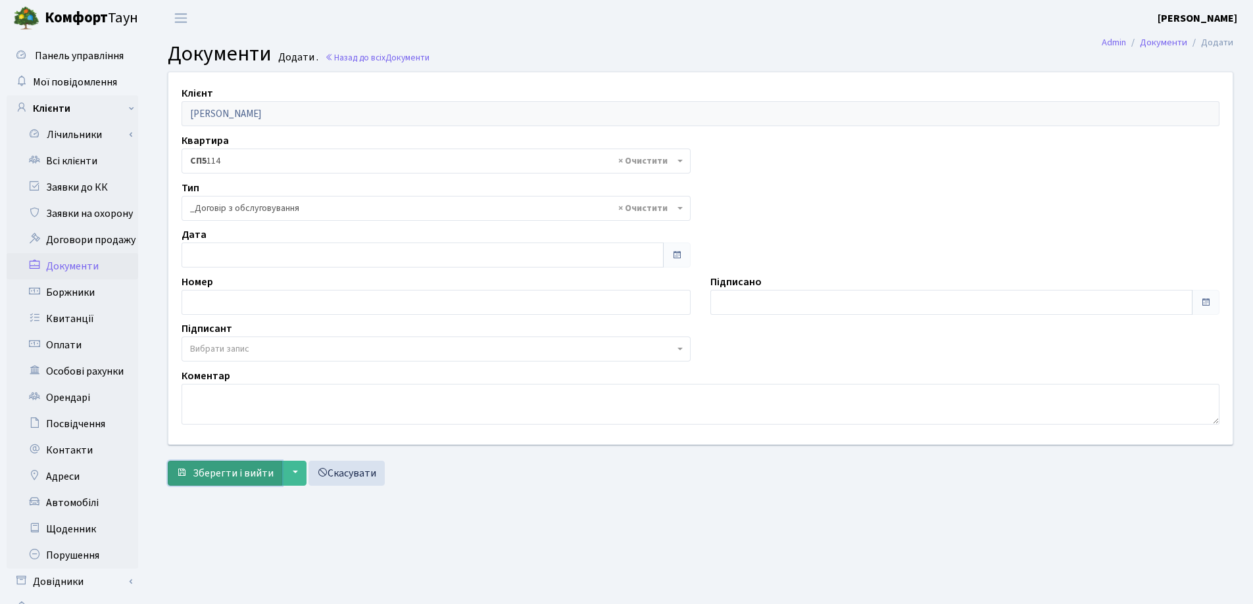
click at [238, 471] on span "Зберегти і вийти" at bounding box center [233, 473] width 81 height 14
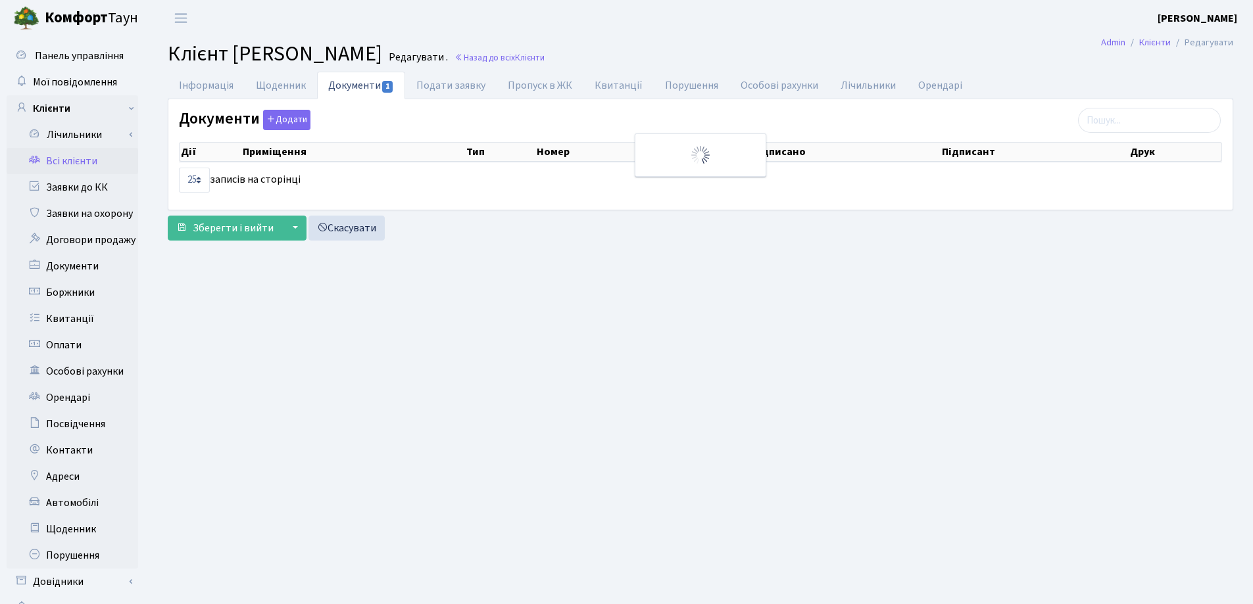
select select "25"
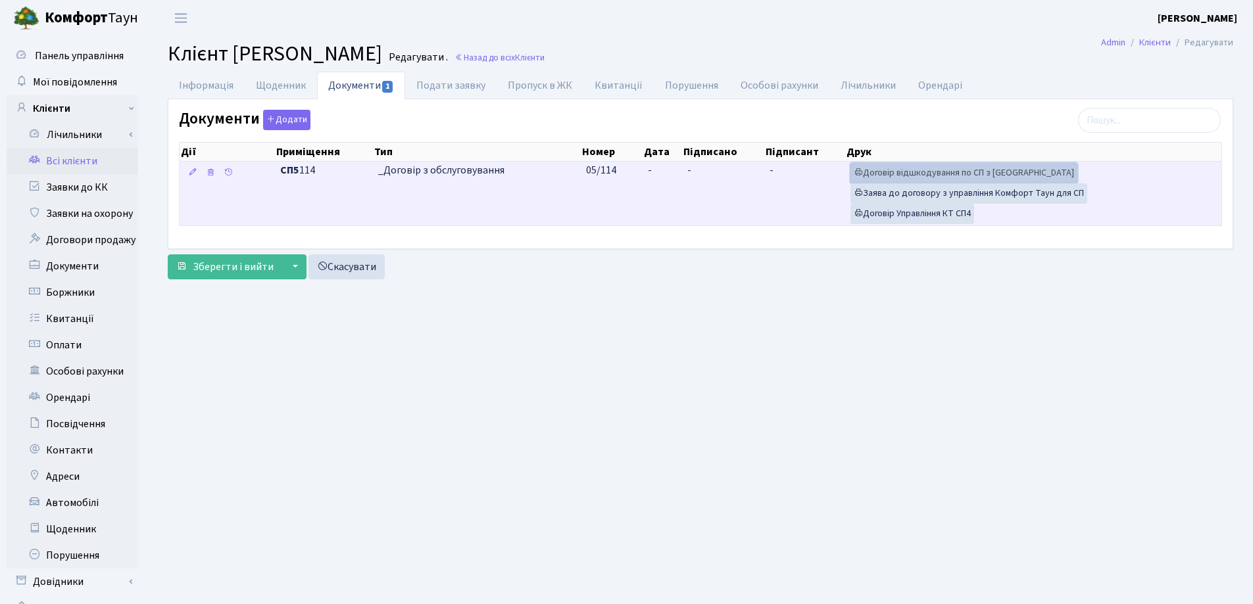
click at [907, 169] on link "Договір відшкодування по СП з Екві" at bounding box center [963, 173] width 227 height 20
click at [948, 214] on link "Договір Управління КТ СП4" at bounding box center [912, 214] width 124 height 20
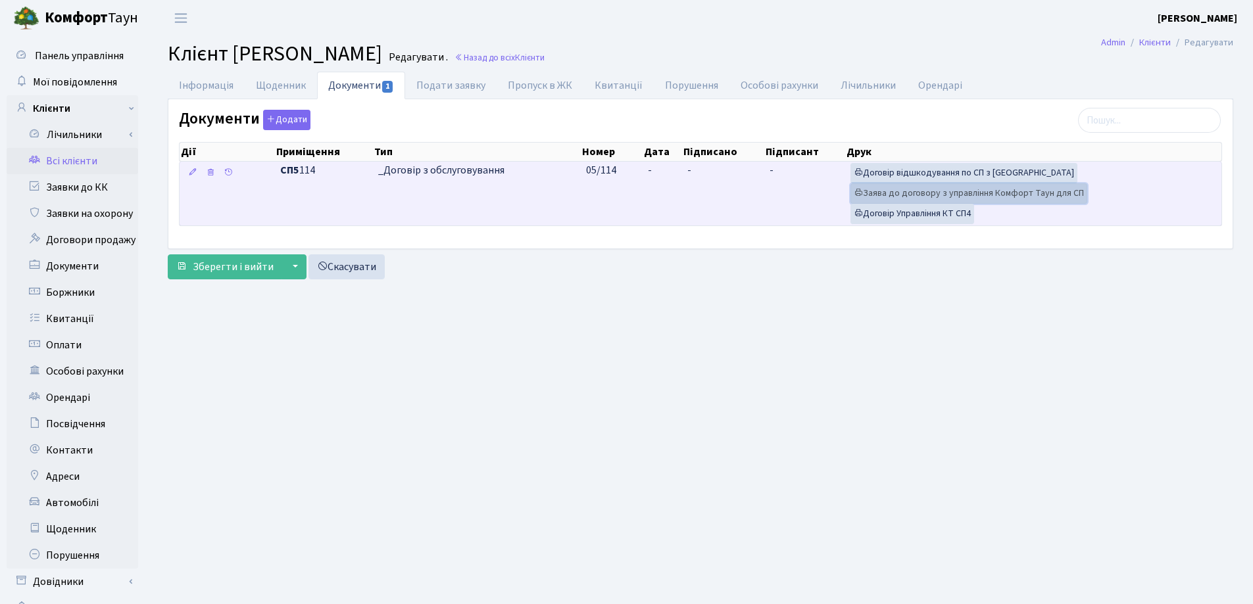
click at [946, 196] on link "Заява до договору з управління Комфорт Таун для СП" at bounding box center [968, 193] width 237 height 20
click at [665, 163] on td "-" at bounding box center [661, 194] width 39 height 64
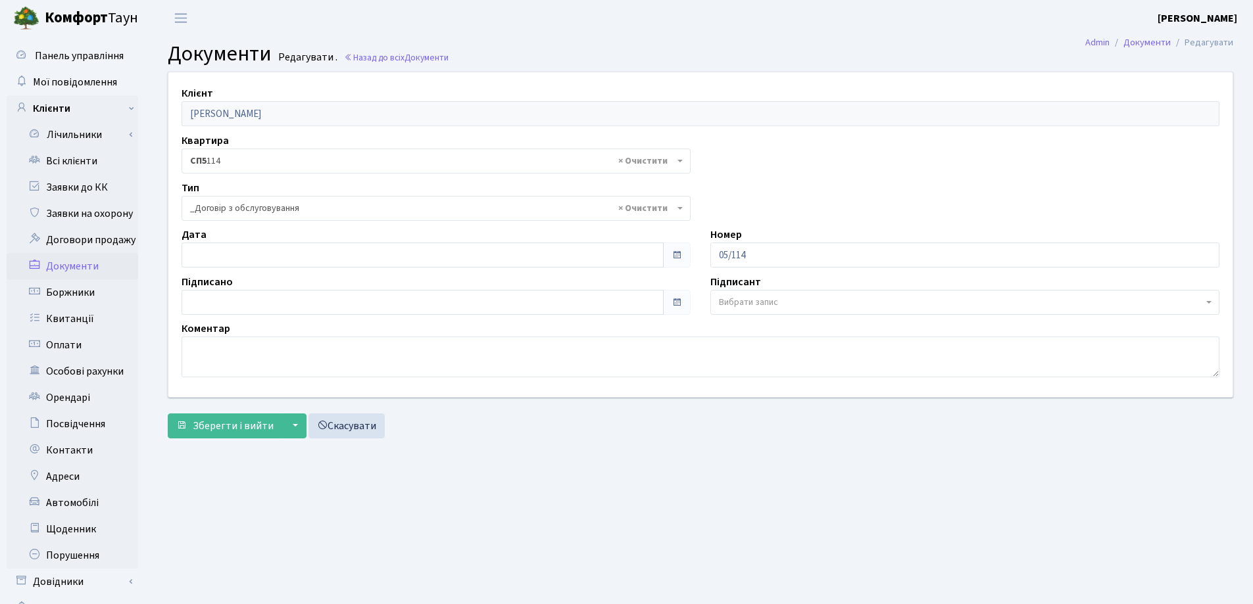
select select "289"
type input "[DATE]"
click at [335, 251] on input "[DATE]" at bounding box center [422, 255] width 482 height 25
click at [214, 410] on form "Клієнт Андрєєва Ольга Миколаївна Квартира - <b>СП5</b>&nbsp;&nbsp;&nbsp;114 × С…" at bounding box center [700, 255] width 1065 height 367
click at [213, 418] on button "Зберегти і вийти" at bounding box center [225, 426] width 114 height 25
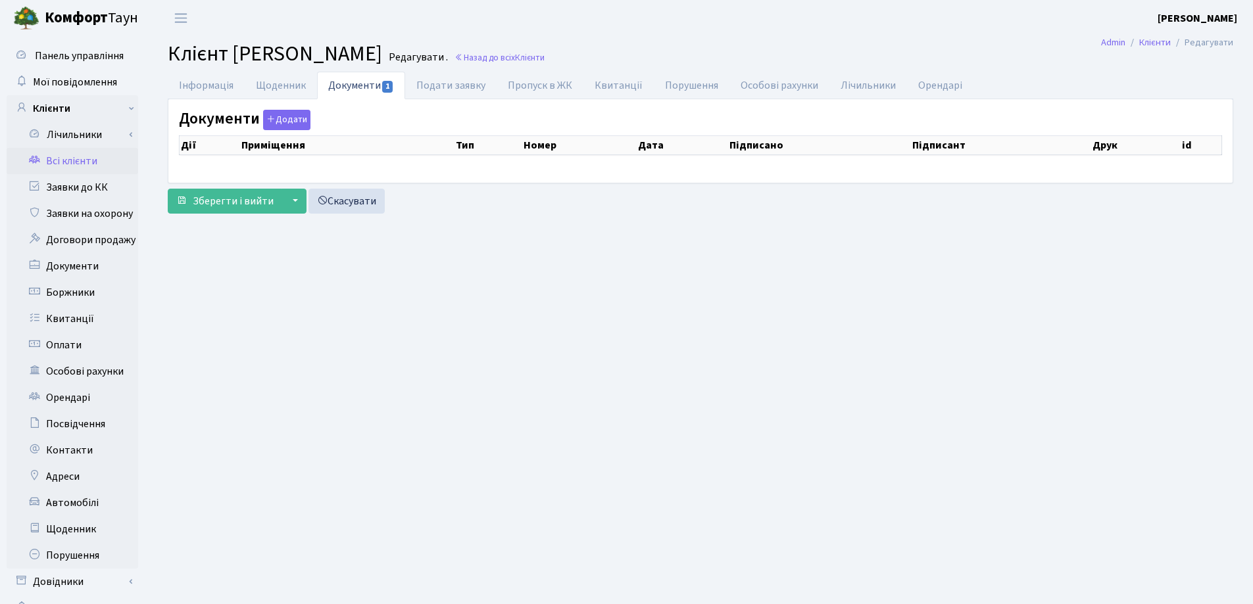
checkbox input "true"
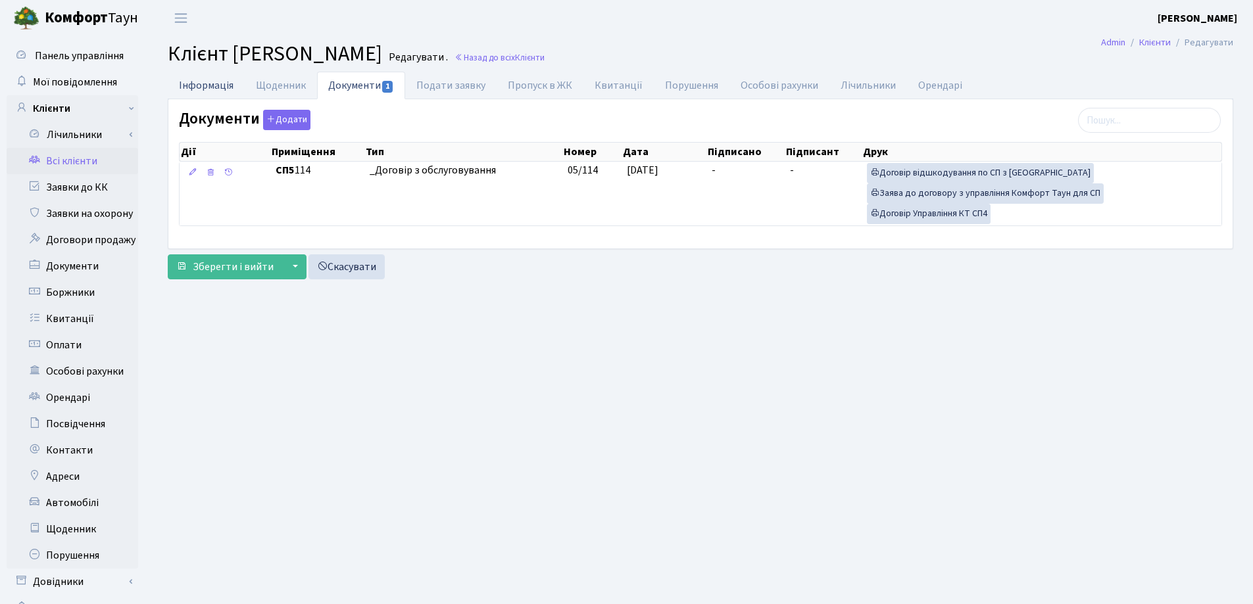
click at [206, 90] on link "Інформація" at bounding box center [206, 85] width 77 height 27
select select "25"
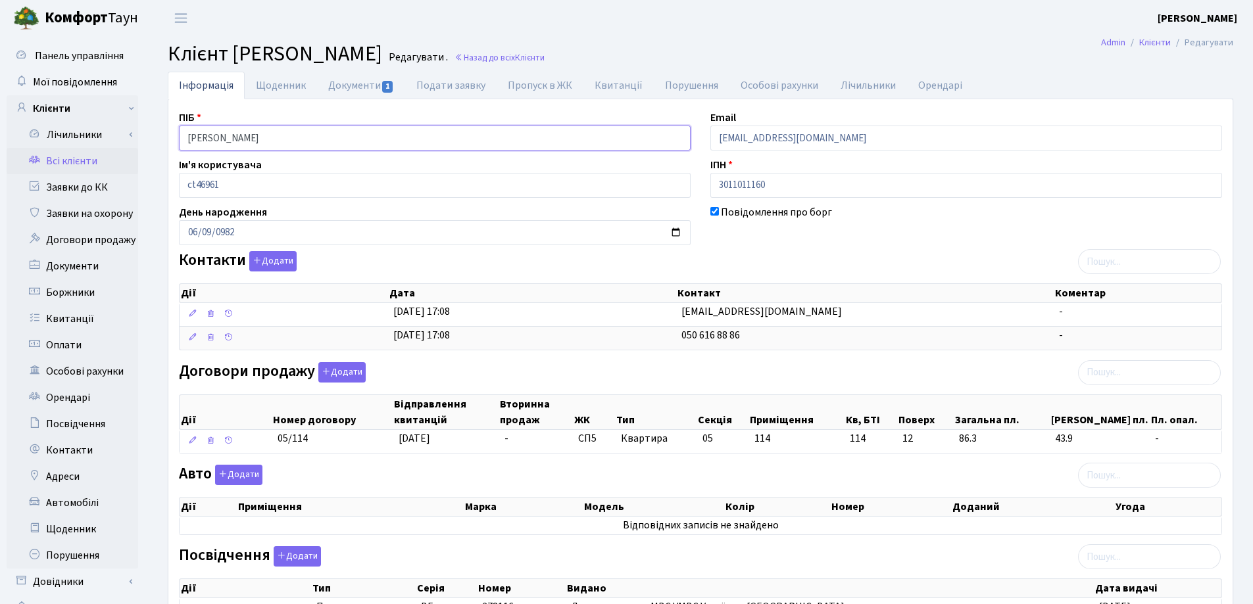
drag, startPoint x: 337, startPoint y: 140, endPoint x: 114, endPoint y: 148, distance: 223.7
click at [114, 148] on div "Панель управління Мої повідомлення Клієнти Лічильники Показання" at bounding box center [626, 402] width 1253 height 733
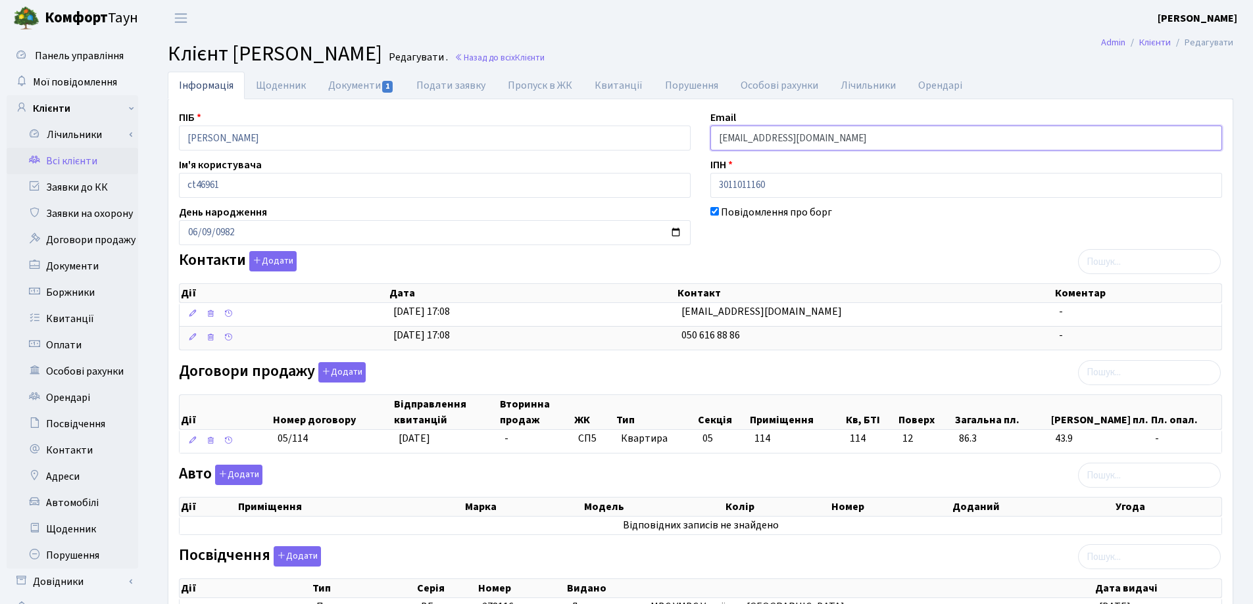
click at [765, 139] on input "andreeva.a.78@ukr.net" at bounding box center [966, 138] width 512 height 25
click at [756, 140] on input "andreeva.a.78@ukr.net" at bounding box center [966, 138] width 512 height 25
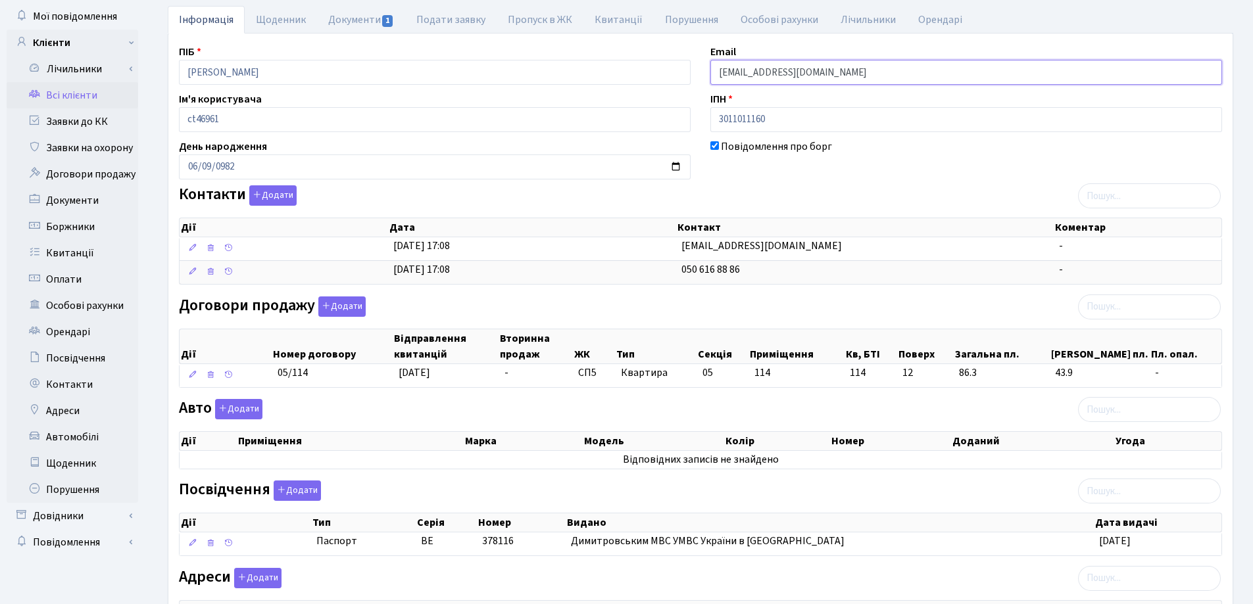
scroll to position [197, 0]
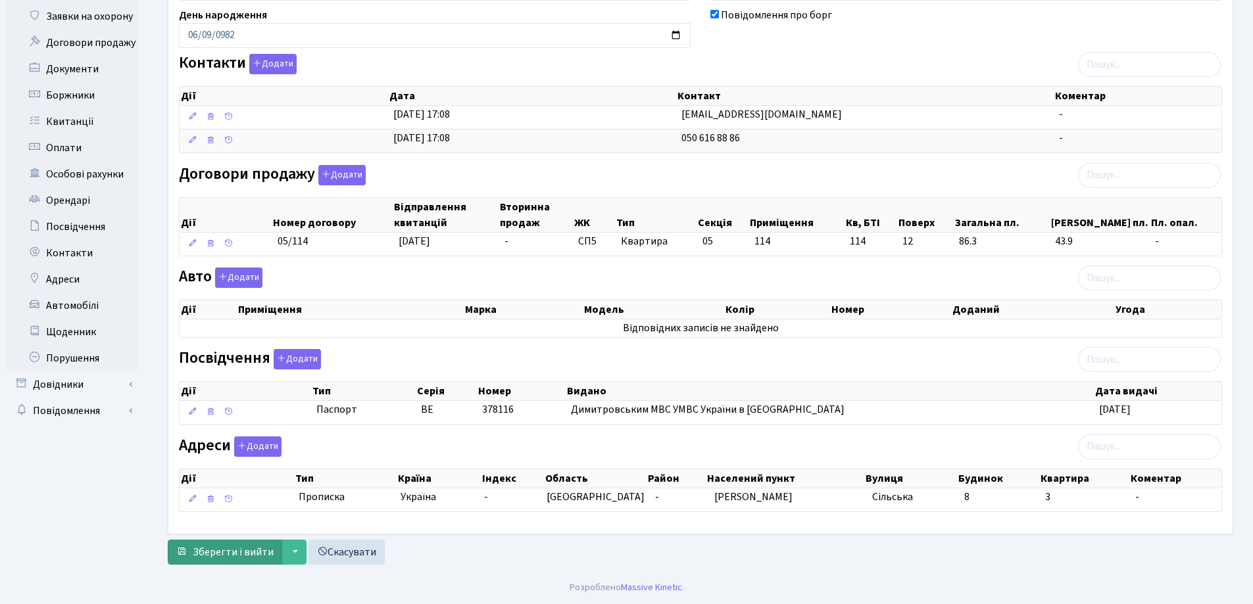
type input "andreev.a.78@ukr.net"
click at [227, 558] on span "Зберегти і вийти" at bounding box center [233, 552] width 81 height 14
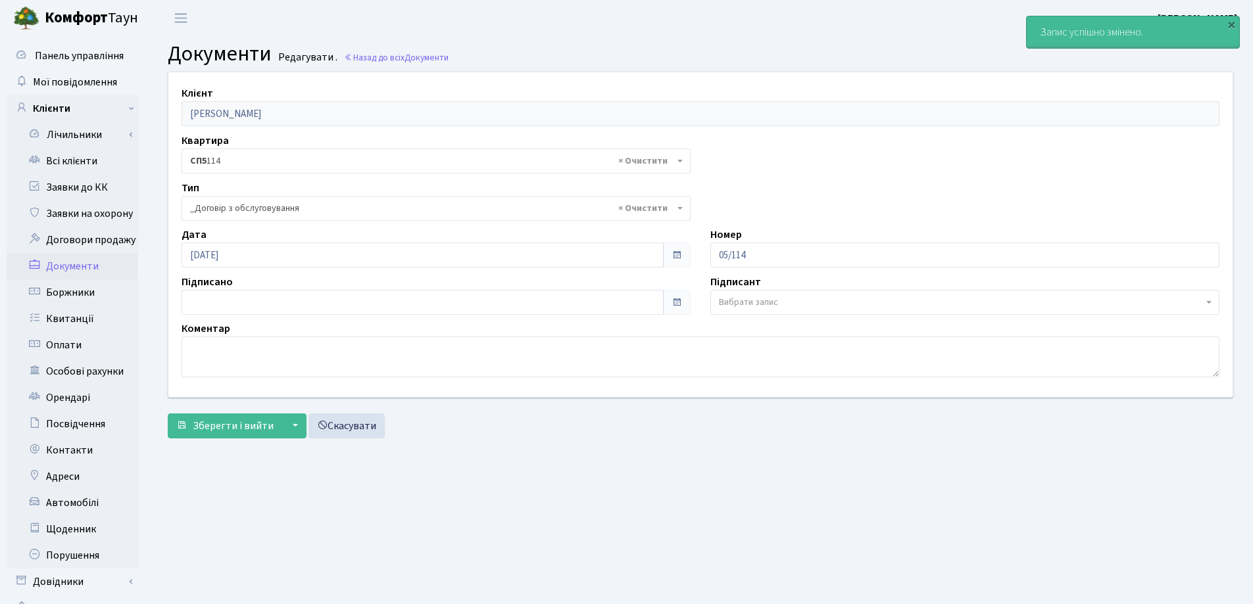
select select "289"
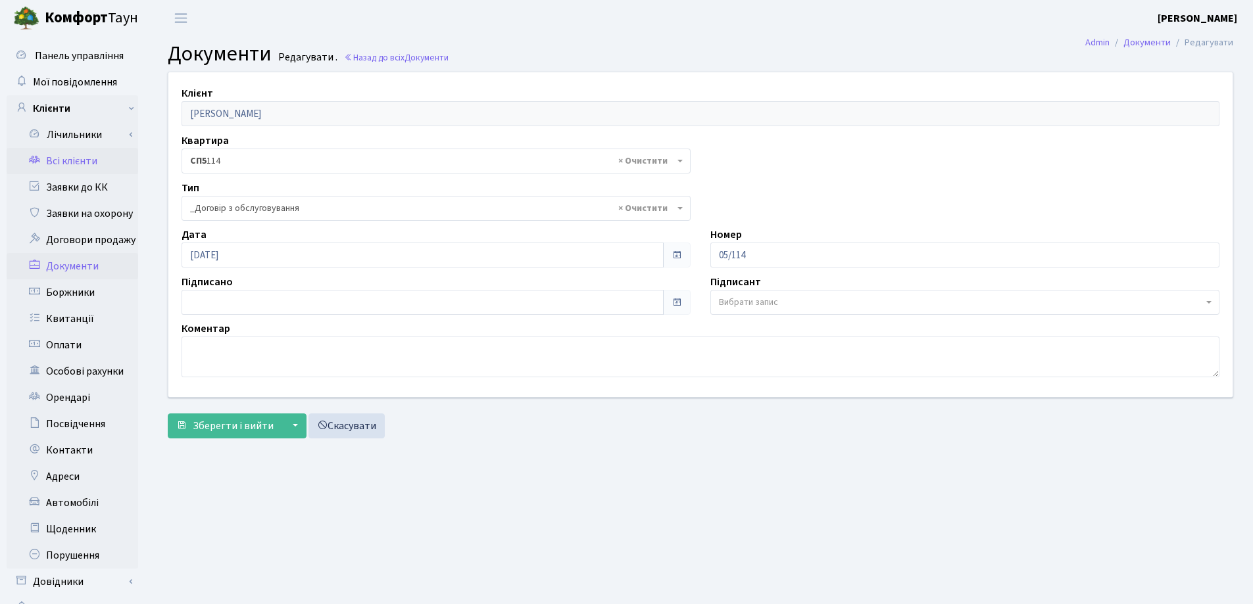
click at [84, 164] on link "Всі клієнти" at bounding box center [73, 161] width 132 height 26
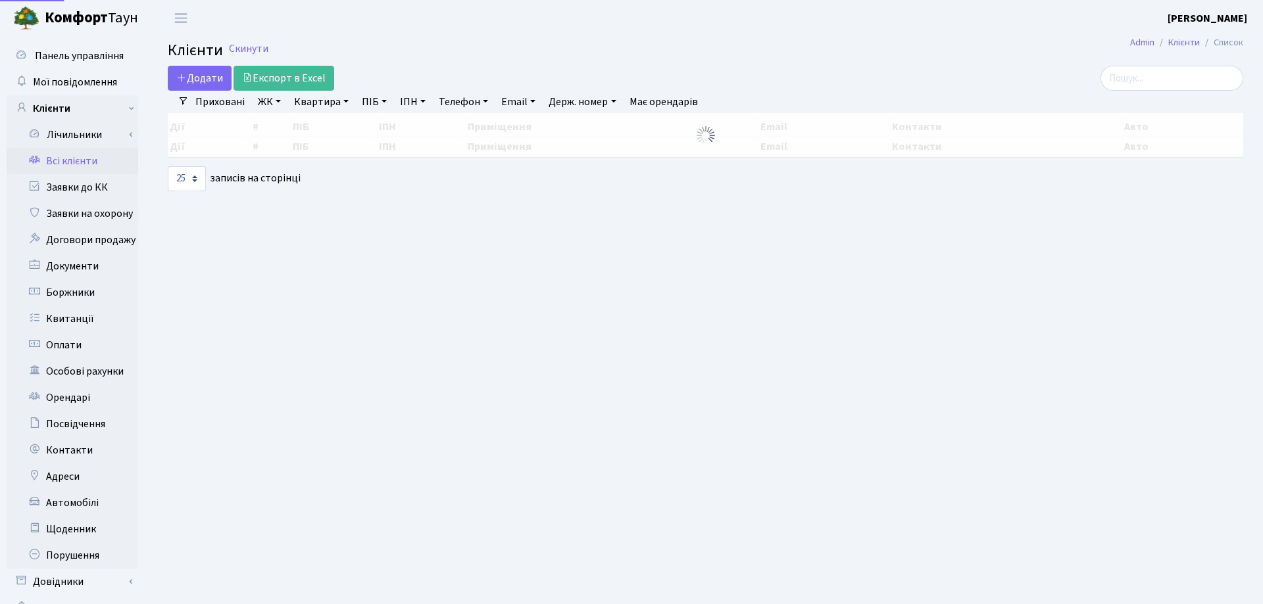
select select "25"
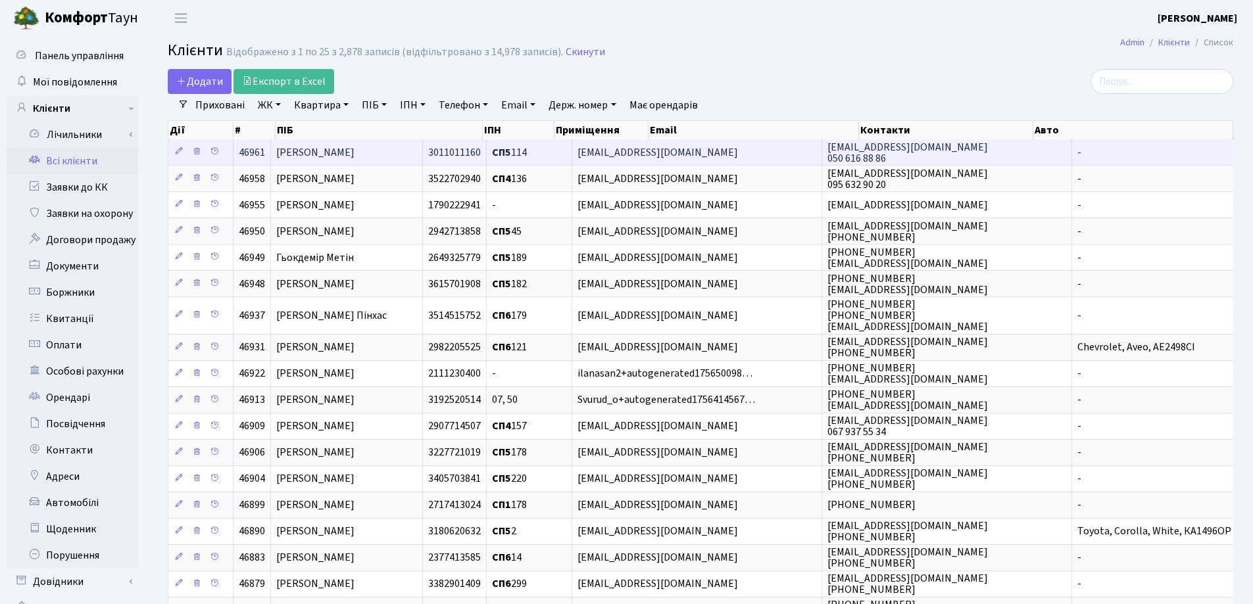
click at [689, 152] on span "andreev.a.78@ukr.net" at bounding box center [657, 152] width 160 height 14
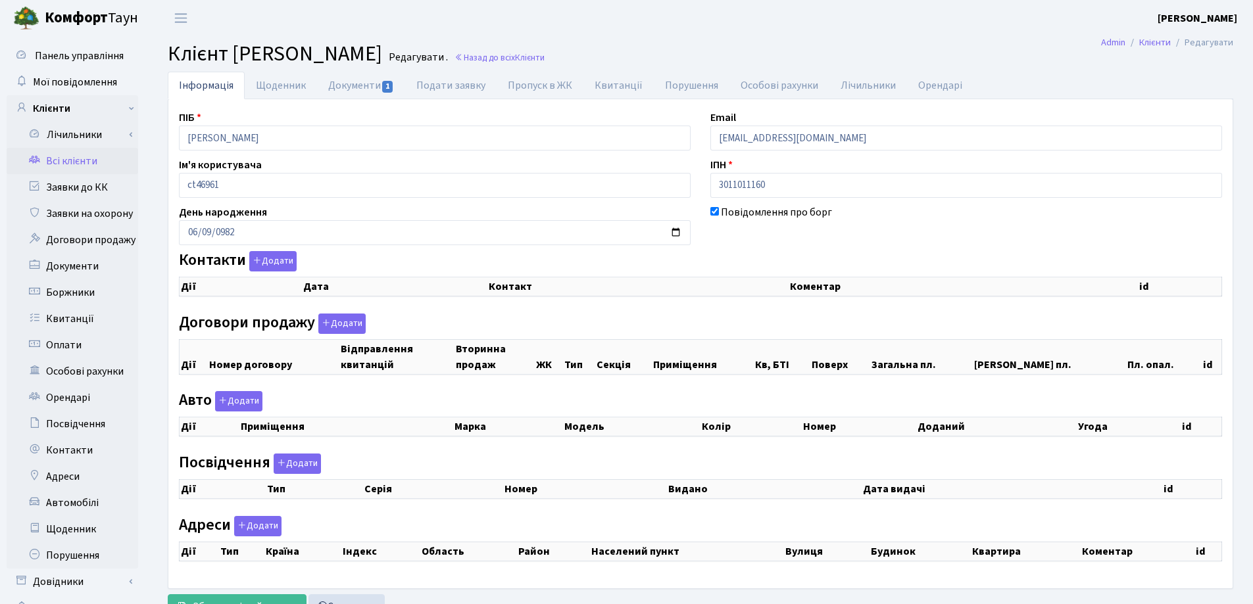
click at [644, 133] on div "ПІБ [PERSON_NAME] Email [EMAIL_ADDRESS][DOMAIN_NAME] Ім'я користувача ct46961 І…" at bounding box center [700, 344] width 1063 height 468
checkbox input "true"
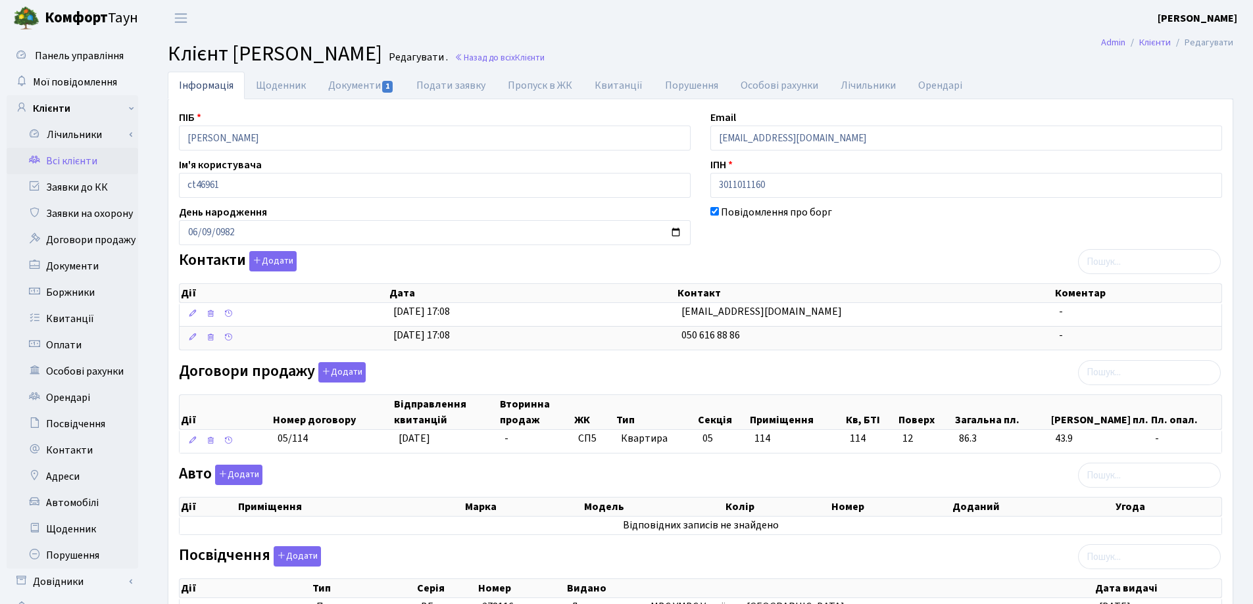
drag, startPoint x: 830, startPoint y: 52, endPoint x: 598, endPoint y: 55, distance: 232.1
click at [829, 51] on h2 "Клієнт [PERSON_NAME] . Назад до всіх Клієнти" at bounding box center [700, 53] width 1065 height 25
click at [544, 59] on link "Назад до всіх Клієнти" at bounding box center [499, 57] width 90 height 12
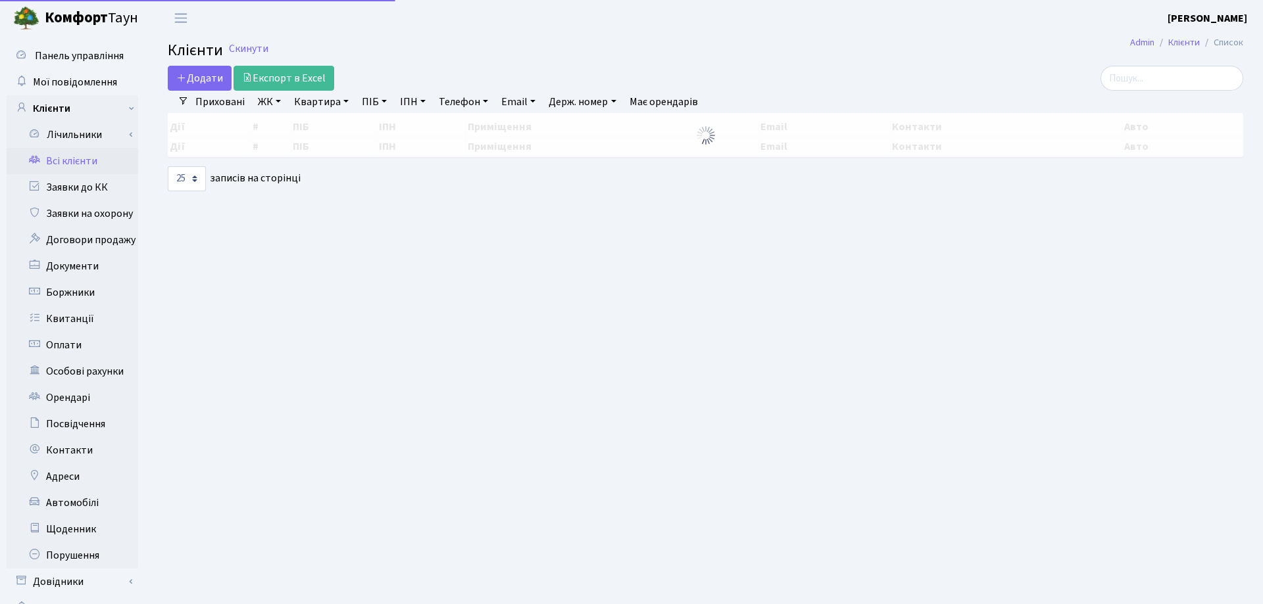
select select "25"
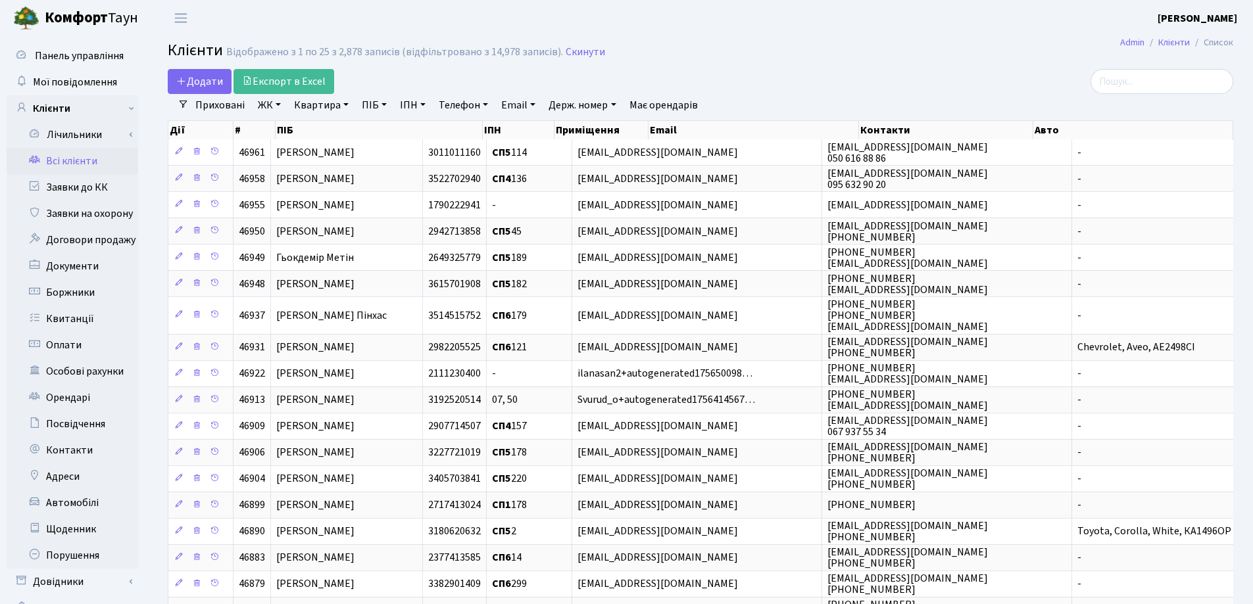
click at [349, 105] on link "Квартира" at bounding box center [321, 105] width 65 height 22
type input "47а"
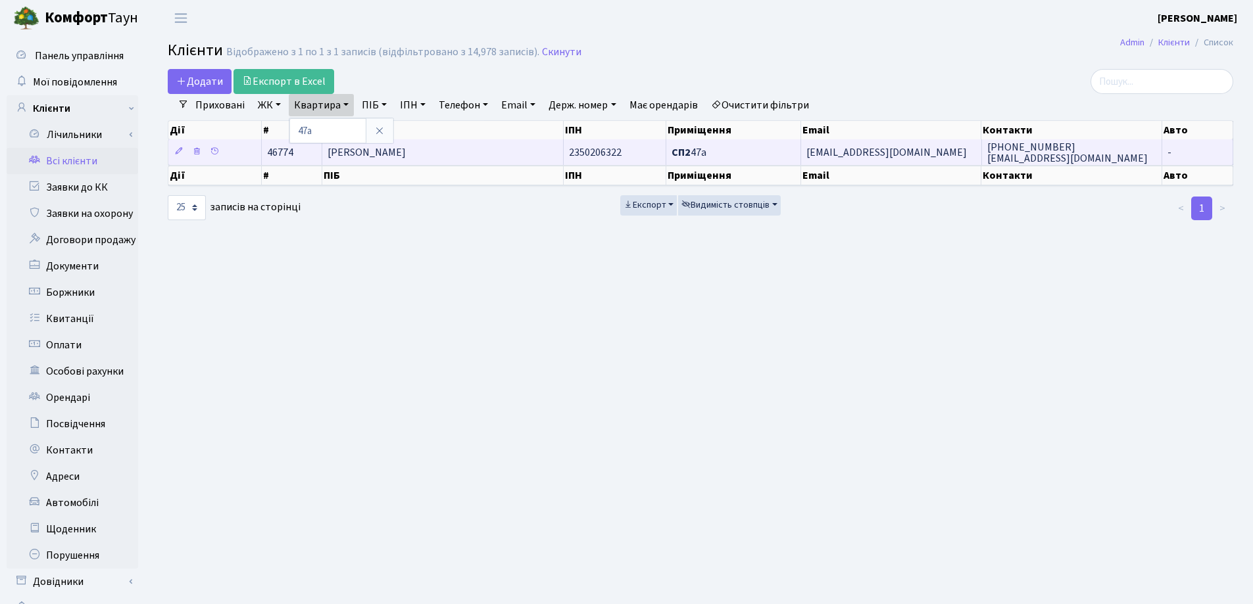
click at [499, 146] on td "[PERSON_NAME]" at bounding box center [442, 152] width 241 height 26
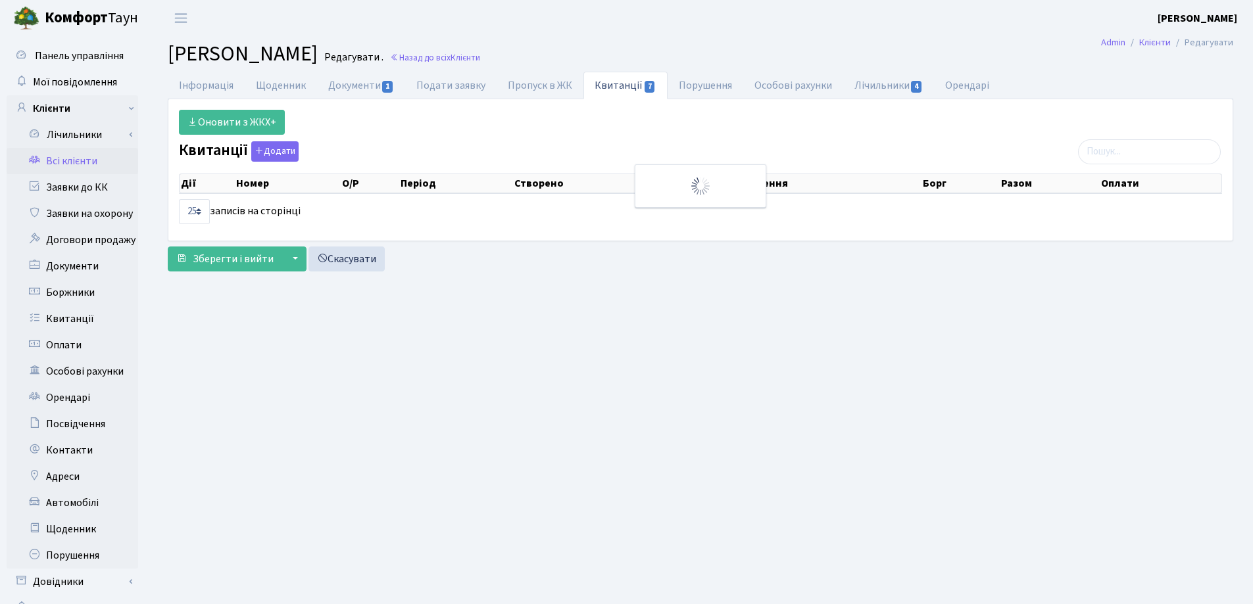
select select "25"
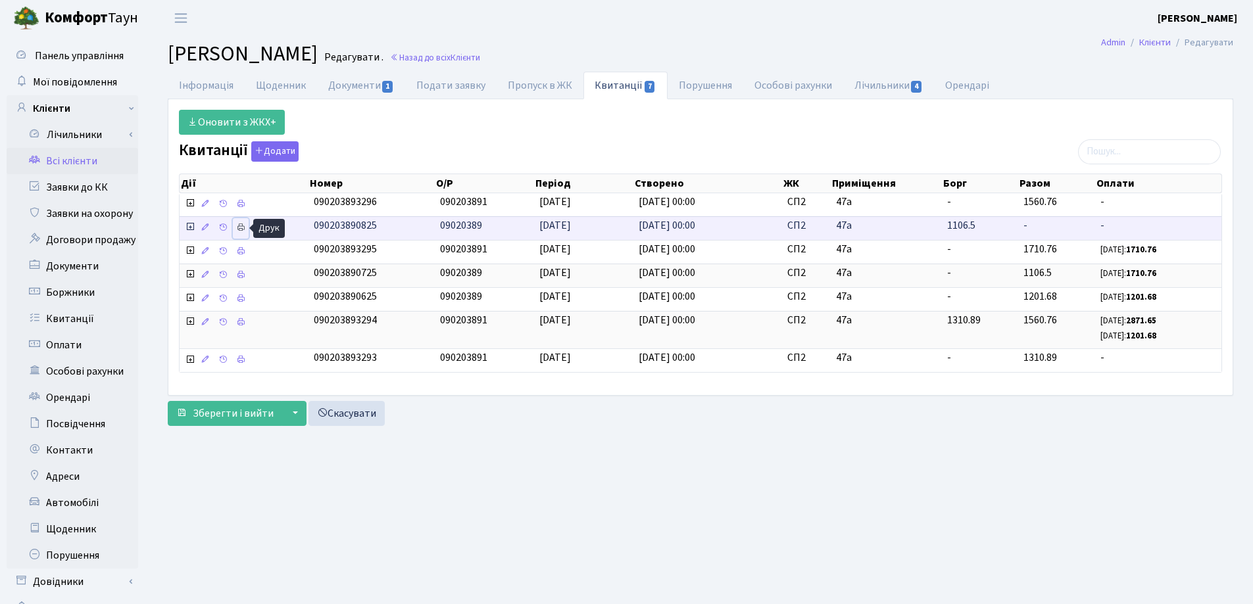
click at [241, 233] on link at bounding box center [241, 228] width 16 height 20
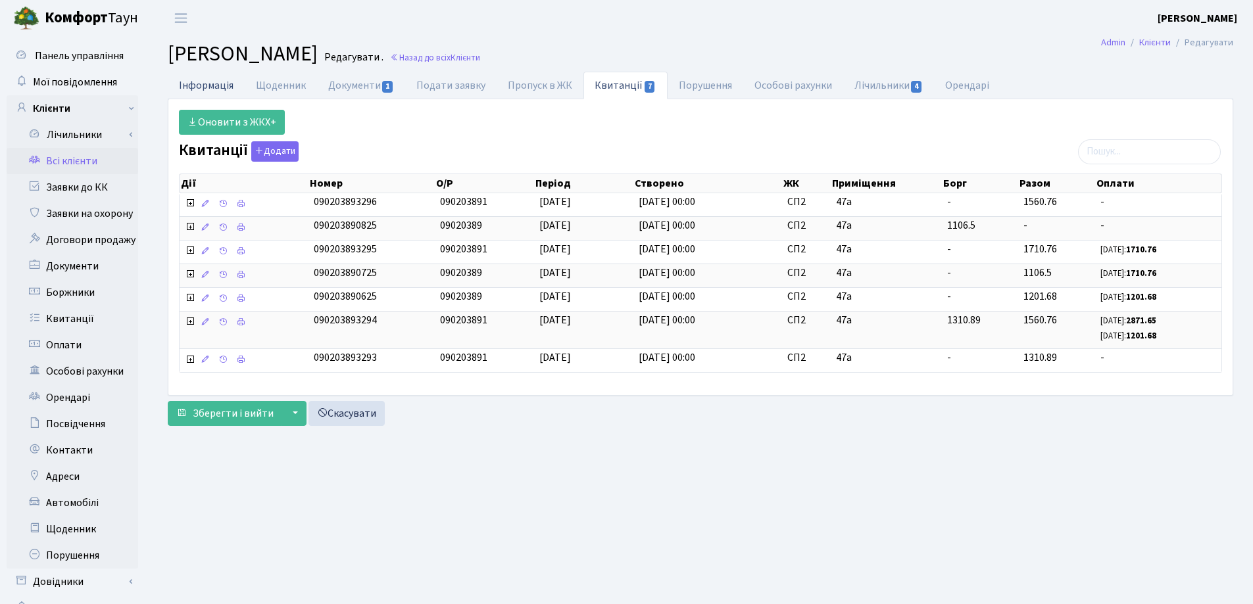
click at [206, 82] on link "Інформація" at bounding box center [206, 85] width 77 height 27
select select "25"
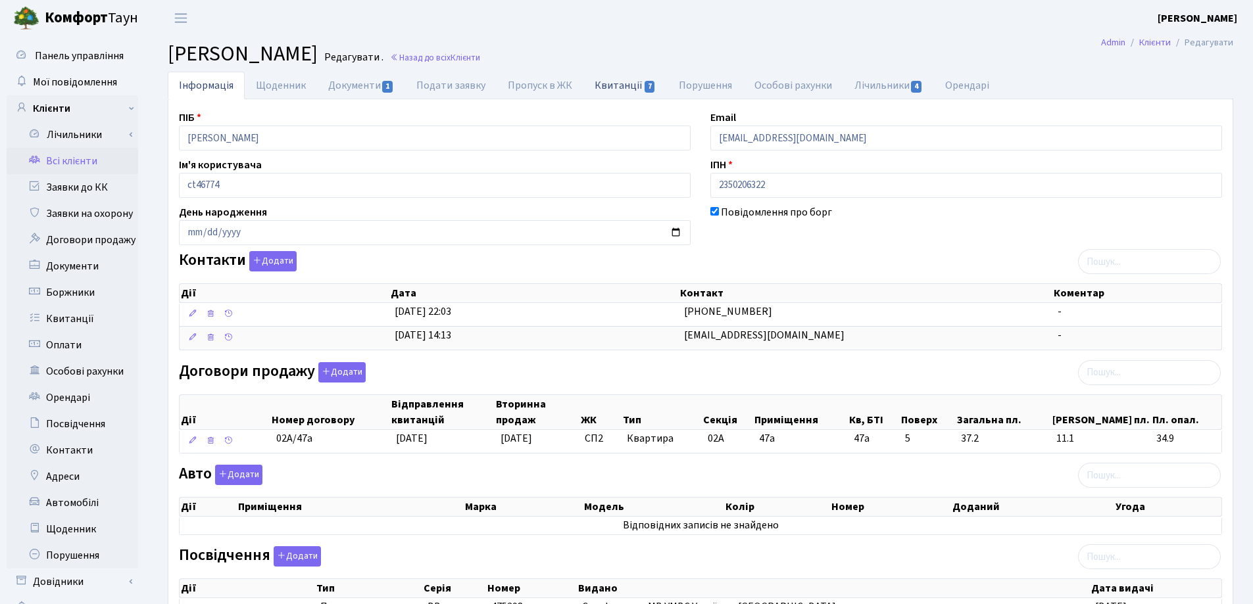
click at [619, 82] on link "Квитанції 7" at bounding box center [625, 85] width 84 height 27
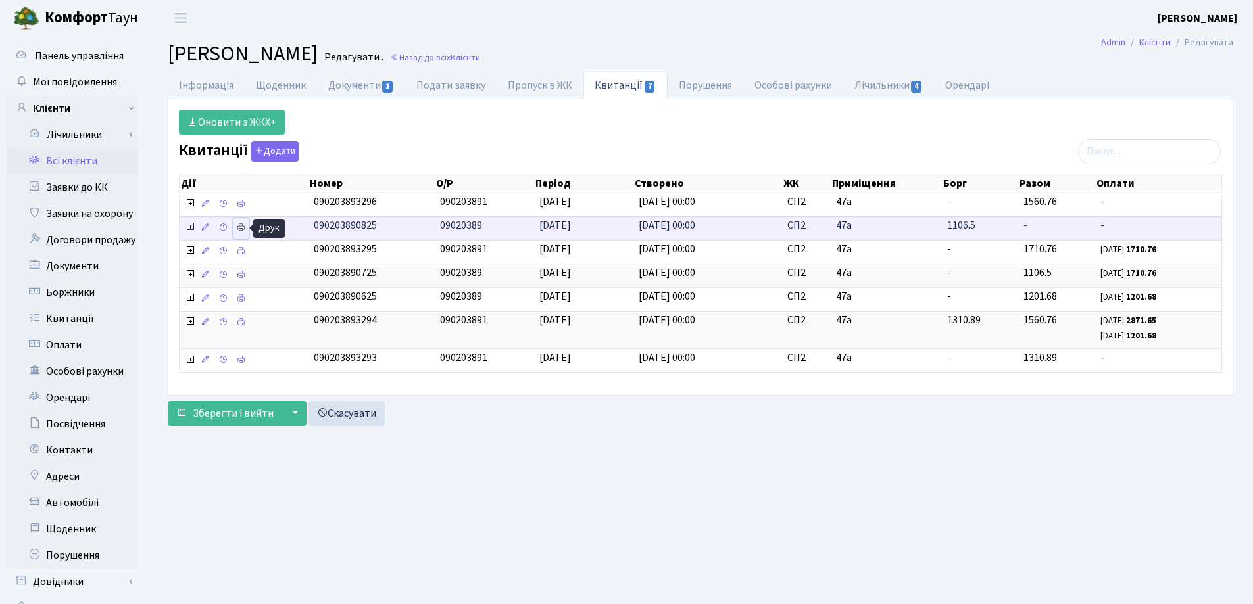
click at [239, 221] on link at bounding box center [241, 228] width 16 height 20
